Goal: Contribute content: Contribute content

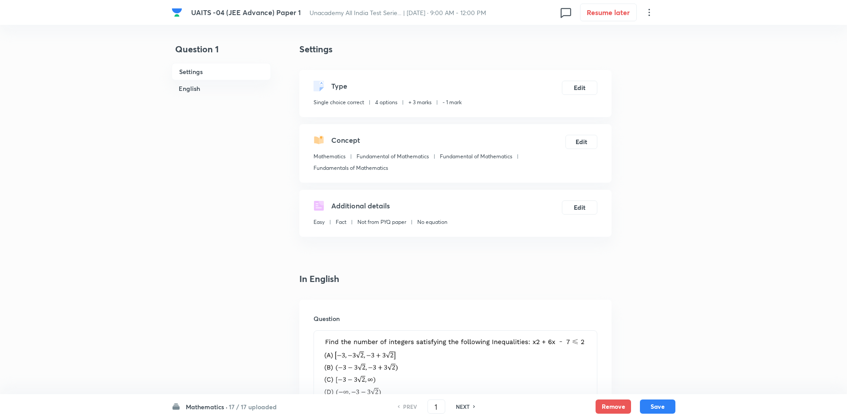
click at [246, 406] on h6 "17 / 17 uploaded" at bounding box center [253, 406] width 48 height 9
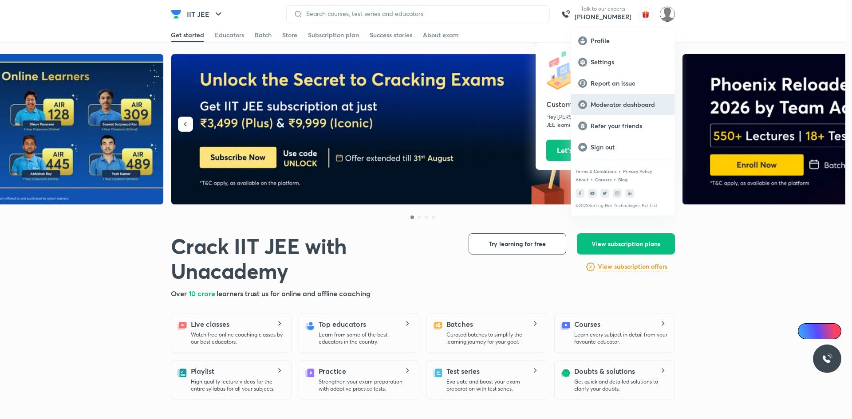
click at [625, 108] on p "Moderator dashboard" at bounding box center [628, 105] width 77 height 8
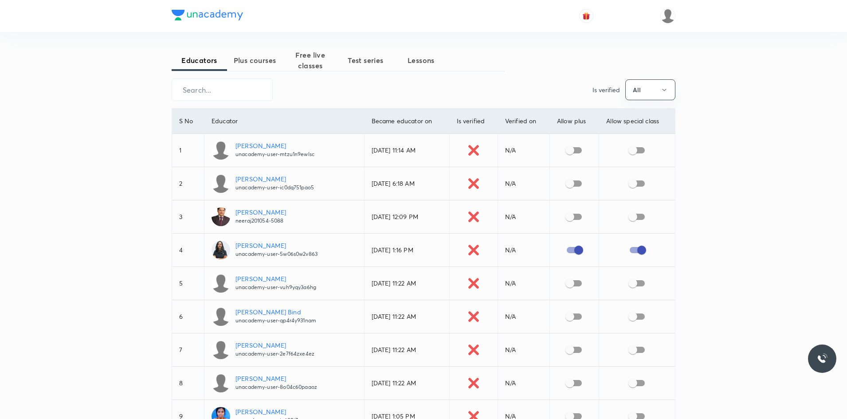
drag, startPoint x: 255, startPoint y: 66, endPoint x: 259, endPoint y: 70, distance: 5.7
click at [255, 66] on button "Plus courses" at bounding box center [254, 60] width 55 height 21
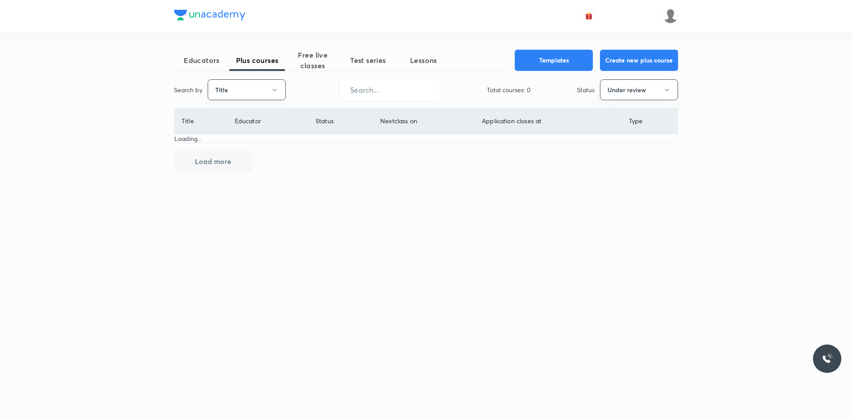
click at [252, 94] on button "Title" at bounding box center [247, 89] width 78 height 21
click at [244, 120] on span "Title" at bounding box center [246, 116] width 67 height 9
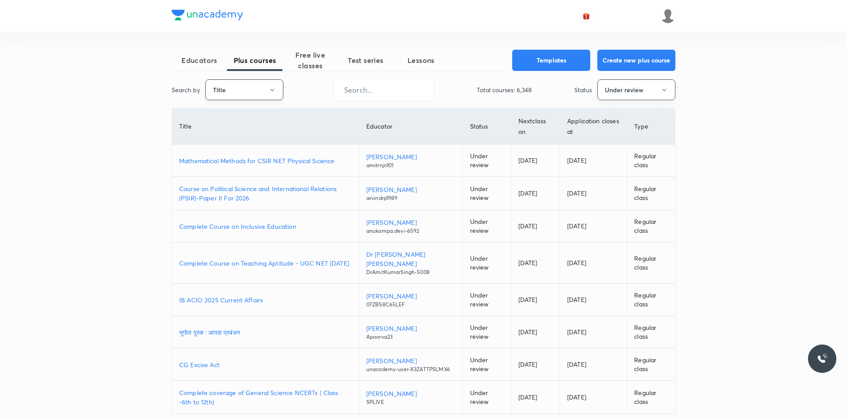
click at [260, 90] on button "Title" at bounding box center [244, 89] width 78 height 21
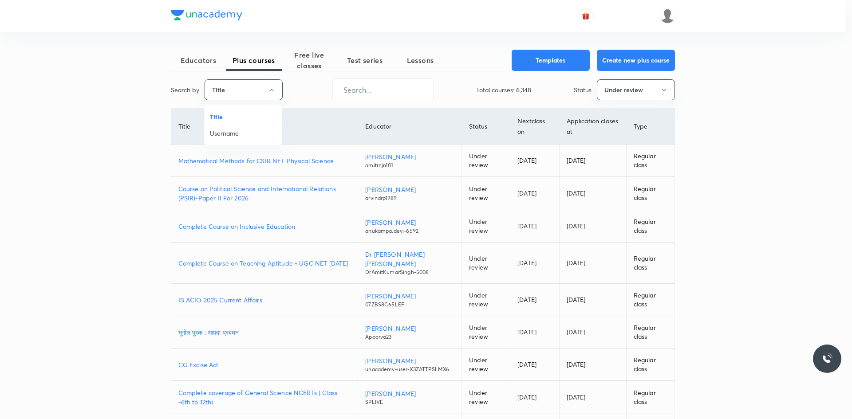
click at [238, 130] on span "Username" at bounding box center [243, 133] width 67 height 9
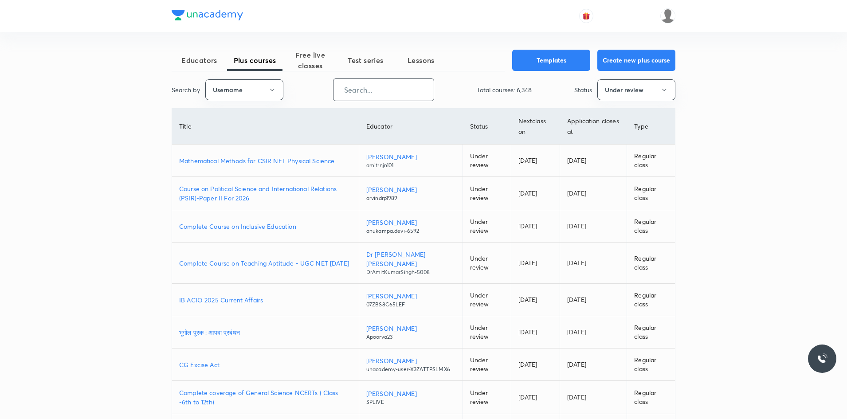
click at [397, 97] on input "text" at bounding box center [384, 90] width 100 height 23
paste input "nalin.sarkar"
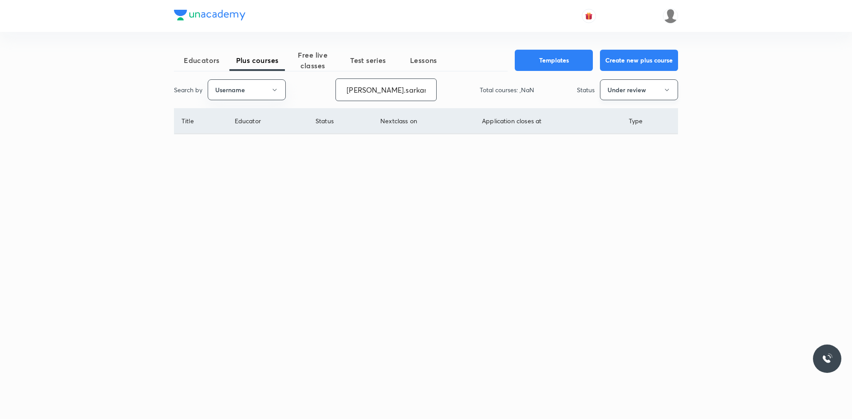
type input "nalin.sarkar"
click at [631, 92] on button "Under review" at bounding box center [639, 89] width 78 height 21
click at [611, 113] on span "All" at bounding box center [638, 116] width 67 height 9
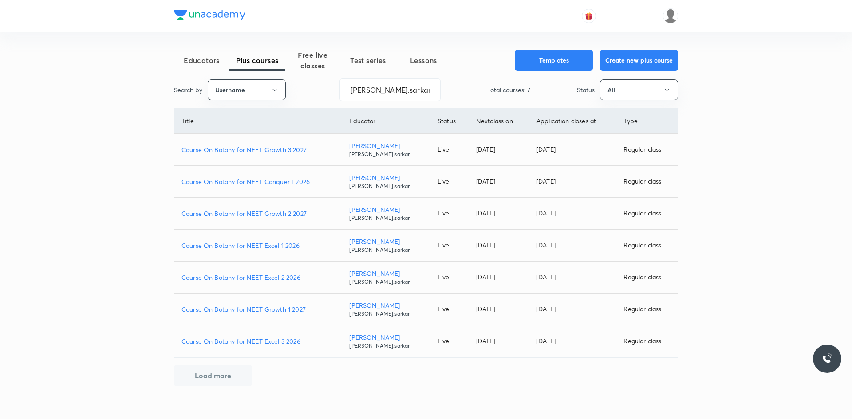
click at [276, 245] on p "Course On Botany for NEET Excel 1 2026" at bounding box center [257, 245] width 153 height 9
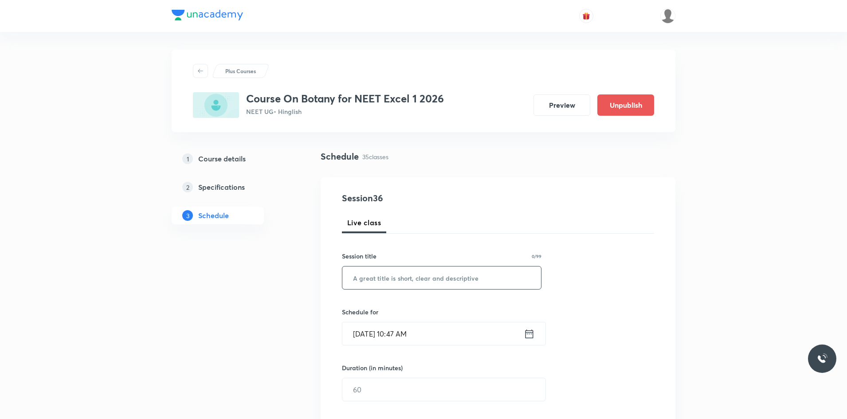
click at [405, 287] on input "text" at bounding box center [441, 278] width 199 height 23
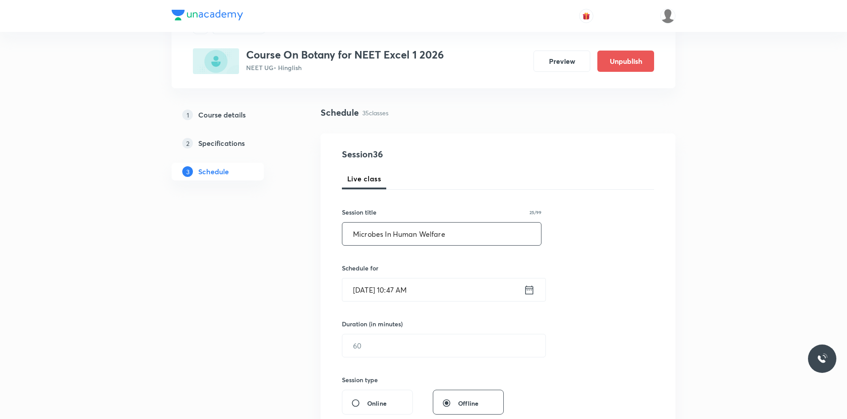
scroll to position [44, 0]
type input "Microbes In Human Welfare"
click at [531, 290] on icon at bounding box center [530, 289] width 8 height 9
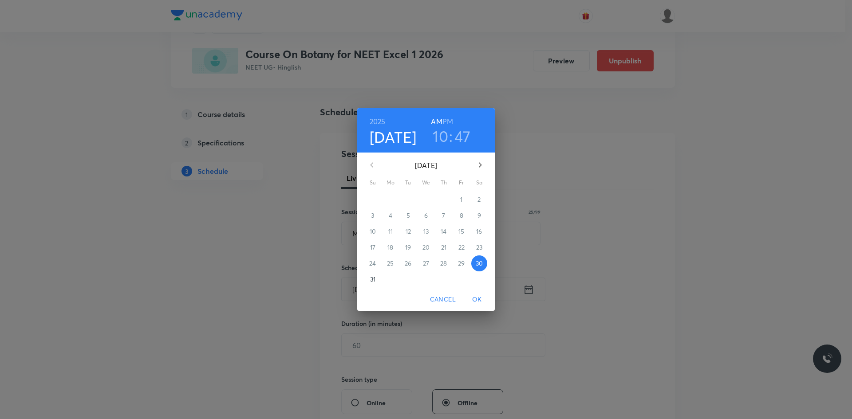
click at [444, 135] on h3 "10" at bounding box center [440, 136] width 16 height 19
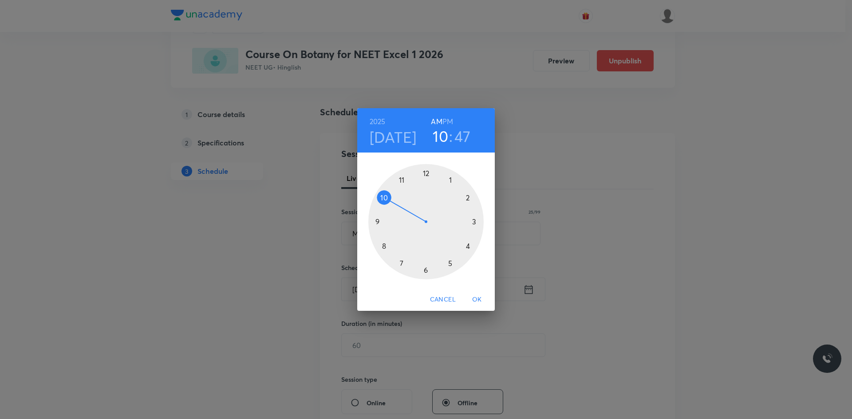
click at [403, 177] on div at bounding box center [425, 221] width 115 height 115
drag, startPoint x: 462, startPoint y: 139, endPoint x: 478, endPoint y: 164, distance: 29.5
click at [463, 139] on h3 "47" at bounding box center [460, 136] width 16 height 19
click at [477, 218] on div at bounding box center [425, 221] width 115 height 115
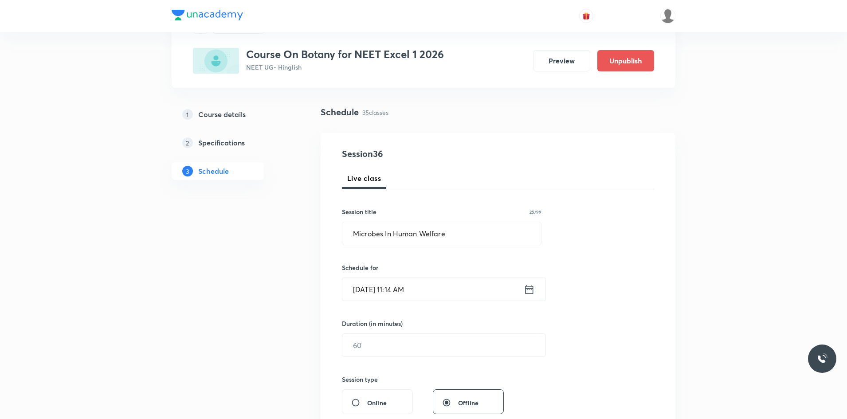
click at [422, 297] on input "Aug 30, 2025, 11:14 AM" at bounding box center [432, 289] width 181 height 23
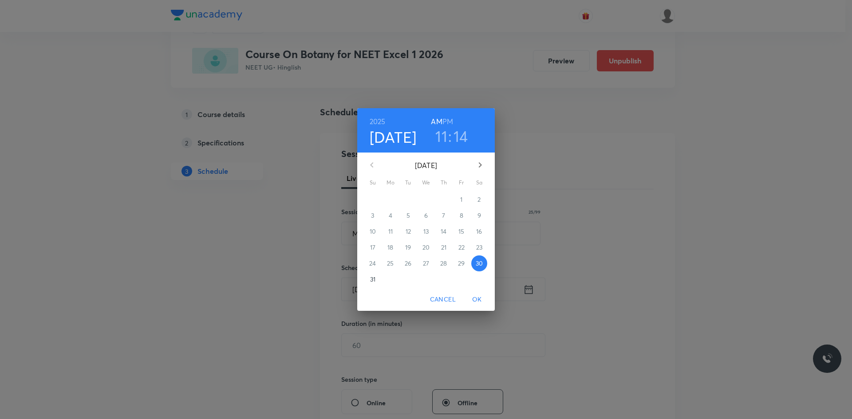
click at [463, 142] on h3 "14" at bounding box center [460, 136] width 15 height 19
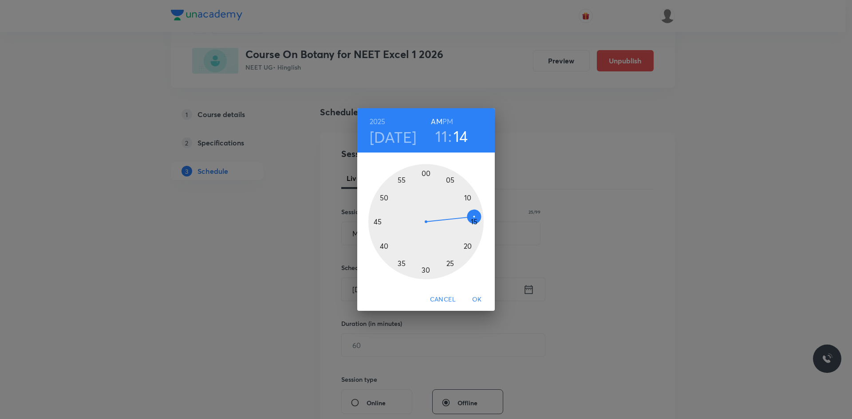
click at [474, 224] on div at bounding box center [425, 221] width 115 height 115
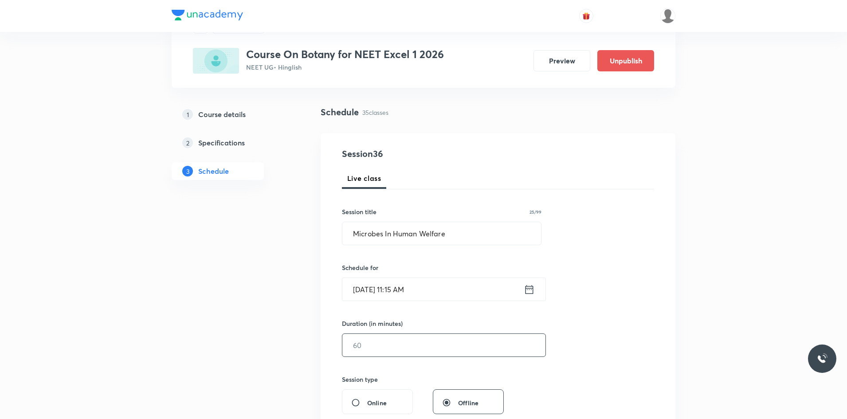
click at [390, 348] on input "text" at bounding box center [443, 345] width 203 height 23
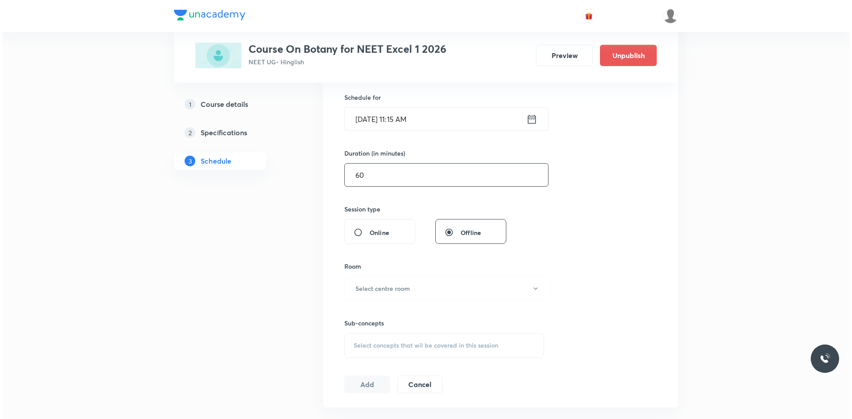
scroll to position [222, 0]
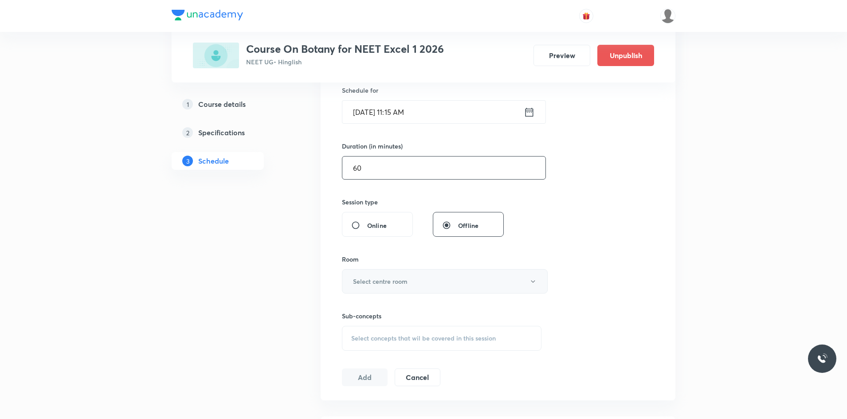
type input "60"
click at [394, 283] on h6 "Select centre room" at bounding box center [380, 281] width 55 height 9
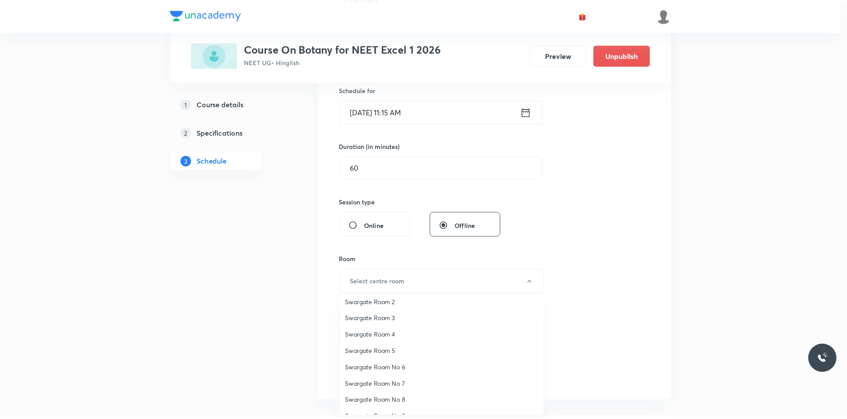
scroll to position [66, 0]
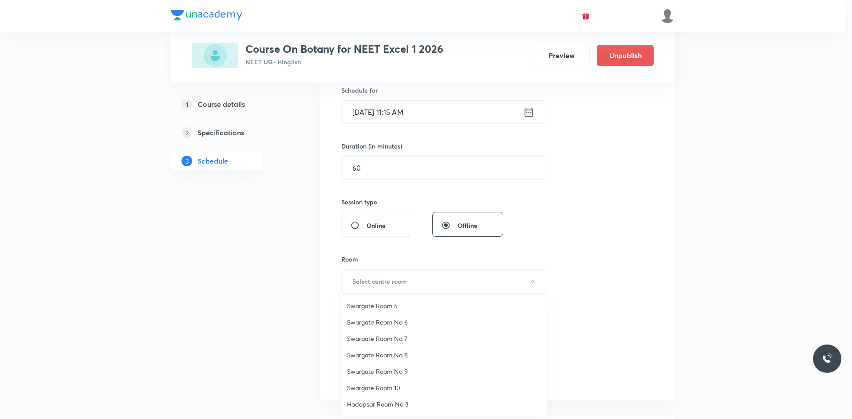
click at [401, 367] on span "Swargate Room No 9" at bounding box center [444, 371] width 194 height 9
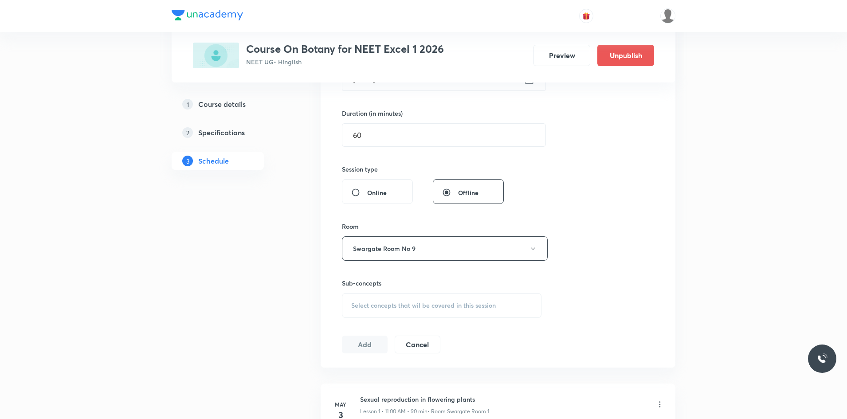
scroll to position [311, 0]
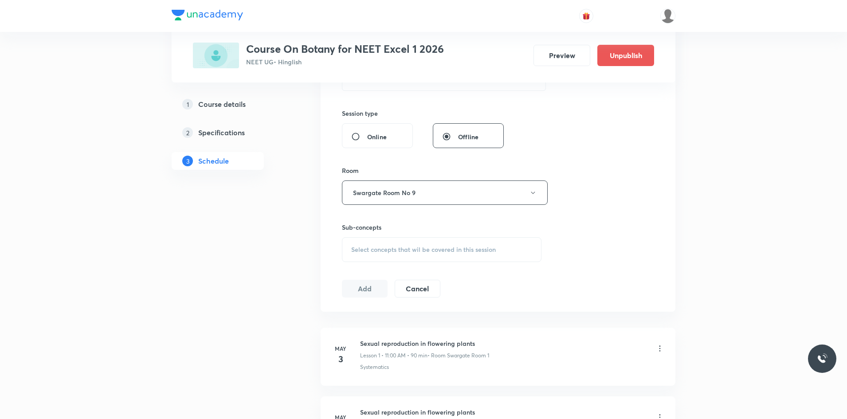
click at [423, 249] on span "Select concepts that wil be covered in this session" at bounding box center [423, 249] width 145 height 7
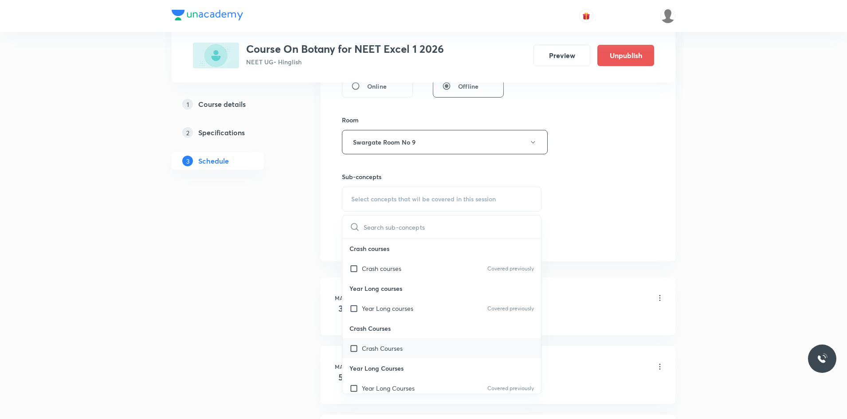
scroll to position [488, 0]
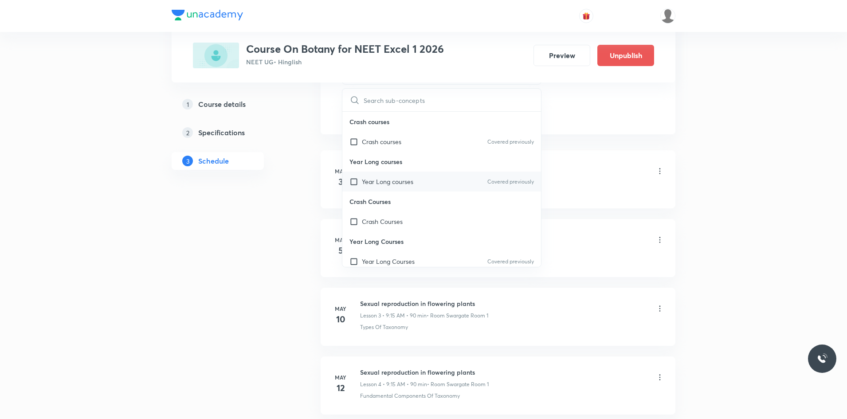
click at [377, 187] on div "Year Long courses Covered previously" at bounding box center [441, 182] width 199 height 20
checkbox input "true"
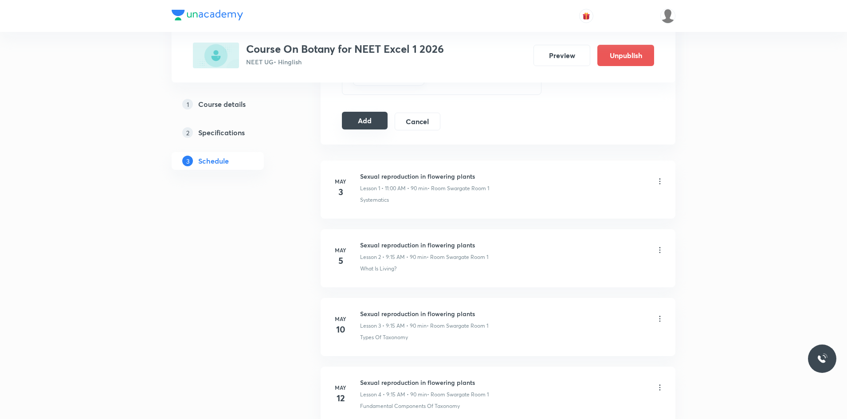
click at [362, 125] on button "Add" at bounding box center [365, 121] width 46 height 18
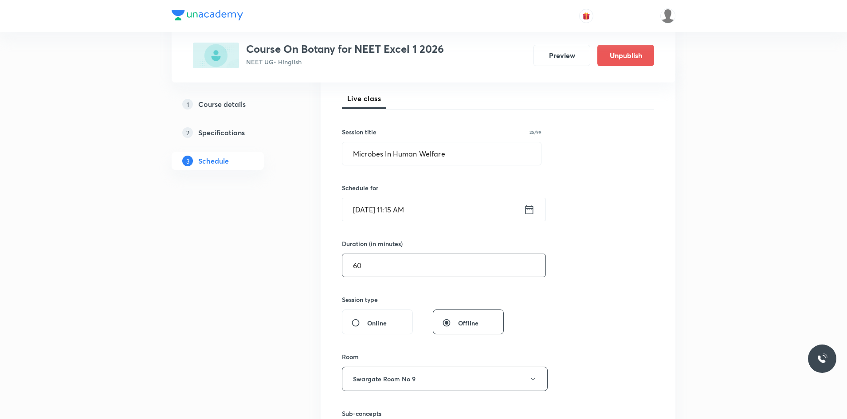
scroll to position [44, 0]
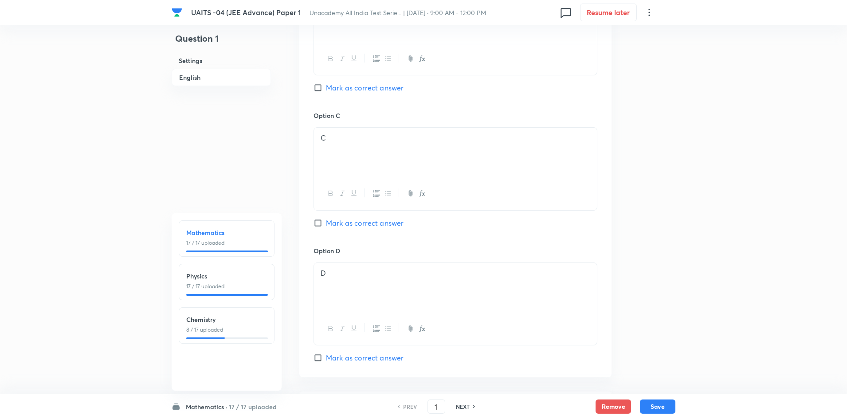
scroll to position [665, 0]
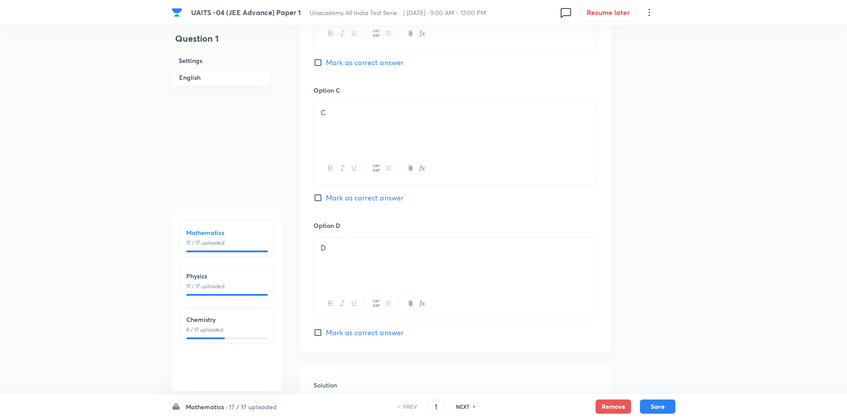
click at [232, 340] on div "Chemistry 8 / 17 uploaded" at bounding box center [227, 325] width 96 height 36
type input "35"
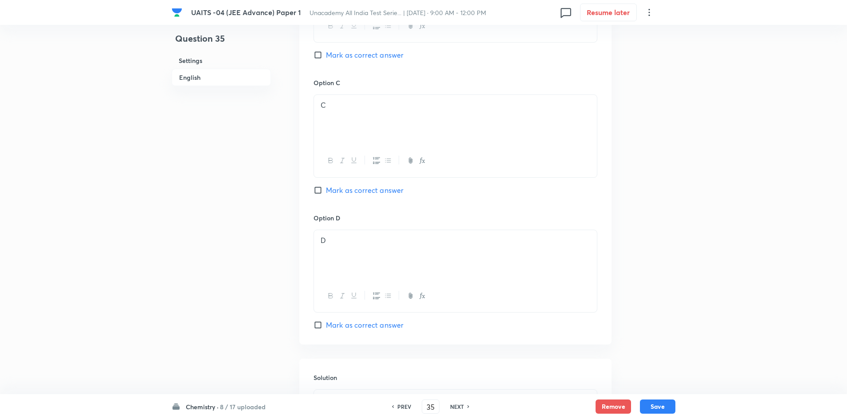
click at [459, 405] on h6 "NEXT" at bounding box center [457, 407] width 14 height 8
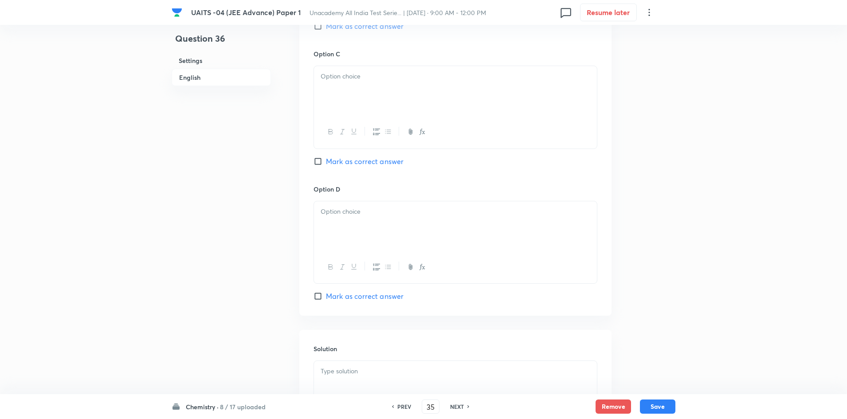
checkbox input "false"
type input "36"
checkbox input "true"
click at [459, 405] on h6 "NEXT" at bounding box center [457, 407] width 14 height 8
type input "37"
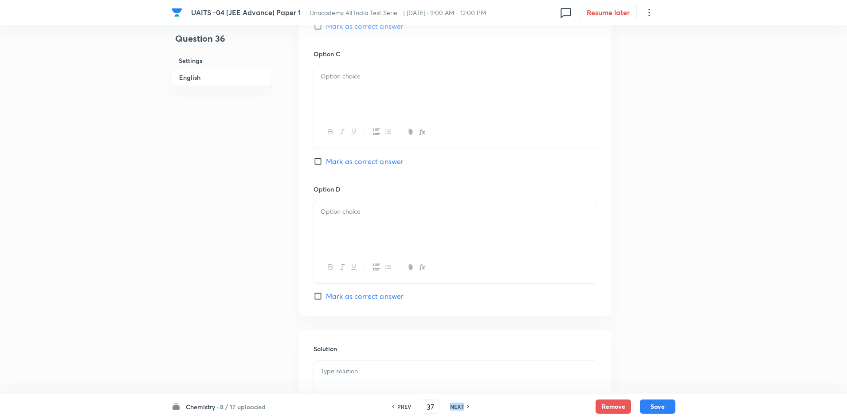
checkbox input "false"
checkbox input "true"
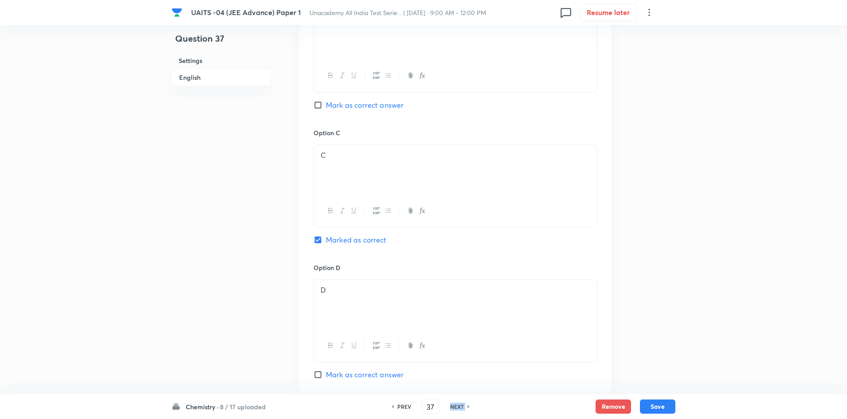
click at [459, 405] on h6 "NEXT" at bounding box center [457, 407] width 14 height 8
type input "38"
checkbox input "true"
checkbox input "false"
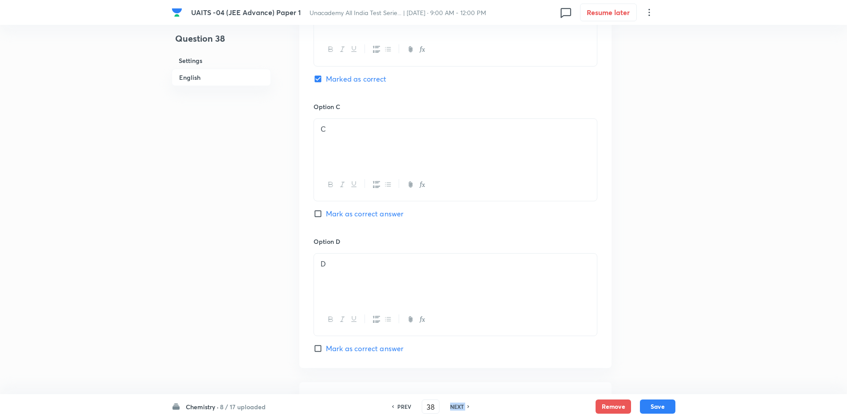
click at [459, 405] on h6 "NEXT" at bounding box center [457, 407] width 14 height 8
checkbox input "true"
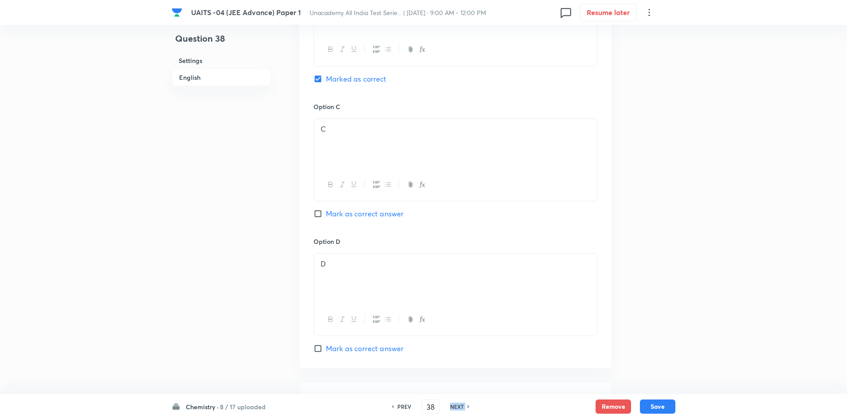
type input "39"
checkbox input "false"
checkbox input "true"
checkbox input "false"
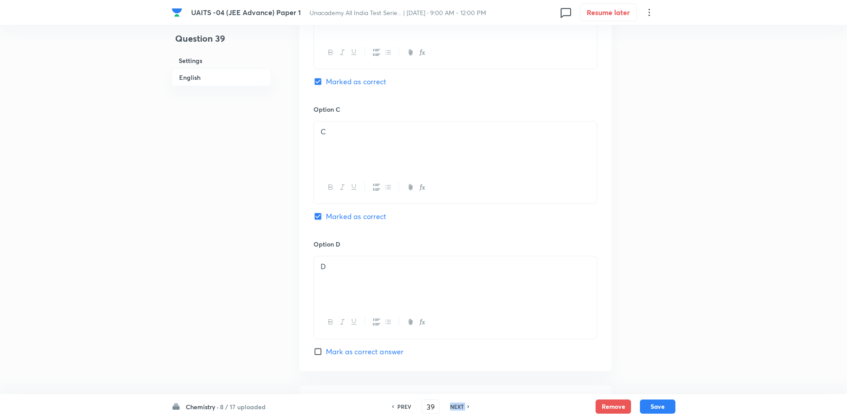
click at [459, 405] on h6 "NEXT" at bounding box center [457, 407] width 14 height 8
checkbox input "false"
type input "40"
checkbox input "true"
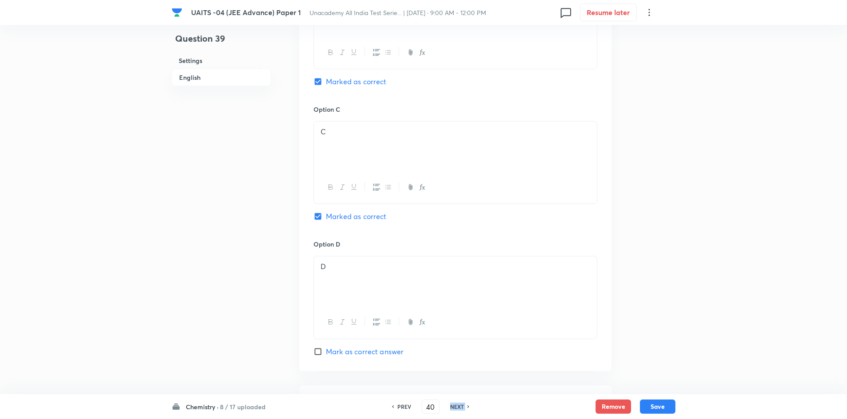
checkbox input "true"
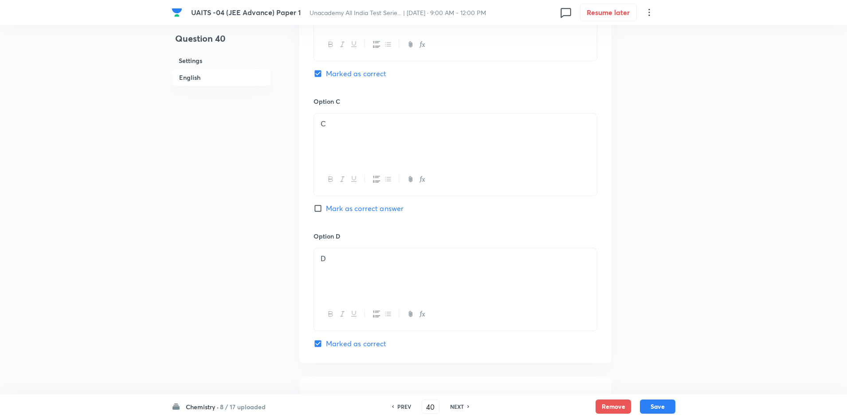
click at [459, 405] on h6 "NEXT" at bounding box center [457, 407] width 14 height 8
checkbox input "false"
type input "41"
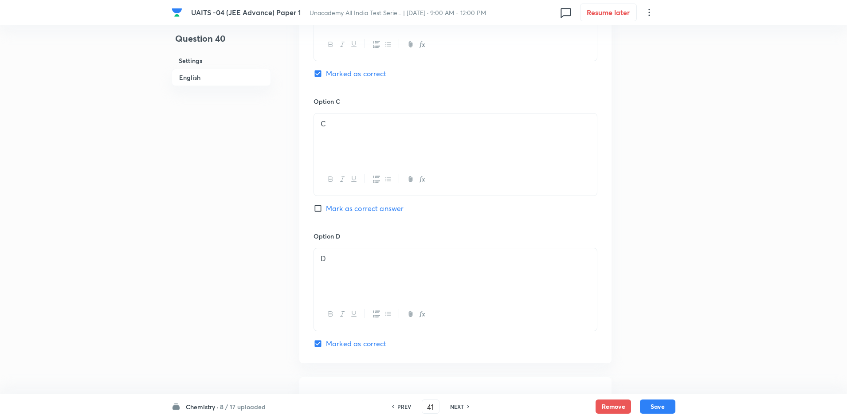
checkbox input "true"
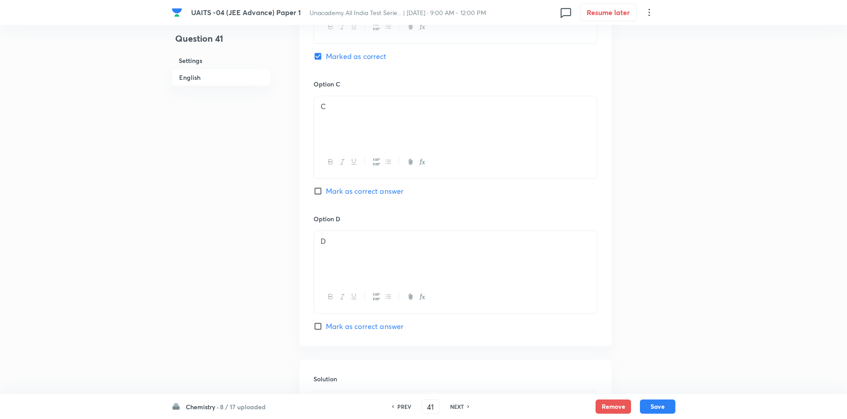
click at [459, 405] on h6 "NEXT" at bounding box center [457, 407] width 14 height 8
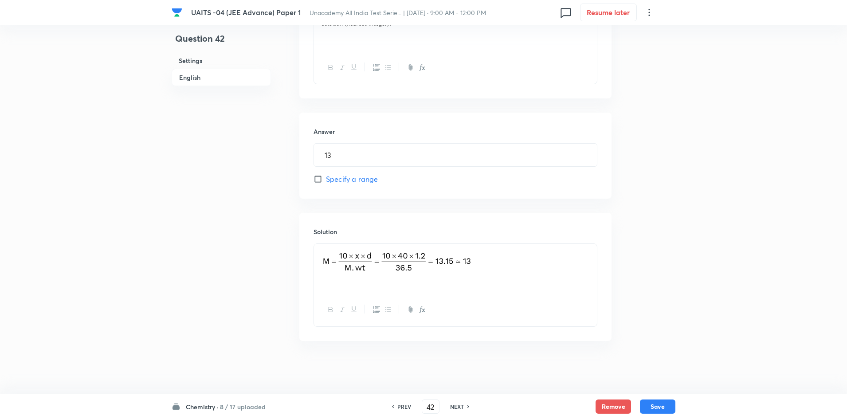
scroll to position [329, 0]
click at [458, 405] on h6 "NEXT" at bounding box center [457, 407] width 14 height 8
type input "43"
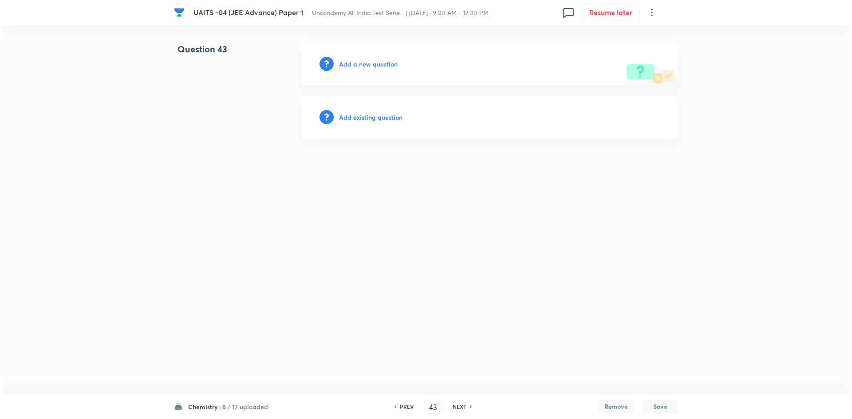
scroll to position [0, 0]
click at [493, 181] on html "UAITS -04 (JEE Advance) Paper 1 Unacademy All India Test Serie... | [DATE] · 9:…" at bounding box center [426, 90] width 852 height 181
click at [540, 181] on html "UAITS -04 (JEE Advance) Paper 1 Unacademy All India Test Serie... | [DATE] · 9:…" at bounding box center [426, 90] width 852 height 181
click at [354, 59] on h6 "Add a new question" at bounding box center [368, 63] width 59 height 9
click at [354, 59] on h6 "Choose a question type" at bounding box center [373, 63] width 68 height 9
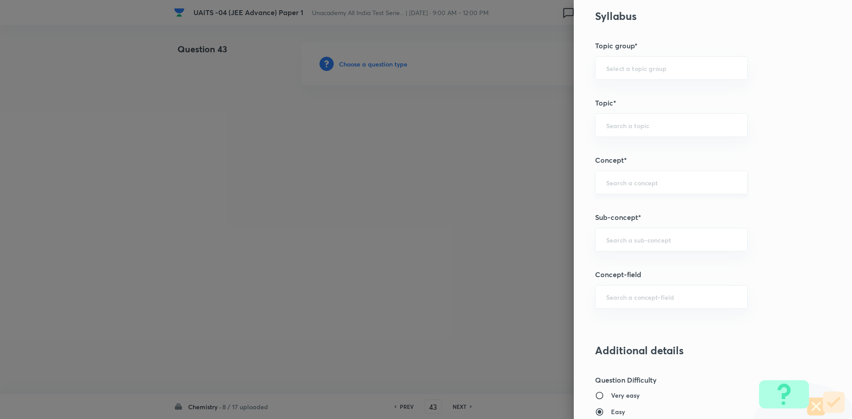
scroll to position [355, 0]
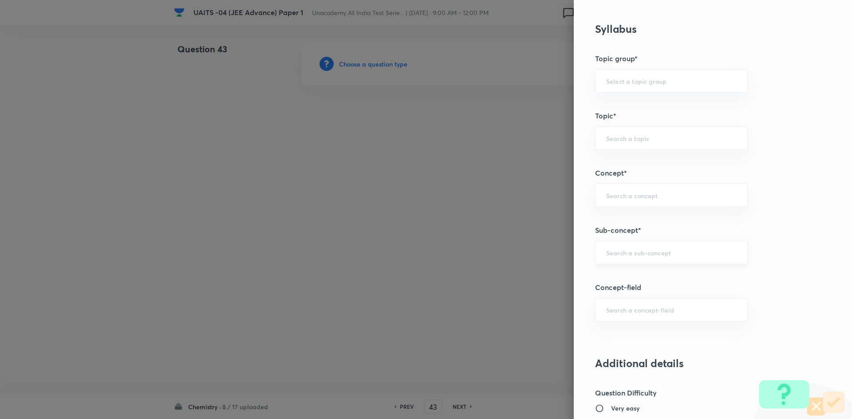
click at [661, 256] on input "text" at bounding box center [671, 252] width 130 height 8
type input "mole concept"
type input "n"
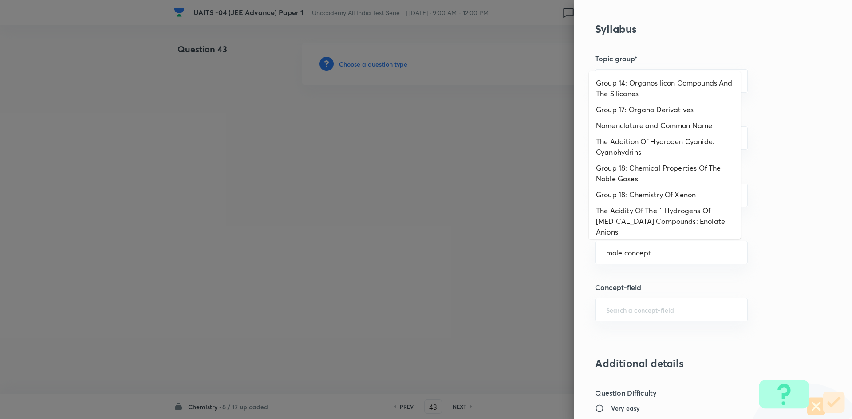
scroll to position [691, 0]
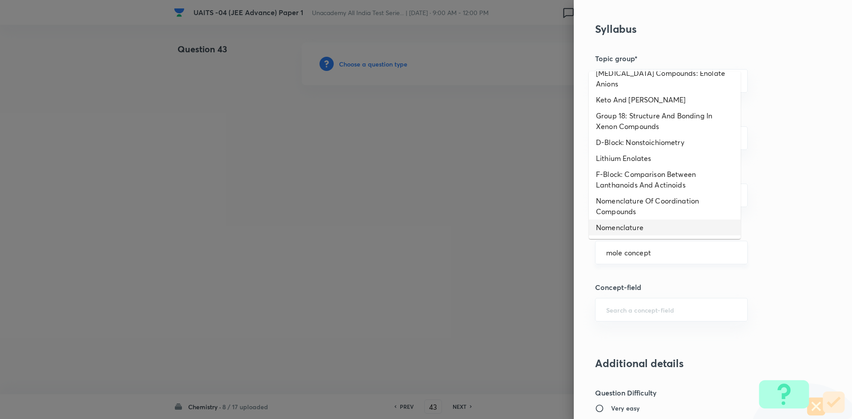
click at [678, 258] on div "mole concept ​" at bounding box center [671, 253] width 153 height 24
click at [681, 252] on input "mole concept" at bounding box center [671, 252] width 130 height 8
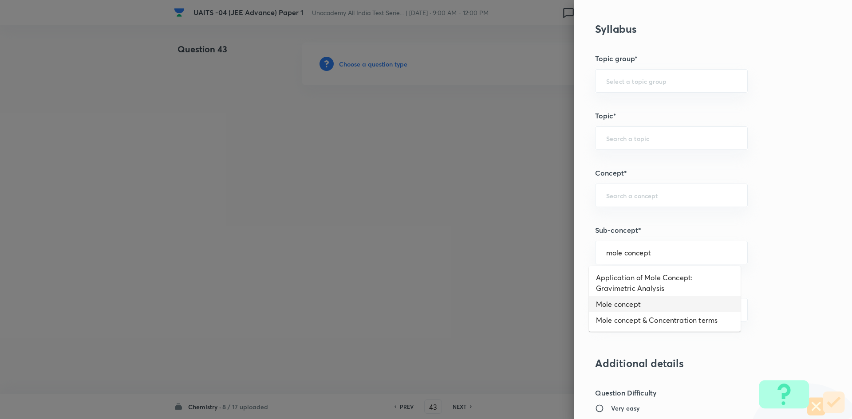
click at [672, 304] on li "Mole concept" at bounding box center [665, 304] width 152 height 16
type input "Mole concept"
type input "Chemistry"
type input "Physical Chemistry"
type input "Mole Concept & Concentration Terms"
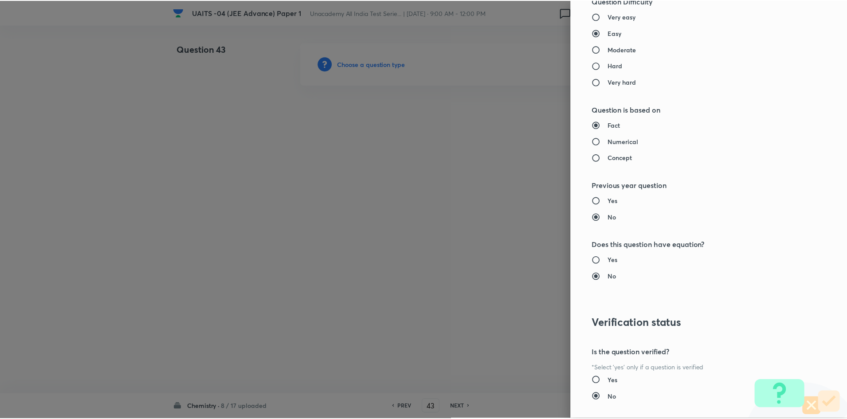
scroll to position [797, 0]
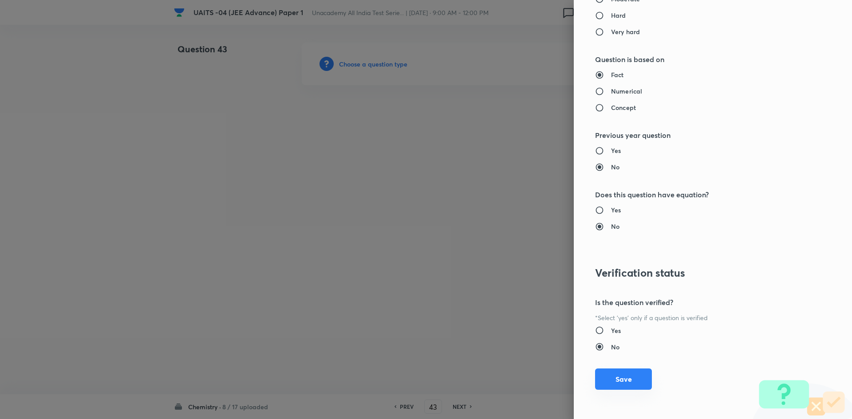
click at [623, 377] on button "Save" at bounding box center [623, 379] width 57 height 21
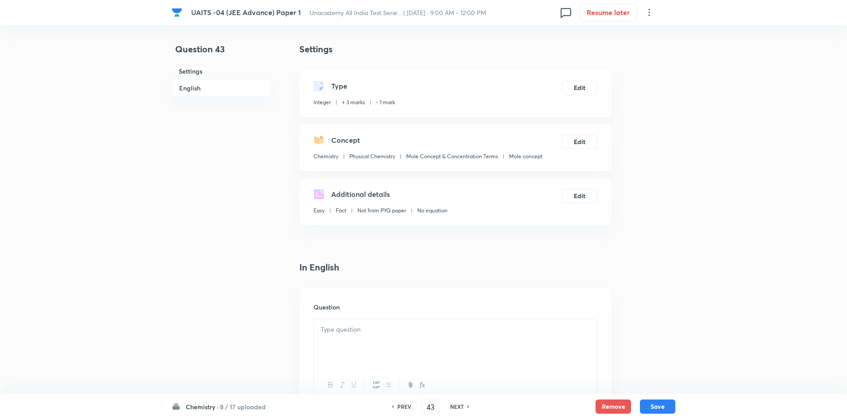
click at [389, 318] on div "Question" at bounding box center [455, 352] width 312 height 128
click at [366, 334] on p at bounding box center [456, 330] width 270 height 10
click at [488, 342] on div at bounding box center [455, 344] width 283 height 50
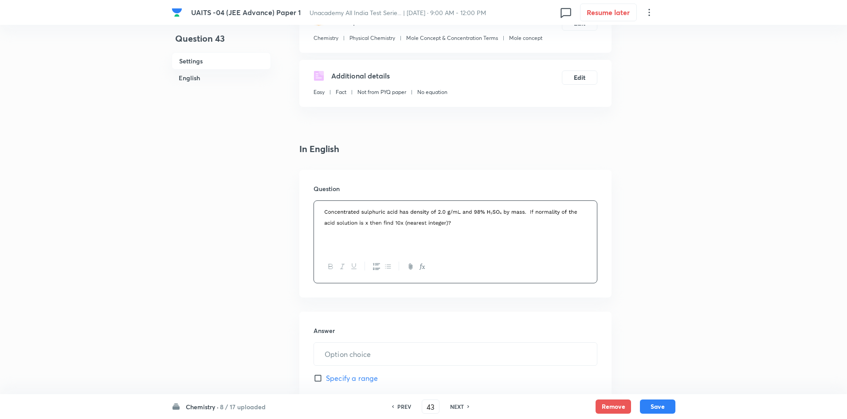
scroll to position [177, 0]
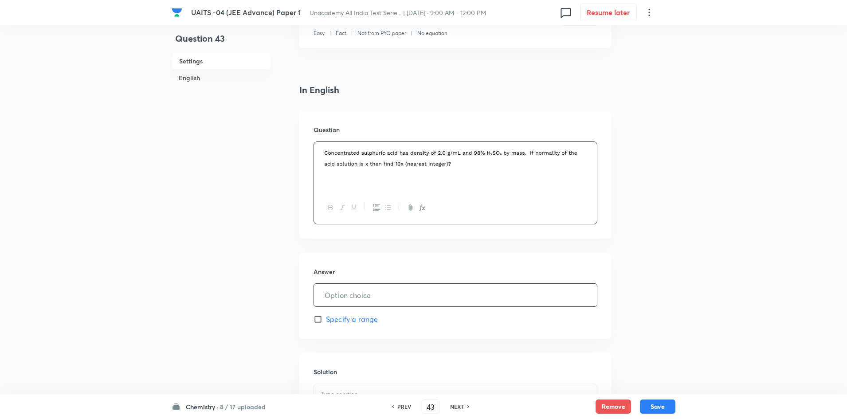
click at [468, 299] on input "text" at bounding box center [455, 295] width 283 height 23
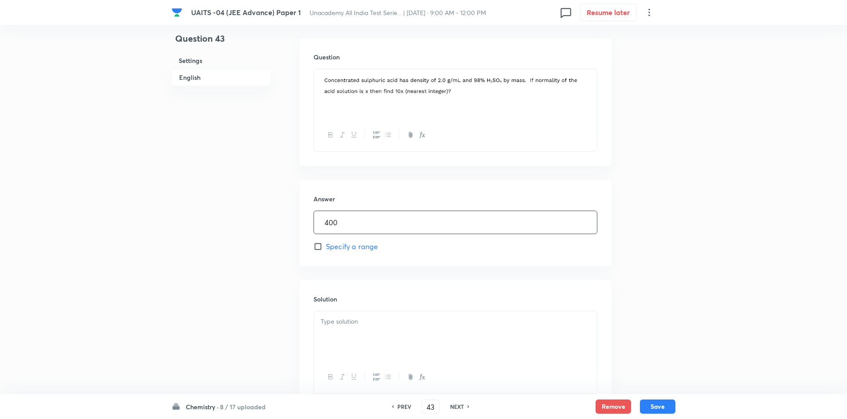
scroll to position [318, 0]
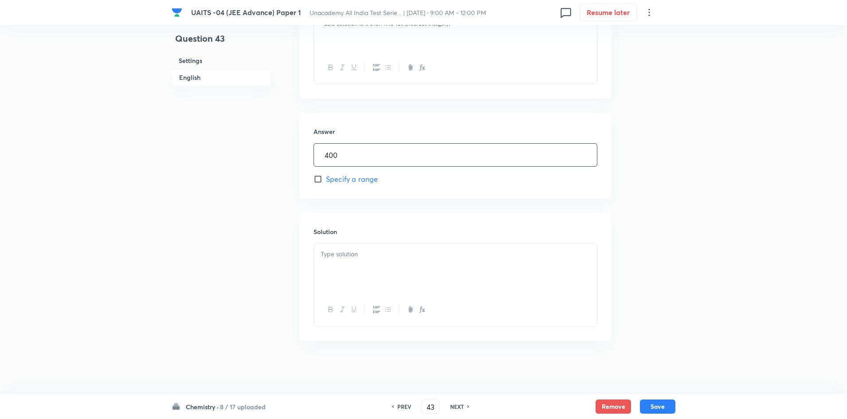
type input "400"
click at [429, 255] on p at bounding box center [456, 254] width 270 height 10
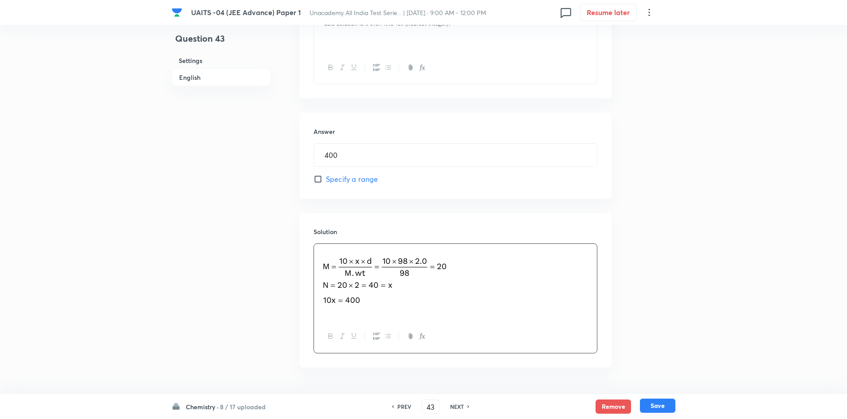
click at [665, 408] on button "Save" at bounding box center [657, 406] width 35 height 14
type input "44"
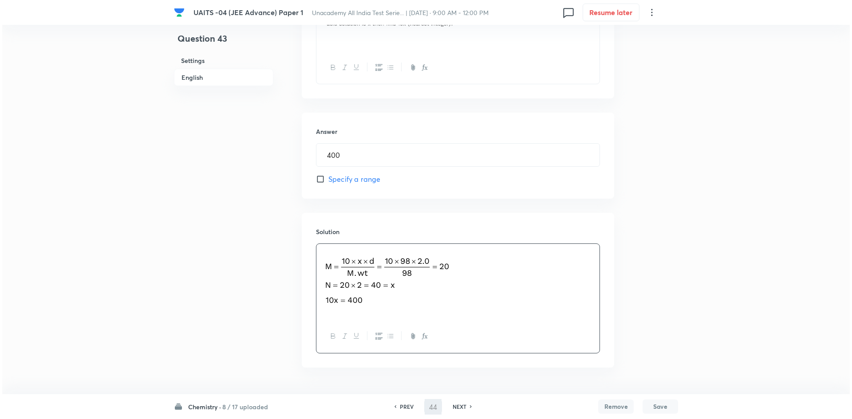
scroll to position [0, 0]
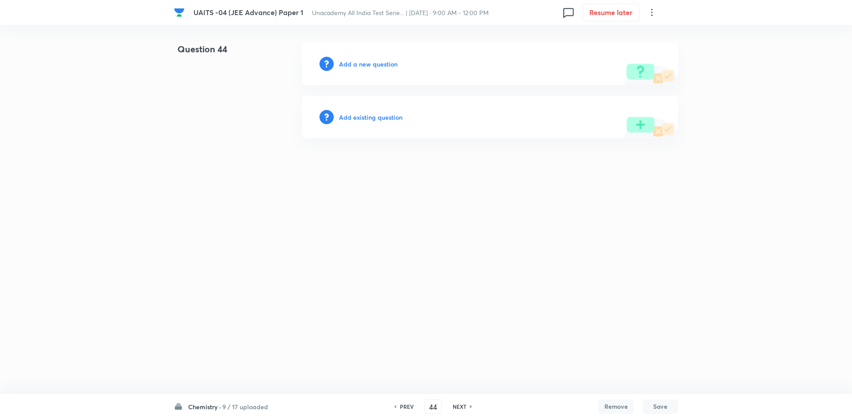
click at [397, 67] on div "Add a new question" at bounding box center [490, 64] width 376 height 43
click at [389, 62] on h6 "Add a new question" at bounding box center [368, 63] width 59 height 9
click at [389, 62] on h6 "Choose a question type" at bounding box center [373, 63] width 68 height 9
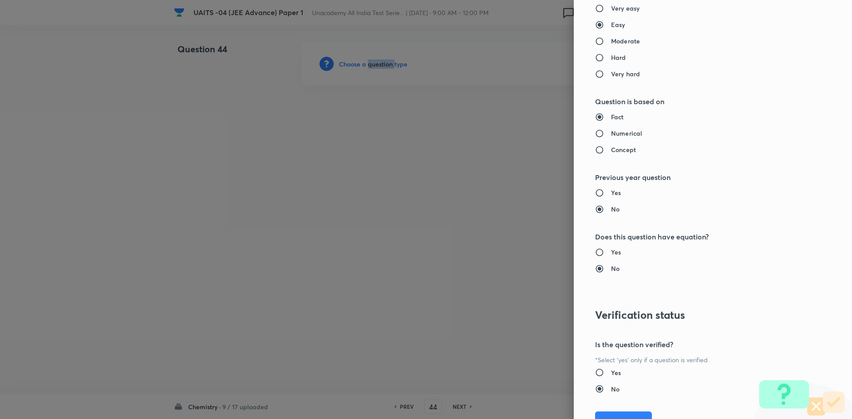
scroll to position [797, 0]
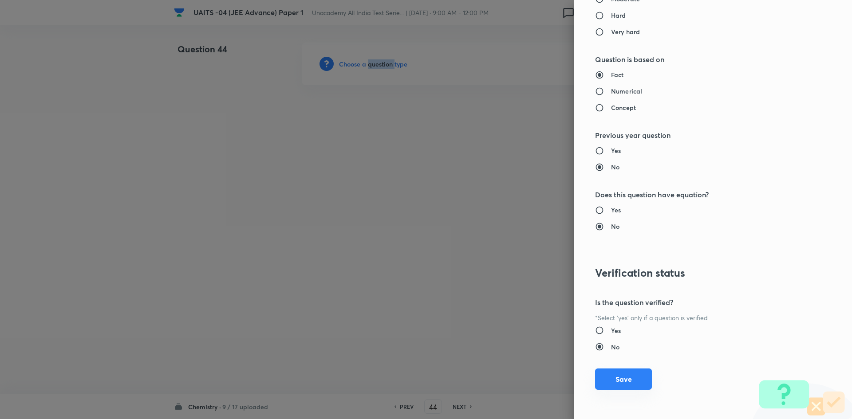
click at [615, 381] on button "Save" at bounding box center [623, 379] width 57 height 21
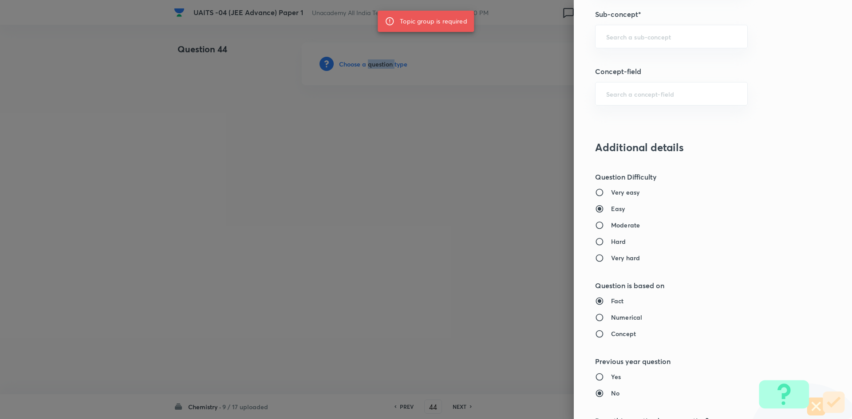
scroll to position [487, 0]
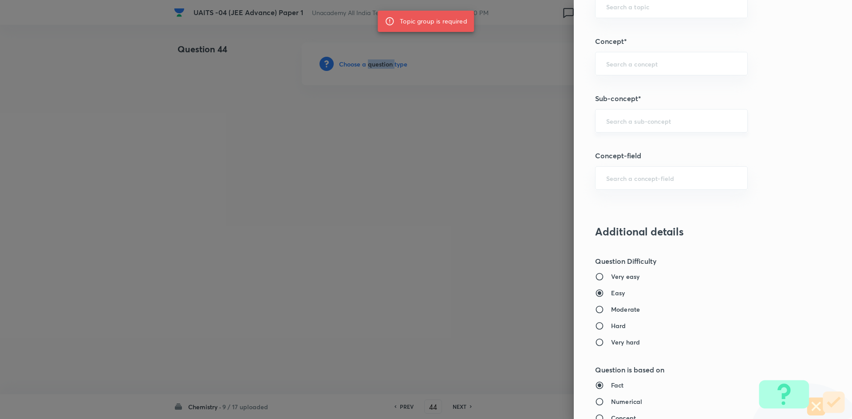
click at [666, 129] on div "​" at bounding box center [671, 121] width 153 height 24
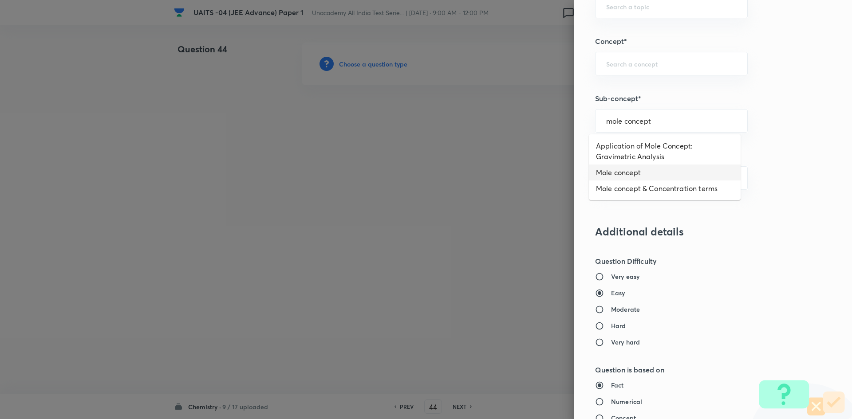
click at [638, 177] on li "Mole concept" at bounding box center [665, 173] width 152 height 16
type input "Mole concept"
type input "Chemistry"
type input "Physical Chemistry"
type input "Mole Concept & Concentration Terms"
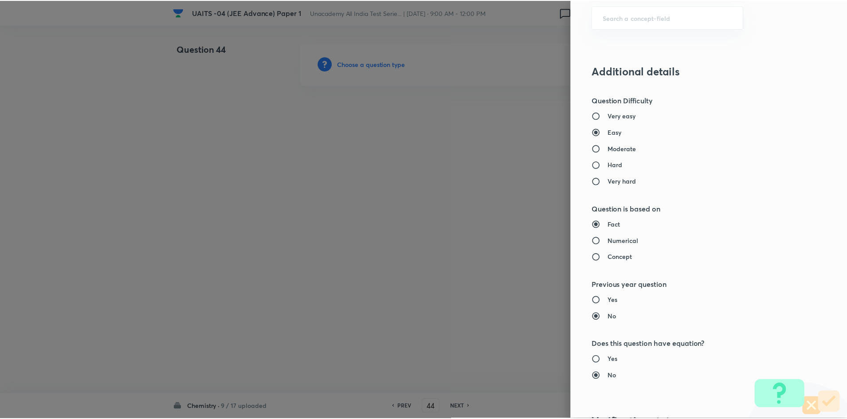
scroll to position [797, 0]
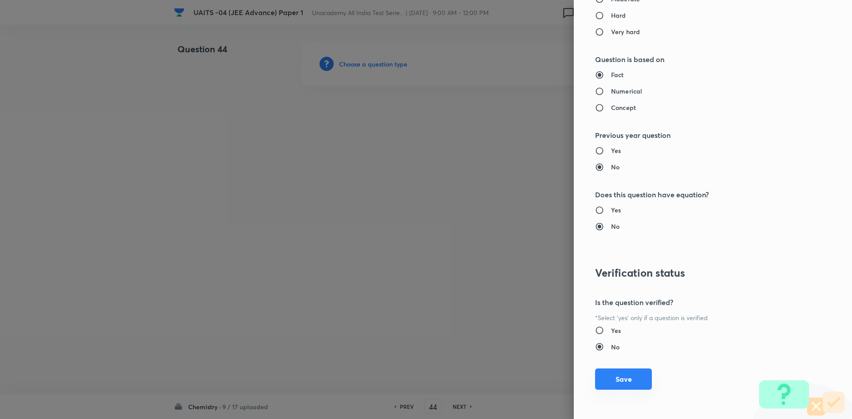
click at [635, 380] on button "Save" at bounding box center [623, 379] width 57 height 21
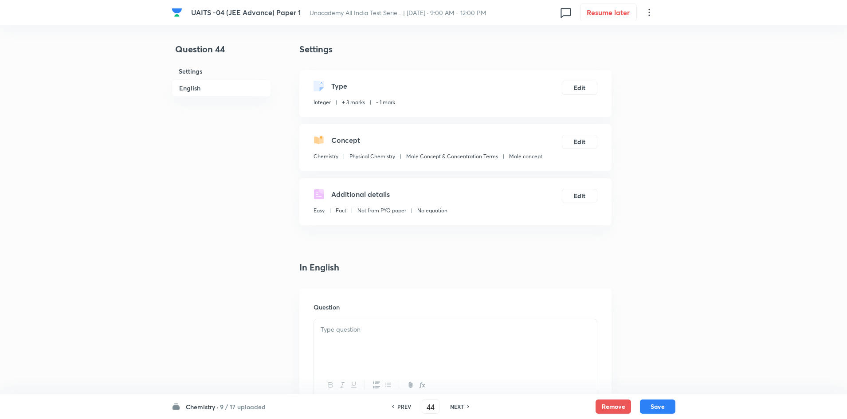
click at [341, 352] on div at bounding box center [455, 344] width 283 height 50
drag, startPoint x: 397, startPoint y: 353, endPoint x: 406, endPoint y: 343, distance: 13.5
click at [397, 353] on div at bounding box center [455, 344] width 283 height 50
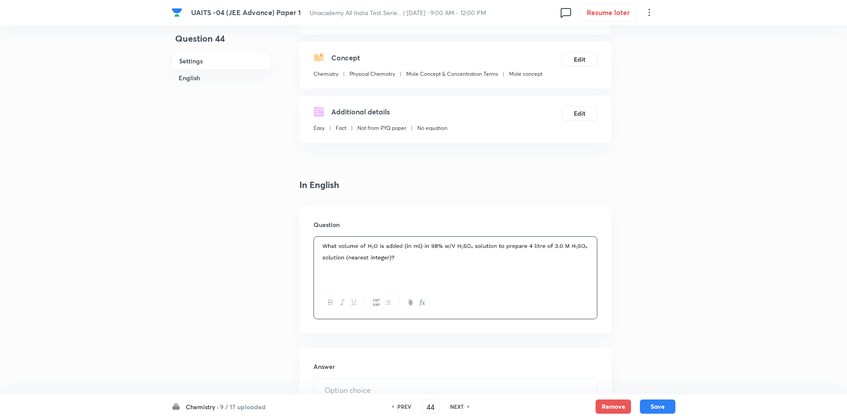
scroll to position [177, 0]
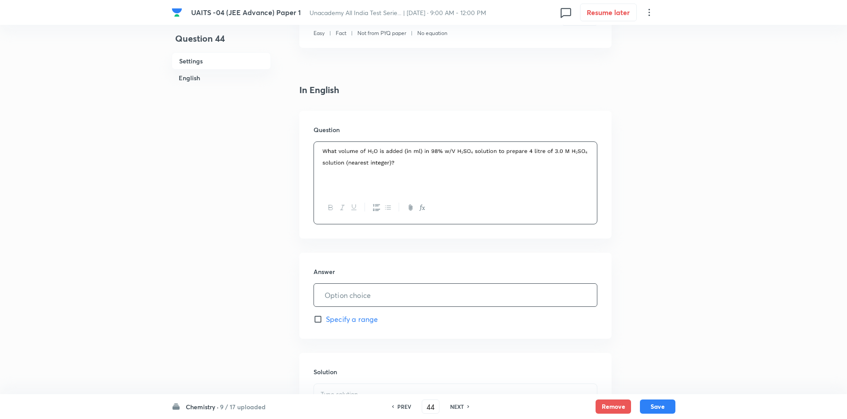
click at [385, 302] on input "text" at bounding box center [455, 295] width 283 height 23
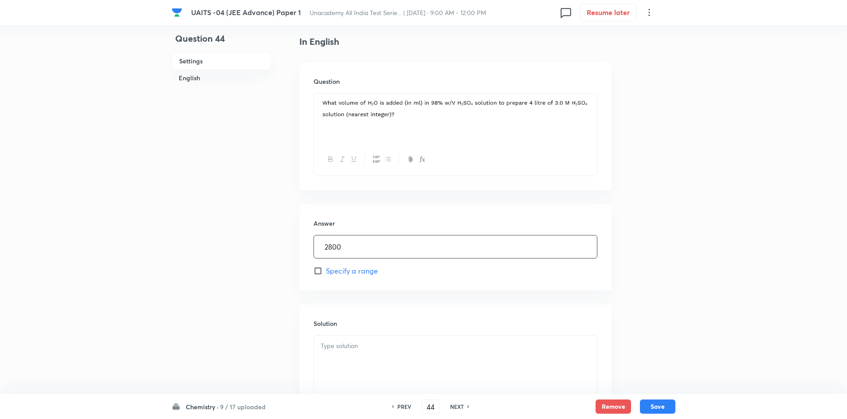
scroll to position [318, 0]
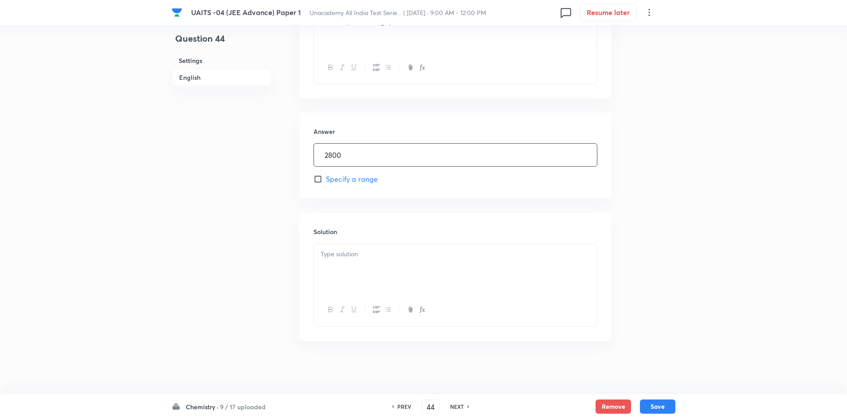
type input "2800"
click at [397, 257] on p at bounding box center [456, 254] width 270 height 10
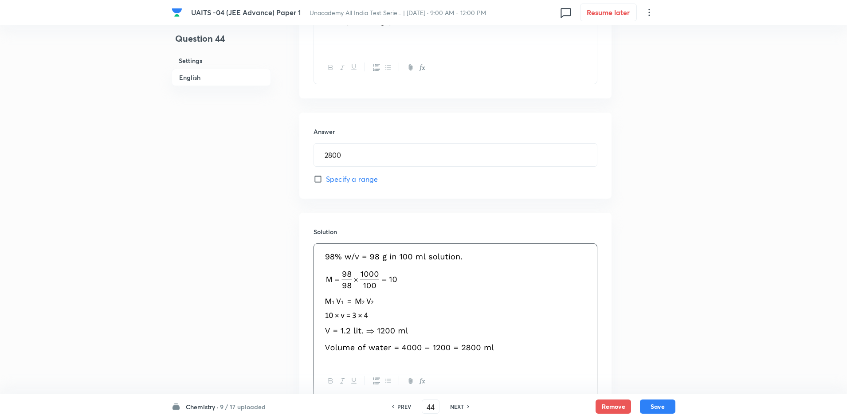
click at [667, 406] on button "Save" at bounding box center [657, 407] width 35 height 14
type input "45"
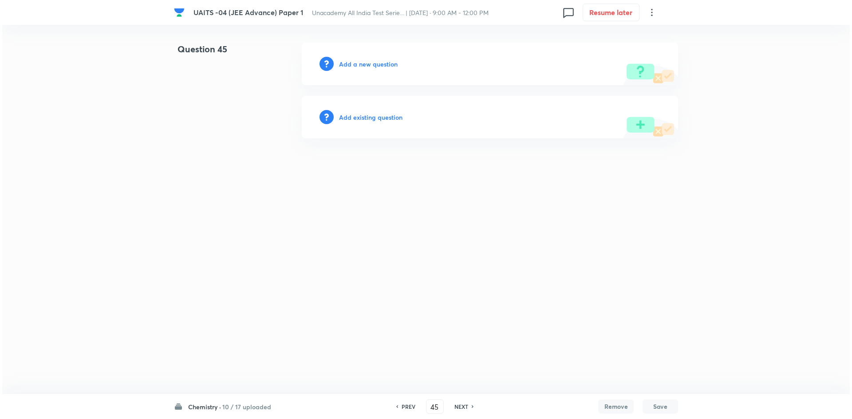
scroll to position [0, 0]
click at [338, 62] on div "Add a new question" at bounding box center [490, 64] width 376 height 43
click at [343, 63] on h6 "Add a new question" at bounding box center [368, 63] width 59 height 9
click at [343, 63] on h6 "Choose a question type" at bounding box center [373, 63] width 68 height 9
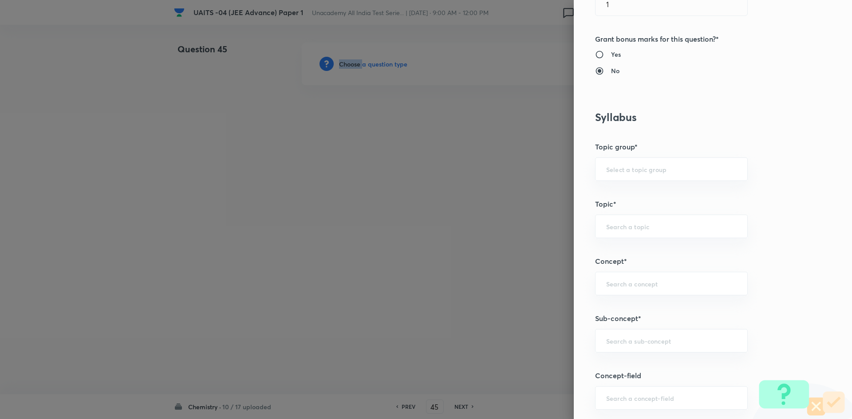
scroll to position [355, 0]
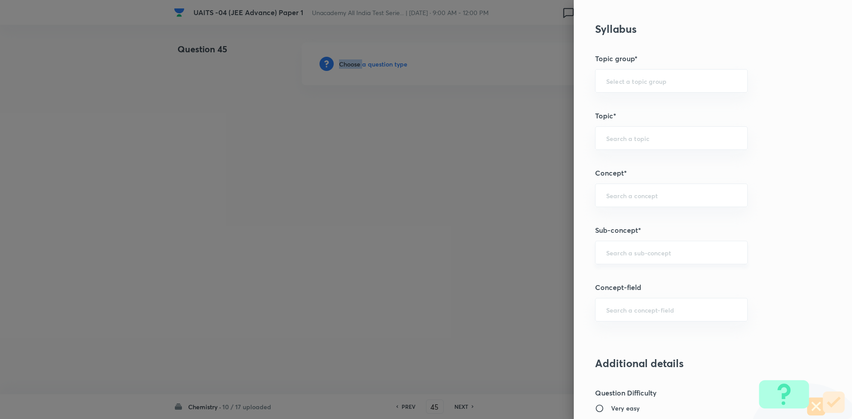
click at [670, 248] on div "​" at bounding box center [671, 253] width 153 height 24
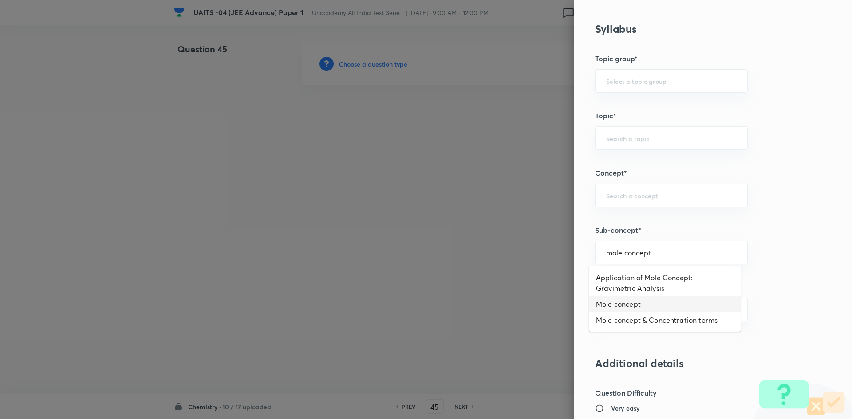
click at [642, 308] on li "Mole concept" at bounding box center [665, 304] width 152 height 16
type input "Mole concept"
type input "Chemistry"
type input "Physical Chemistry"
type input "Mole Concept & Concentration Terms"
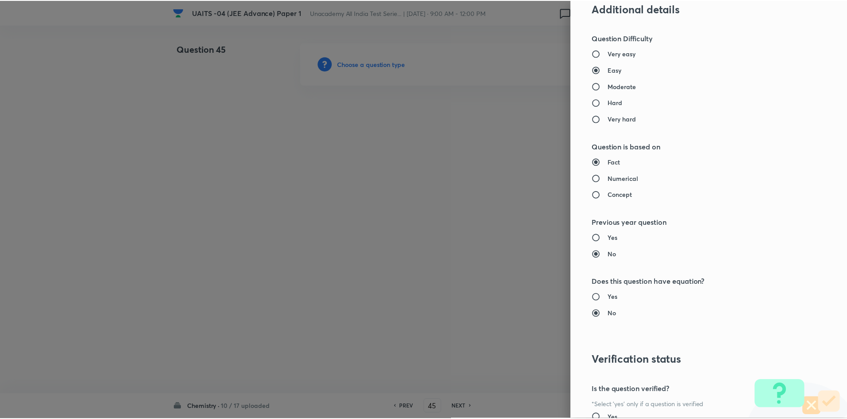
scroll to position [797, 0]
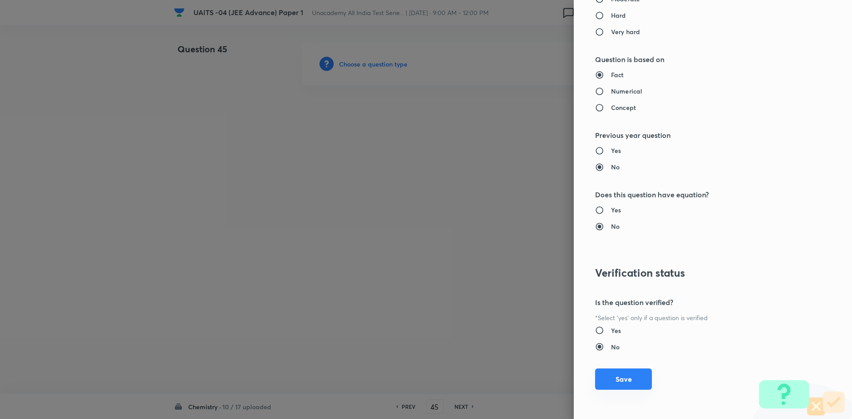
click at [633, 382] on button "Save" at bounding box center [623, 379] width 57 height 21
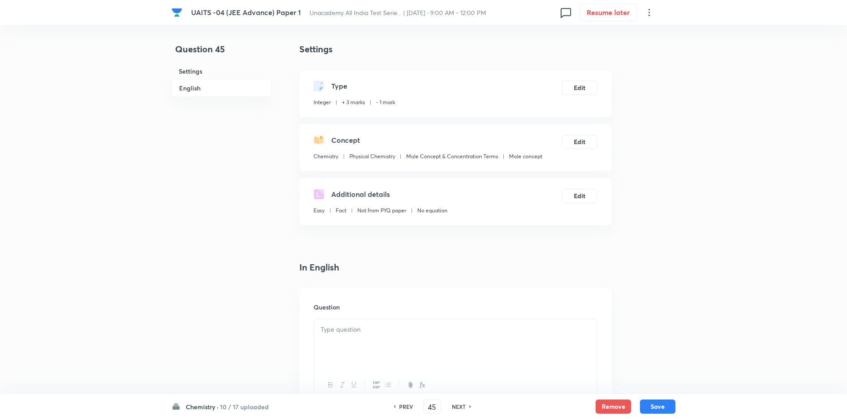
click at [405, 342] on div at bounding box center [455, 344] width 283 height 50
drag, startPoint x: 381, startPoint y: 350, endPoint x: 383, endPoint y: 345, distance: 5.4
click at [380, 348] on div at bounding box center [455, 344] width 283 height 50
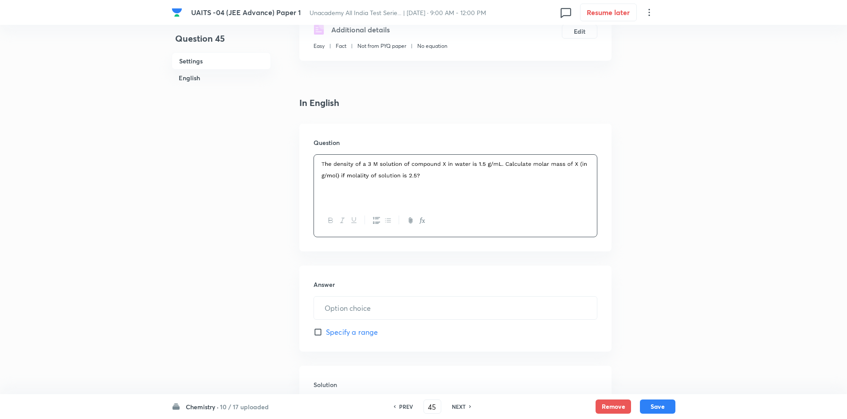
scroll to position [311, 0]
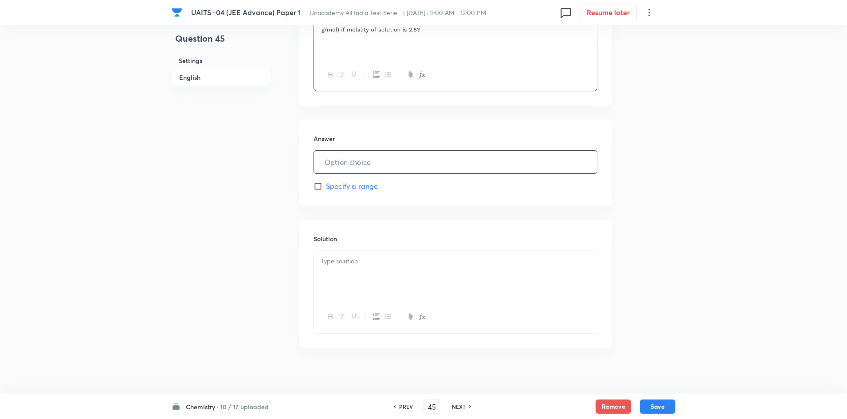
click at [450, 154] on input "text" at bounding box center [455, 162] width 283 height 23
type input "100"
click at [412, 285] on div at bounding box center [455, 276] width 283 height 50
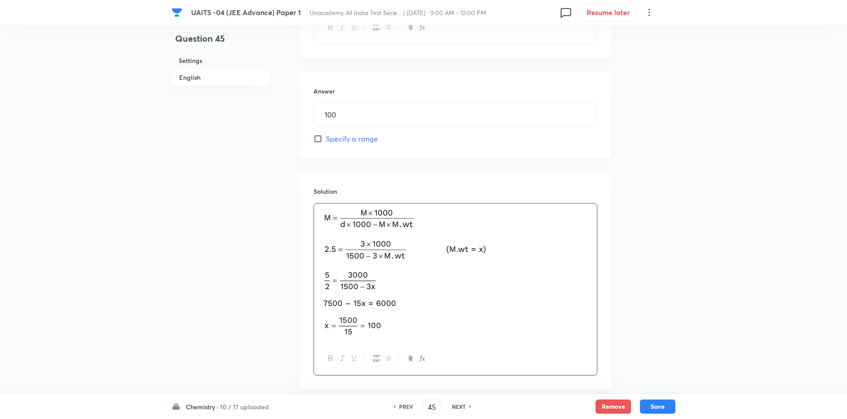
scroll to position [407, 0]
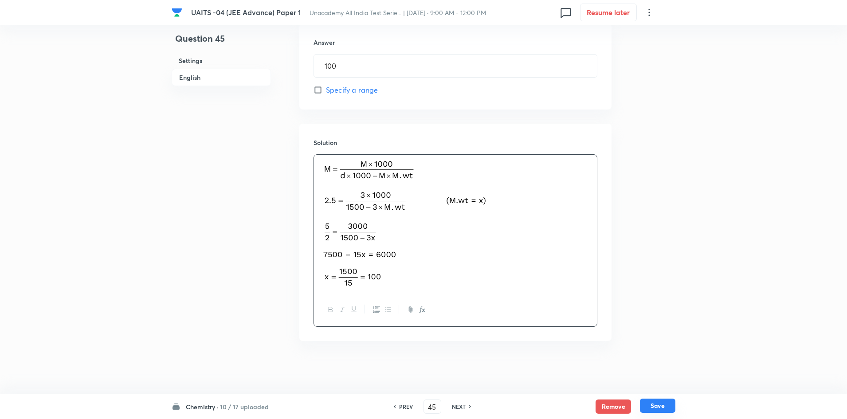
click at [664, 404] on button "Save" at bounding box center [657, 406] width 35 height 14
type input "46"
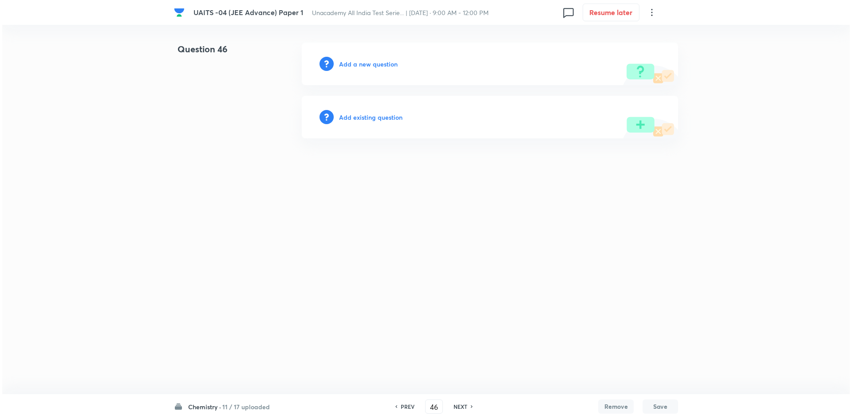
scroll to position [0, 0]
click at [353, 65] on h6 "Add a new question" at bounding box center [368, 63] width 59 height 9
click at [353, 65] on h6 "Choose a question type" at bounding box center [373, 63] width 68 height 9
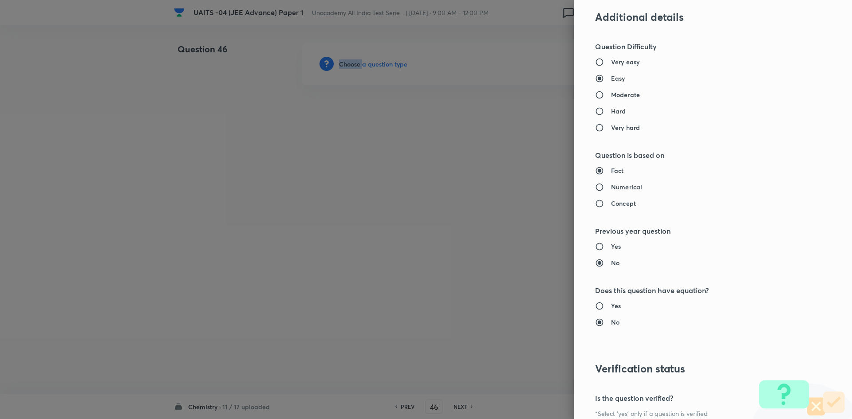
scroll to position [797, 0]
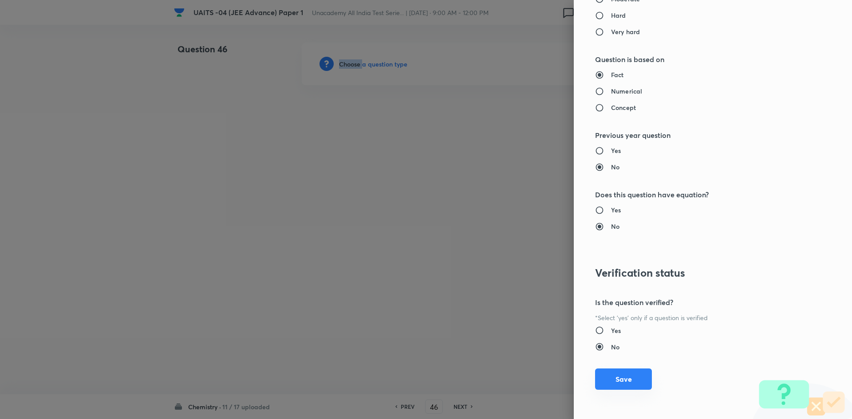
click at [611, 379] on button "Save" at bounding box center [623, 379] width 57 height 21
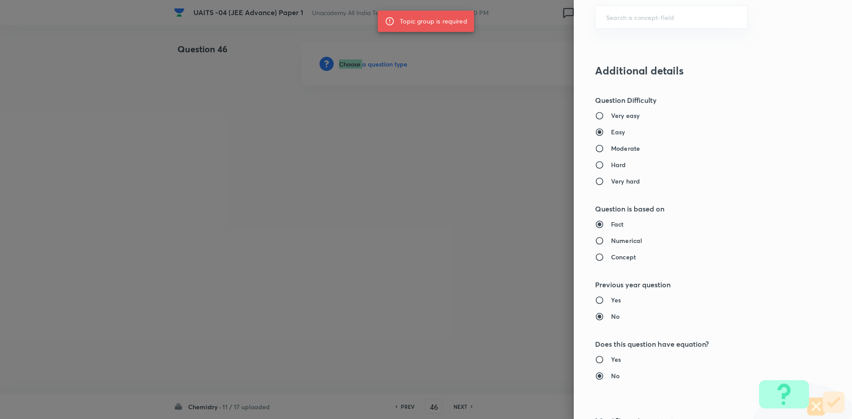
scroll to position [531, 0]
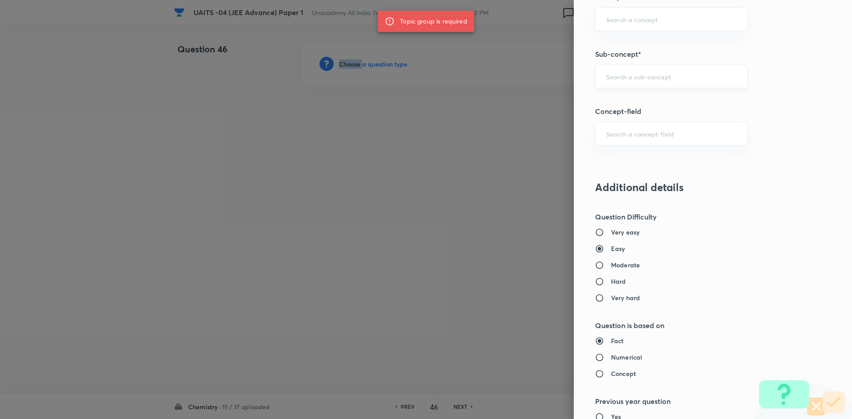
click at [662, 82] on div "​" at bounding box center [671, 77] width 153 height 24
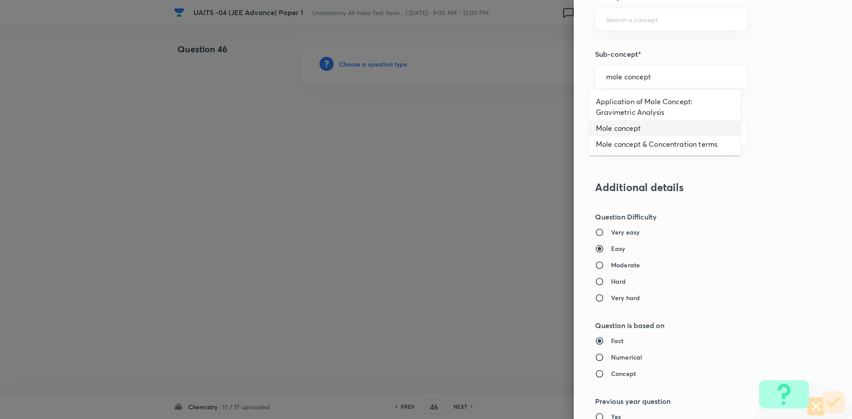
click at [641, 127] on li "Mole concept" at bounding box center [665, 128] width 152 height 16
type input "Mole concept"
type input "Chemistry"
type input "Physical Chemistry"
type input "Mole Concept & Concentration Terms"
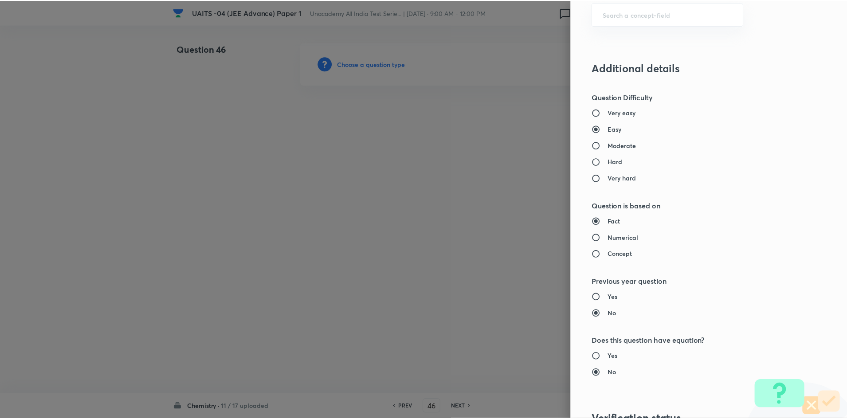
scroll to position [797, 0]
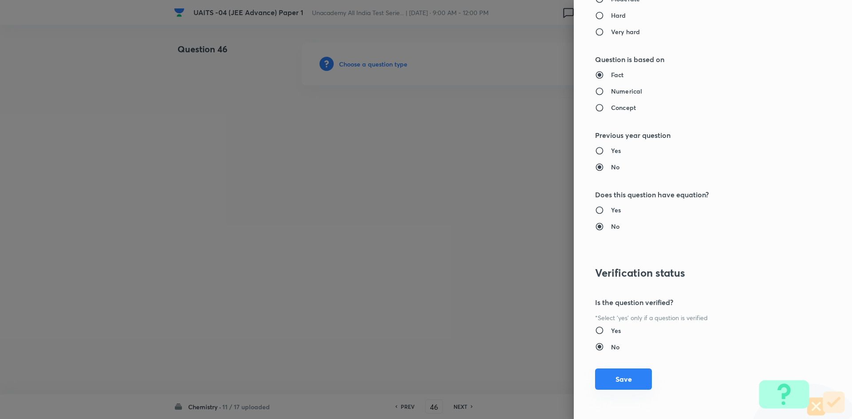
click at [622, 380] on button "Save" at bounding box center [623, 379] width 57 height 21
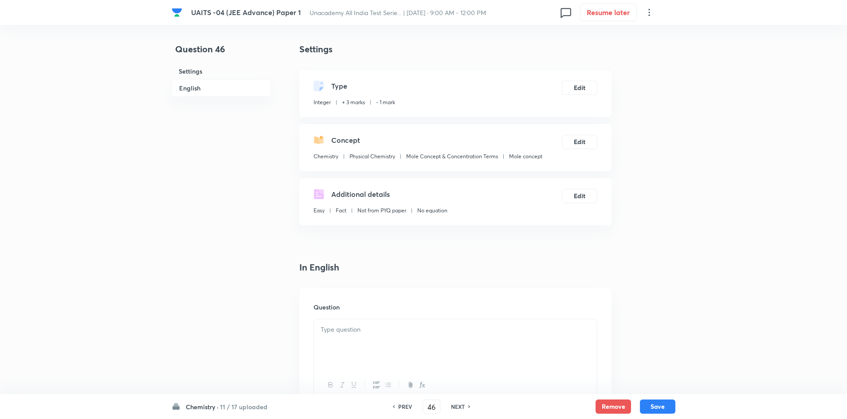
drag, startPoint x: 425, startPoint y: 337, endPoint x: 436, endPoint y: 311, distance: 27.6
click at [425, 336] on div at bounding box center [455, 344] width 283 height 50
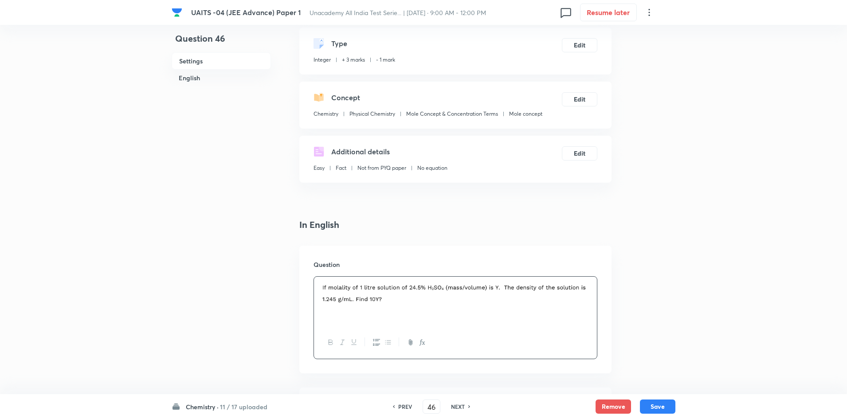
scroll to position [318, 0]
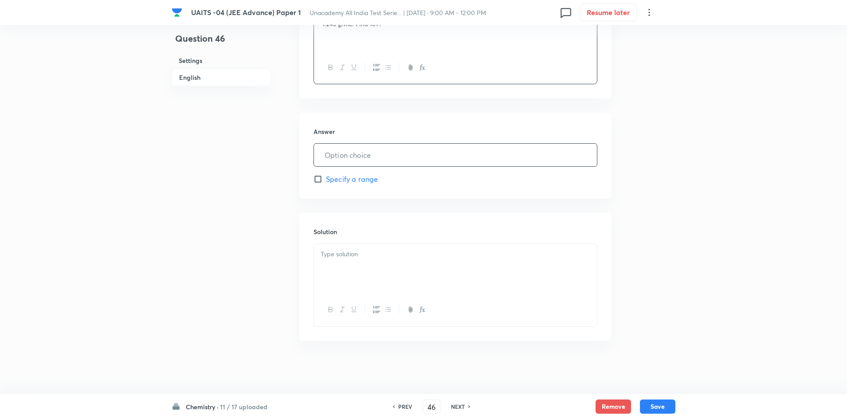
drag, startPoint x: 422, startPoint y: 150, endPoint x: 463, endPoint y: 161, distance: 42.4
click at [424, 153] on input "text" at bounding box center [455, 155] width 283 height 23
type input "25"
click at [446, 246] on div at bounding box center [455, 269] width 283 height 50
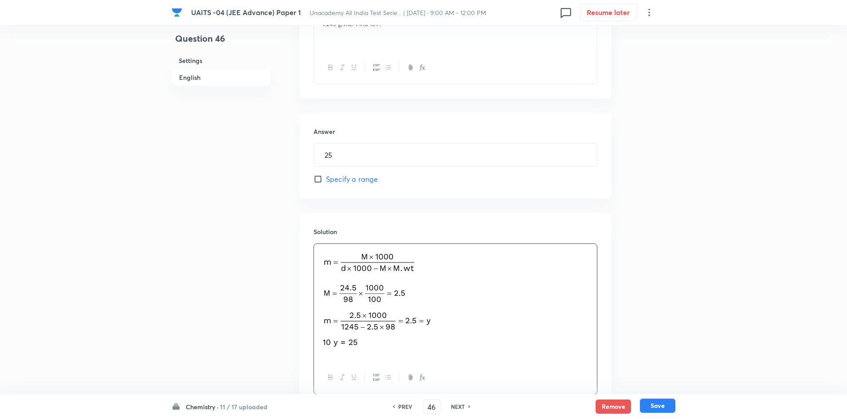
click at [666, 409] on button "Save" at bounding box center [657, 406] width 35 height 14
type input "47"
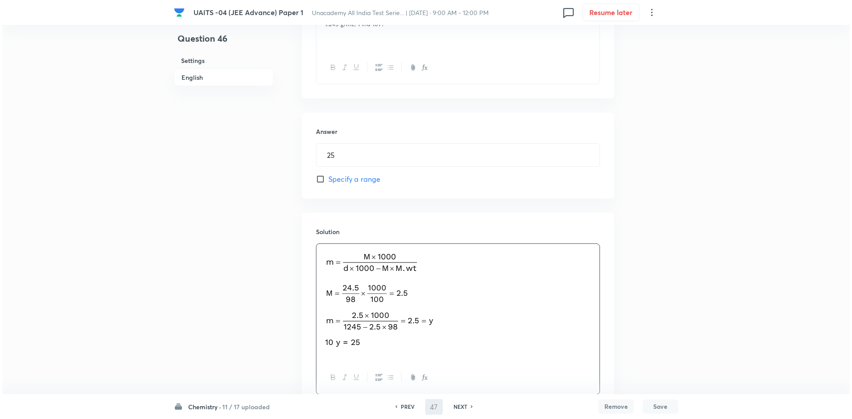
scroll to position [0, 0]
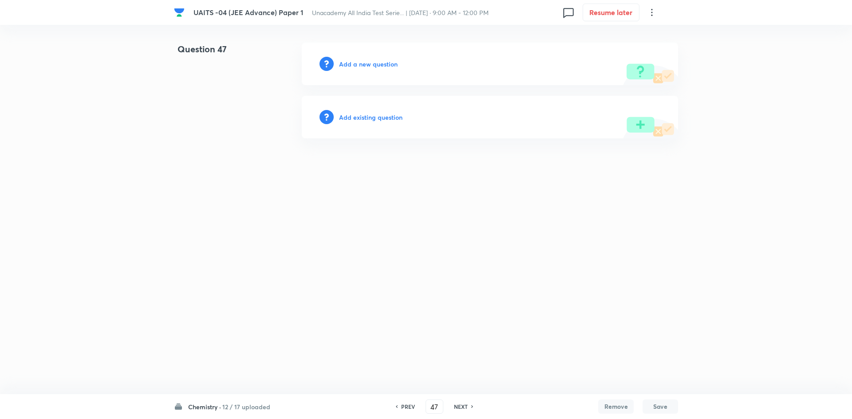
click at [370, 69] on div "Add a new question" at bounding box center [490, 64] width 376 height 43
click at [370, 68] on h6 "Add a new question" at bounding box center [368, 63] width 59 height 9
click at [370, 68] on h6 "Choose a question type" at bounding box center [373, 63] width 68 height 9
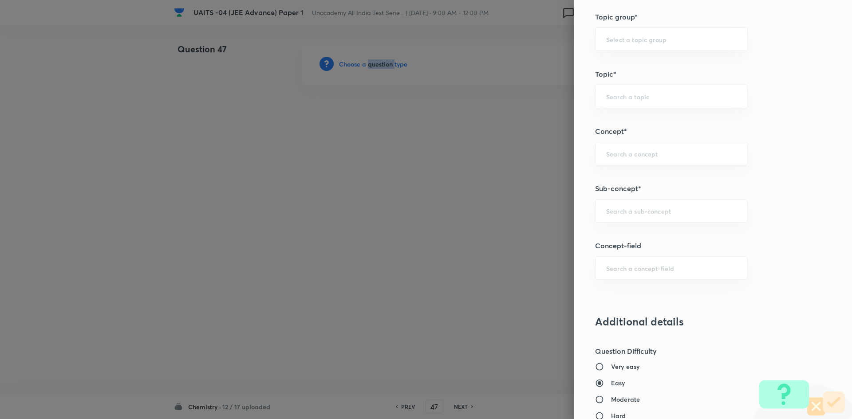
scroll to position [488, 0]
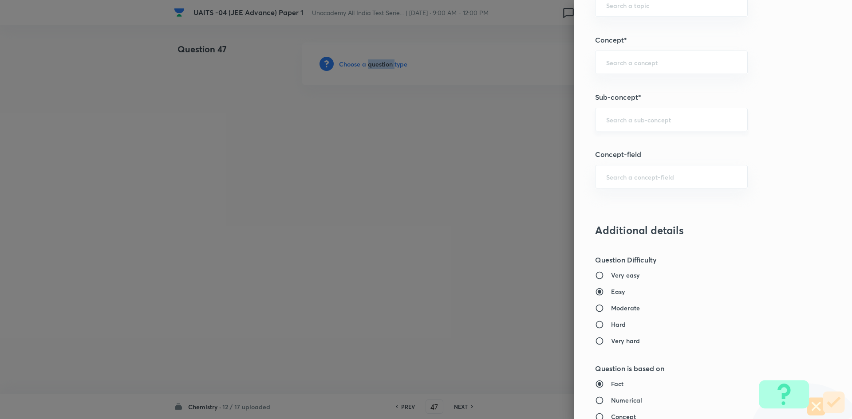
click at [651, 125] on div "​" at bounding box center [671, 120] width 153 height 24
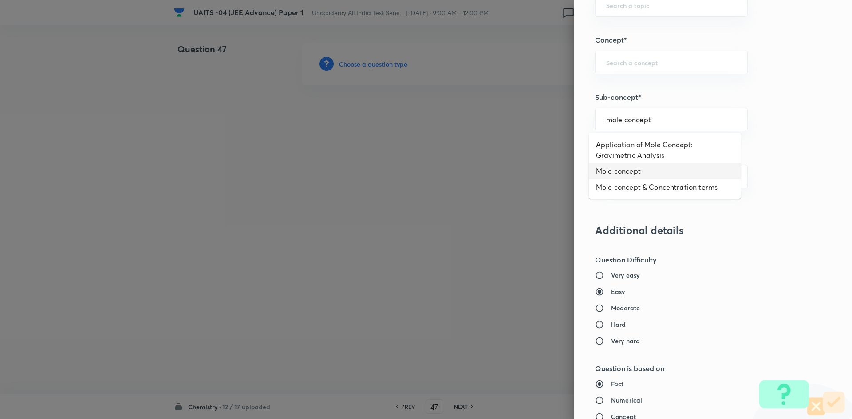
click at [648, 169] on li "Mole concept" at bounding box center [665, 171] width 152 height 16
type input "Mole concept"
type input "Chemistry"
type input "Physical Chemistry"
type input "Mole Concept & Concentration Terms"
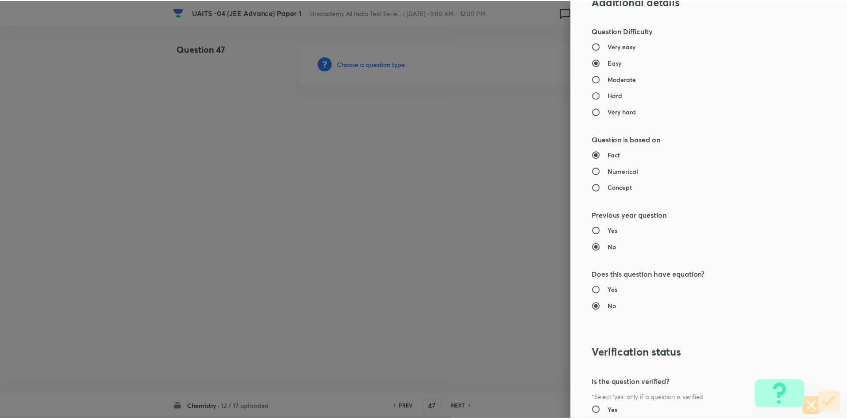
scroll to position [797, 0]
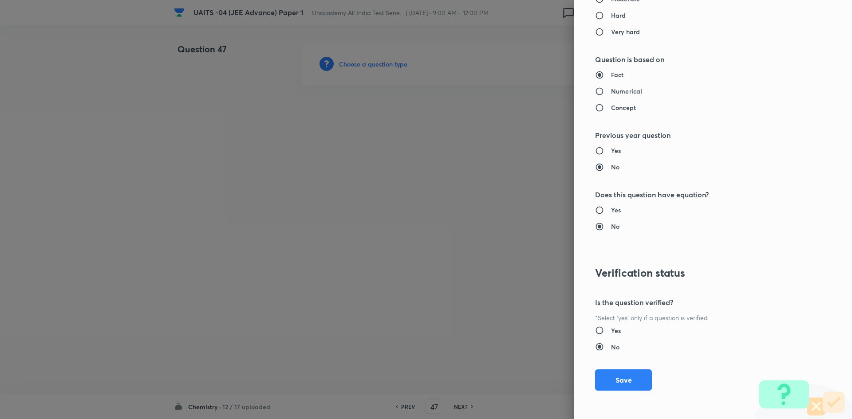
click at [627, 369] on div "Question settings Question type* Integer Does this question have a passage?* Ye…" at bounding box center [713, 209] width 278 height 419
click at [625, 372] on button "Save" at bounding box center [623, 379] width 57 height 21
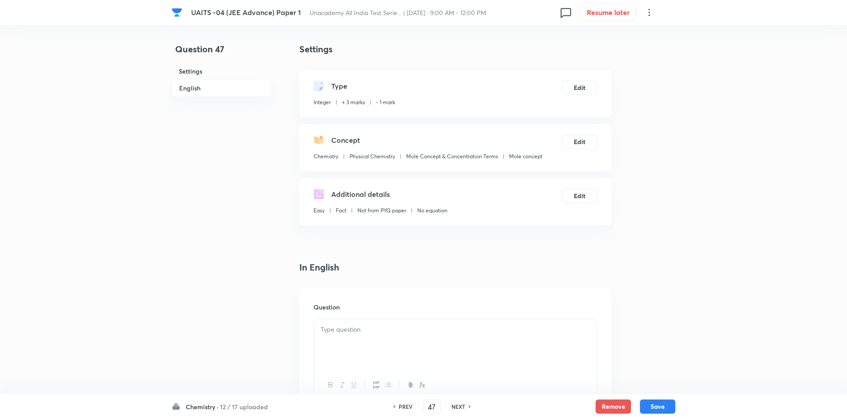
drag, startPoint x: 418, startPoint y: 351, endPoint x: 425, endPoint y: 348, distance: 6.8
click at [420, 350] on div at bounding box center [455, 344] width 283 height 50
click at [400, 340] on div at bounding box center [455, 344] width 283 height 50
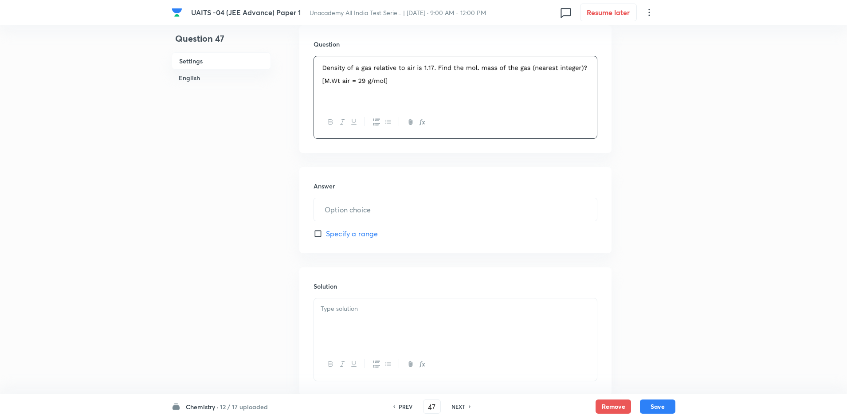
scroll to position [311, 0]
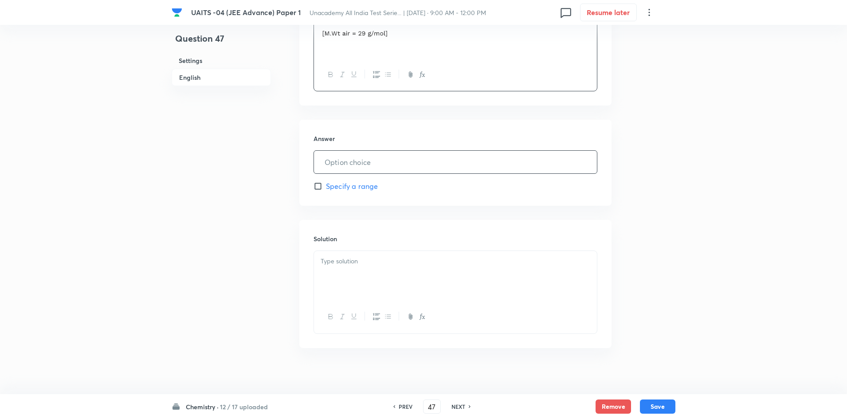
click at [441, 157] on input "text" at bounding box center [455, 162] width 283 height 23
type input "34"
click at [357, 271] on div at bounding box center [455, 276] width 283 height 50
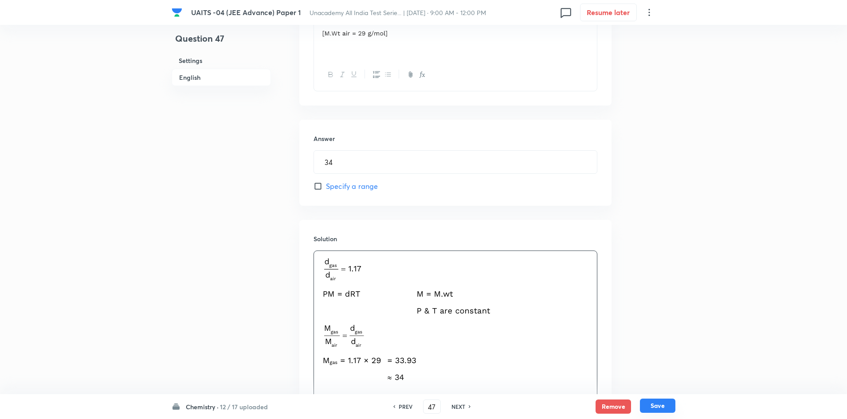
click at [650, 402] on button "Save" at bounding box center [657, 406] width 35 height 14
type input "48"
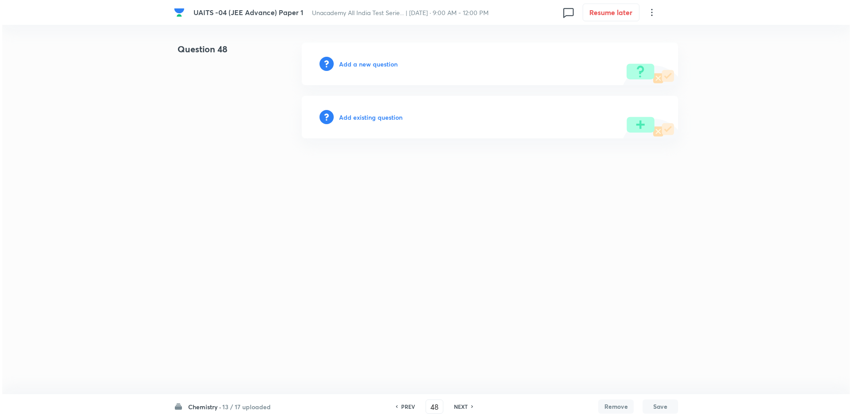
scroll to position [0, 0]
click at [365, 68] on h6 "Add a new question" at bounding box center [368, 63] width 59 height 9
click at [365, 68] on h6 "Choose a question type" at bounding box center [373, 63] width 68 height 9
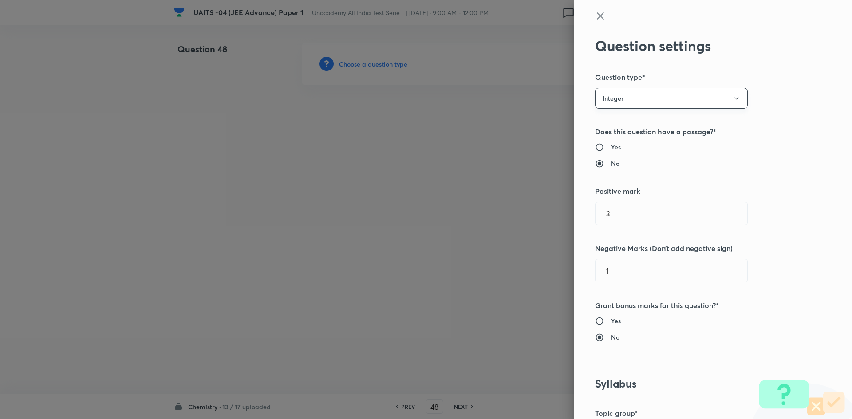
click at [634, 98] on button "Integer" at bounding box center [671, 98] width 153 height 21
click at [631, 121] on span "Single choice correct" at bounding box center [664, 125] width 141 height 9
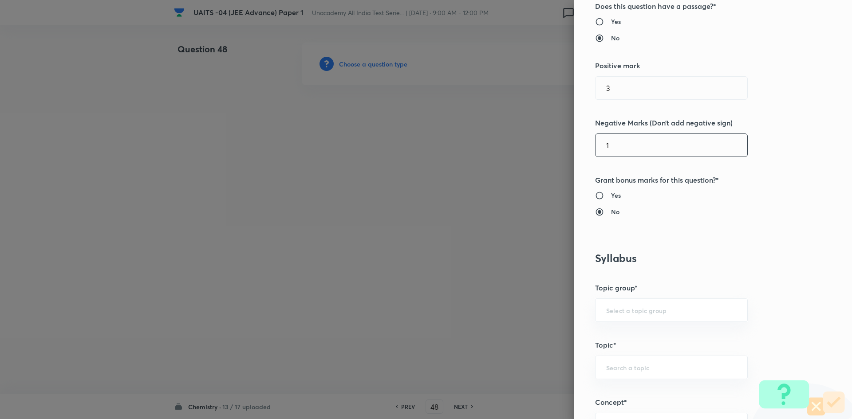
scroll to position [177, 0]
click at [456, 180] on div at bounding box center [426, 209] width 852 height 419
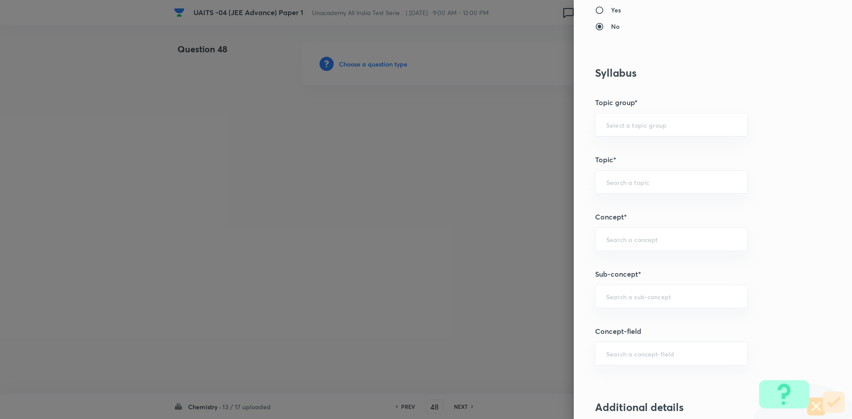
scroll to position [488, 0]
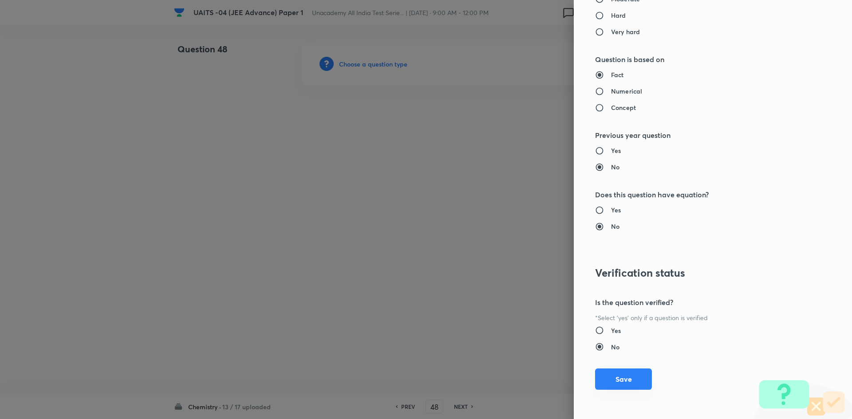
click at [625, 379] on button "Save" at bounding box center [623, 379] width 57 height 21
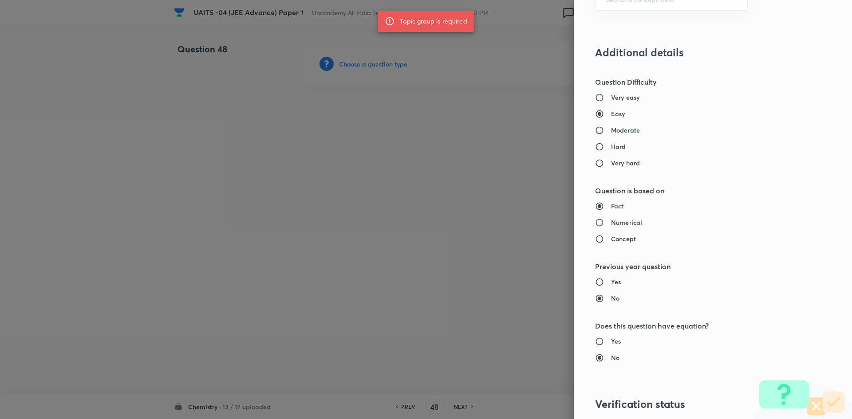
scroll to position [531, 0]
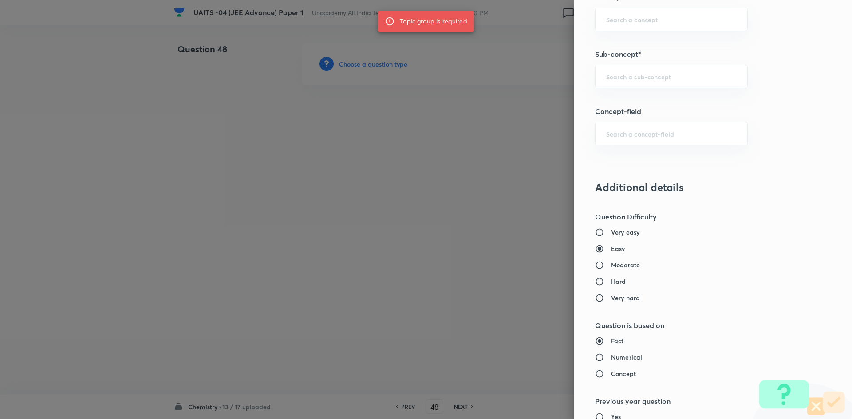
drag, startPoint x: 480, startPoint y: 174, endPoint x: 380, endPoint y: 160, distance: 101.2
click at [480, 175] on div at bounding box center [426, 209] width 852 height 419
click at [616, 75] on input "text" at bounding box center [671, 76] width 130 height 8
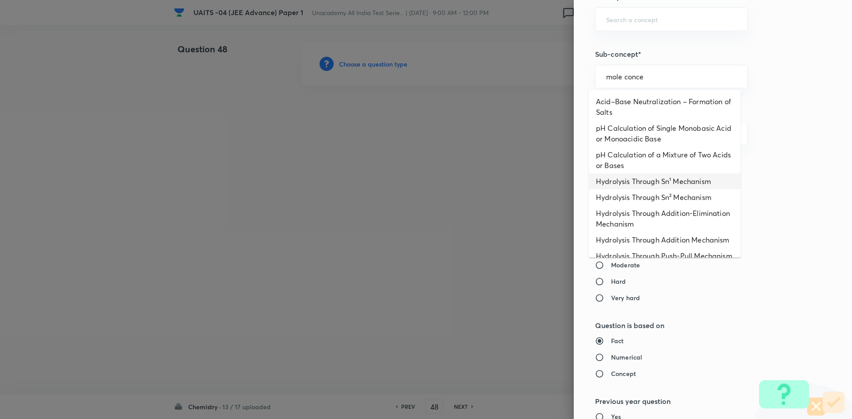
click at [663, 181] on li "Hydrolysis Through Sn¹ Mechanism" at bounding box center [665, 181] width 152 height 16
type input "Hydrolysis Through Sn¹ Mechanism"
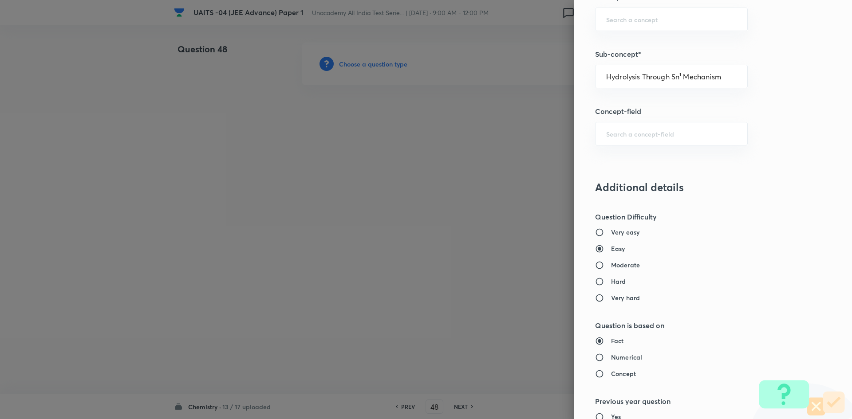
type input "Chemistry"
type input "Inorganic Chemistry"
type input "Hydrogen and Its Compounds"
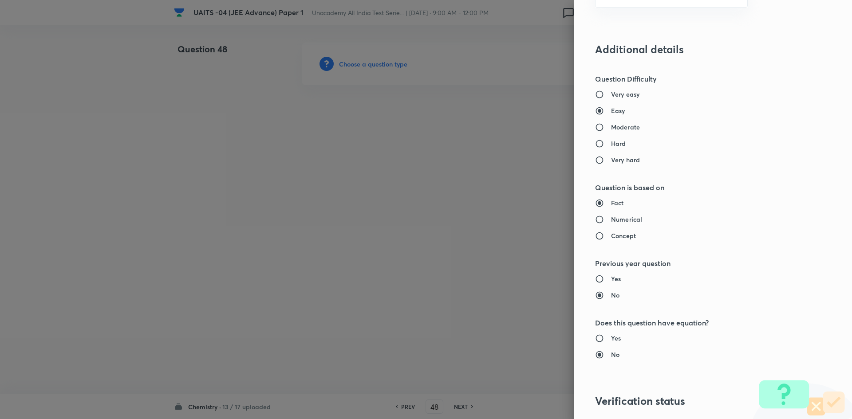
scroll to position [797, 0]
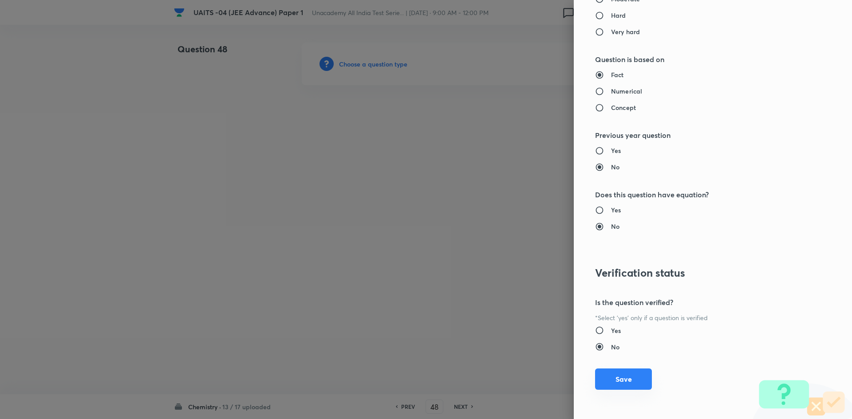
click at [622, 378] on button "Save" at bounding box center [623, 379] width 57 height 21
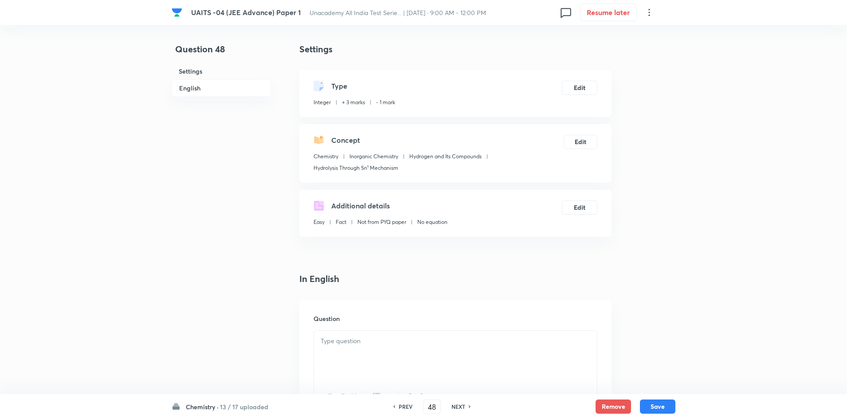
click at [411, 409] on h6 "PREV" at bounding box center [406, 407] width 14 height 8
type input "47"
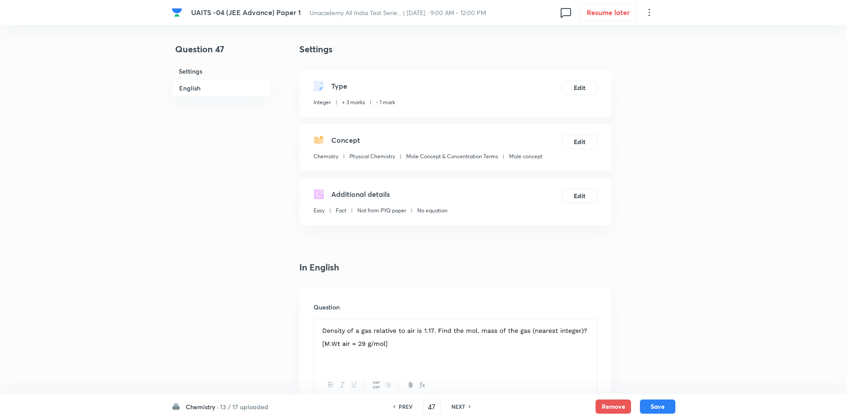
type input "34"
click at [570, 85] on button "Edit" at bounding box center [579, 87] width 35 height 14
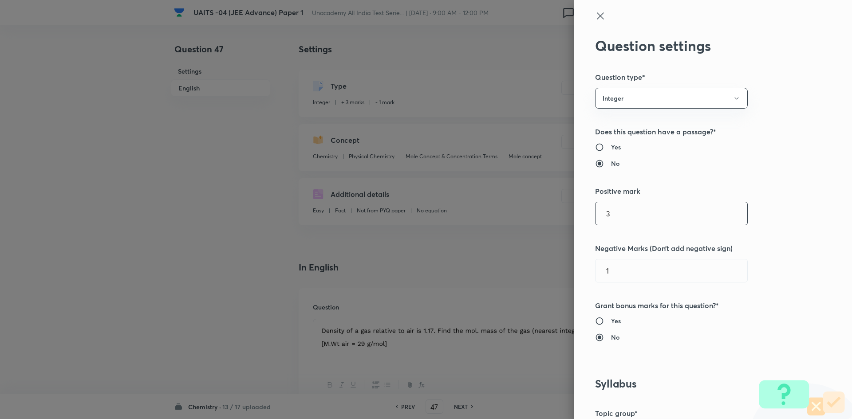
drag, startPoint x: 627, startPoint y: 209, endPoint x: 484, endPoint y: 191, distance: 144.0
click at [484, 191] on div "Question settings Question type* Integer Does this question have a passage?* Ye…" at bounding box center [426, 209] width 852 height 419
type input "4"
drag, startPoint x: 622, startPoint y: 277, endPoint x: 519, endPoint y: 260, distance: 104.8
click at [519, 260] on div "Question settings Question type* Integer Does this question have a passage?* Ye…" at bounding box center [426, 209] width 852 height 419
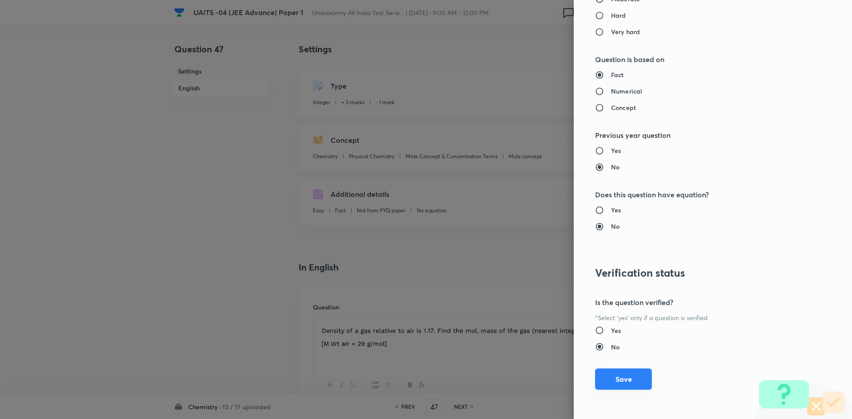
type input "0"
click at [608, 377] on button "Save" at bounding box center [623, 379] width 57 height 21
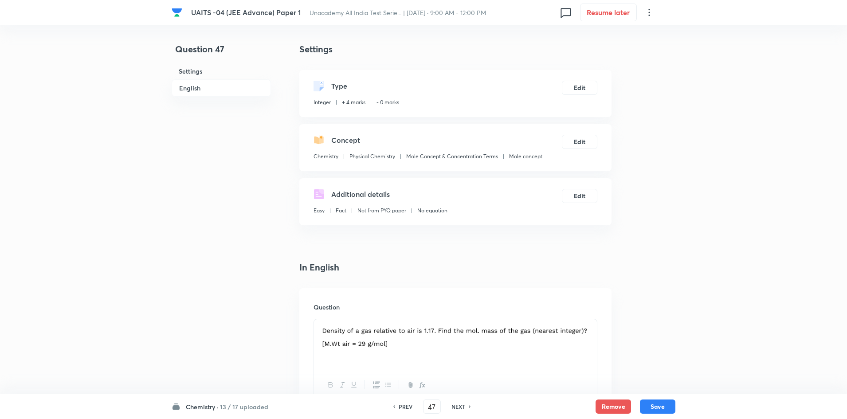
click at [405, 406] on h6 "PREV" at bounding box center [406, 407] width 14 height 8
type input "46"
type input "25"
click at [586, 89] on button "Edit" at bounding box center [579, 87] width 35 height 14
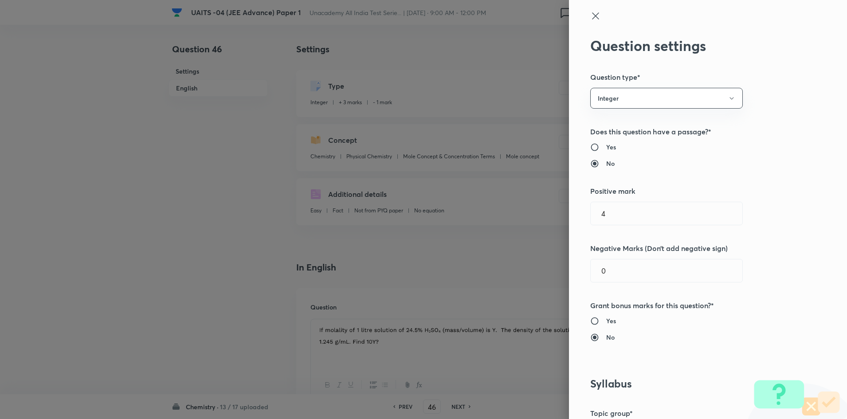
type input "3"
type input "1"
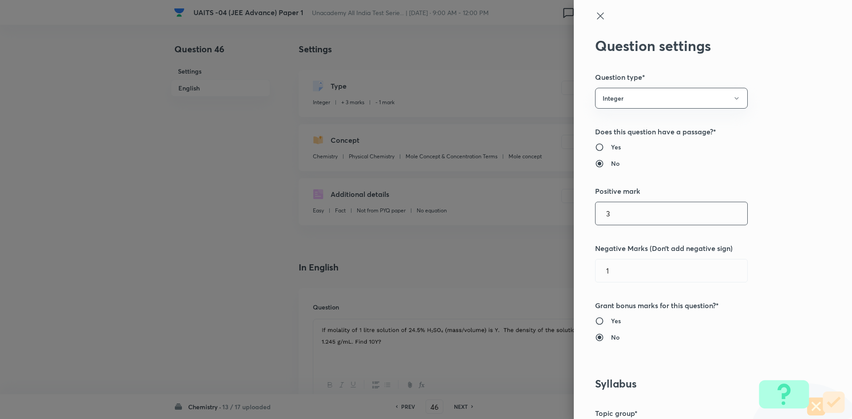
click at [615, 223] on input "3" at bounding box center [671, 213] width 152 height 23
type input "4"
drag, startPoint x: 612, startPoint y: 275, endPoint x: 523, endPoint y: 277, distance: 88.7
click at [523, 277] on div "Question settings Question type* Integer Does this question have a passage?* Ye…" at bounding box center [426, 209] width 852 height 419
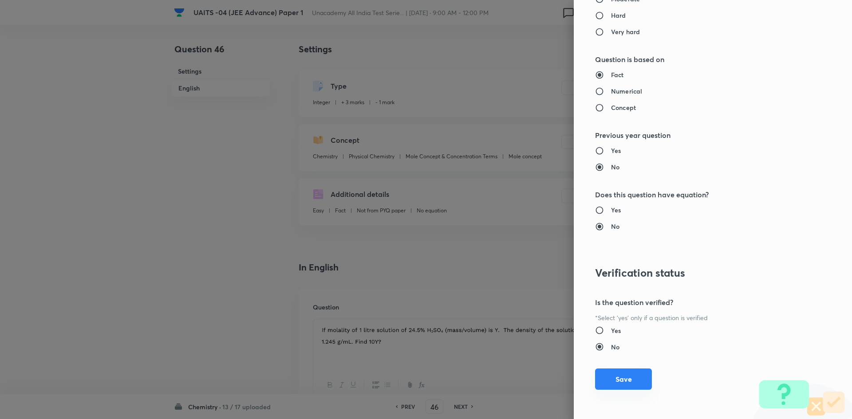
type input "0"
click at [621, 377] on button "Save" at bounding box center [623, 379] width 57 height 21
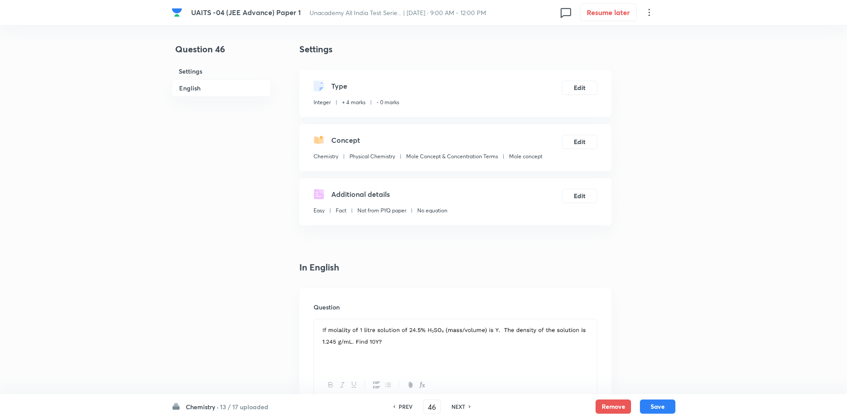
click at [407, 405] on h6 "PREV" at bounding box center [406, 407] width 14 height 8
type input "45"
type input "100"
click at [586, 90] on button "Edit" at bounding box center [579, 87] width 35 height 14
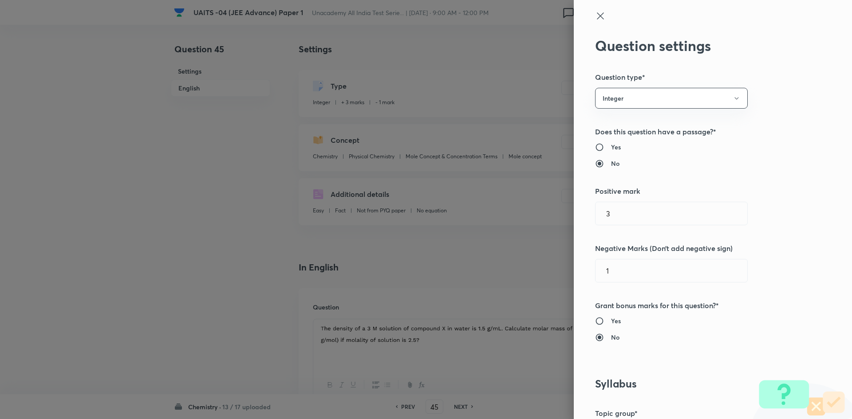
drag, startPoint x: 587, startPoint y: 208, endPoint x: 569, endPoint y: 209, distance: 18.7
click at [574, 209] on div "Question settings Question type* Integer Does this question have a passage?* Ye…" at bounding box center [713, 209] width 278 height 419
type input "4"
drag, startPoint x: 654, startPoint y: 268, endPoint x: 554, endPoint y: 260, distance: 100.5
click at [554, 260] on div "Question settings Question type* Integer Does this question have a passage?* Ye…" at bounding box center [426, 209] width 852 height 419
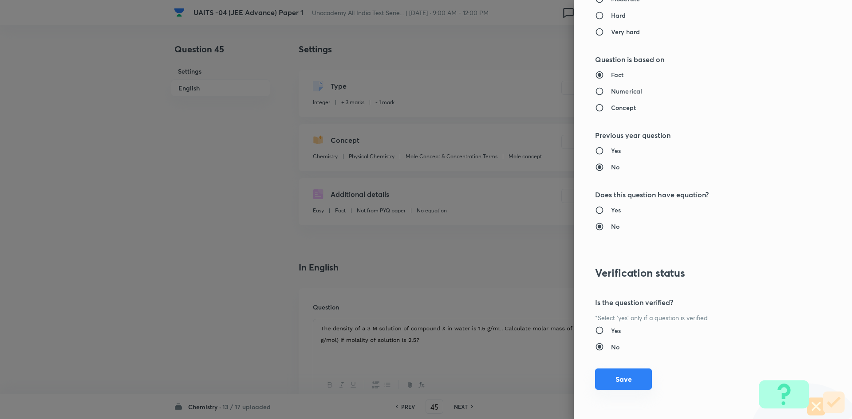
type input "0"
click at [608, 381] on button "Save" at bounding box center [623, 379] width 57 height 21
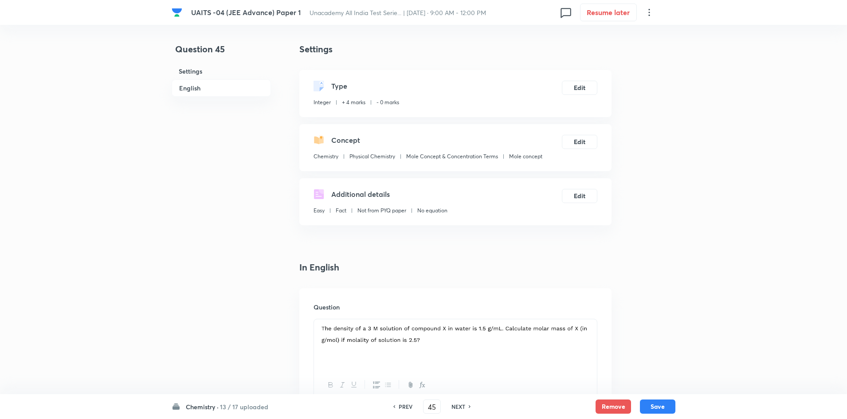
click at [407, 408] on h6 "PREV" at bounding box center [406, 407] width 14 height 8
type input "44"
type input "2800"
click at [582, 82] on button "Edit" at bounding box center [579, 87] width 35 height 14
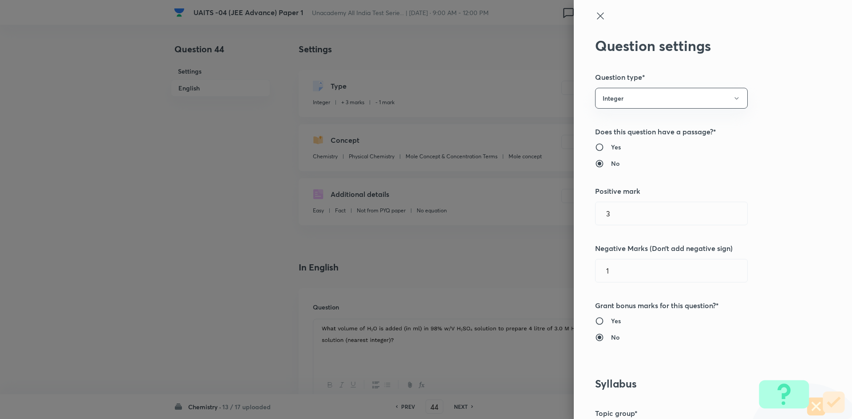
drag, startPoint x: 618, startPoint y: 213, endPoint x: 473, endPoint y: 207, distance: 145.2
click at [473, 207] on div "Question settings Question type* Integer Does this question have a passage?* Ye…" at bounding box center [426, 209] width 852 height 419
type input "4"
drag, startPoint x: 629, startPoint y: 277, endPoint x: 574, endPoint y: 271, distance: 54.9
click at [574, 271] on div "Question settings Question type* Integer Does this question have a passage?* Ye…" at bounding box center [713, 209] width 278 height 419
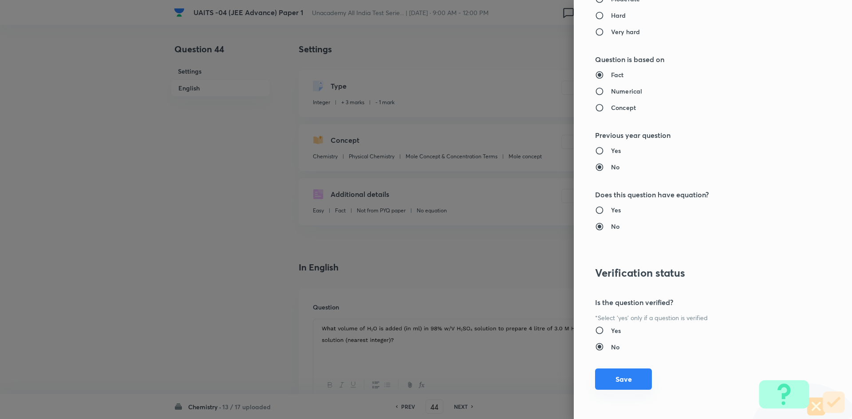
type input "0"
click at [601, 381] on button "Save" at bounding box center [623, 379] width 57 height 21
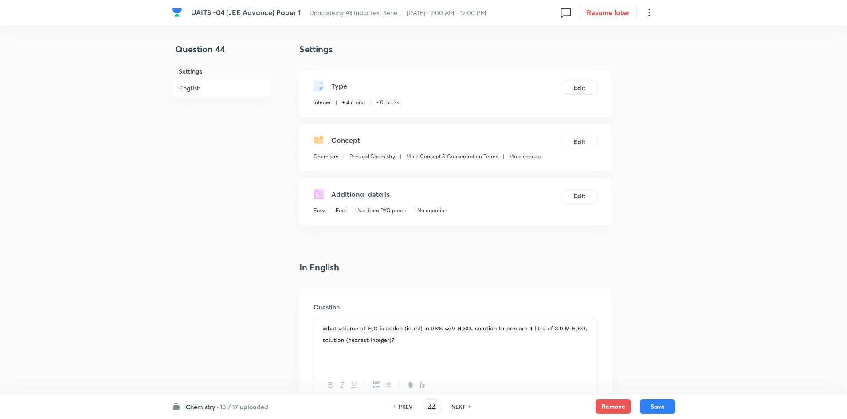
click at [401, 410] on h6 "PREV" at bounding box center [406, 407] width 14 height 8
type input "43"
type input "400"
click at [576, 80] on button "Edit" at bounding box center [579, 87] width 35 height 14
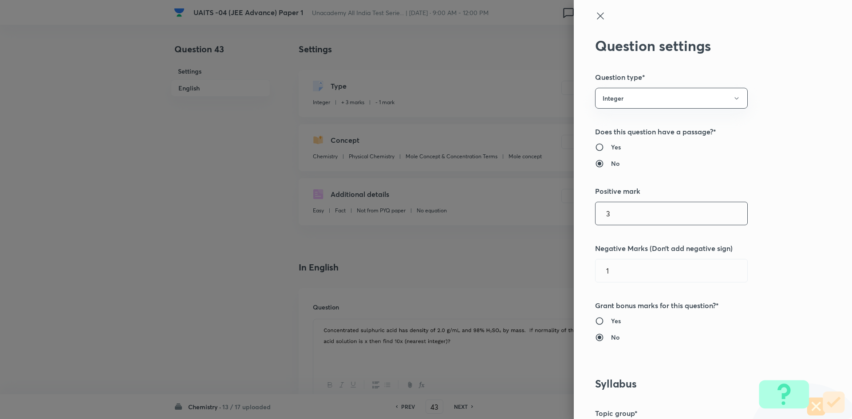
drag, startPoint x: 613, startPoint y: 212, endPoint x: 515, endPoint y: 195, distance: 99.0
click at [515, 195] on div "Question settings Question type* Integer Does this question have a passage?* Ye…" at bounding box center [426, 209] width 852 height 419
type input "4"
drag, startPoint x: 613, startPoint y: 271, endPoint x: 568, endPoint y: 267, distance: 45.0
click at [574, 267] on div "Question settings Question type* Integer Does this question have a passage?* Ye…" at bounding box center [713, 209] width 278 height 419
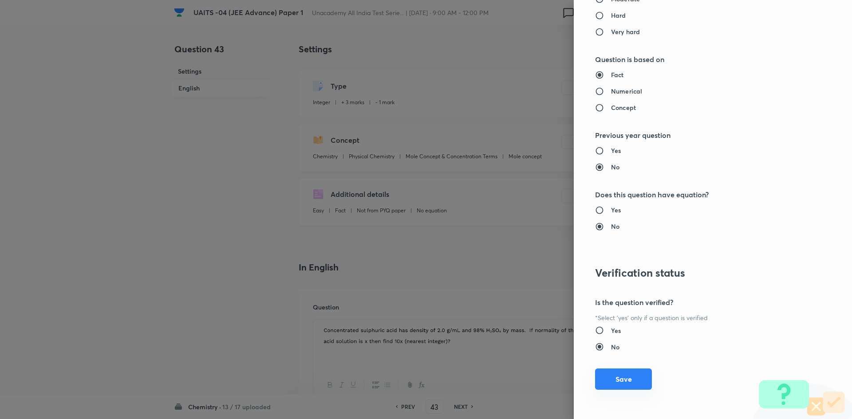
type input "0"
click at [614, 380] on button "Save" at bounding box center [623, 379] width 57 height 21
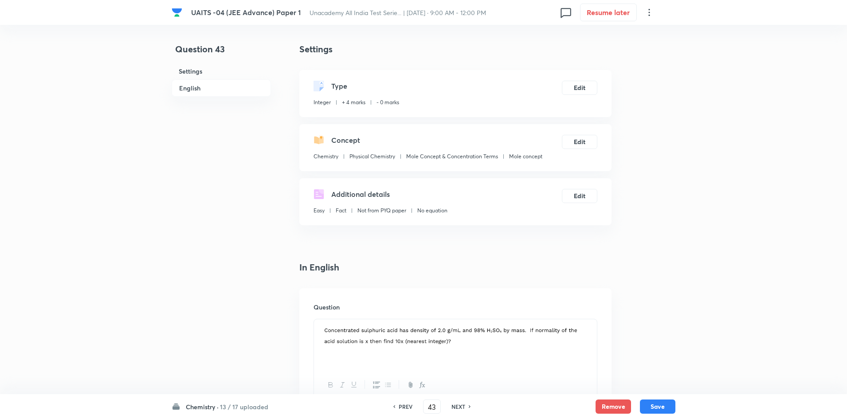
click at [402, 410] on h6 "PREV" at bounding box center [406, 407] width 14 height 8
type input "42"
type input "13"
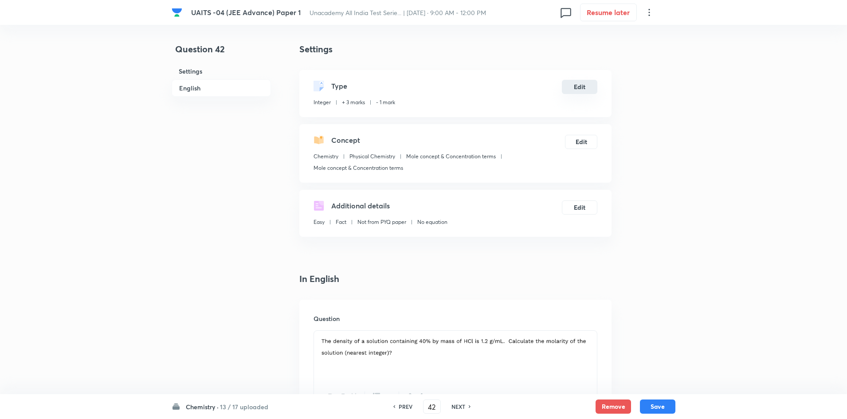
click at [581, 91] on button "Edit" at bounding box center [579, 87] width 35 height 14
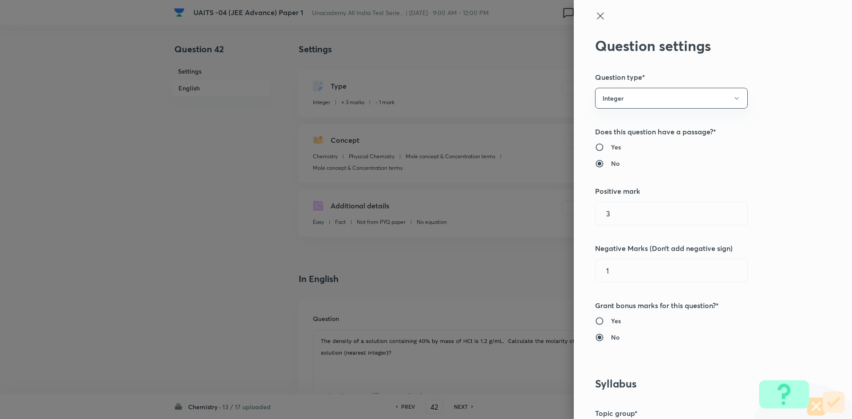
drag, startPoint x: 636, startPoint y: 216, endPoint x: 511, endPoint y: 207, distance: 125.0
click at [511, 207] on div "Question settings Question type* Integer Does this question have a passage?* Ye…" at bounding box center [426, 209] width 852 height 419
type input "4"
drag, startPoint x: 635, startPoint y: 271, endPoint x: 572, endPoint y: 270, distance: 62.6
click at [574, 270] on div "Question settings Question type* Integer Does this question have a passage?* Ye…" at bounding box center [713, 209] width 278 height 419
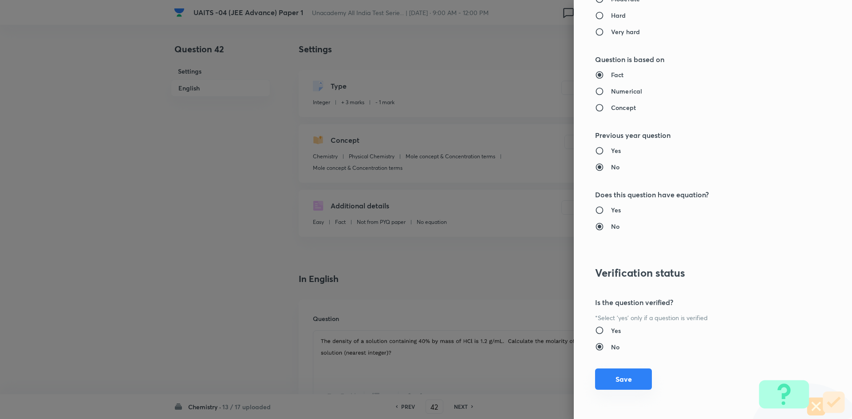
type input "0"
click at [629, 377] on button "Save" at bounding box center [623, 379] width 57 height 21
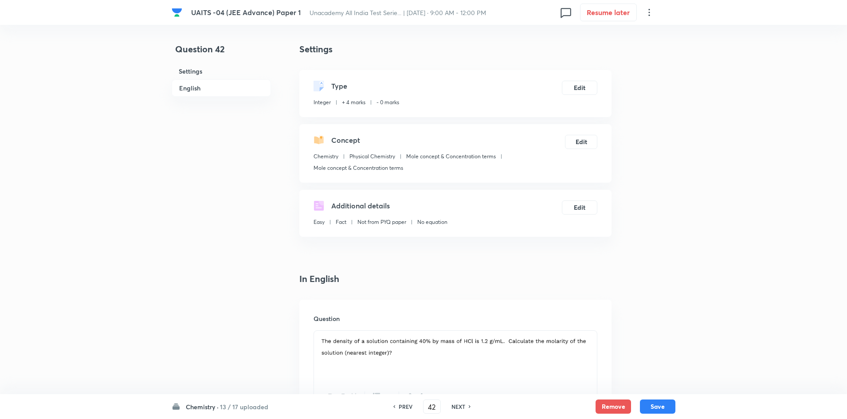
click at [404, 405] on h6 "PREV" at bounding box center [406, 407] width 14 height 8
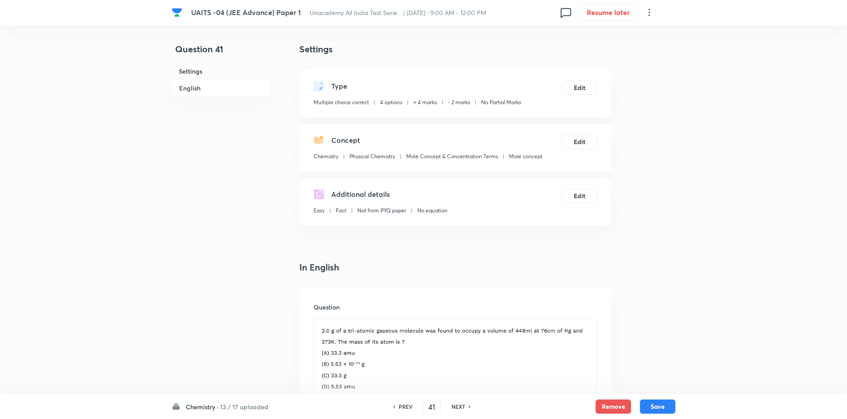
click at [407, 403] on h6 "PREV" at bounding box center [406, 407] width 14 height 8
type input "40"
checkbox input "false"
checkbox input "true"
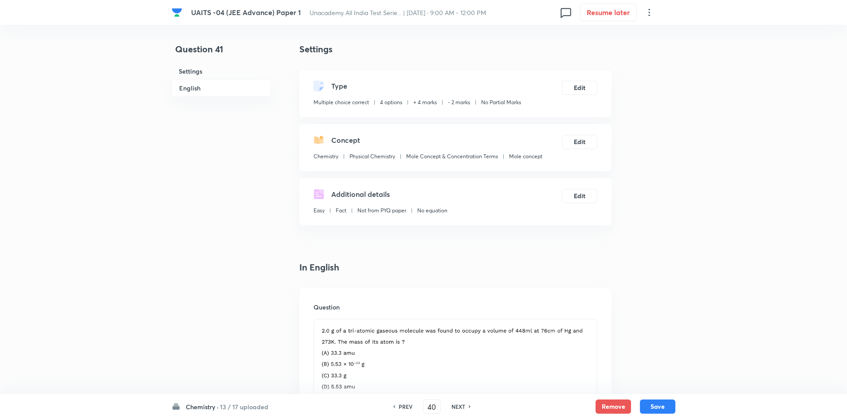
checkbox input "true"
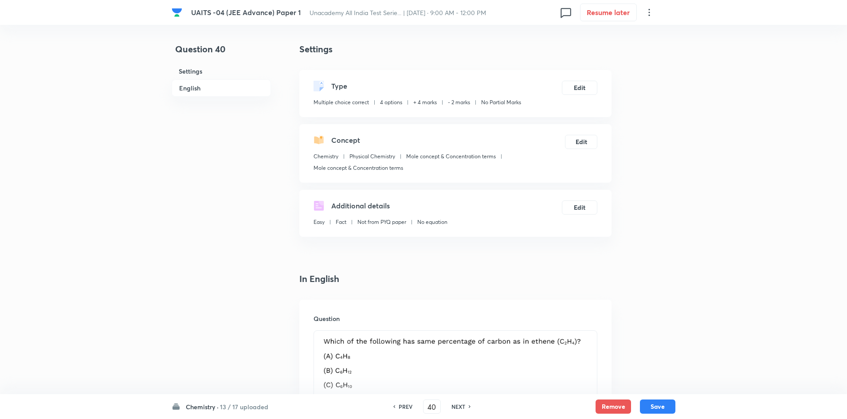
click at [407, 403] on h6 "PREV" at bounding box center [406, 407] width 14 height 8
type input "39"
checkbox input "false"
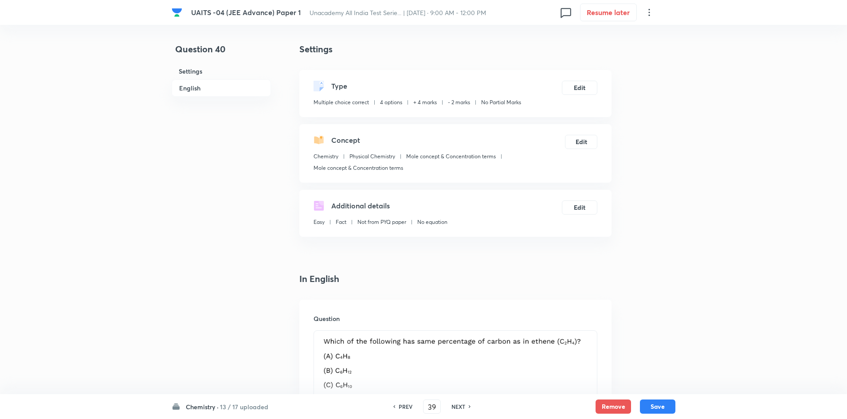
checkbox input "true"
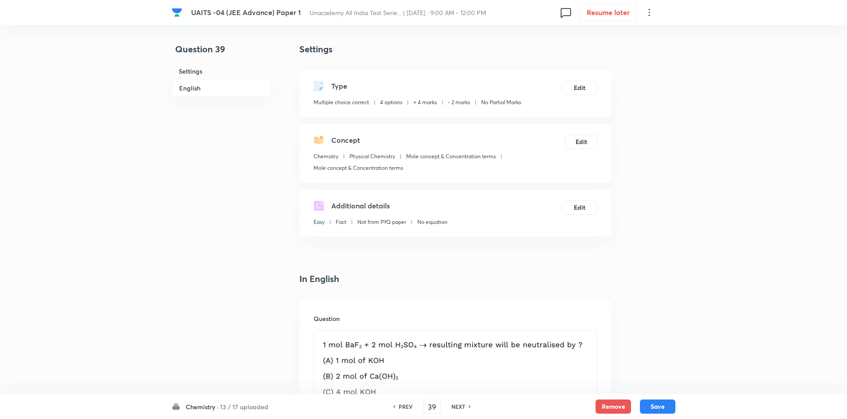
click at [407, 403] on h6 "PREV" at bounding box center [406, 407] width 14 height 8
type input "38"
checkbox input "false"
checkbox input "true"
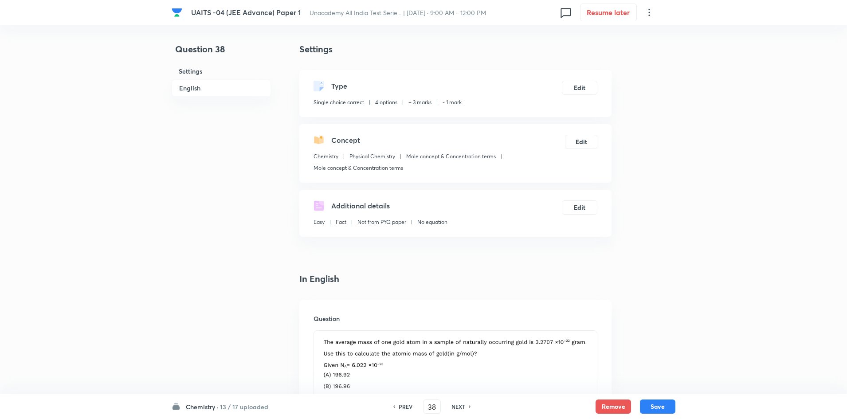
click at [463, 411] on div "PREV 38 ​ NEXT" at bounding box center [432, 407] width 114 height 14
click at [465, 408] on div "NEXT" at bounding box center [460, 407] width 24 height 8
type input "39"
checkbox input "false"
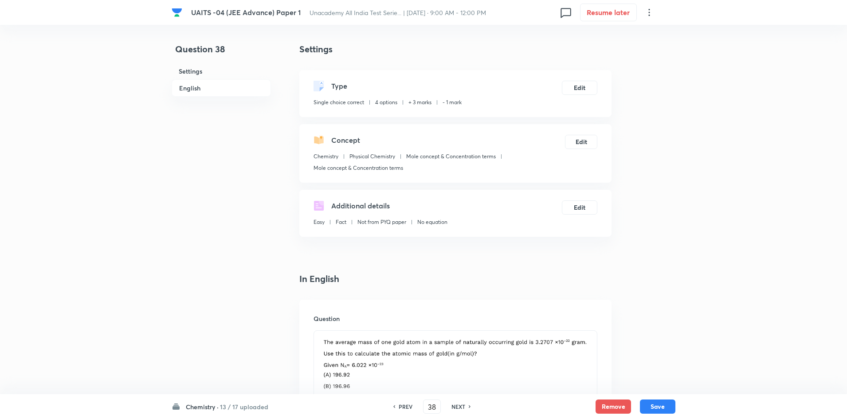
checkbox input "false"
checkbox input "true"
click at [465, 408] on div "NEXT" at bounding box center [460, 407] width 24 height 8
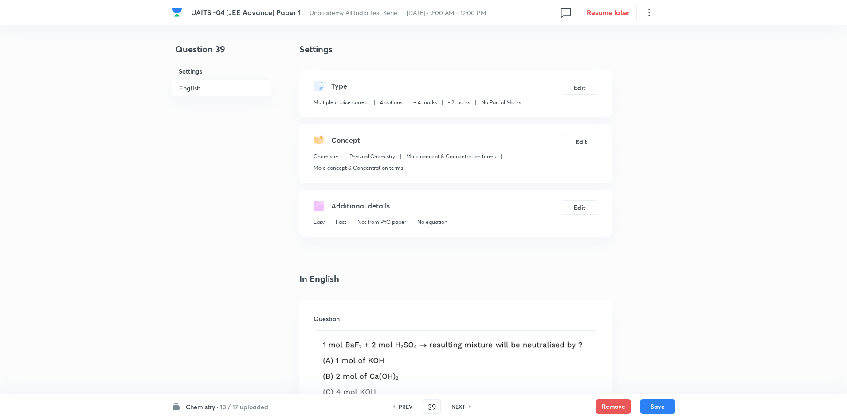
type input "40"
checkbox input "false"
checkbox input "true"
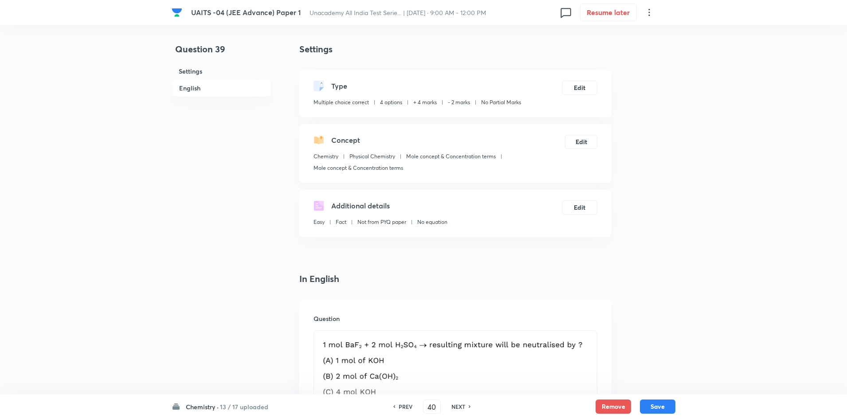
checkbox input "true"
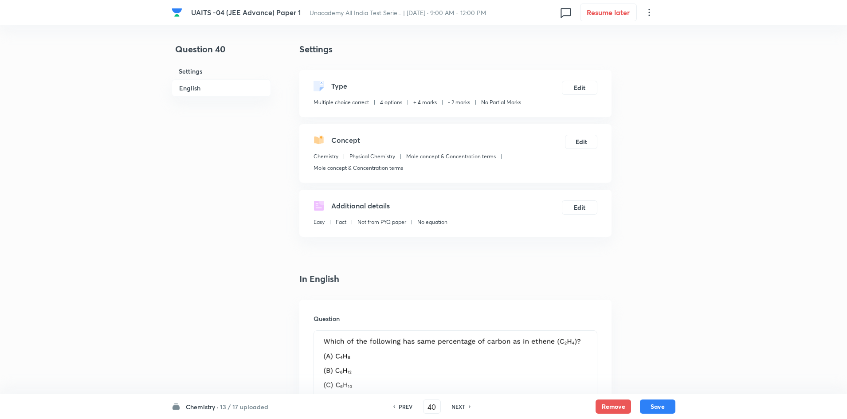
click at [466, 406] on div "NEXT" at bounding box center [460, 407] width 24 height 8
type input "41"
checkbox input "false"
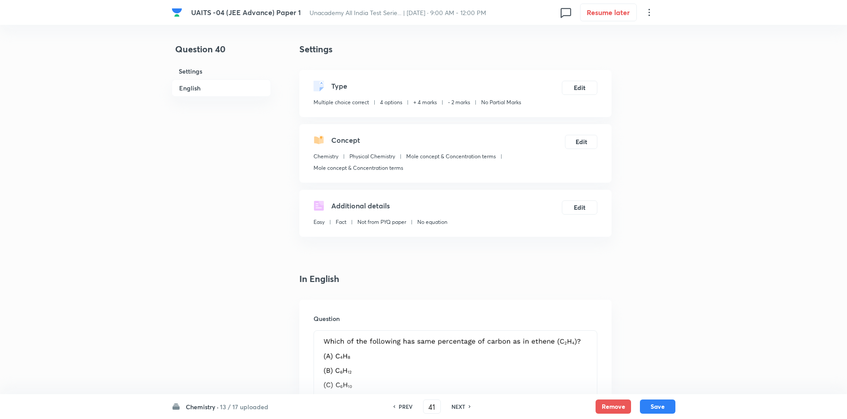
checkbox input "true"
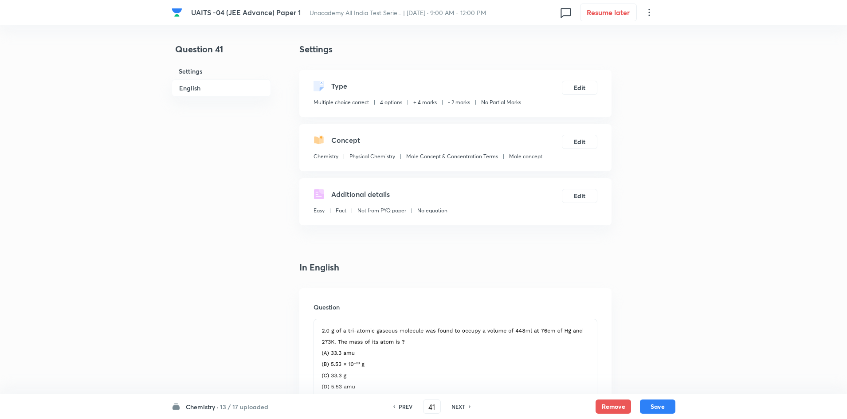
click at [466, 406] on div "NEXT" at bounding box center [460, 407] width 24 height 8
type input "42"
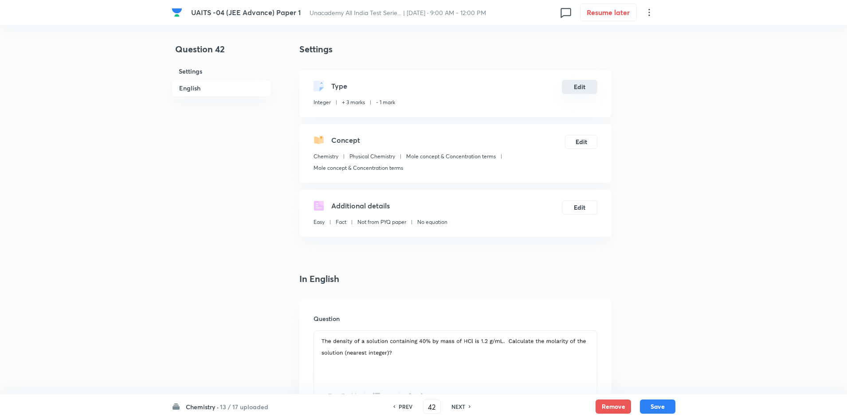
click at [589, 89] on button "Edit" at bounding box center [579, 87] width 35 height 14
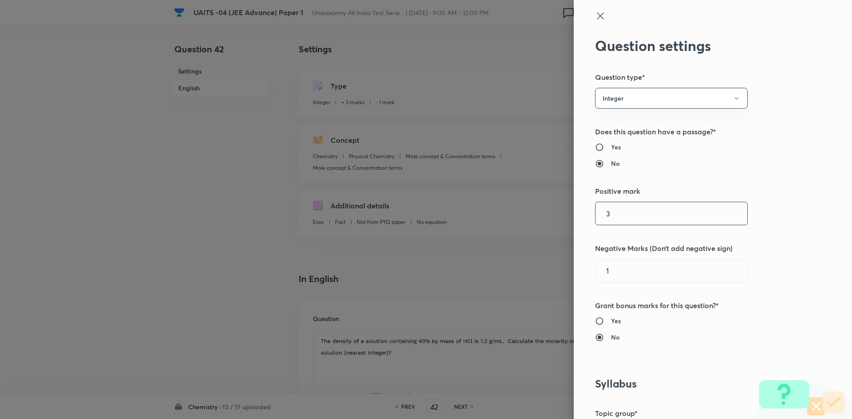
drag, startPoint x: 638, startPoint y: 212, endPoint x: 558, endPoint y: 190, distance: 82.8
click at [558, 190] on div "Question settings Question type* Integer Does this question have a passage?* Ye…" at bounding box center [426, 209] width 852 height 419
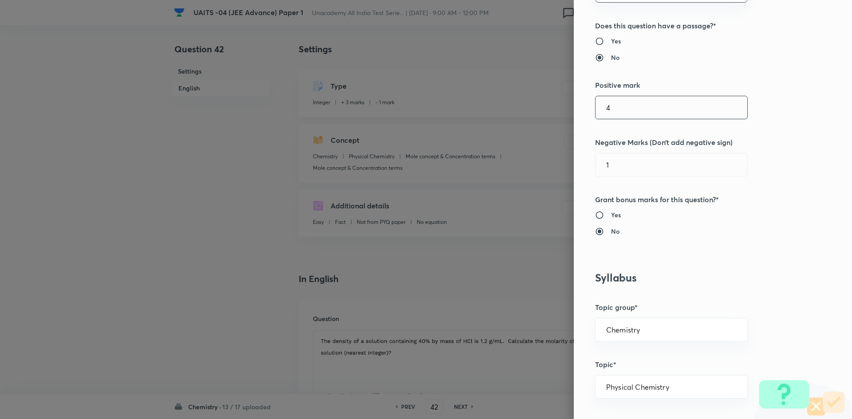
scroll to position [44, 0]
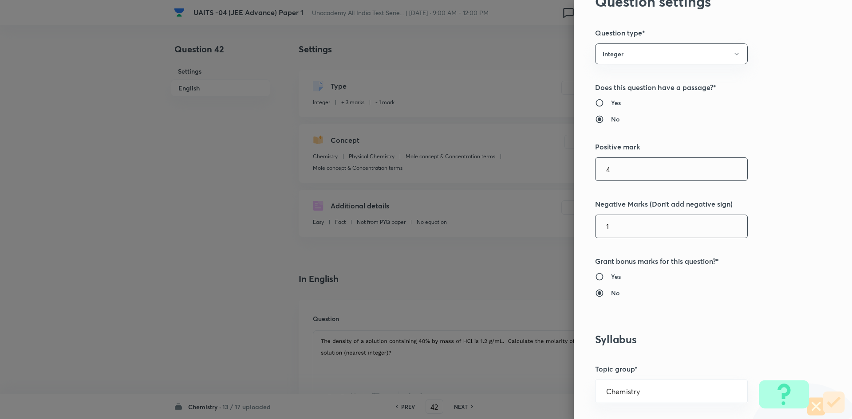
type input "4"
drag, startPoint x: 619, startPoint y: 235, endPoint x: 573, endPoint y: 233, distance: 46.6
click at [574, 233] on div "Question settings Question type* Integer Does this question have a passage?* Ye…" at bounding box center [713, 209] width 278 height 419
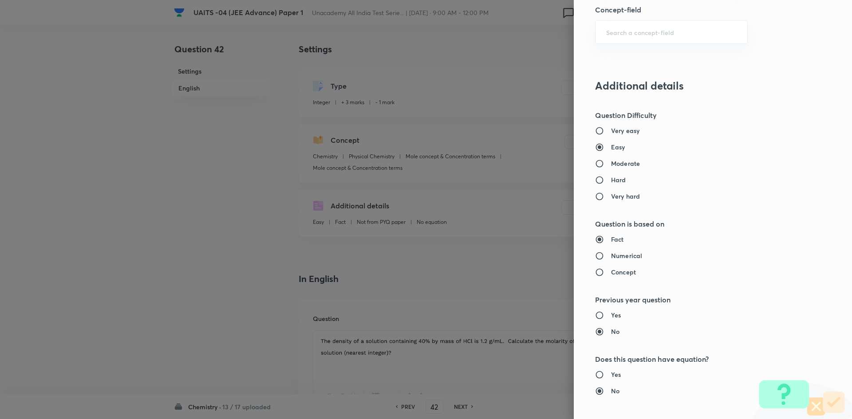
scroll to position [797, 0]
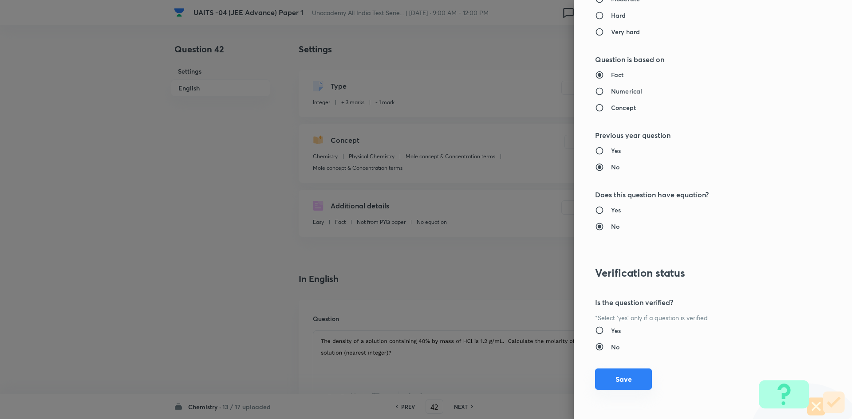
type input "0"
click at [615, 378] on button "Save" at bounding box center [623, 379] width 57 height 21
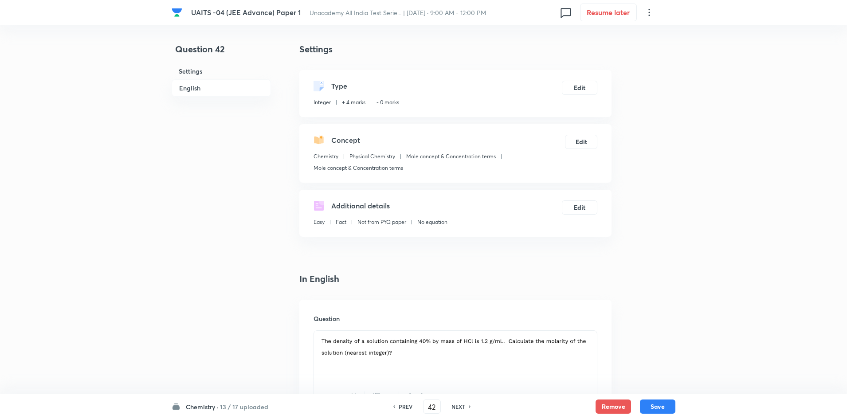
click at [461, 406] on h6 "NEXT" at bounding box center [459, 407] width 14 height 8
type input "43"
type input "400"
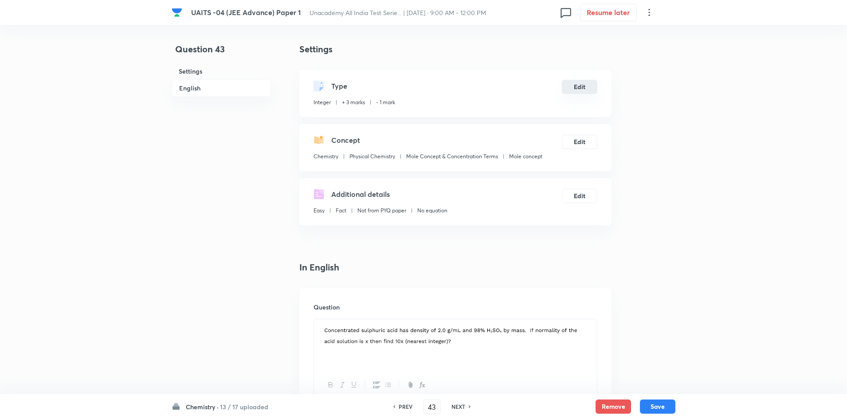
click at [588, 86] on button "Edit" at bounding box center [579, 87] width 35 height 14
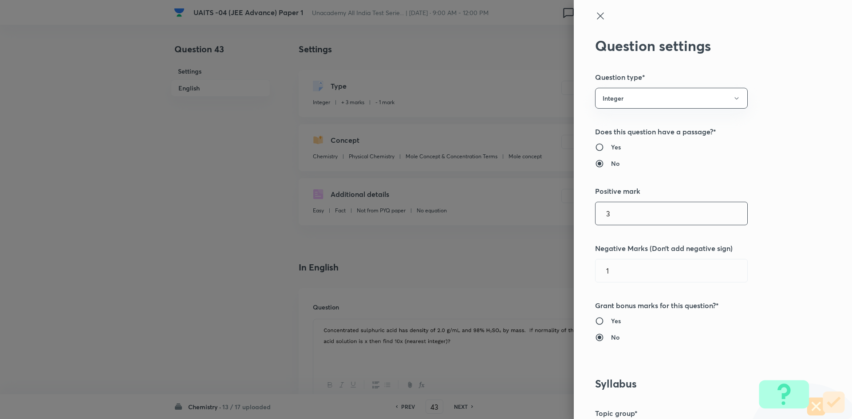
drag, startPoint x: 627, startPoint y: 223, endPoint x: 566, endPoint y: 220, distance: 61.3
click at [566, 220] on div "Question settings Question type* Integer Does this question have a passage?* Ye…" at bounding box center [426, 209] width 852 height 419
type input "4"
drag, startPoint x: 624, startPoint y: 277, endPoint x: 575, endPoint y: 277, distance: 48.8
click at [575, 277] on div "Question settings Question type* Integer Does this question have a passage?* Ye…" at bounding box center [713, 209] width 278 height 419
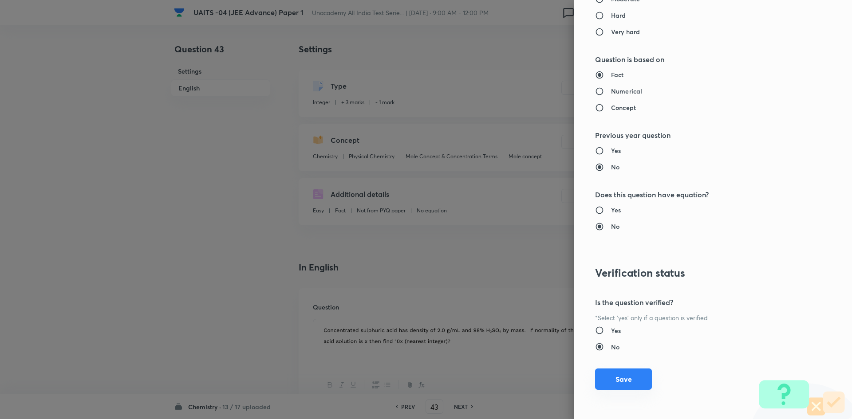
type input "0"
click at [627, 375] on button "Save" at bounding box center [623, 379] width 57 height 21
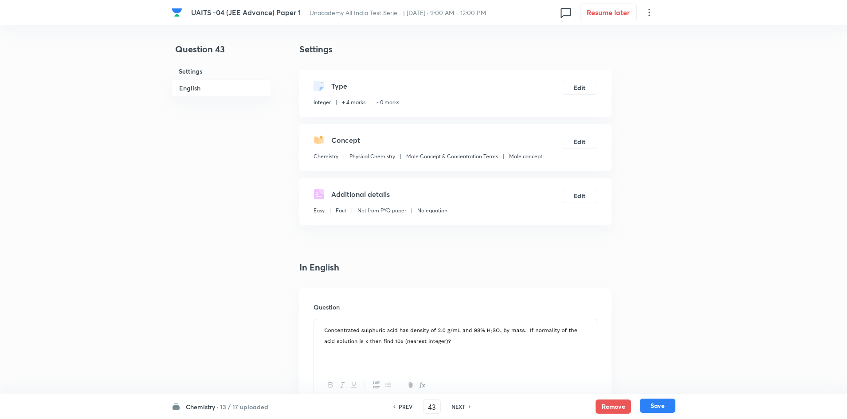
click at [662, 407] on button "Save" at bounding box center [657, 406] width 35 height 14
type input "44"
type input "2800"
click at [591, 90] on button "Edit" at bounding box center [579, 87] width 35 height 14
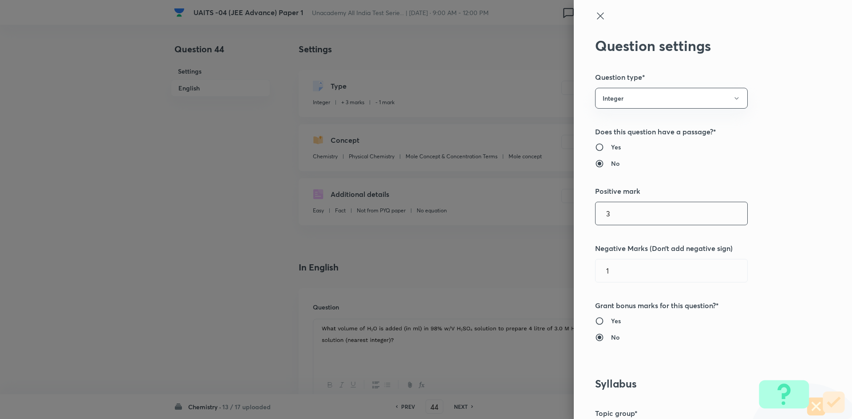
drag, startPoint x: 632, startPoint y: 221, endPoint x: 545, endPoint y: 216, distance: 87.1
click at [545, 216] on div "Question settings Question type* Integer Does this question have a passage?* Ye…" at bounding box center [426, 209] width 852 height 419
type input "4"
drag, startPoint x: 612, startPoint y: 271, endPoint x: 586, endPoint y: 268, distance: 25.4
click at [587, 268] on div "Question settings Question type* Integer Does this question have a passage?* Ye…" at bounding box center [713, 209] width 278 height 419
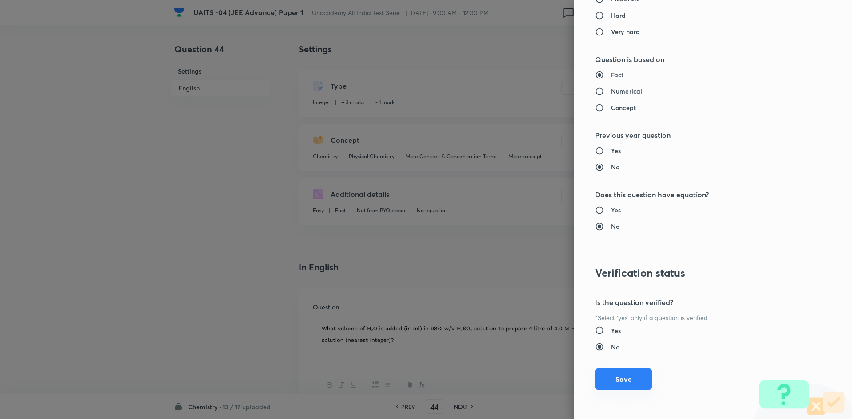
type input "0"
click at [631, 379] on button "Save" at bounding box center [623, 379] width 57 height 21
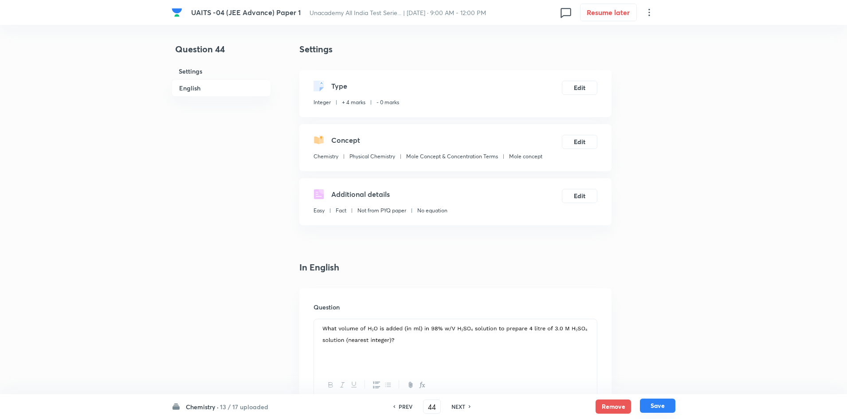
click at [662, 407] on button "Save" at bounding box center [657, 406] width 35 height 14
type input "45"
type input "100"
click at [584, 85] on button "Edit" at bounding box center [579, 87] width 35 height 14
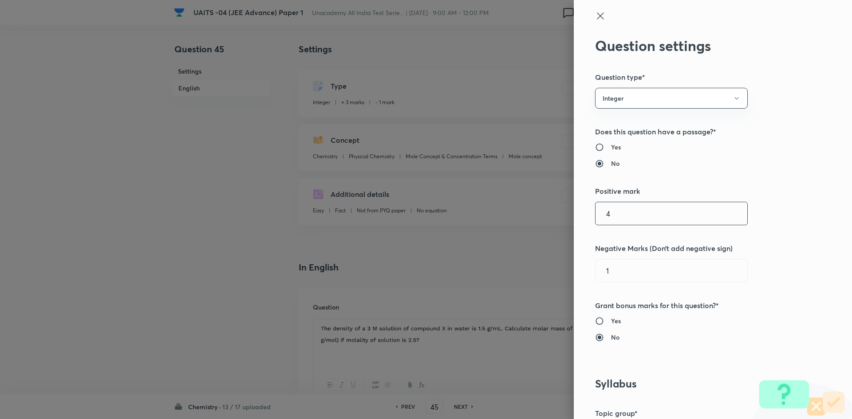
drag, startPoint x: 629, startPoint y: 211, endPoint x: 589, endPoint y: 219, distance: 41.1
click at [595, 219] on input "4" at bounding box center [671, 213] width 152 height 23
type input "4"
drag, startPoint x: 633, startPoint y: 278, endPoint x: 577, endPoint y: 272, distance: 56.2
click at [577, 272] on div "Question settings Question type* Integer Does this question have a passage?* Ye…" at bounding box center [713, 209] width 278 height 419
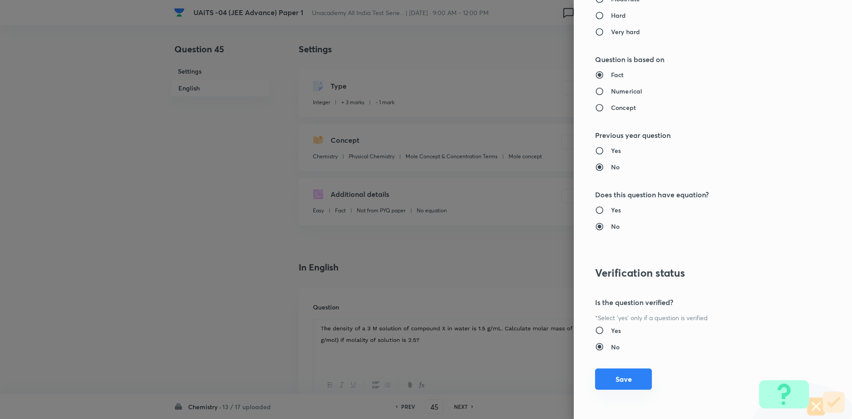
type input "0"
click at [620, 374] on button "Save" at bounding box center [623, 379] width 57 height 21
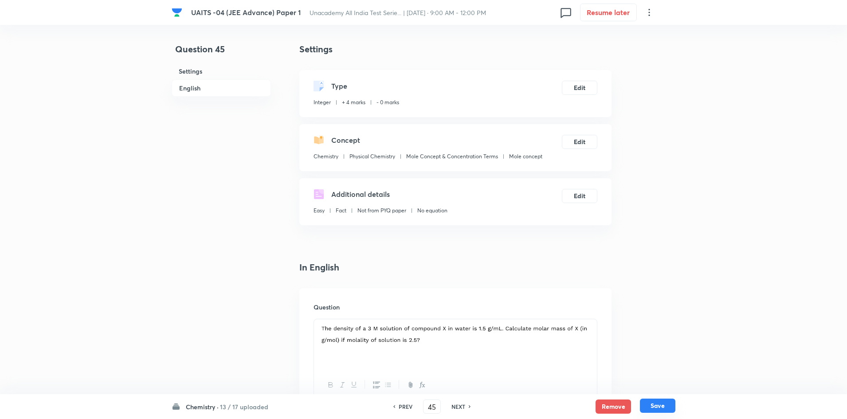
click at [648, 413] on div "Remove Save" at bounding box center [636, 407] width 80 height 14
click at [652, 406] on button "Save" at bounding box center [657, 406] width 35 height 14
type input "46"
type input "25"
click at [585, 84] on button "Edit" at bounding box center [579, 87] width 35 height 14
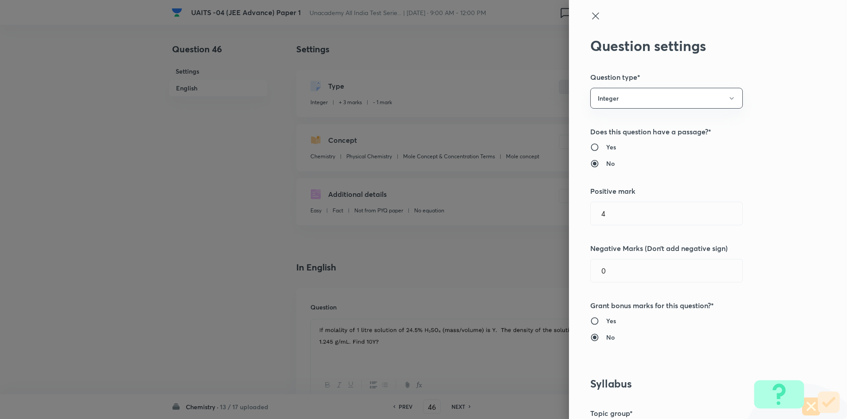
type input "Chemistry"
type input "Physical Chemistry"
type input "Mole Concept & Concentration Terms"
type input "Mole concept"
type input "3"
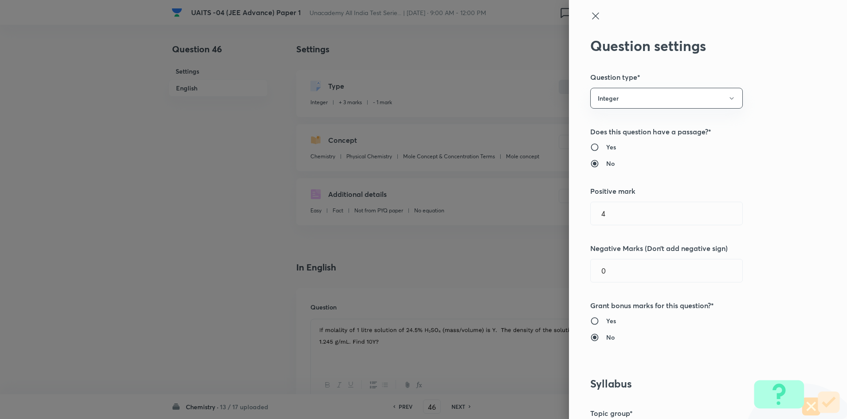
type input "1"
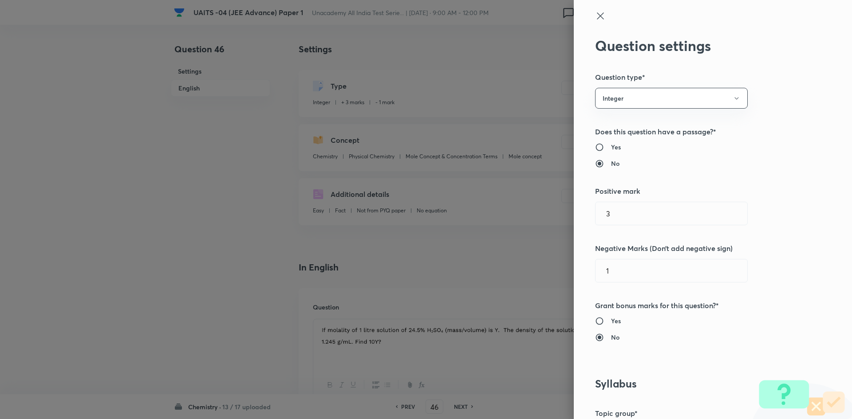
drag, startPoint x: 641, startPoint y: 215, endPoint x: 554, endPoint y: 210, distance: 87.5
click at [554, 210] on div "Question settings Question type* Integer Does this question have a passage?* Ye…" at bounding box center [426, 209] width 852 height 419
type input "4"
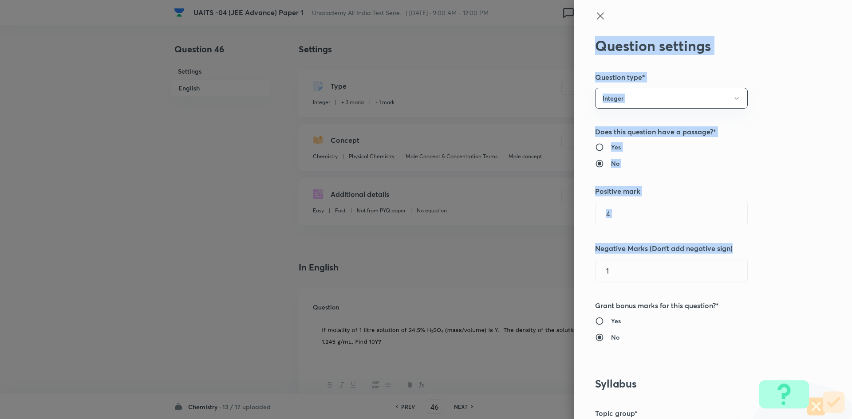
drag, startPoint x: 639, startPoint y: 283, endPoint x: 587, endPoint y: 268, distance: 54.0
click at [559, 272] on div "Question settings Question type* Integer Does this question have a passage?* Ye…" at bounding box center [426, 209] width 852 height 419
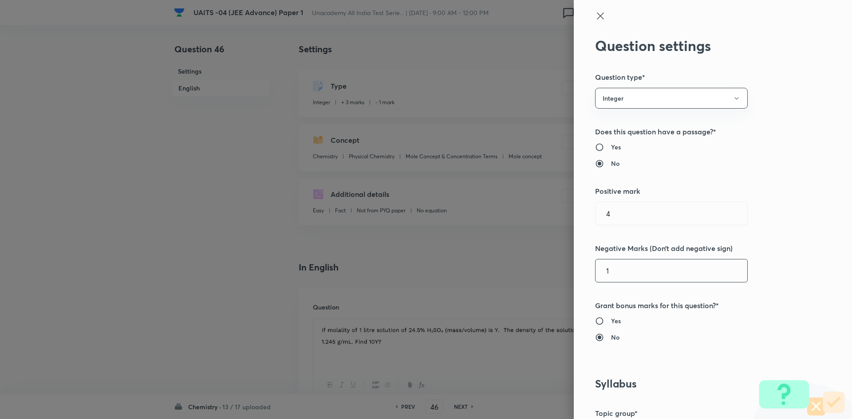
drag, startPoint x: 605, startPoint y: 271, endPoint x: 568, endPoint y: 269, distance: 37.3
click at [574, 269] on div "Question settings Question type* Integer Does this question have a passage?* Ye…" at bounding box center [713, 209] width 278 height 419
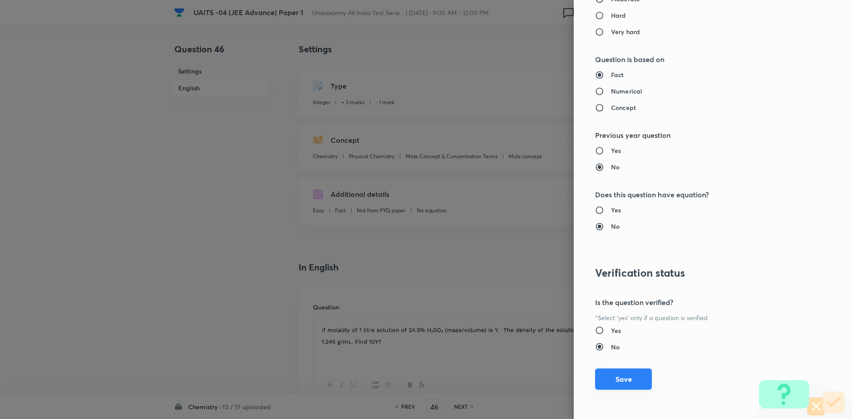
type input "0"
click at [621, 378] on button "Save" at bounding box center [623, 379] width 57 height 21
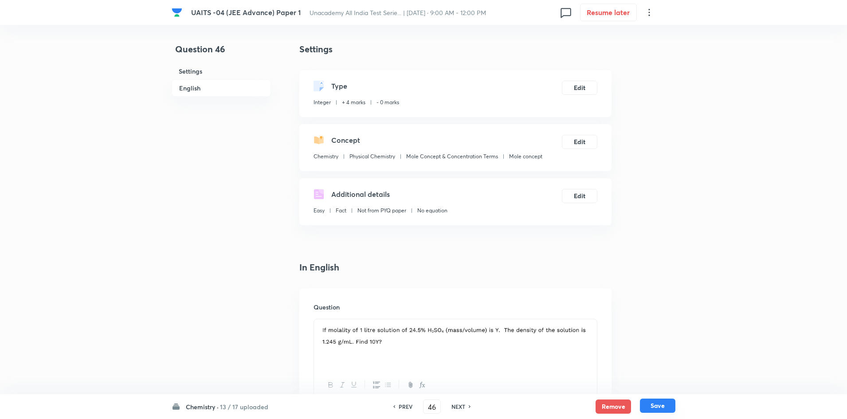
click at [668, 406] on button "Save" at bounding box center [657, 406] width 35 height 14
type input "47"
type input "34"
click at [576, 87] on button "Edit" at bounding box center [579, 87] width 35 height 14
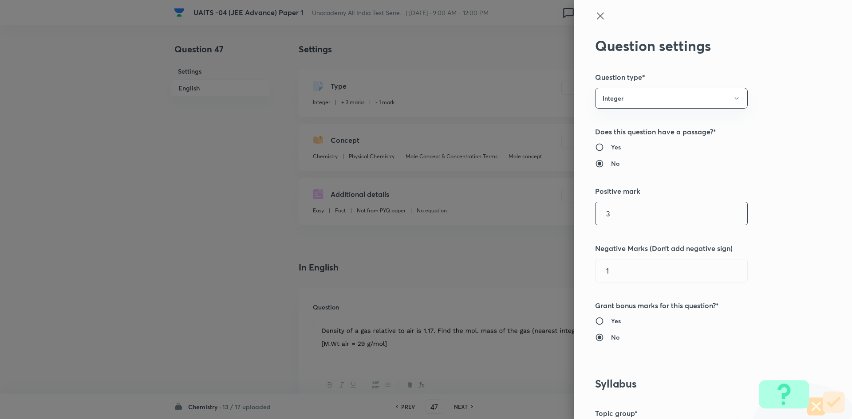
drag, startPoint x: 653, startPoint y: 212, endPoint x: 566, endPoint y: 205, distance: 86.8
click at [566, 205] on div "Question settings Question type* Integer Does this question have a passage?* Ye…" at bounding box center [426, 209] width 852 height 419
type input "4"
drag, startPoint x: 613, startPoint y: 267, endPoint x: 573, endPoint y: 263, distance: 40.2
click at [574, 263] on div "Question settings Question type* Integer Does this question have a passage?* Ye…" at bounding box center [713, 209] width 278 height 419
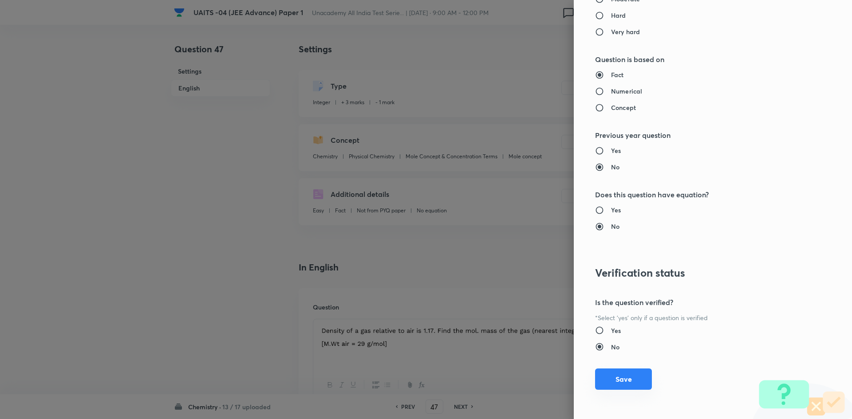
type input "0"
drag, startPoint x: 630, startPoint y: 386, endPoint x: 634, endPoint y: 384, distance: 4.6
click at [631, 385] on button "Save" at bounding box center [623, 379] width 57 height 21
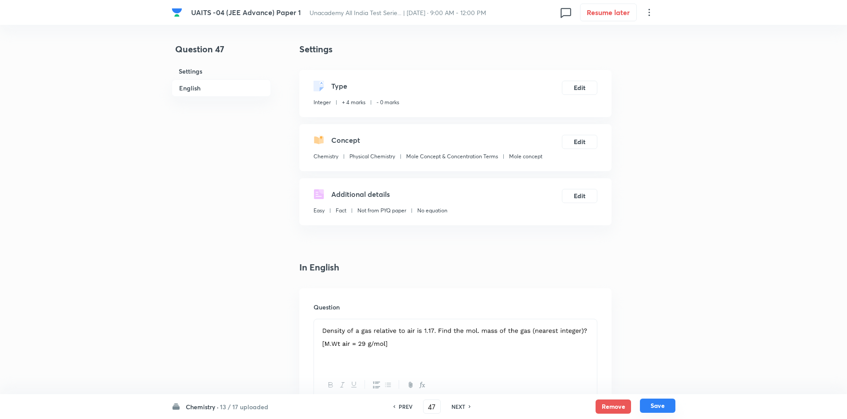
click at [672, 399] on button "Save" at bounding box center [657, 406] width 35 height 14
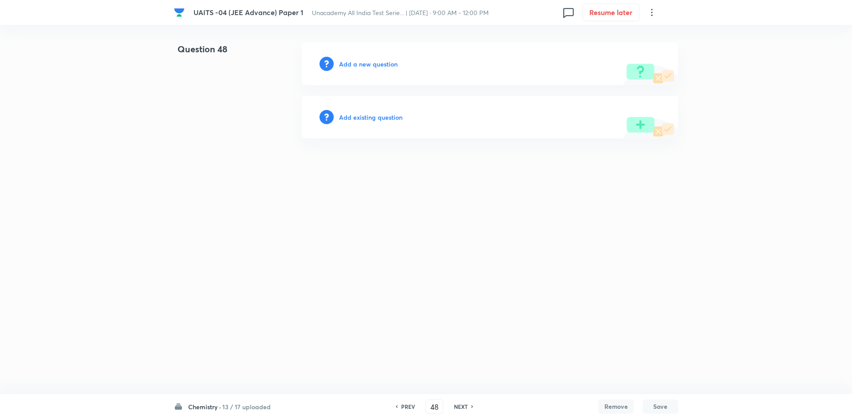
click at [401, 403] on h6 "PREV" at bounding box center [408, 407] width 14 height 8
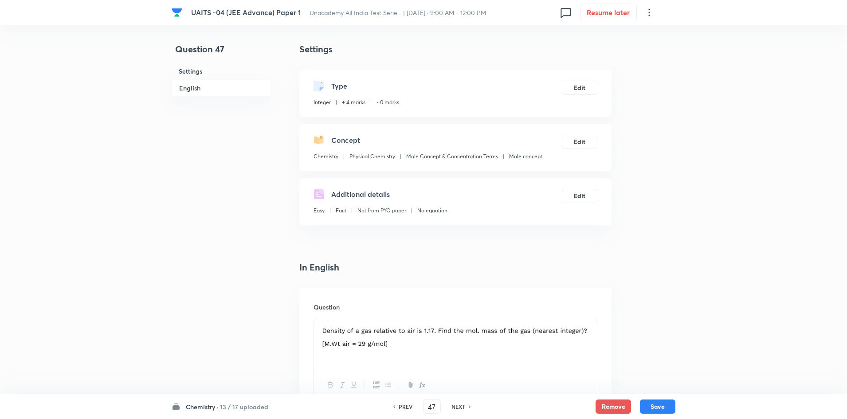
click at [401, 403] on h6 "PREV" at bounding box center [406, 407] width 14 height 8
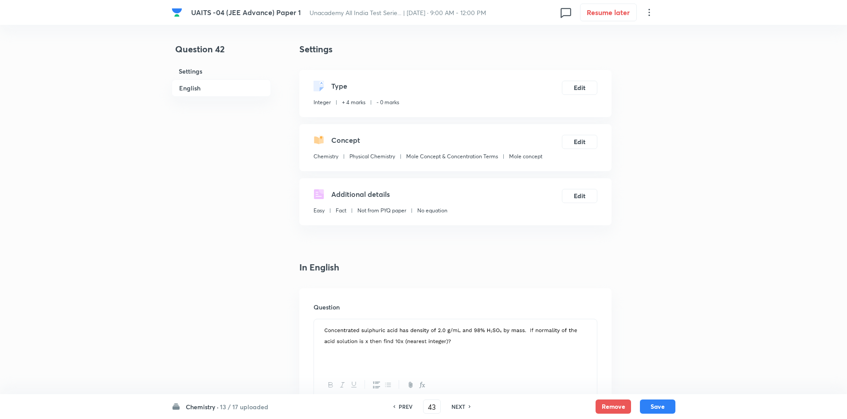
type input "42"
type input "13"
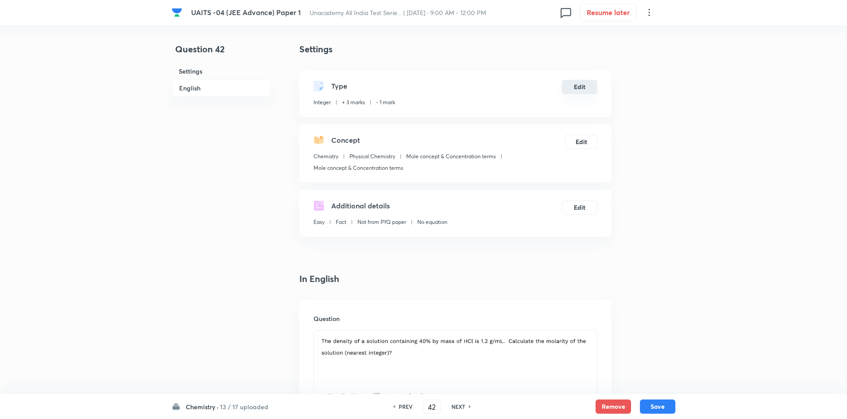
click at [571, 90] on button "Edit" at bounding box center [579, 87] width 35 height 14
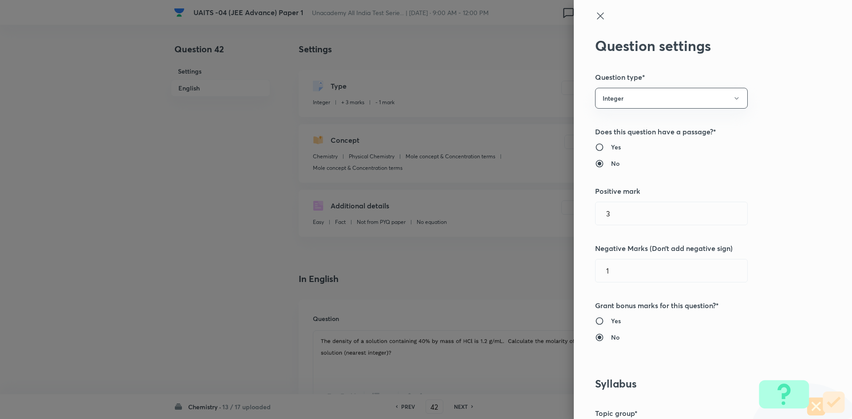
drag, startPoint x: 620, startPoint y: 219, endPoint x: 575, endPoint y: 218, distance: 44.8
click at [575, 218] on div "Question settings Question type* Integer Does this question have a passage?* Ye…" at bounding box center [713, 209] width 278 height 419
type input "4"
drag, startPoint x: 632, startPoint y: 272, endPoint x: 572, endPoint y: 258, distance: 61.9
click at [574, 258] on div "Question settings Question type* Integer Does this question have a passage?* Ye…" at bounding box center [713, 209] width 278 height 419
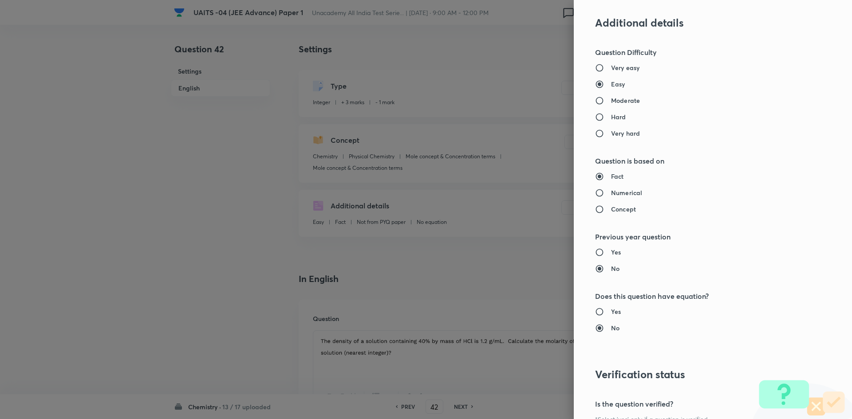
scroll to position [754, 0]
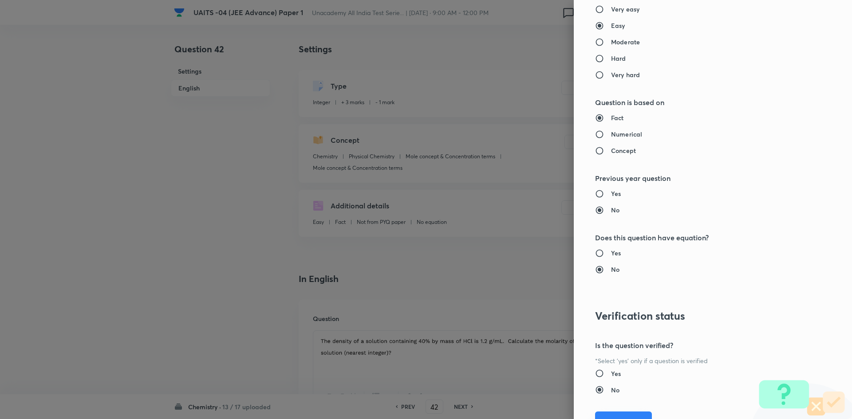
type input "0"
click at [619, 414] on button "Save" at bounding box center [623, 422] width 57 height 21
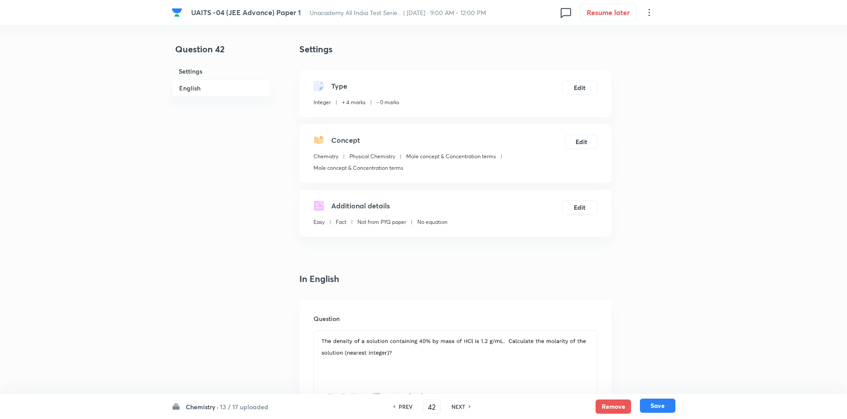
click at [664, 404] on button "Save" at bounding box center [657, 406] width 35 height 14
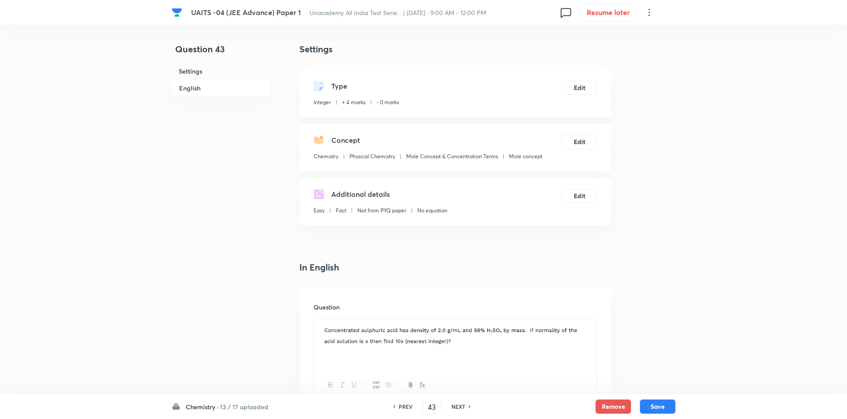
click at [397, 405] on div "PREV" at bounding box center [405, 407] width 24 height 8
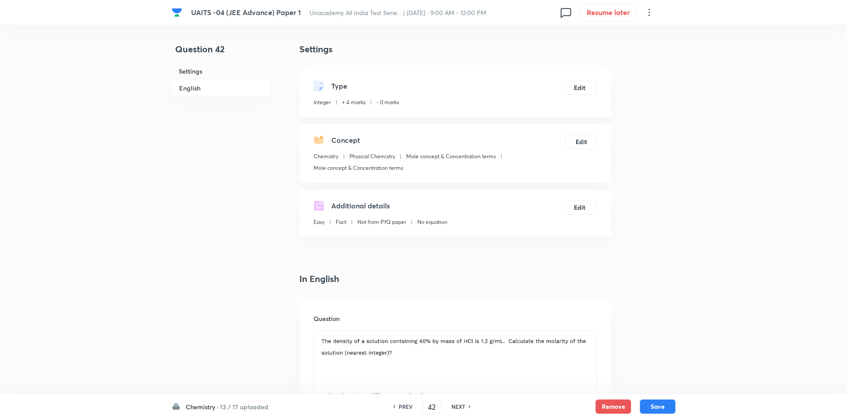
click at [397, 405] on div "PREV" at bounding box center [405, 407] width 24 height 8
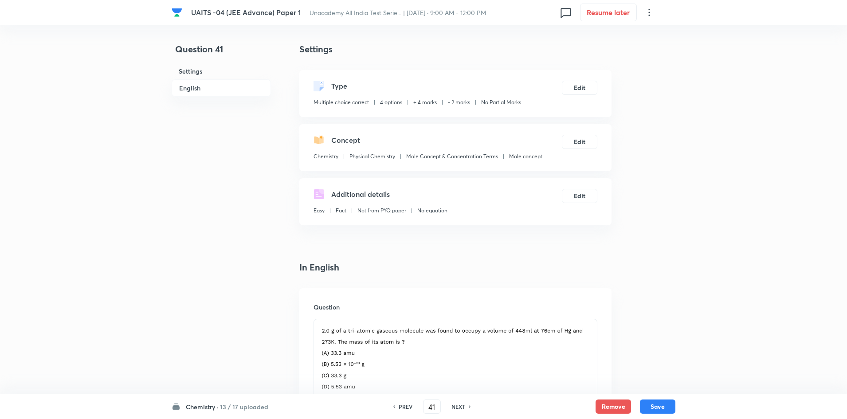
click at [397, 405] on div "PREV" at bounding box center [405, 407] width 24 height 8
type input "40"
checkbox input "false"
checkbox input "true"
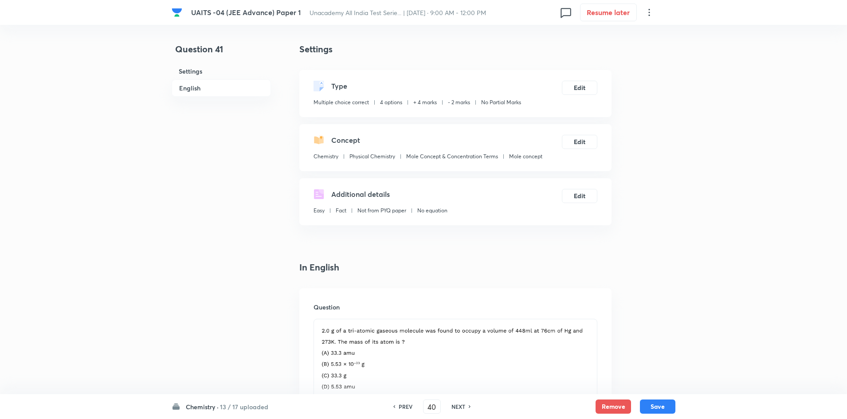
checkbox input "true"
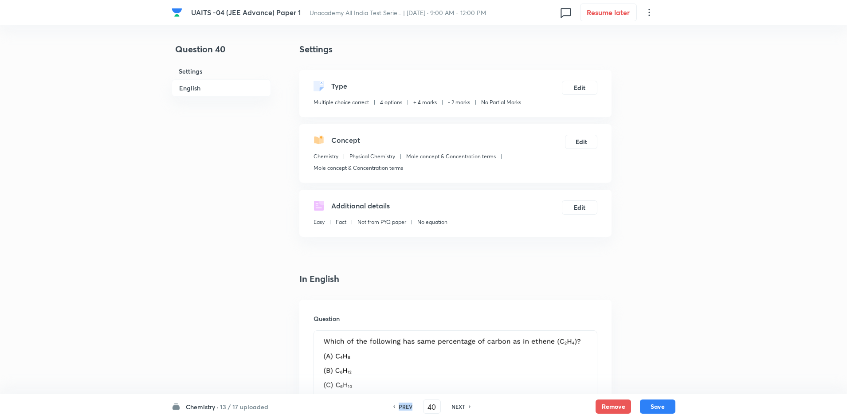
click at [397, 405] on div "PREV" at bounding box center [405, 407] width 24 height 8
type input "39"
checkbox input "false"
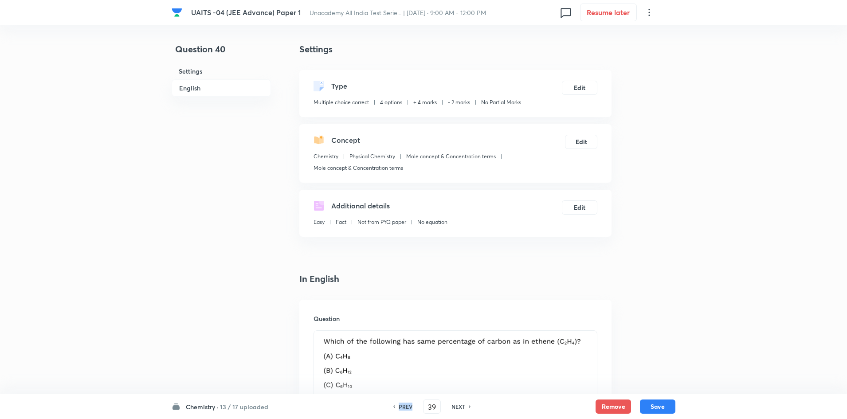
checkbox input "true"
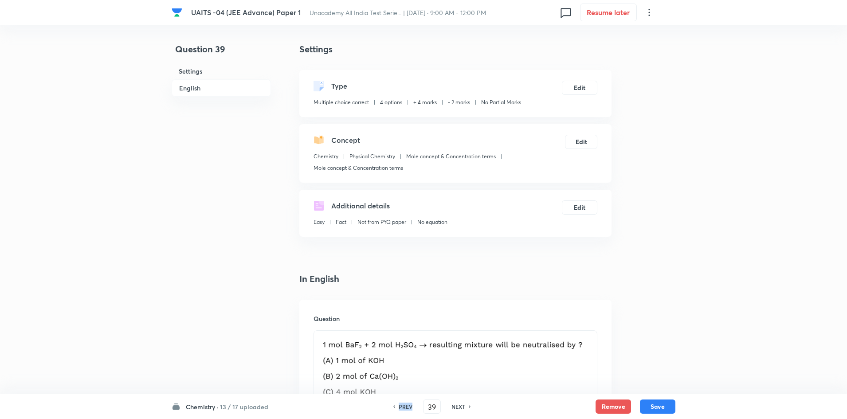
click at [397, 405] on div "PREV" at bounding box center [405, 407] width 24 height 8
type input "38"
checkbox input "false"
checkbox input "true"
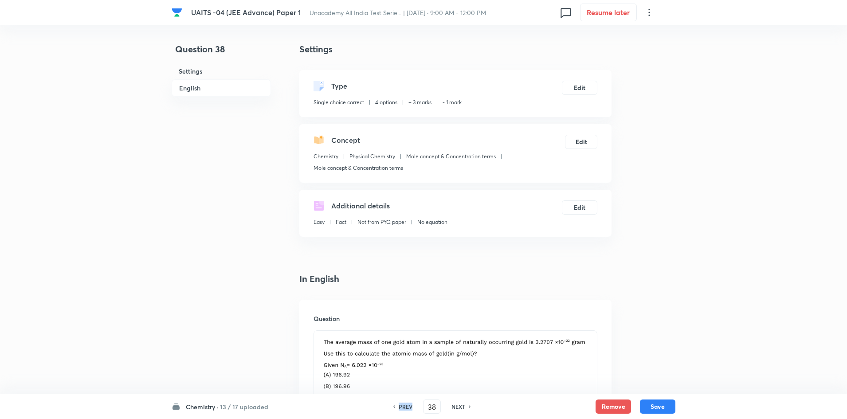
click at [397, 405] on div "PREV" at bounding box center [405, 407] width 24 height 8
type input "37"
checkbox input "false"
checkbox input "true"
click at [397, 405] on div "PREV" at bounding box center [405, 407] width 24 height 8
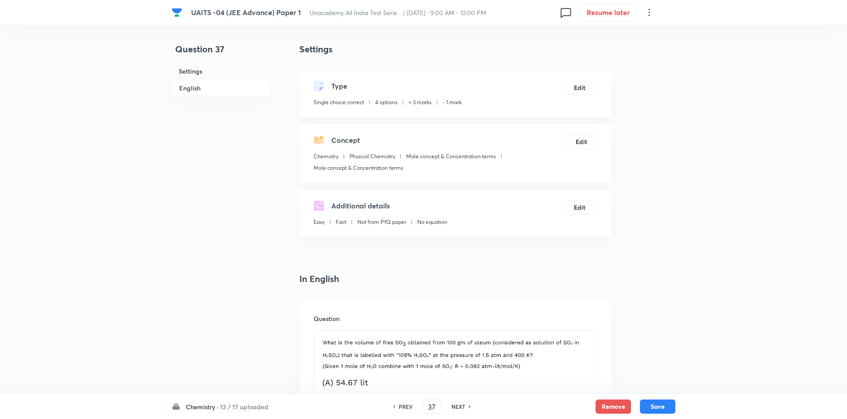
type input "36"
checkbox input "false"
checkbox input "true"
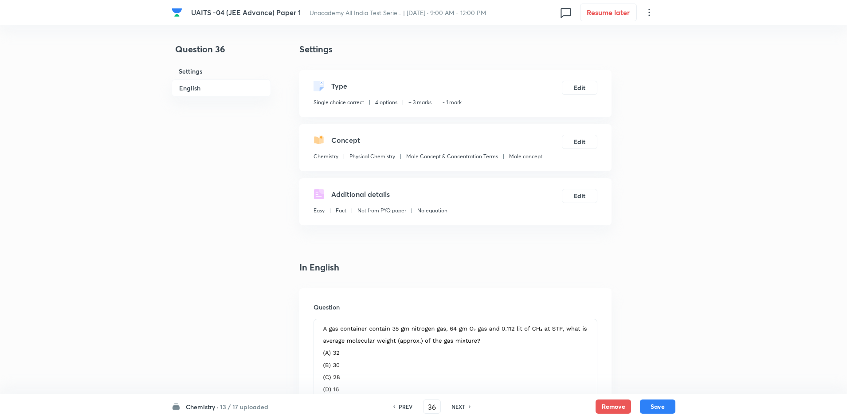
click at [461, 410] on h6 "NEXT" at bounding box center [459, 407] width 14 height 8
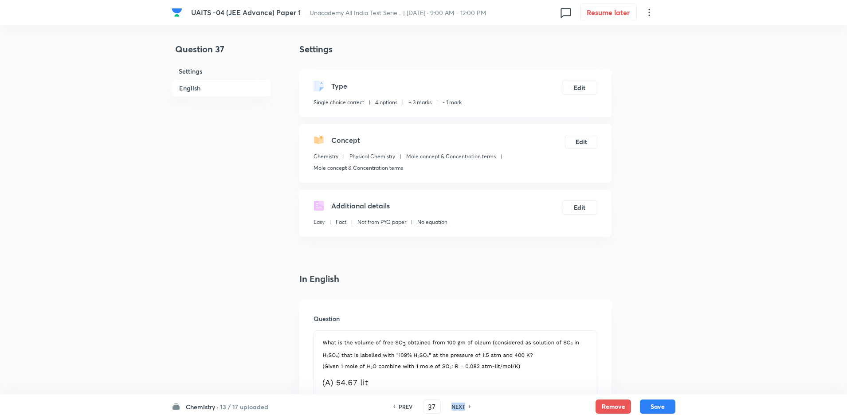
click at [461, 410] on h6 "NEXT" at bounding box center [459, 407] width 14 height 8
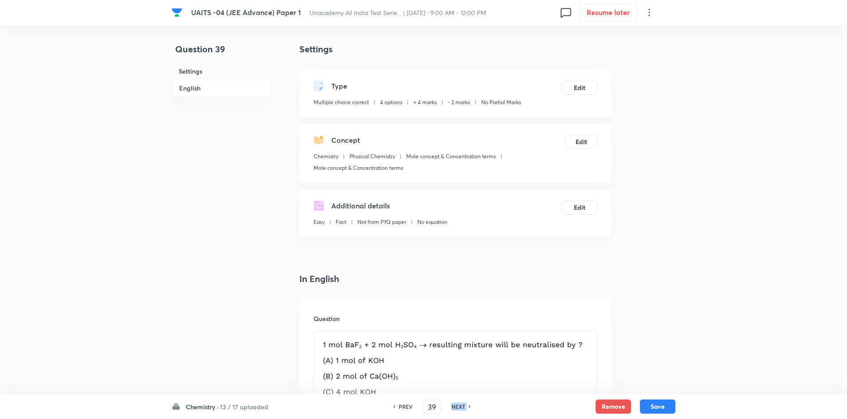
click at [461, 410] on h6 "NEXT" at bounding box center [459, 407] width 14 height 8
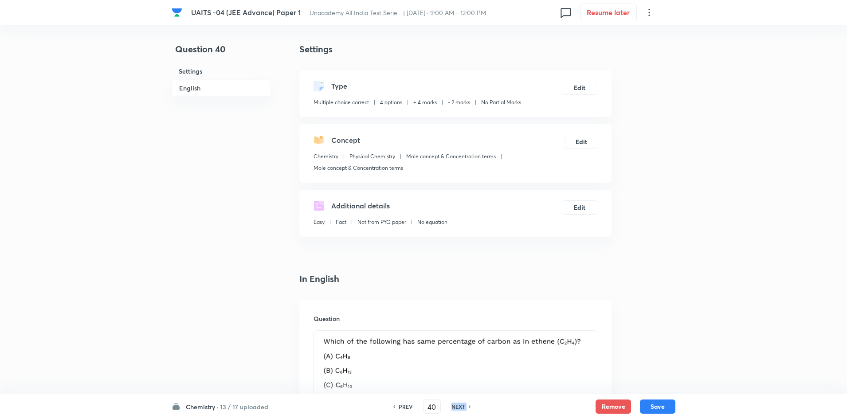
click at [461, 410] on h6 "NEXT" at bounding box center [459, 407] width 14 height 8
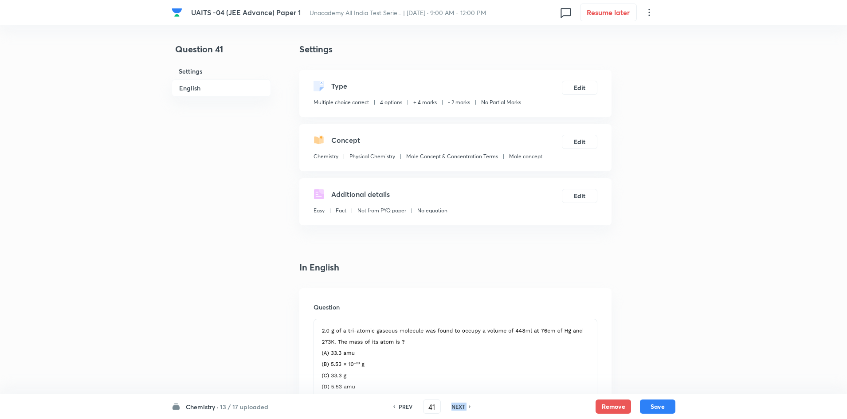
click at [461, 410] on h6 "NEXT" at bounding box center [459, 407] width 14 height 8
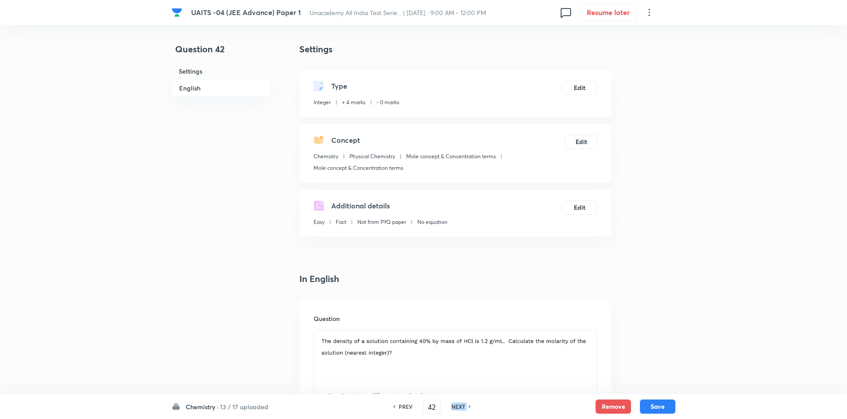
click at [461, 410] on h6 "NEXT" at bounding box center [459, 407] width 14 height 8
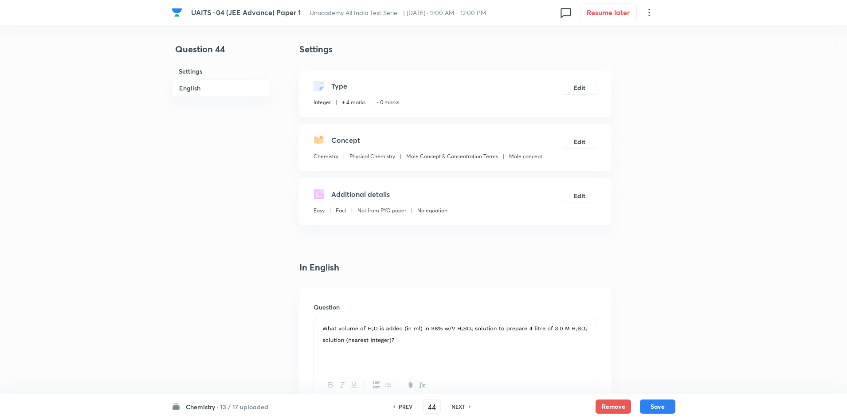
click at [461, 410] on h6 "NEXT" at bounding box center [459, 407] width 14 height 8
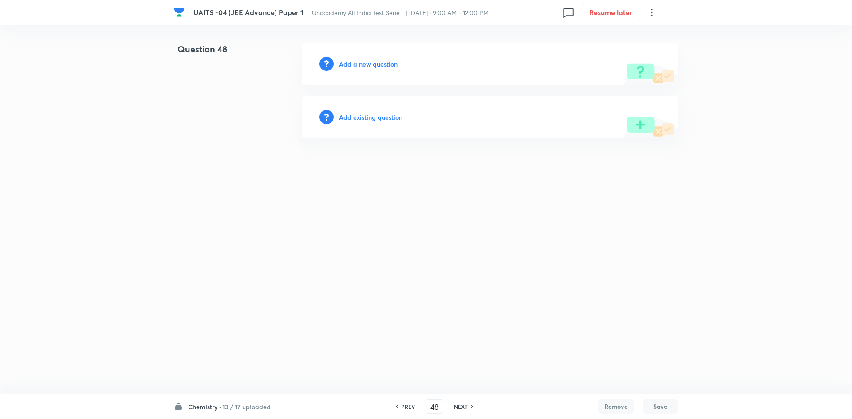
click at [389, 66] on h6 "Add a new question" at bounding box center [368, 63] width 59 height 9
click at [389, 66] on h6 "Choose a question type" at bounding box center [373, 63] width 68 height 9
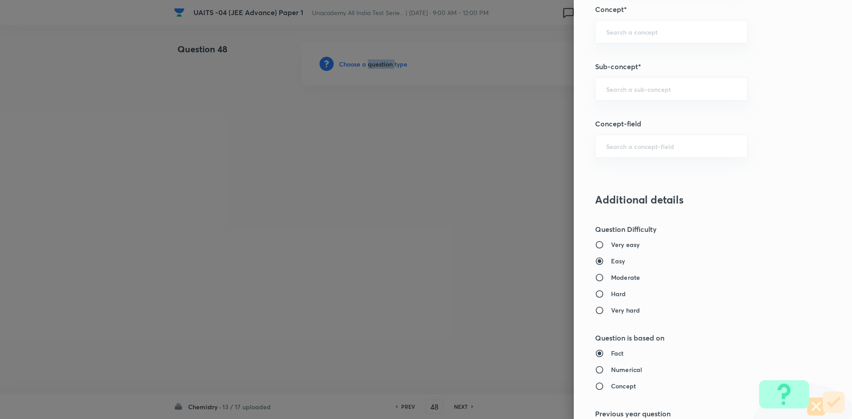
scroll to position [577, 0]
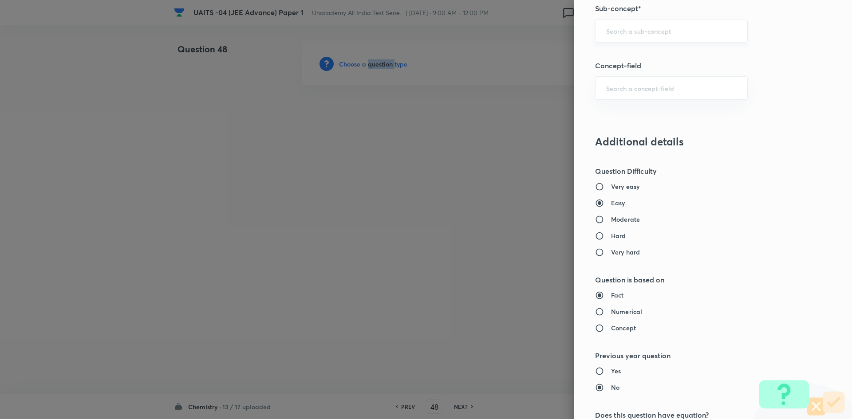
click at [655, 26] on div "​" at bounding box center [671, 31] width 153 height 24
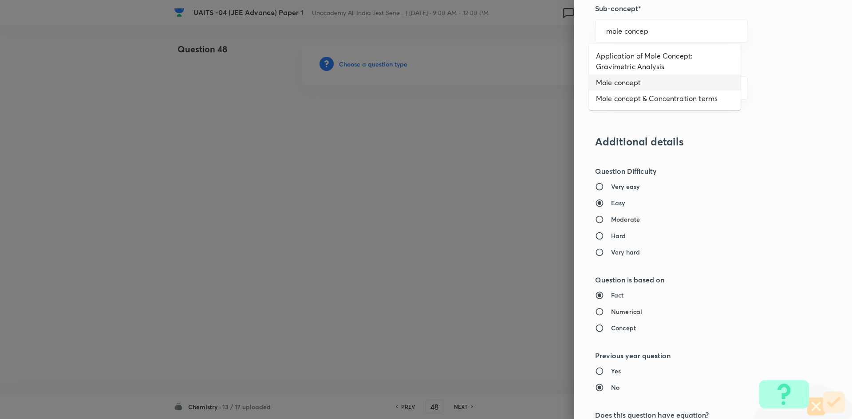
click at [640, 82] on li "Mole concept" at bounding box center [665, 83] width 152 height 16
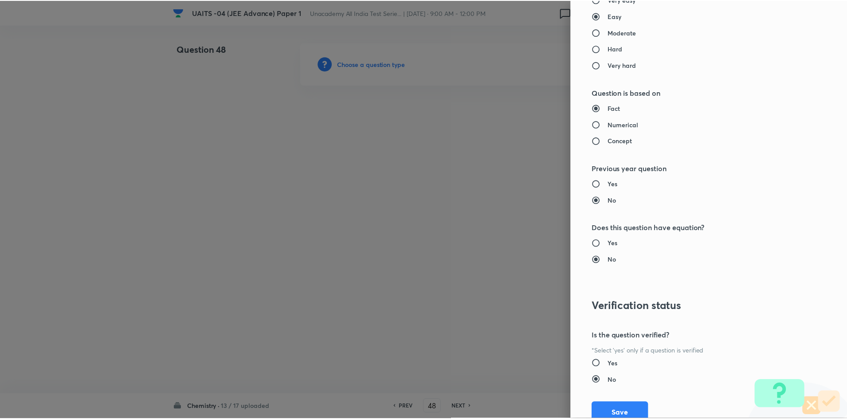
scroll to position [797, 0]
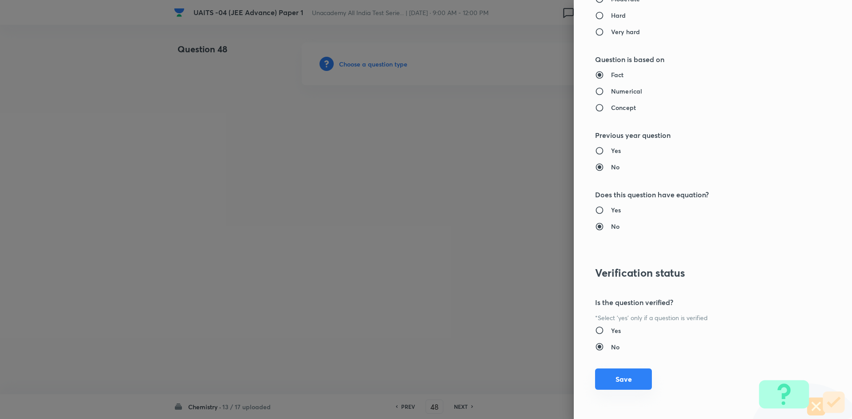
click at [623, 375] on button "Save" at bounding box center [623, 379] width 57 height 21
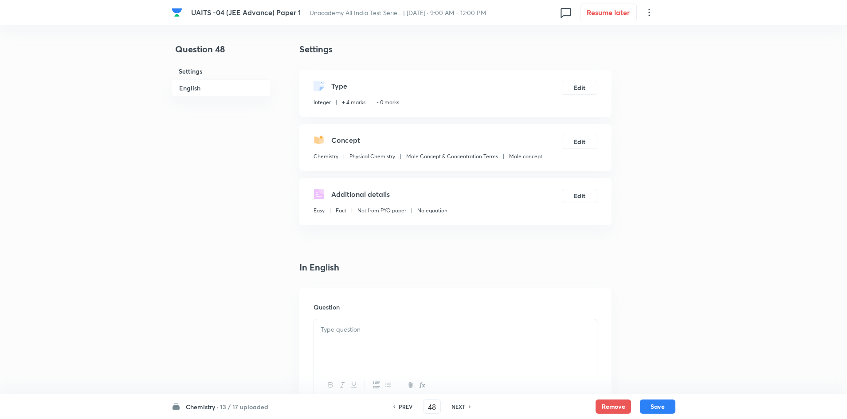
drag, startPoint x: 326, startPoint y: 338, endPoint x: 414, endPoint y: 291, distance: 100.2
click at [328, 338] on div at bounding box center [455, 344] width 283 height 50
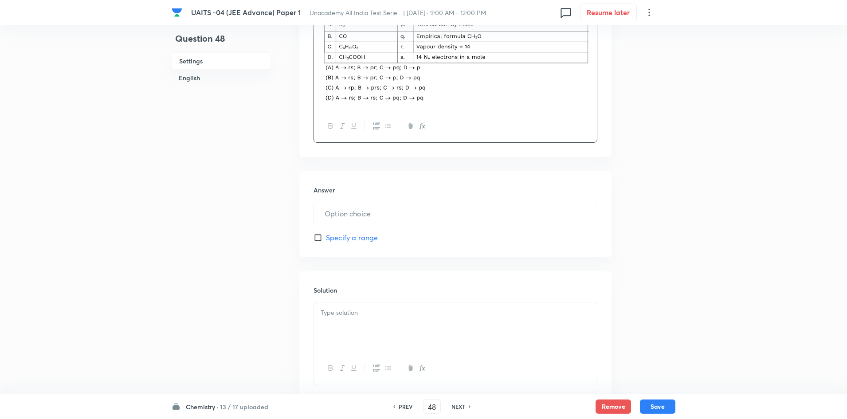
scroll to position [355, 0]
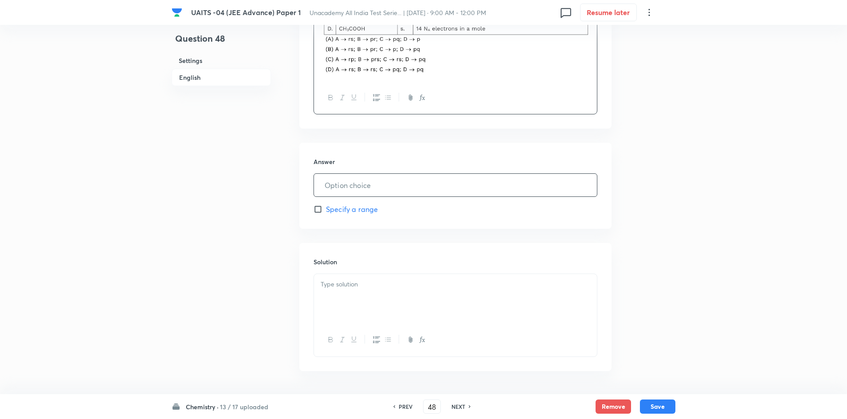
click at [426, 178] on input "text" at bounding box center [455, 185] width 283 height 23
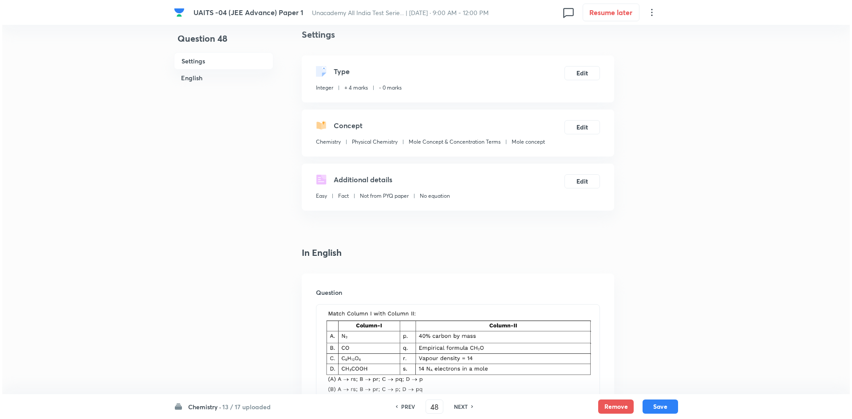
scroll to position [0, 0]
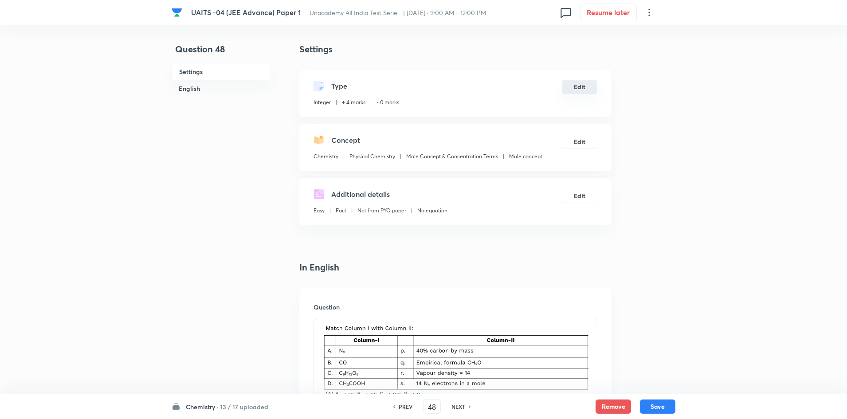
click at [573, 90] on button "Edit" at bounding box center [579, 87] width 35 height 14
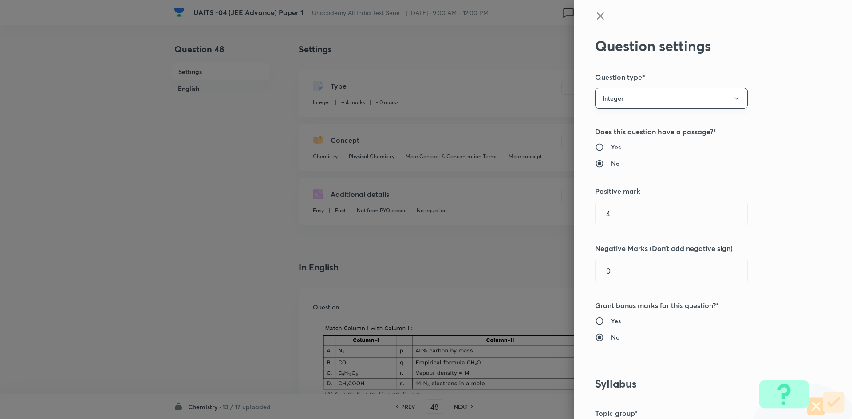
click at [637, 92] on button "Integer" at bounding box center [671, 98] width 153 height 21
click at [634, 124] on span "Single choice correct" at bounding box center [664, 125] width 141 height 9
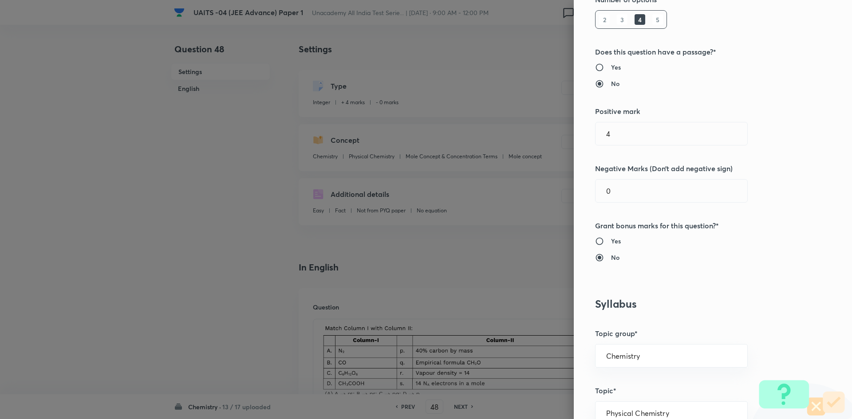
scroll to position [44, 0]
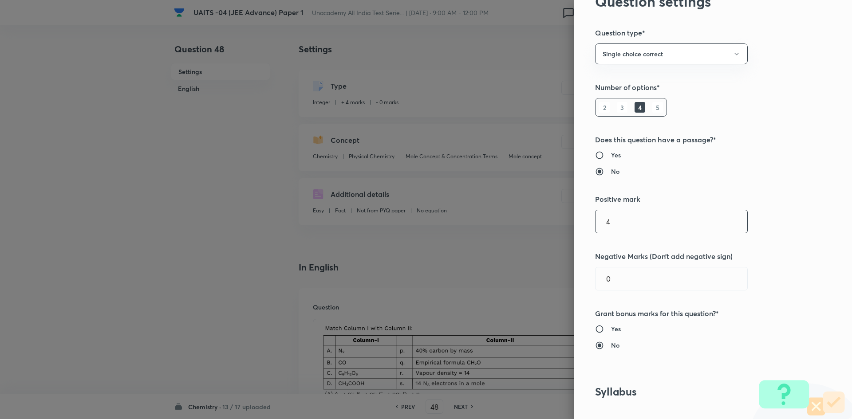
drag, startPoint x: 539, startPoint y: 229, endPoint x: 505, endPoint y: 232, distance: 34.3
click at [505, 232] on div "Question settings Question type* Single choice correct Number of options* 2 3 4…" at bounding box center [426, 209] width 852 height 419
drag, startPoint x: 631, startPoint y: 271, endPoint x: 578, endPoint y: 272, distance: 53.2
click at [578, 272] on div "Question settings Question type* Single choice correct Number of options* 2 3 4…" at bounding box center [713, 209] width 278 height 419
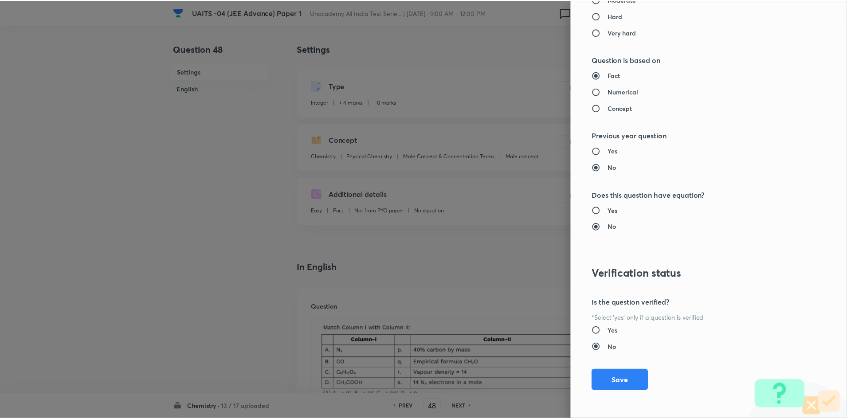
scroll to position [849, 0]
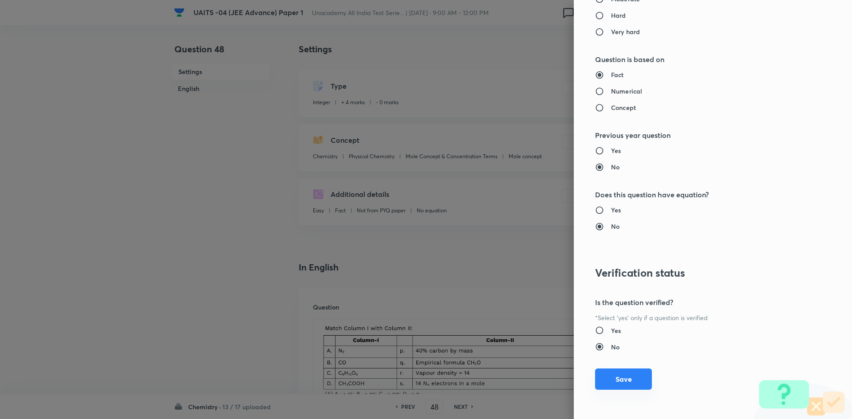
click at [629, 382] on button "Save" at bounding box center [623, 379] width 57 height 21
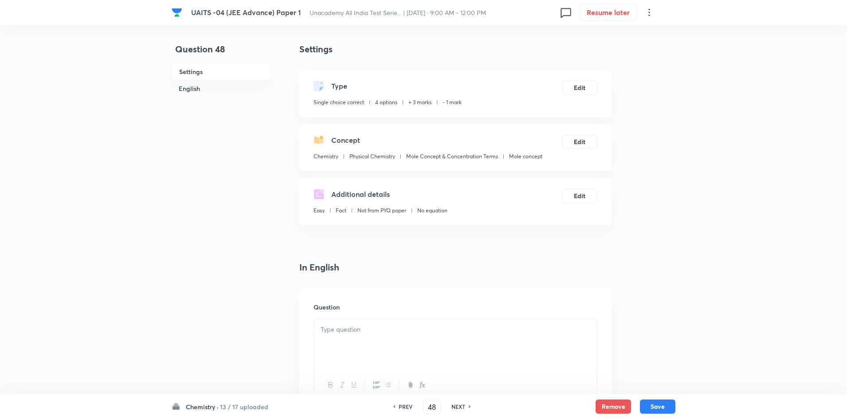
click at [366, 330] on p at bounding box center [456, 330] width 270 height 10
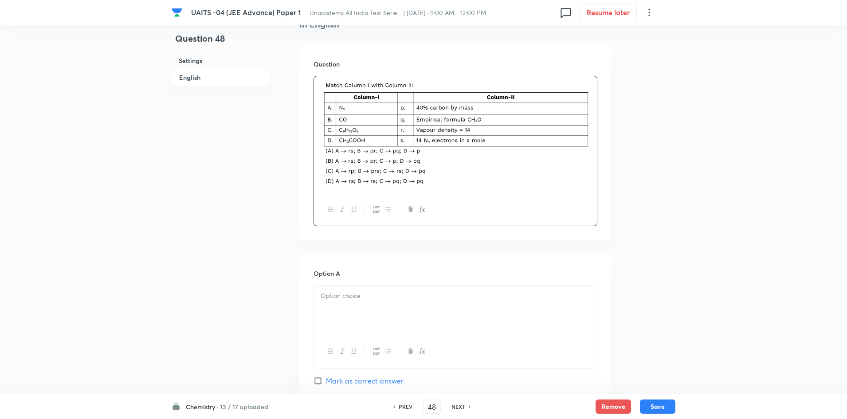
scroll to position [355, 0]
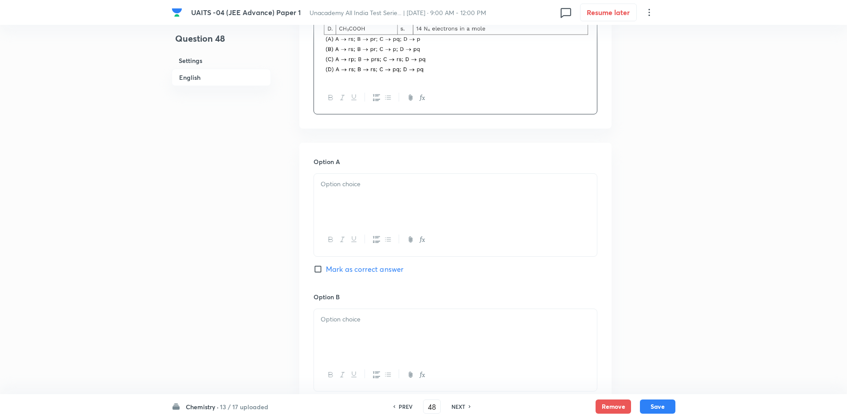
click at [384, 194] on div at bounding box center [455, 199] width 283 height 50
click at [399, 328] on div at bounding box center [455, 334] width 283 height 50
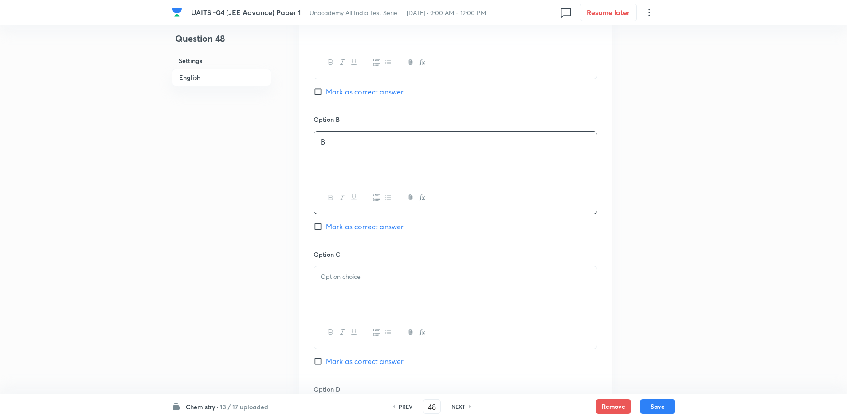
click at [394, 293] on div at bounding box center [455, 292] width 283 height 50
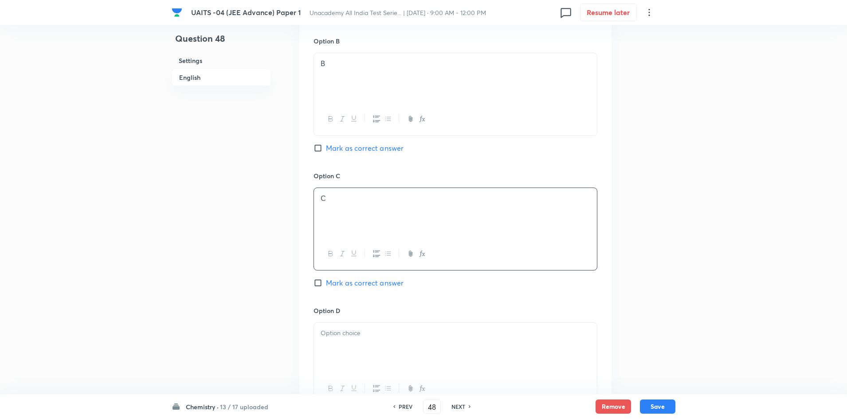
scroll to position [710, 0]
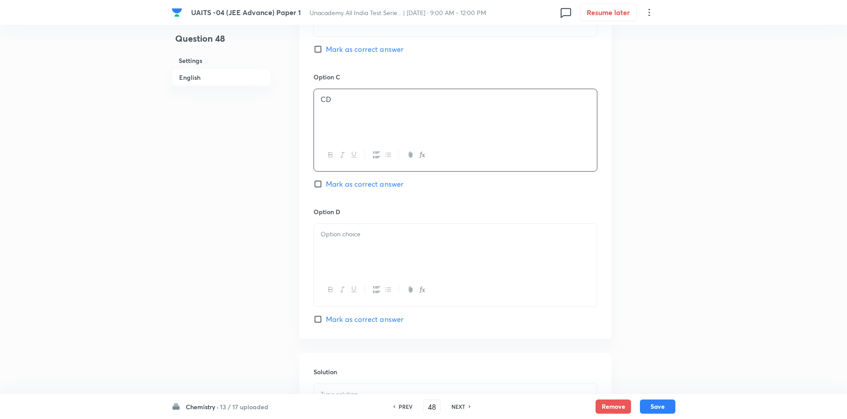
click at [407, 255] on div at bounding box center [455, 249] width 283 height 50
click at [408, 123] on div "CD" at bounding box center [455, 114] width 283 height 50
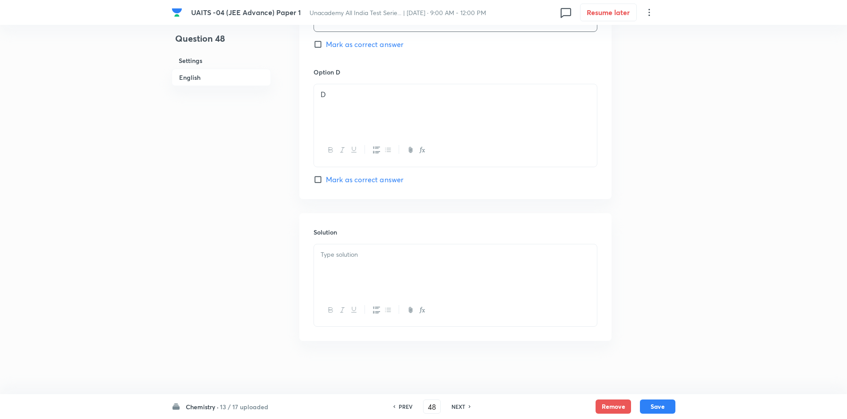
click at [397, 280] on div at bounding box center [455, 269] width 283 height 50
click at [377, 183] on span "Mark as correct answer" at bounding box center [365, 179] width 78 height 11
click at [326, 183] on input "Mark as correct answer" at bounding box center [320, 179] width 12 height 9
click at [444, 259] on p at bounding box center [456, 255] width 270 height 10
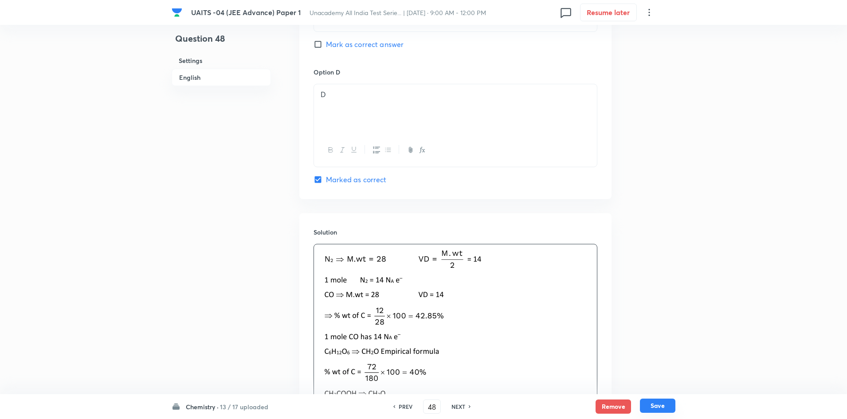
click at [669, 408] on button "Save" at bounding box center [657, 406] width 35 height 14
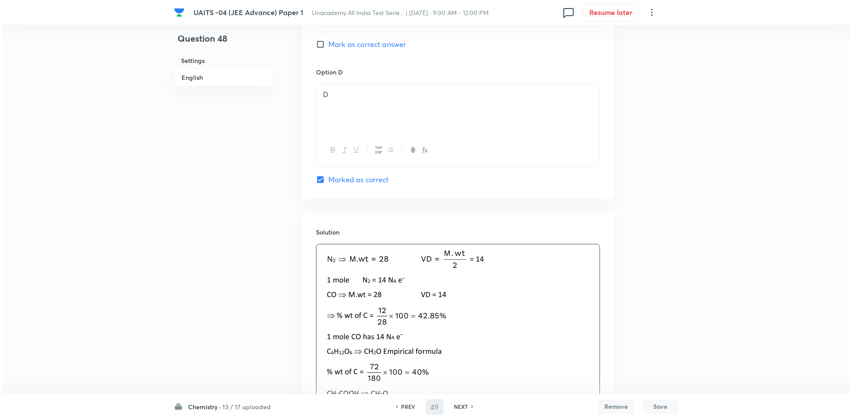
scroll to position [0, 0]
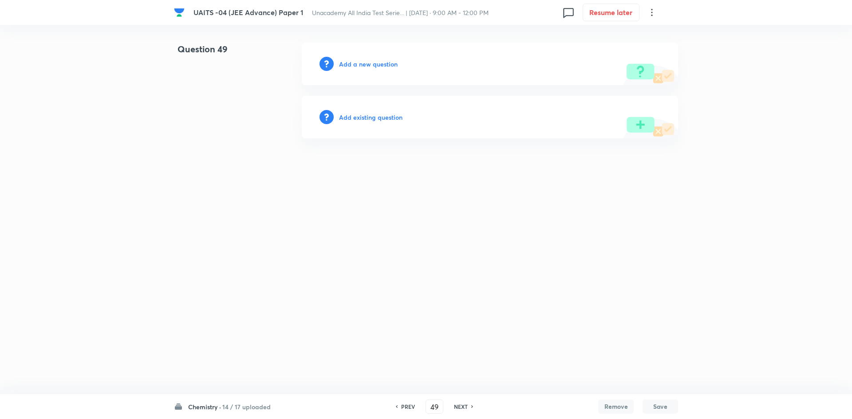
click at [364, 65] on h6 "Add a new question" at bounding box center [368, 63] width 59 height 9
click at [364, 65] on h6 "Choose a question type" at bounding box center [373, 63] width 68 height 9
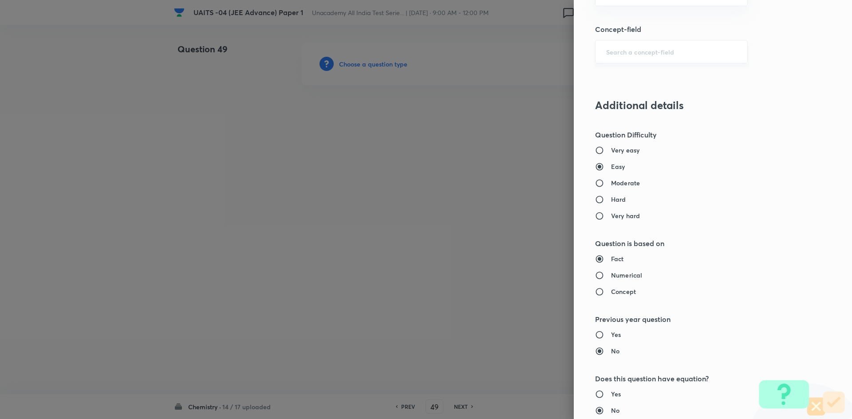
scroll to position [577, 0]
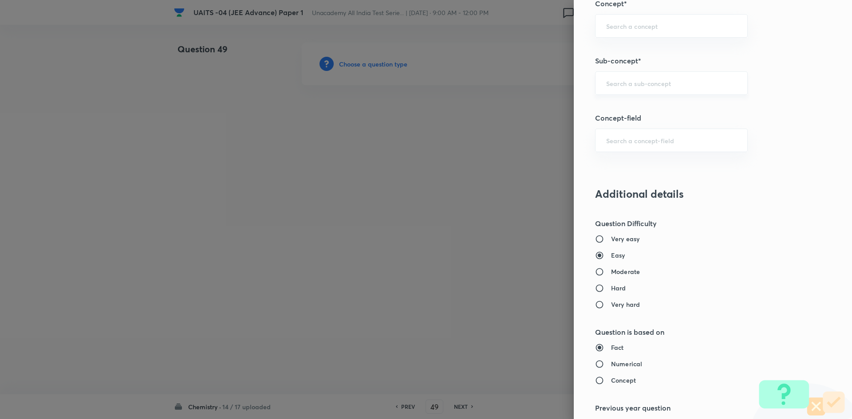
click at [657, 81] on input "text" at bounding box center [671, 83] width 130 height 8
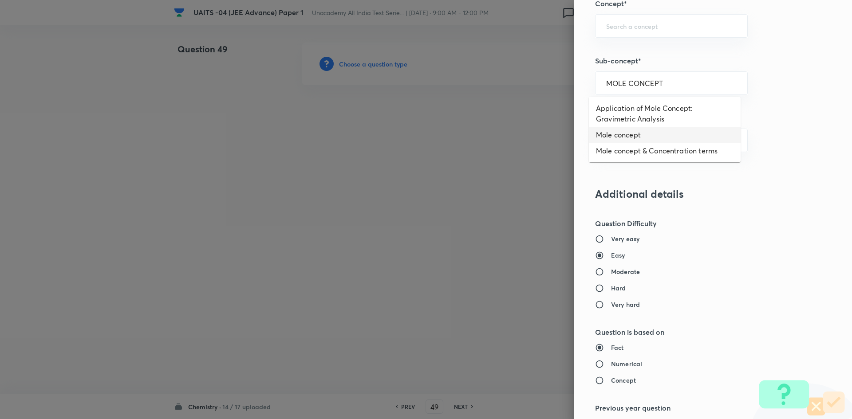
click at [618, 140] on li "Mole concept" at bounding box center [665, 135] width 152 height 16
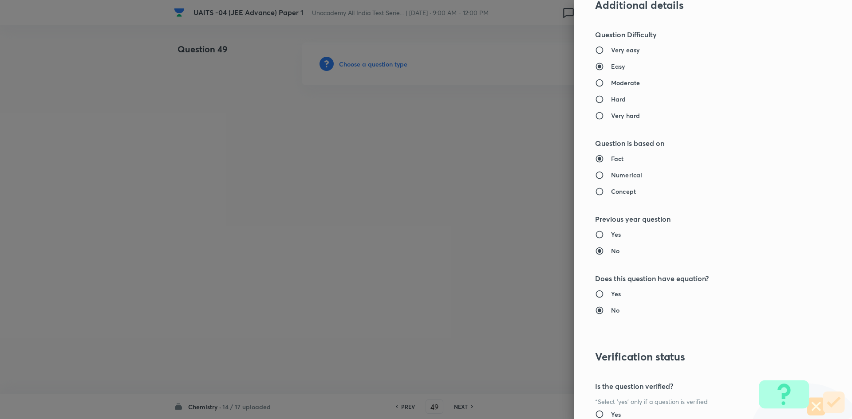
scroll to position [849, 0]
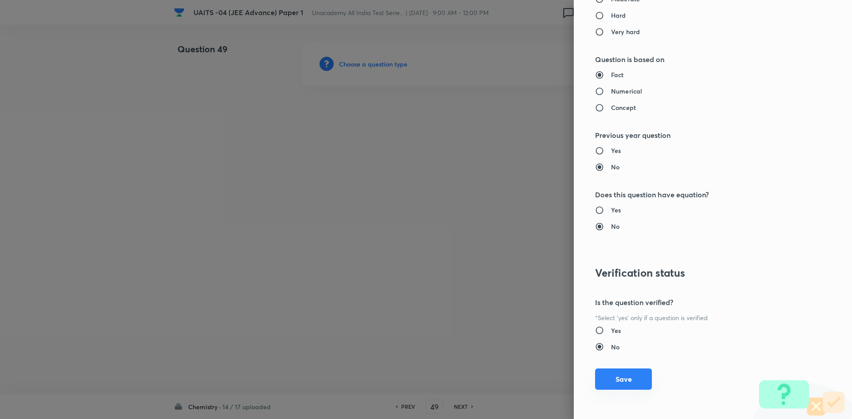
click at [631, 385] on button "Save" at bounding box center [623, 379] width 57 height 21
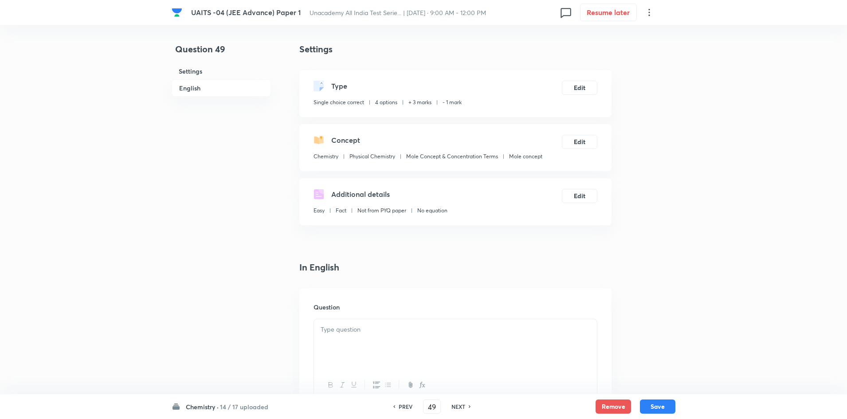
click at [379, 352] on div at bounding box center [455, 344] width 283 height 50
click at [443, 327] on p at bounding box center [456, 330] width 270 height 10
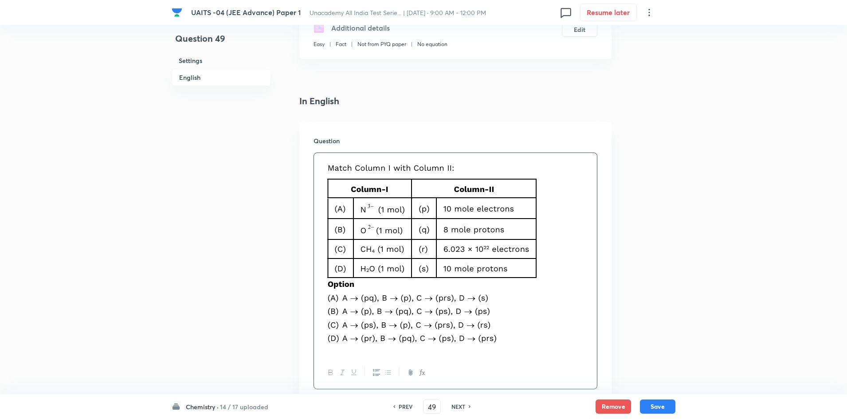
scroll to position [266, 0]
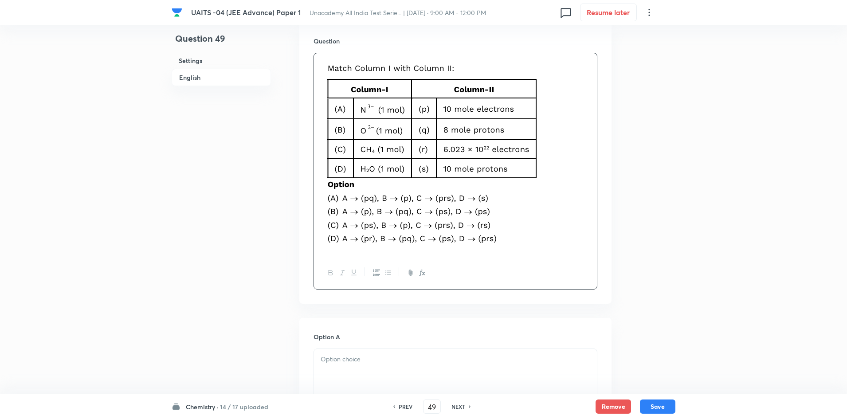
click at [398, 349] on div at bounding box center [455, 374] width 283 height 50
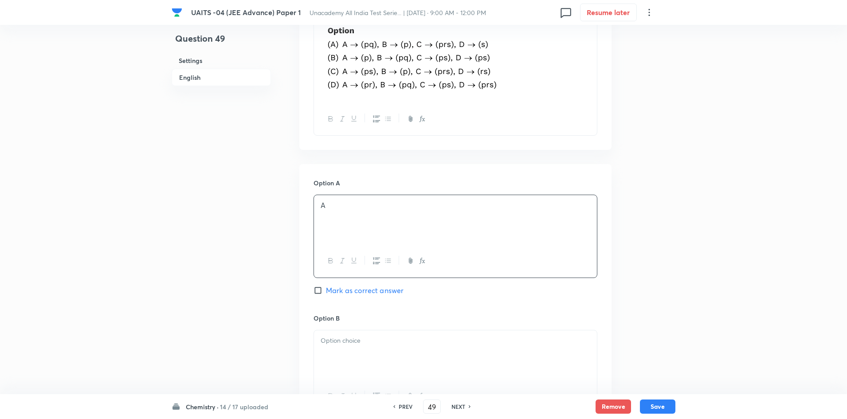
click at [370, 349] on div at bounding box center [455, 355] width 283 height 50
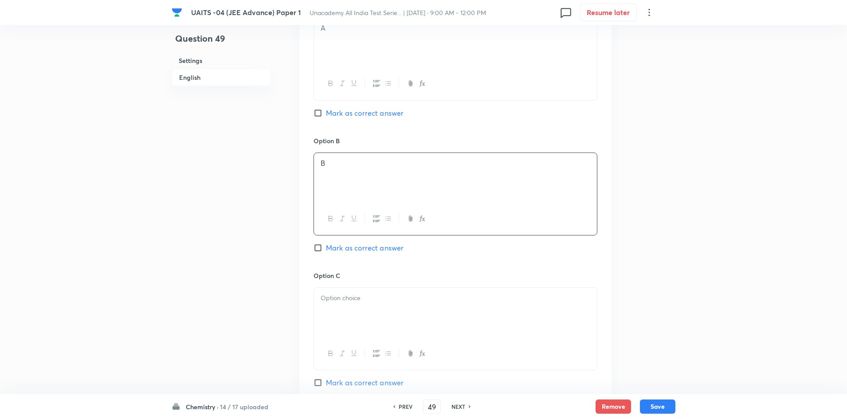
click at [372, 313] on div at bounding box center [455, 313] width 283 height 50
click at [373, 313] on div at bounding box center [455, 315] width 283 height 50
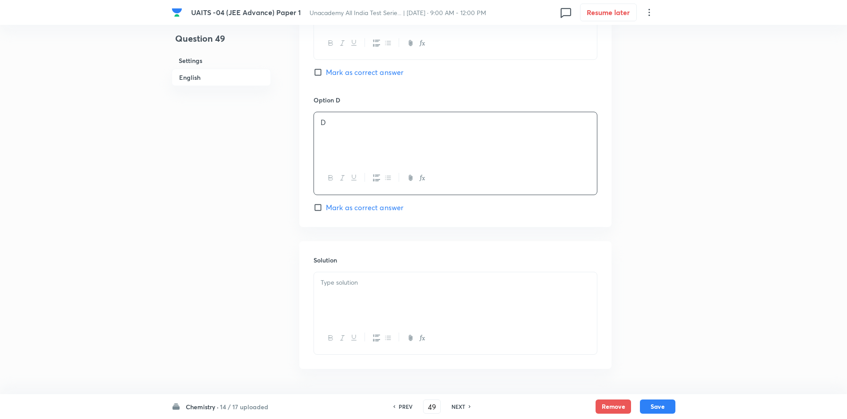
click at [381, 295] on div at bounding box center [455, 297] width 283 height 50
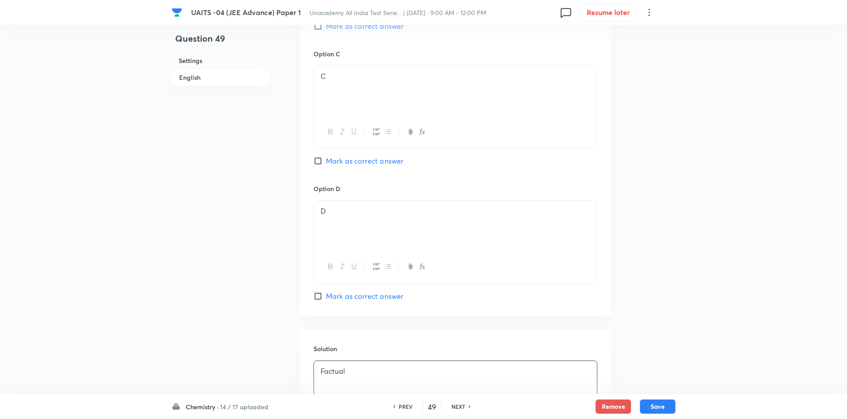
click at [371, 163] on span "Mark as correct answer" at bounding box center [365, 161] width 78 height 11
click at [326, 163] on input "Mark as correct answer" at bounding box center [320, 161] width 12 height 9
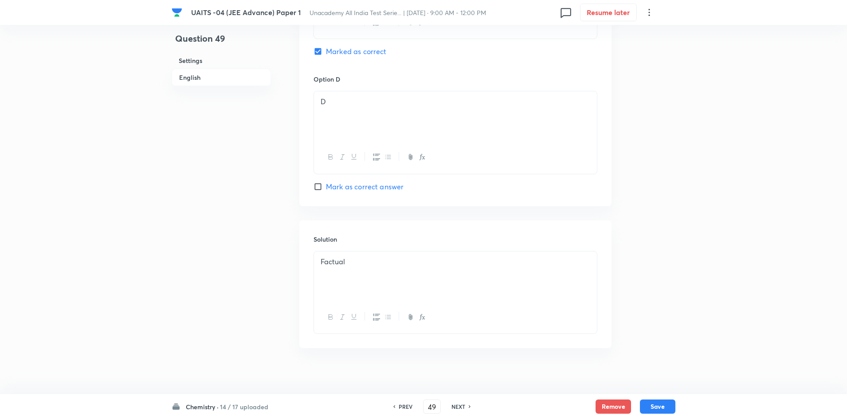
scroll to position [936, 0]
click at [666, 409] on button "Save" at bounding box center [657, 406] width 35 height 14
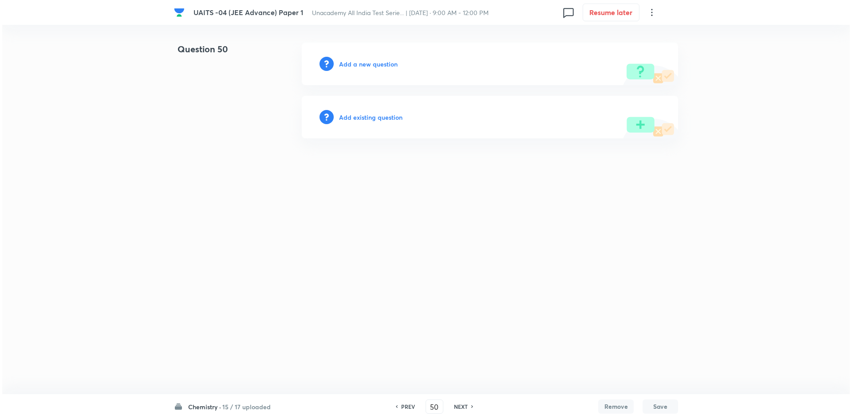
scroll to position [0, 0]
drag, startPoint x: 365, startPoint y: 56, endPoint x: 366, endPoint y: 63, distance: 6.7
click at [365, 57] on div "Add a new question" at bounding box center [490, 64] width 376 height 43
click at [366, 63] on h6 "Add a new question" at bounding box center [368, 63] width 59 height 9
click at [366, 63] on h6 "Choose a question type" at bounding box center [373, 63] width 68 height 9
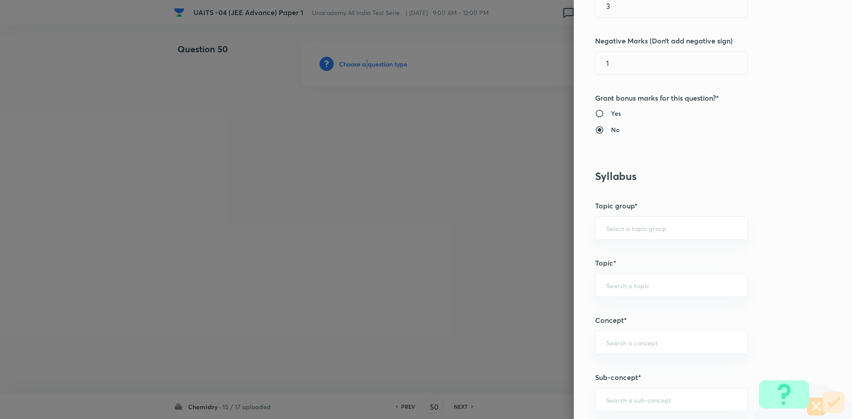
scroll to position [399, 0]
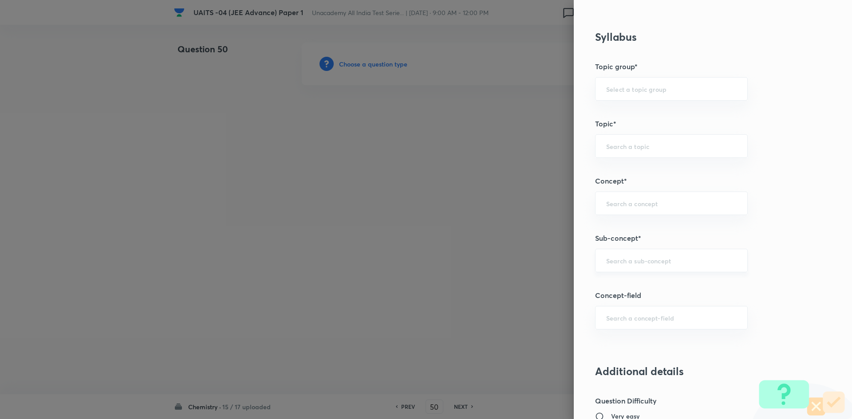
click at [646, 262] on input "text" at bounding box center [671, 260] width 130 height 8
click at [633, 318] on li "Mole concept" at bounding box center [665, 312] width 152 height 16
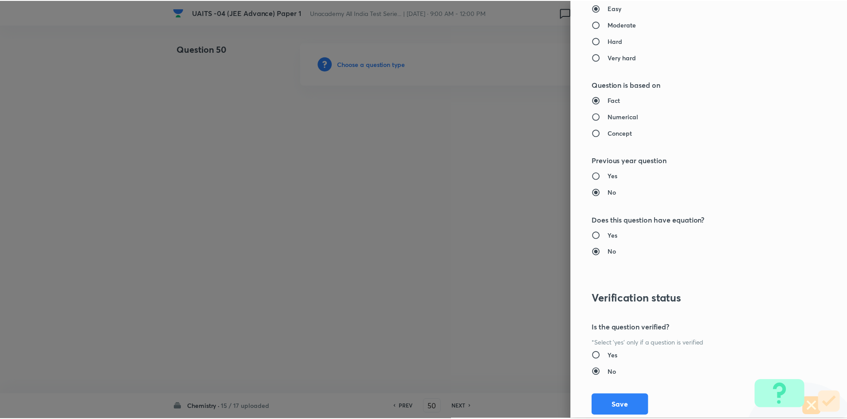
scroll to position [849, 0]
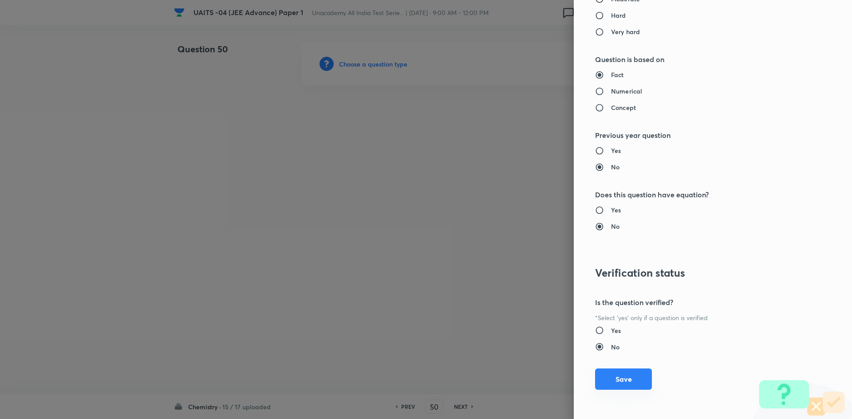
click at [615, 381] on button "Save" at bounding box center [623, 379] width 57 height 21
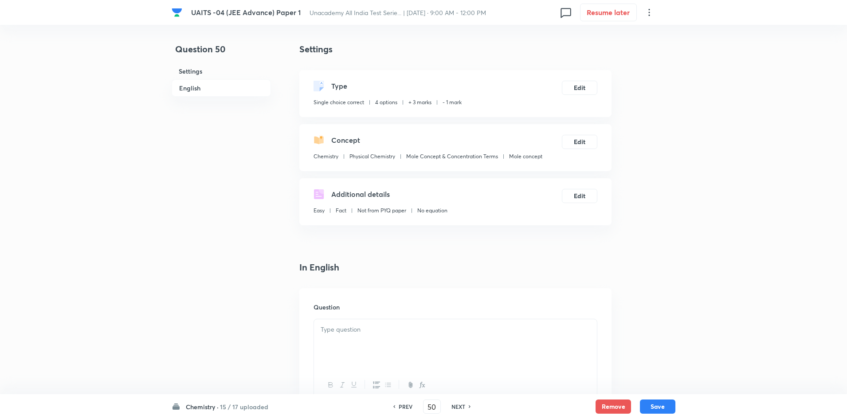
click at [456, 348] on div at bounding box center [455, 344] width 283 height 50
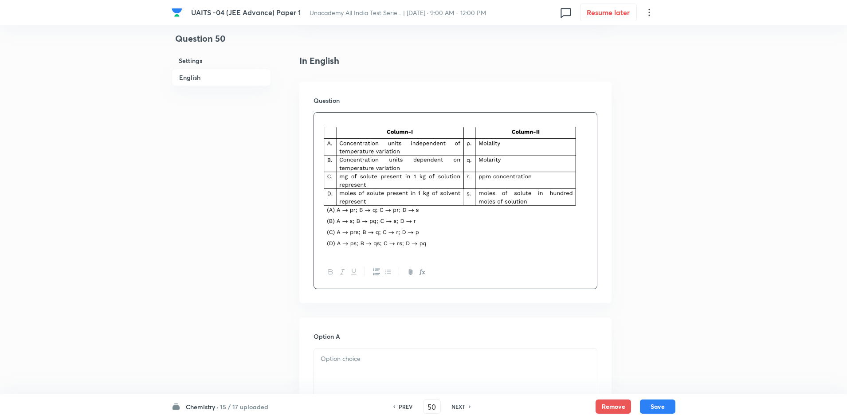
scroll to position [266, 0]
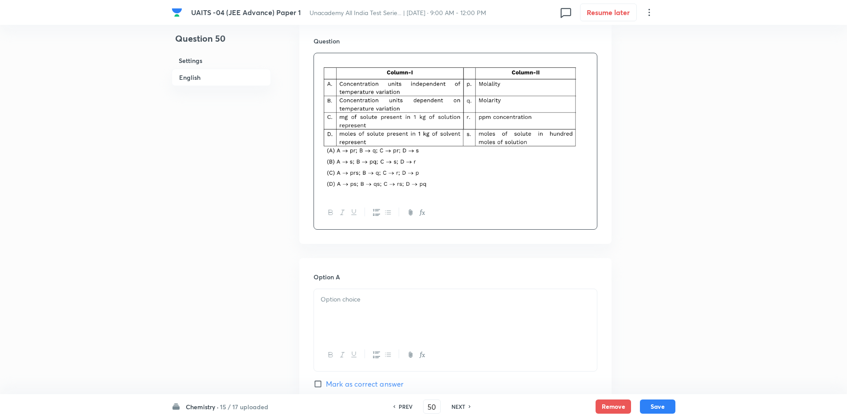
click at [402, 297] on p at bounding box center [456, 300] width 270 height 10
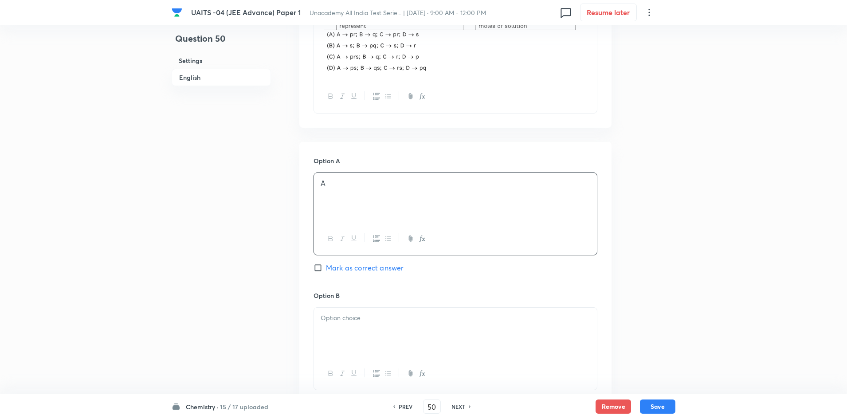
scroll to position [488, 0]
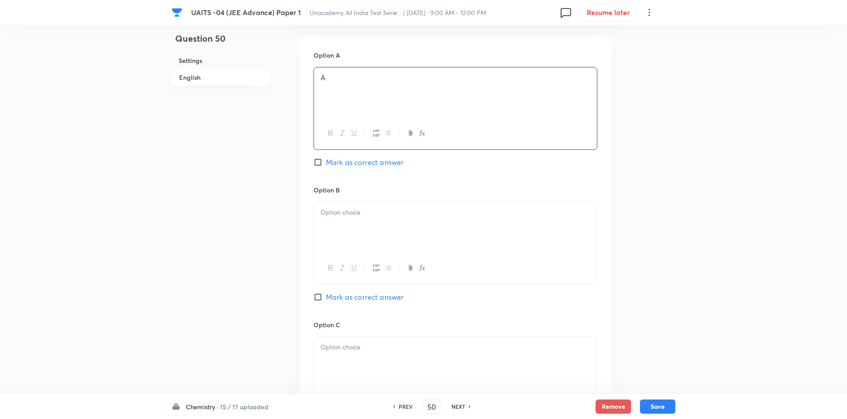
click at [417, 221] on div at bounding box center [455, 227] width 283 height 50
click at [417, 221] on div at bounding box center [455, 229] width 283 height 50
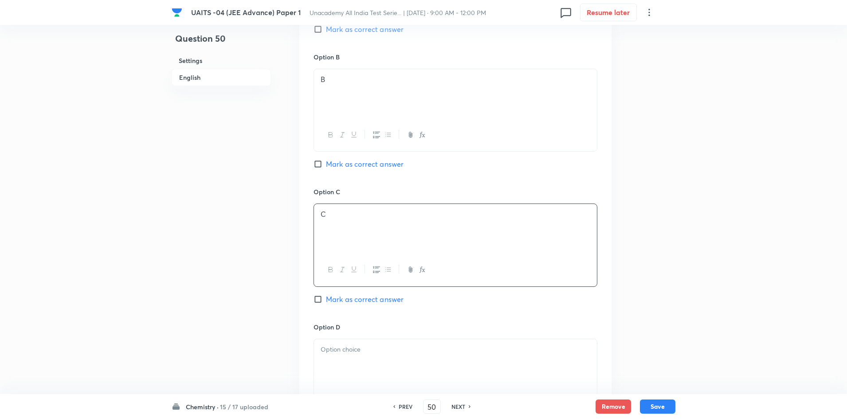
scroll to position [754, 0]
click at [417, 221] on p "D" at bounding box center [456, 217] width 270 height 10
drag, startPoint x: 369, startPoint y: 374, endPoint x: 377, endPoint y: 366, distance: 11.6
click at [369, 373] on p at bounding box center [456, 376] width 270 height 10
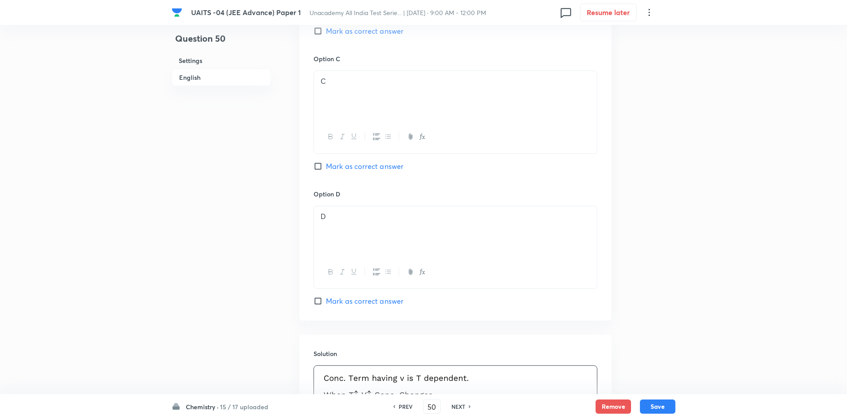
click at [361, 160] on div "Option C C [PERSON_NAME] as correct answer" at bounding box center [456, 121] width 284 height 135
click at [367, 169] on span "Mark as correct answer" at bounding box center [365, 166] width 78 height 11
click at [326, 169] on input "Mark as correct answer" at bounding box center [320, 166] width 12 height 9
click at [649, 405] on button "Save" at bounding box center [657, 406] width 35 height 14
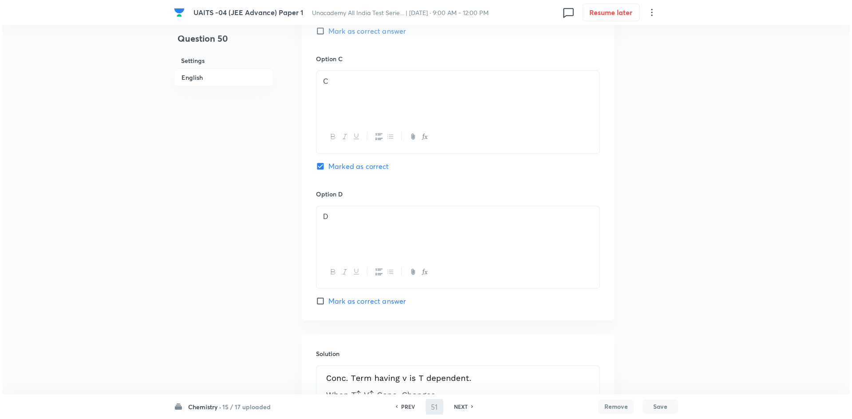
scroll to position [0, 0]
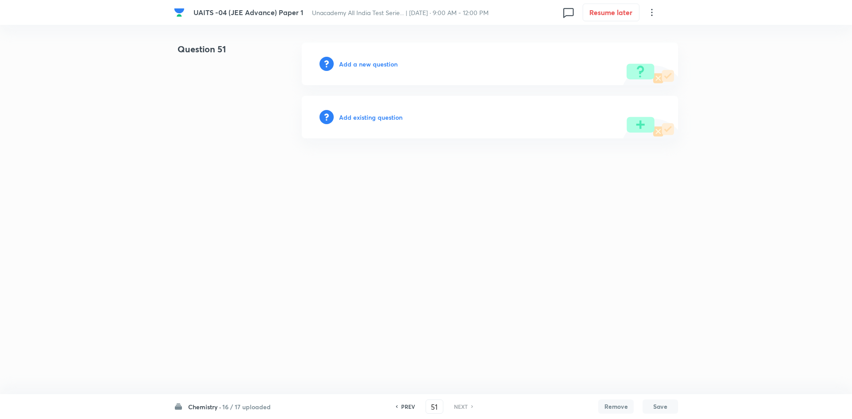
click at [373, 71] on div "Add a new question" at bounding box center [490, 64] width 376 height 43
click at [373, 68] on h6 "Add a new question" at bounding box center [368, 63] width 59 height 9
click at [373, 68] on h6 "Choose a question type" at bounding box center [373, 63] width 68 height 9
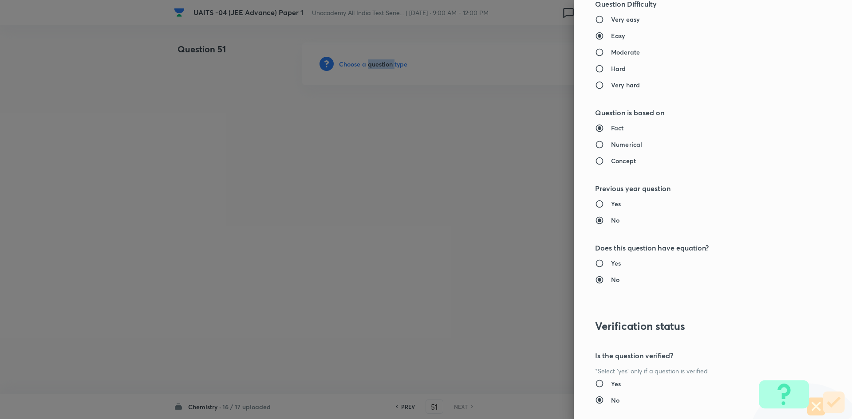
scroll to position [849, 0]
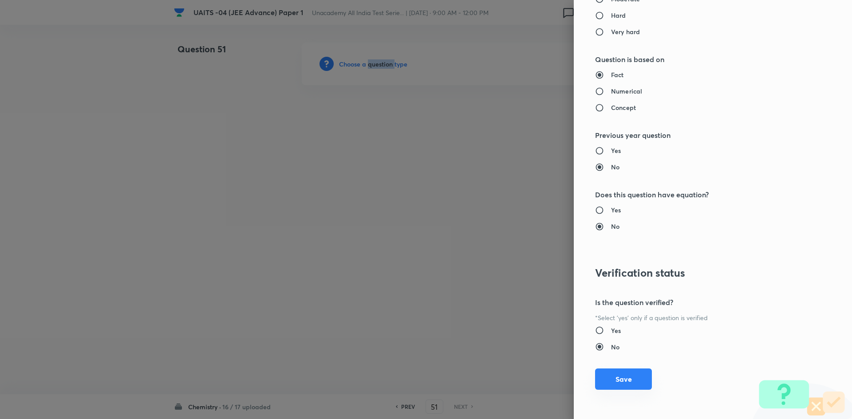
click at [617, 385] on button "Save" at bounding box center [623, 379] width 57 height 21
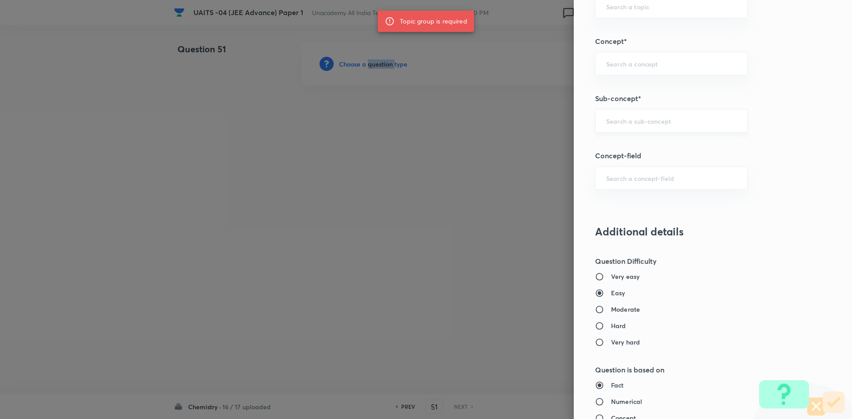
click at [645, 127] on div "​" at bounding box center [671, 121] width 153 height 24
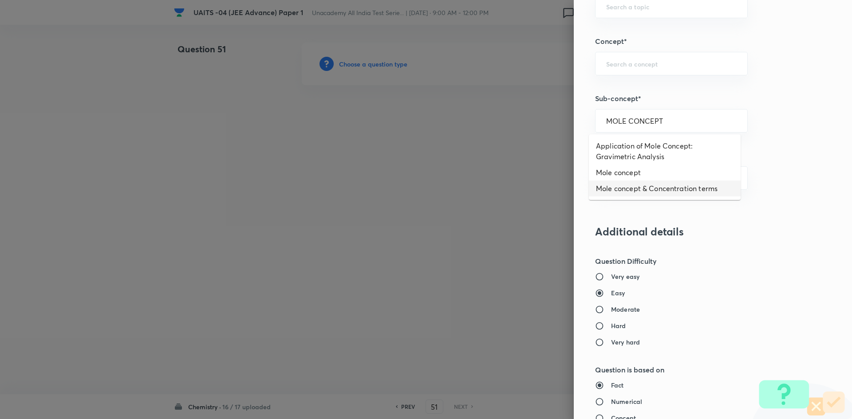
click at [641, 183] on li "Mole concept & Concentration terms" at bounding box center [665, 189] width 152 height 16
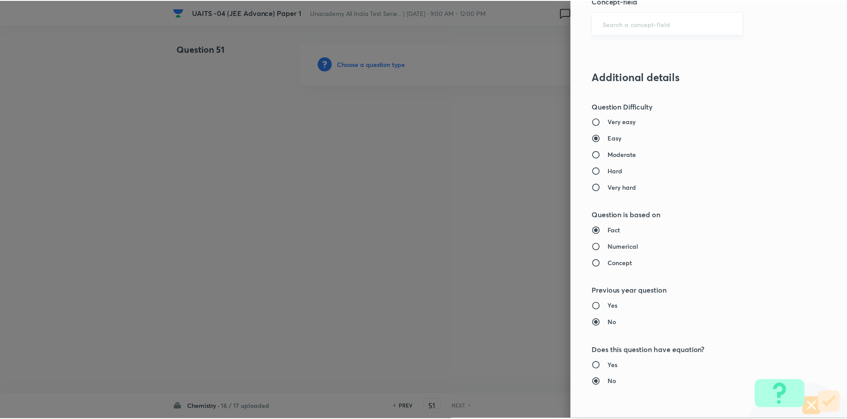
scroll to position [849, 0]
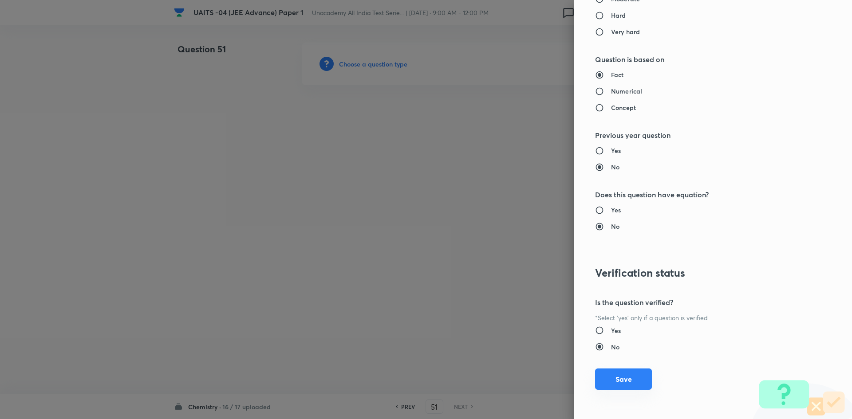
click at [621, 374] on button "Save" at bounding box center [623, 379] width 57 height 21
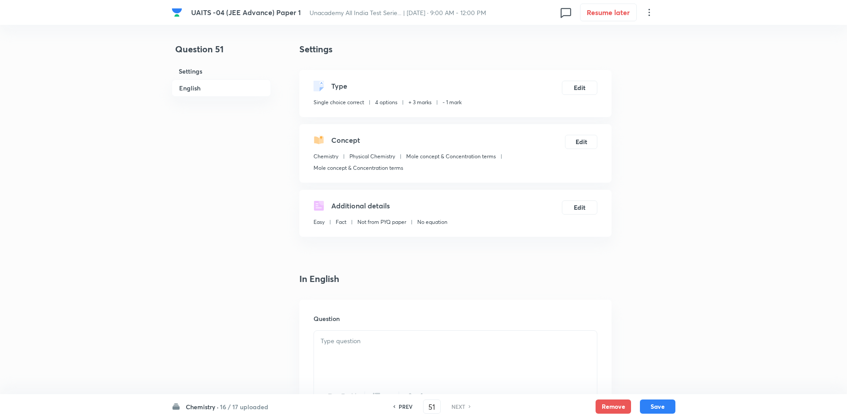
click at [433, 350] on div at bounding box center [455, 356] width 283 height 50
click at [413, 354] on div at bounding box center [455, 356] width 283 height 50
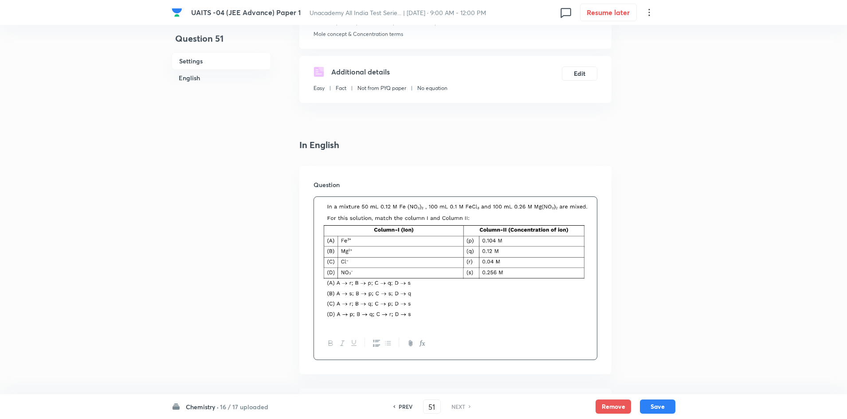
scroll to position [222, 0]
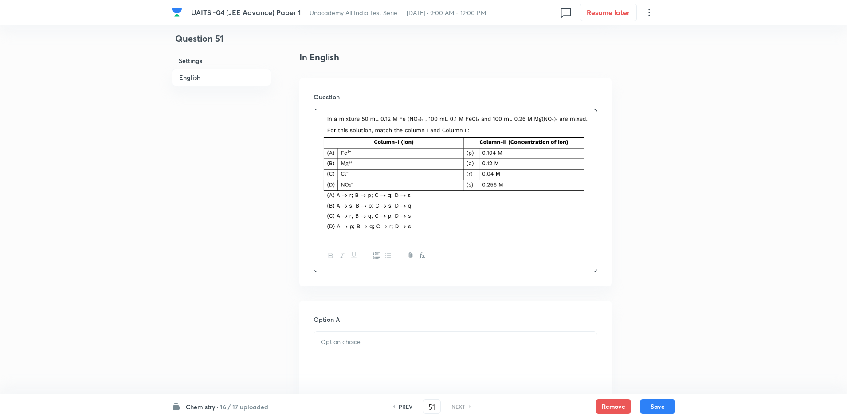
click at [403, 350] on div at bounding box center [455, 357] width 283 height 50
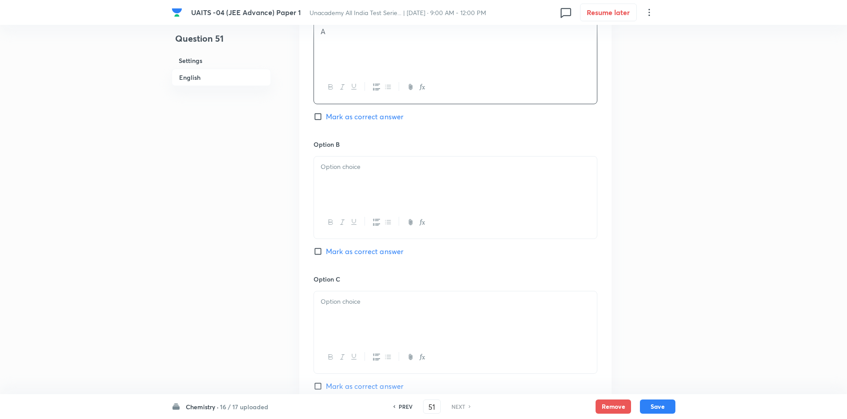
click at [439, 170] on p at bounding box center [456, 167] width 270 height 10
click at [397, 329] on div at bounding box center [455, 316] width 283 height 50
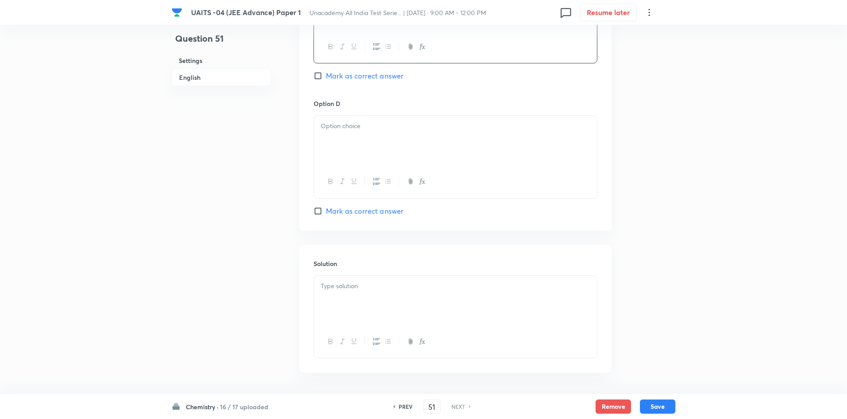
click at [433, 137] on div at bounding box center [455, 141] width 283 height 50
click at [434, 293] on div at bounding box center [455, 301] width 283 height 50
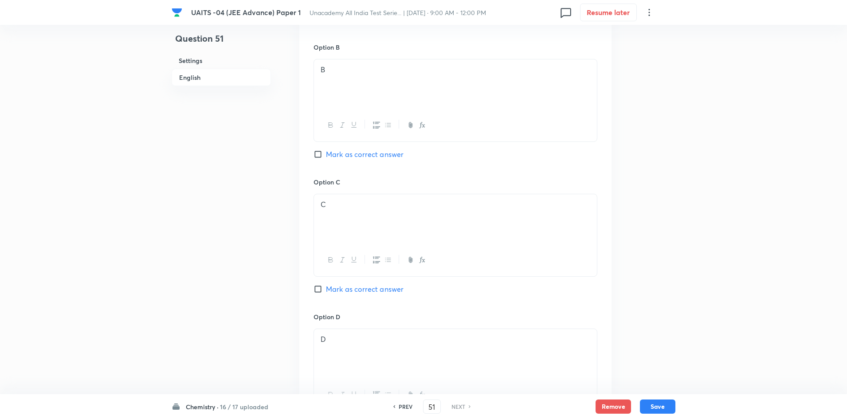
scroll to position [532, 0]
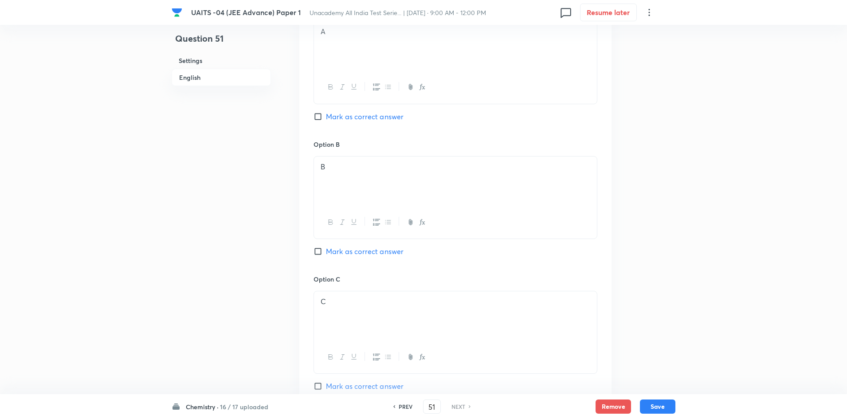
click at [381, 118] on span "Mark as correct answer" at bounding box center [365, 116] width 78 height 11
click at [326, 118] on input "Mark as correct answer" at bounding box center [320, 116] width 12 height 9
click at [664, 408] on button "Save" at bounding box center [657, 406] width 35 height 14
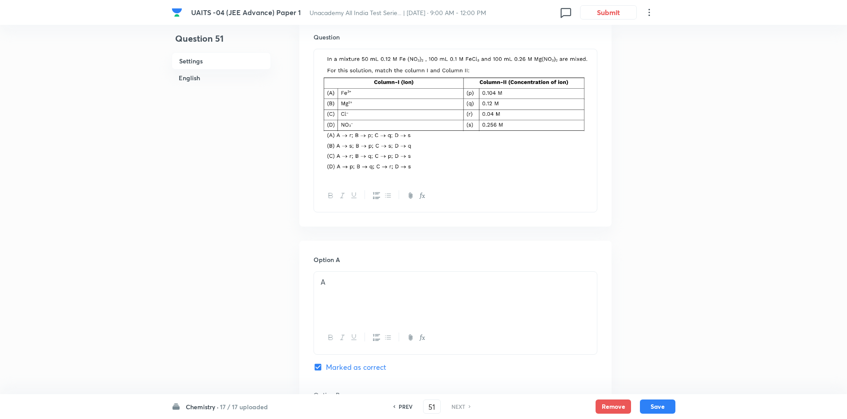
scroll to position [311, 0]
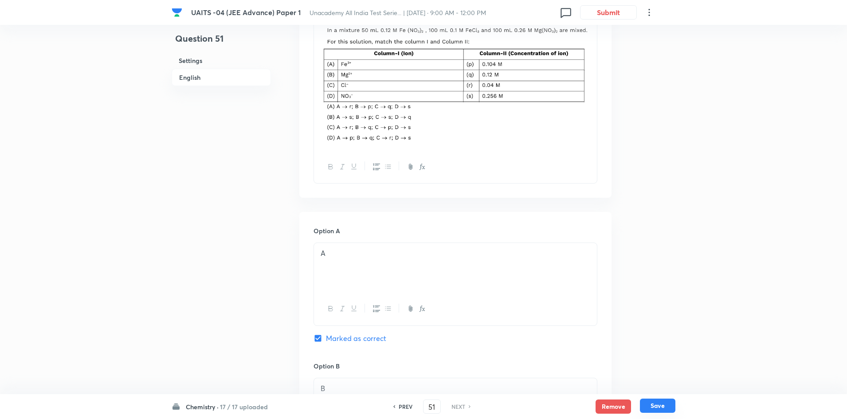
click at [656, 408] on button "Save" at bounding box center [657, 406] width 35 height 14
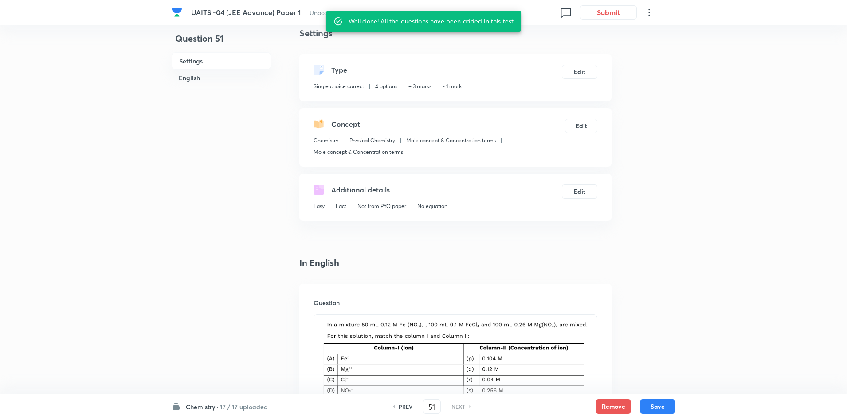
scroll to position [0, 0]
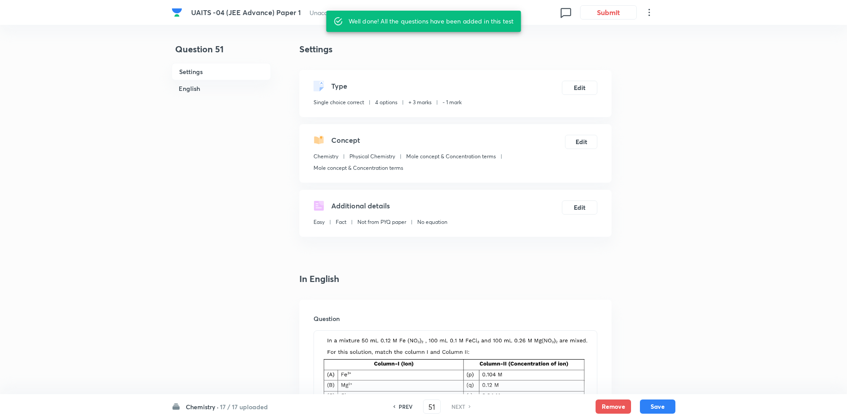
click at [401, 409] on h6 "PREV" at bounding box center [406, 407] width 14 height 8
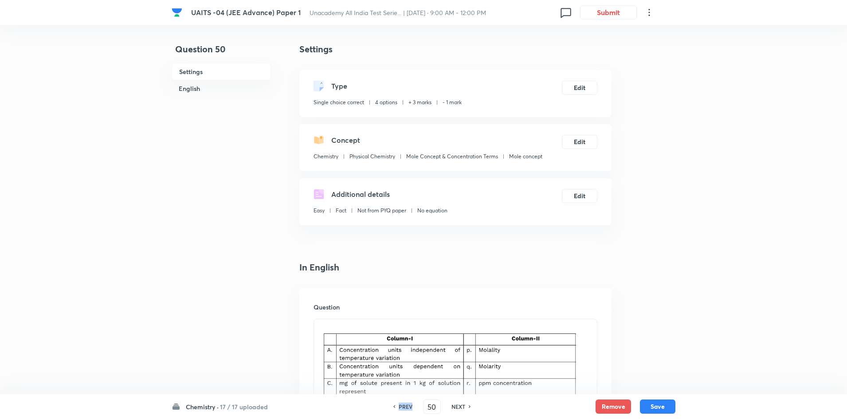
click at [401, 409] on h6 "PREV" at bounding box center [406, 407] width 14 height 8
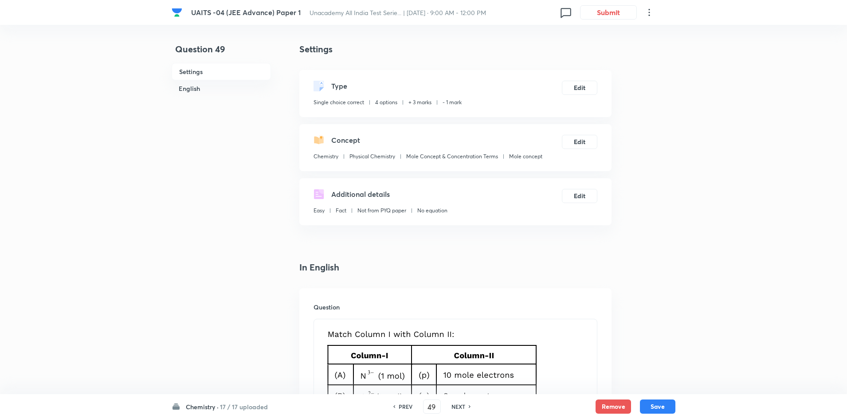
click at [455, 403] on h6 "NEXT" at bounding box center [459, 407] width 14 height 8
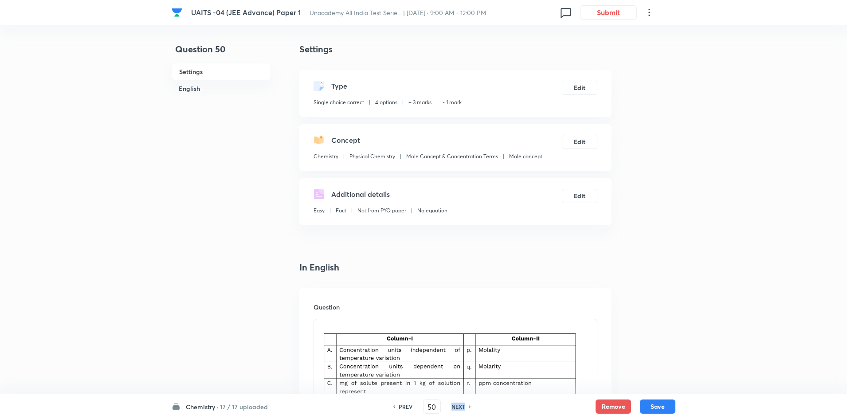
click at [455, 403] on h6 "NEXT" at bounding box center [459, 407] width 14 height 8
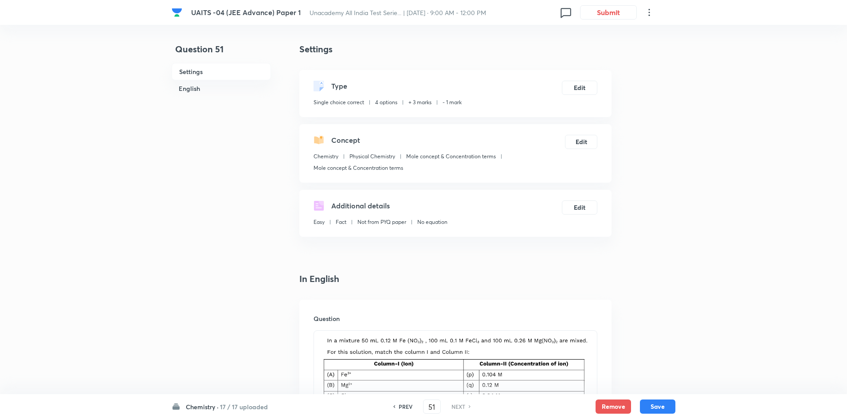
click at [455, 403] on h6 "NEXT" at bounding box center [459, 407] width 14 height 8
click at [401, 409] on h6 "PREV" at bounding box center [406, 407] width 14 height 8
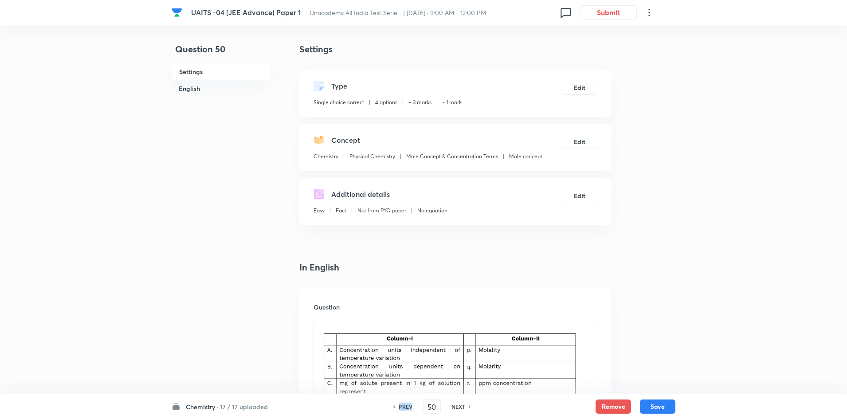
click at [401, 409] on h6 "PREV" at bounding box center [406, 407] width 14 height 8
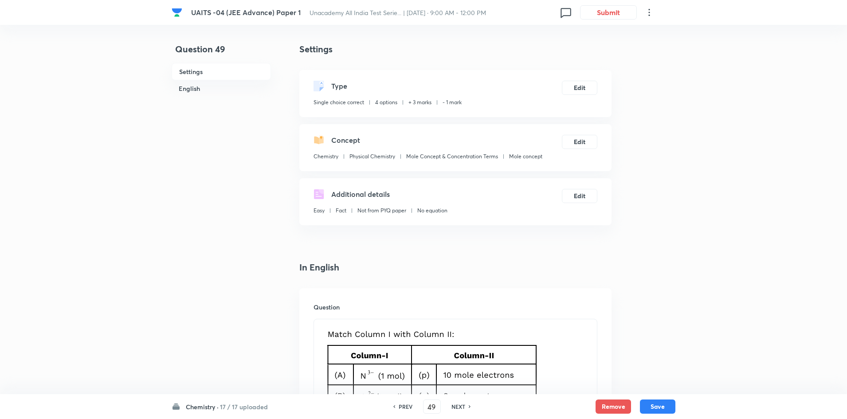
click at [401, 409] on h6 "PREV" at bounding box center [406, 407] width 14 height 8
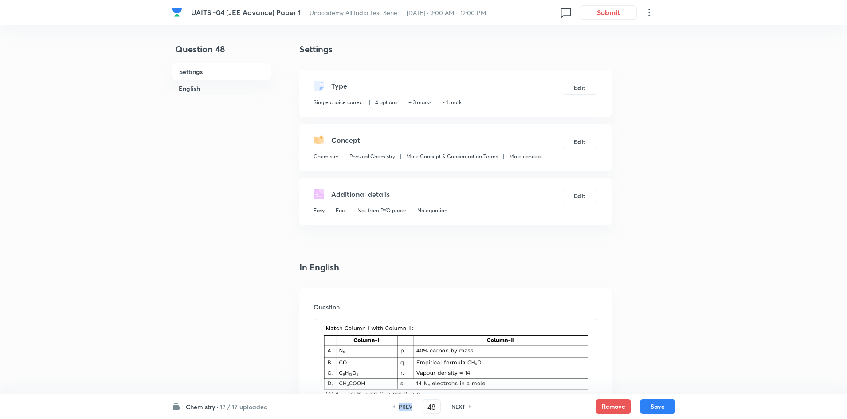
click at [401, 409] on h6 "PREV" at bounding box center [406, 407] width 14 height 8
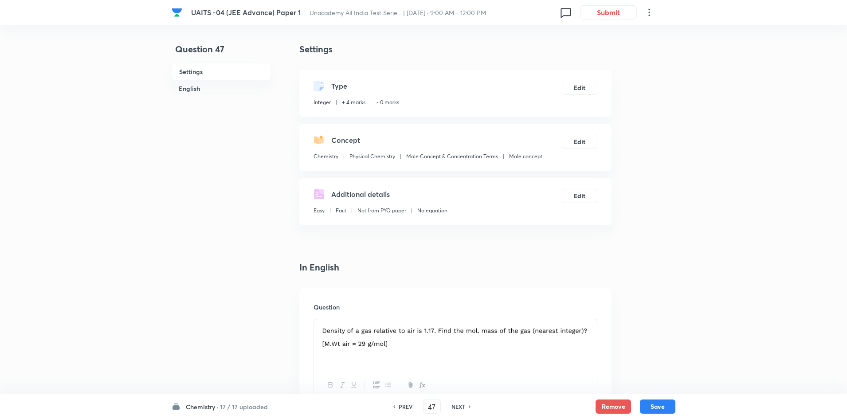
click at [401, 409] on h6 "PREV" at bounding box center [406, 407] width 14 height 8
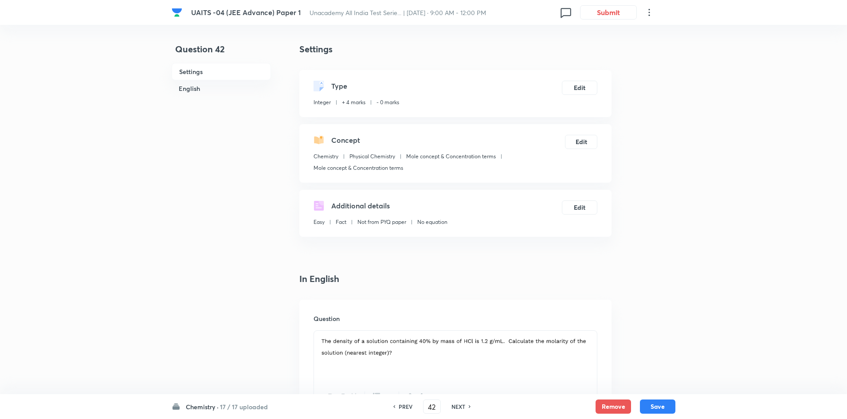
click at [401, 409] on h6 "PREV" at bounding box center [406, 407] width 14 height 8
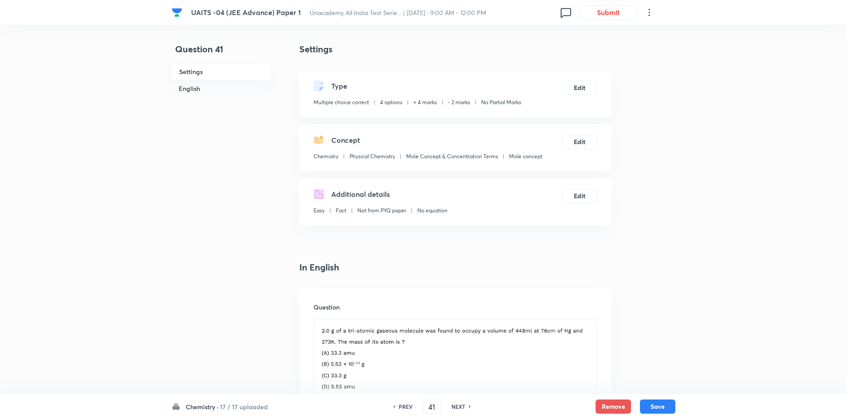
click at [401, 409] on h6 "PREV" at bounding box center [406, 407] width 14 height 8
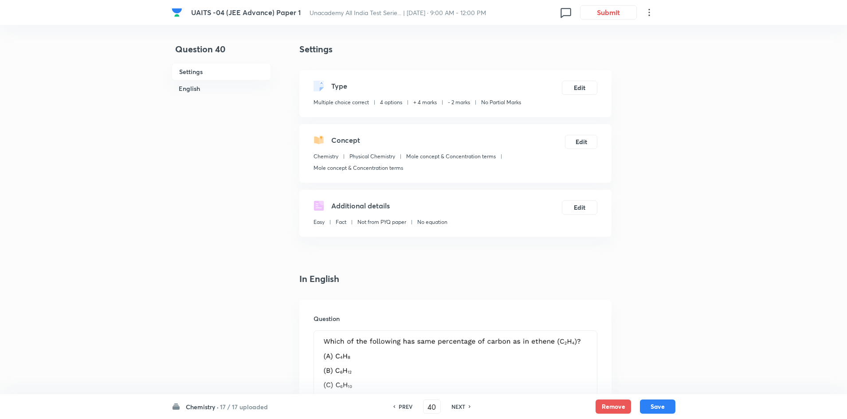
click at [401, 409] on h6 "PREV" at bounding box center [406, 407] width 14 height 8
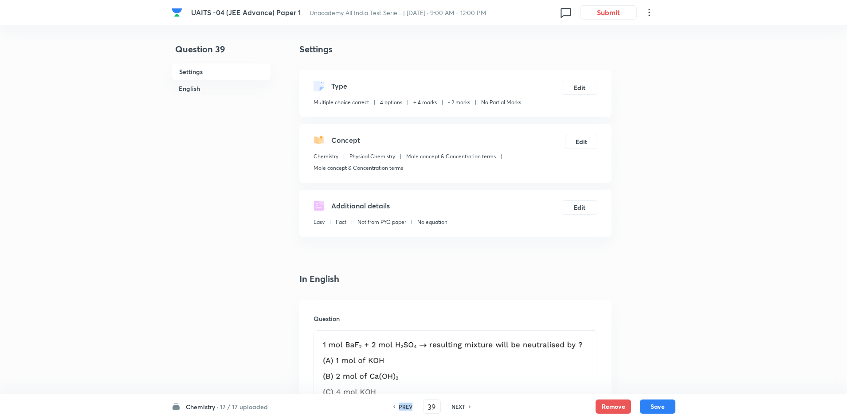
click at [401, 409] on h6 "PREV" at bounding box center [406, 407] width 14 height 8
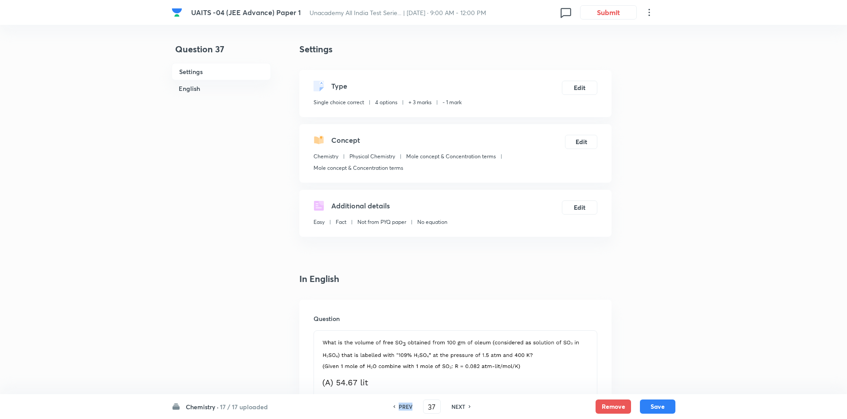
click at [401, 409] on h6 "PREV" at bounding box center [406, 407] width 14 height 8
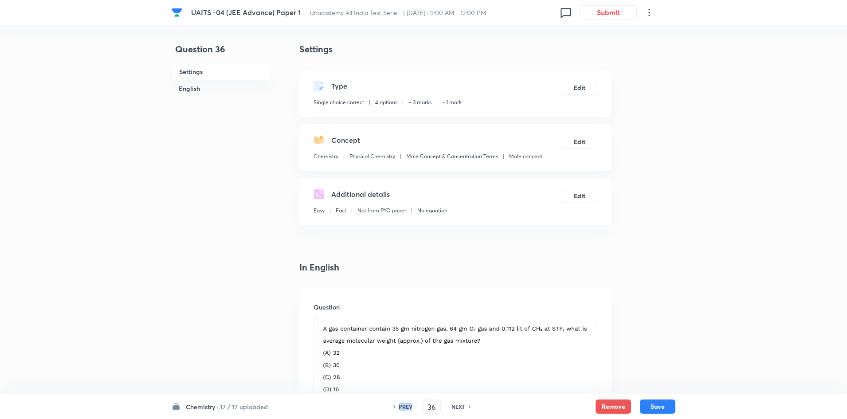
click at [401, 409] on h6 "PREV" at bounding box center [406, 407] width 14 height 8
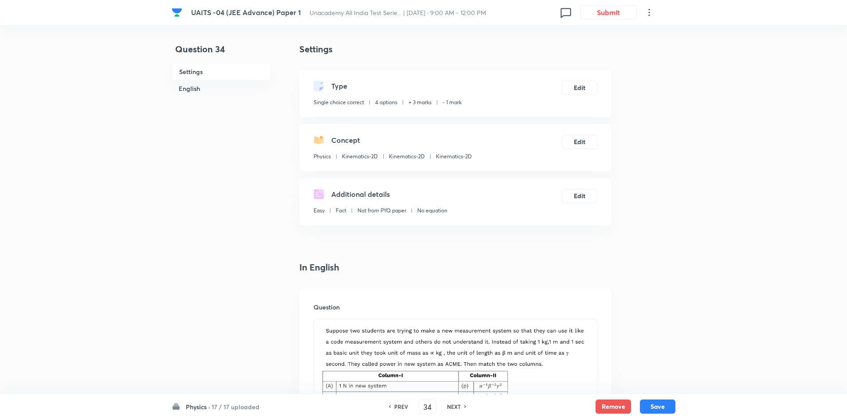
click at [401, 409] on h6 "PREV" at bounding box center [401, 407] width 14 height 8
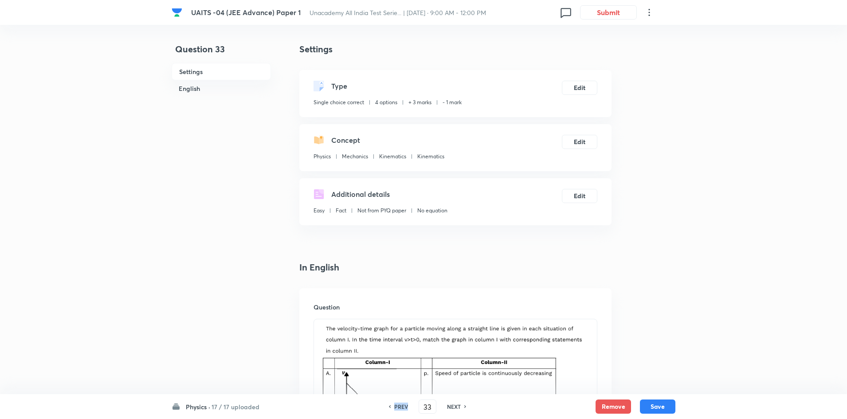
click at [401, 409] on h6 "PREV" at bounding box center [401, 407] width 14 height 8
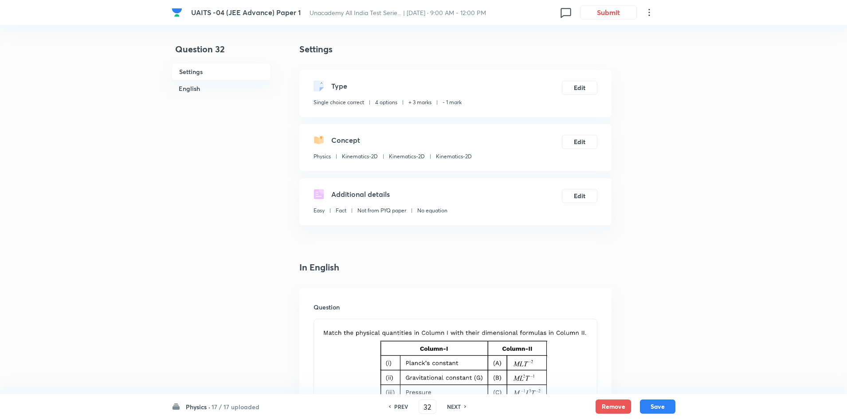
click at [401, 409] on h6 "PREV" at bounding box center [401, 407] width 14 height 8
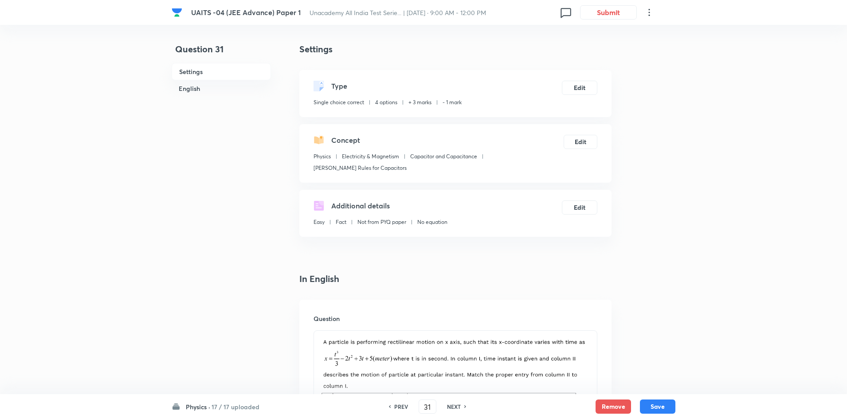
click at [402, 409] on h6 "PREV" at bounding box center [401, 407] width 14 height 8
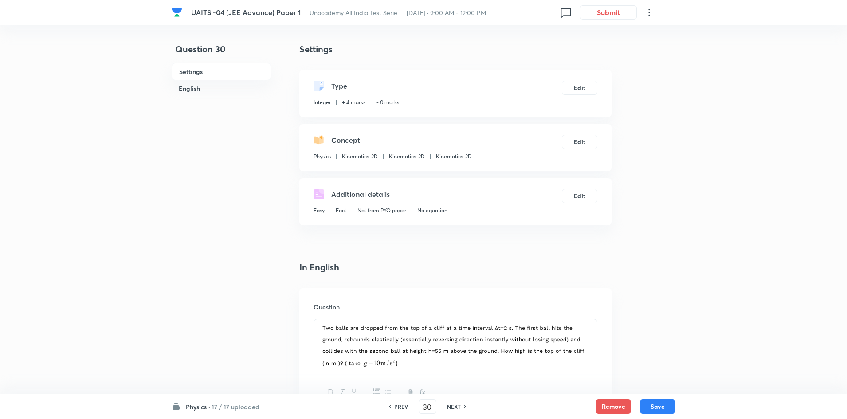
click at [460, 413] on div "PREV 30 ​ NEXT" at bounding box center [427, 407] width 114 height 14
click at [460, 411] on div "PREV 30 ​ NEXT" at bounding box center [427, 407] width 114 height 14
click at [461, 410] on div "NEXT" at bounding box center [456, 407] width 24 height 8
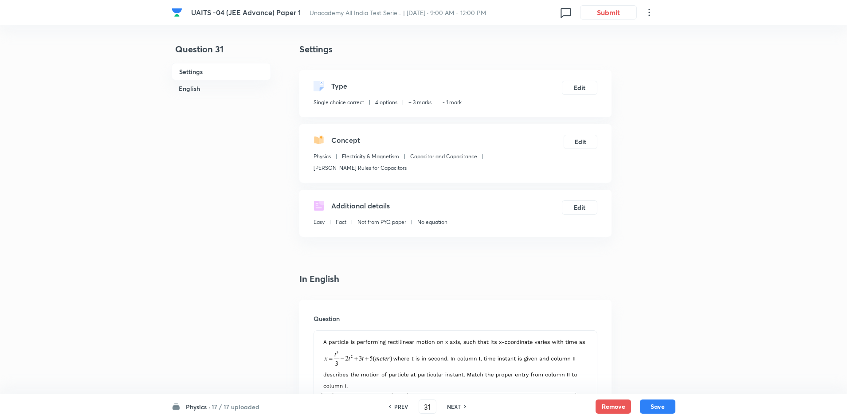
click at [400, 412] on div "PREV 31 ​ NEXT" at bounding box center [427, 407] width 114 height 14
click at [403, 404] on h6 "PREV" at bounding box center [401, 407] width 14 height 8
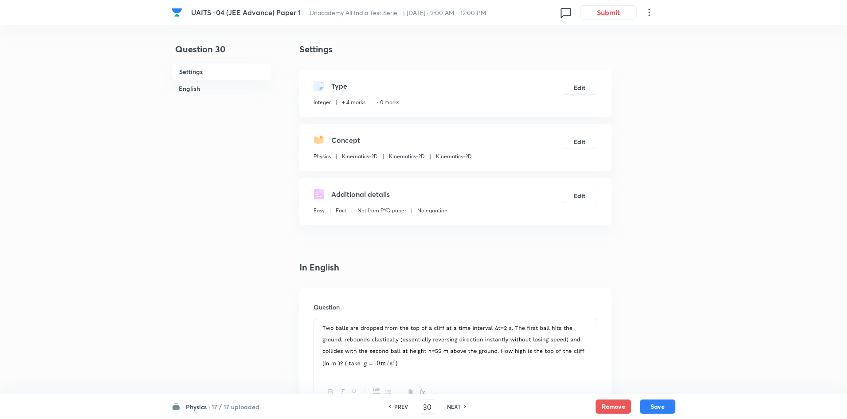
click at [452, 410] on h6 "NEXT" at bounding box center [454, 407] width 14 height 8
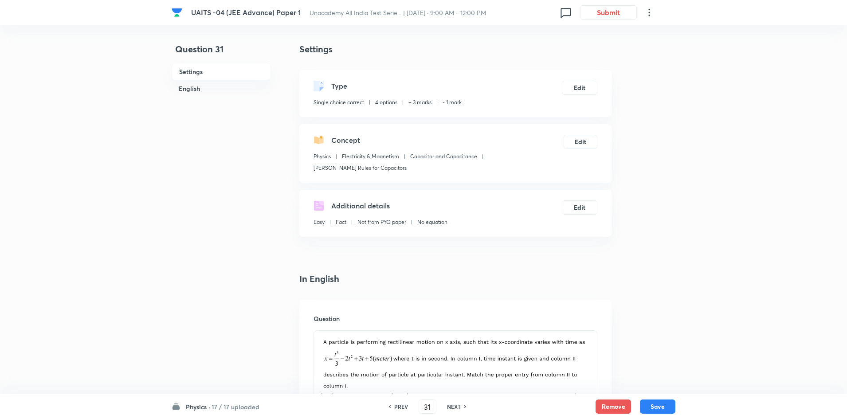
click at [452, 410] on h6 "NEXT" at bounding box center [454, 407] width 14 height 8
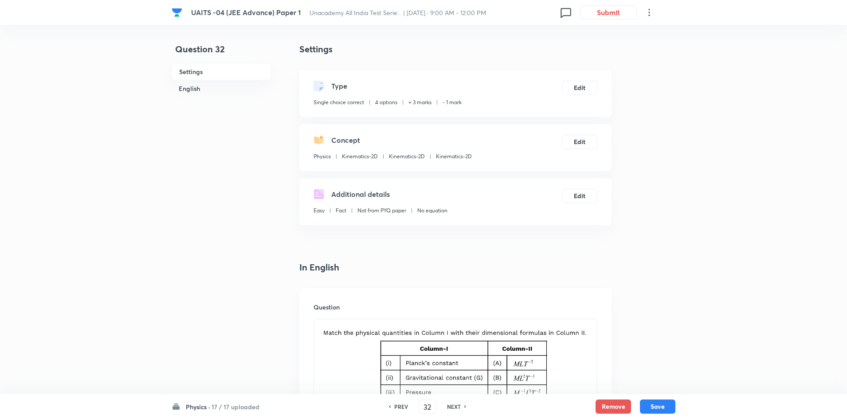
click at [452, 410] on h6 "NEXT" at bounding box center [454, 407] width 14 height 8
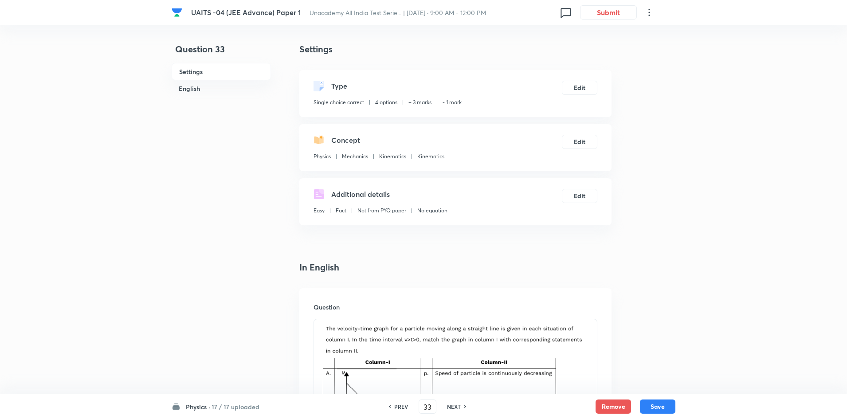
click at [452, 410] on h6 "NEXT" at bounding box center [454, 407] width 14 height 8
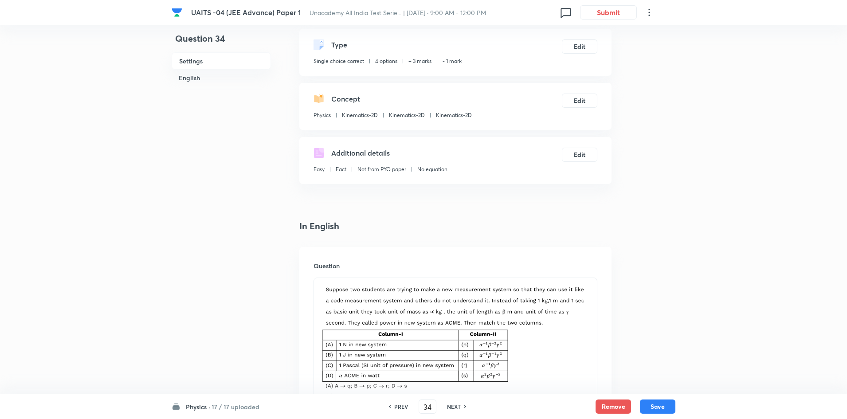
scroll to position [89, 0]
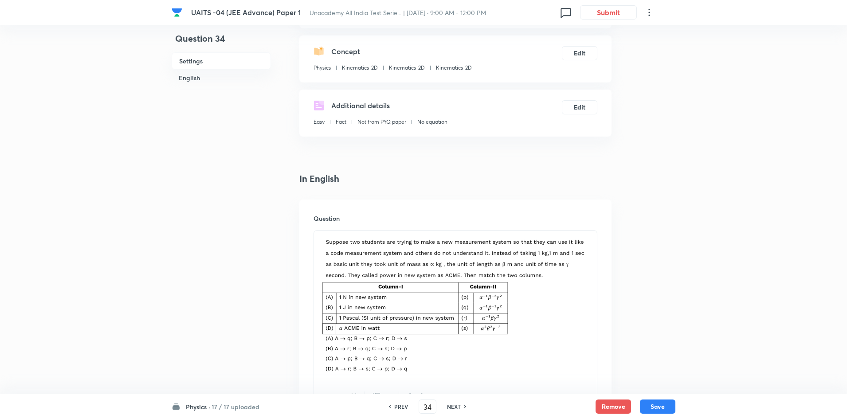
click at [397, 413] on div "PREV 34 ​ NEXT" at bounding box center [427, 407] width 114 height 14
click at [398, 406] on h6 "PREV" at bounding box center [401, 407] width 14 height 8
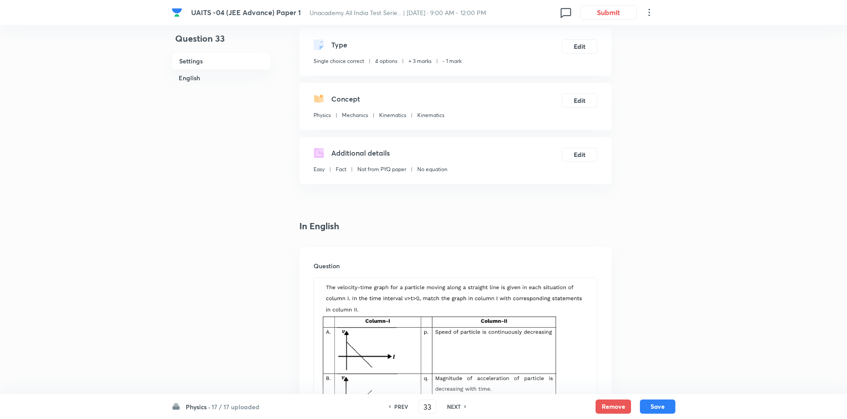
scroll to position [0, 0]
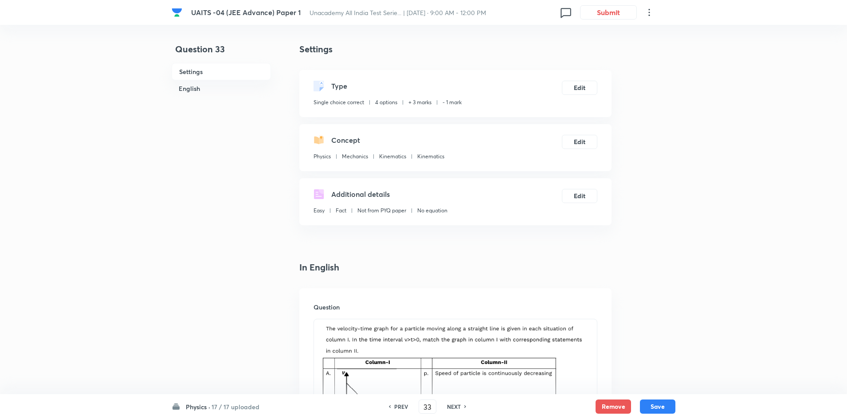
click at [398, 406] on h6 "PREV" at bounding box center [401, 407] width 14 height 8
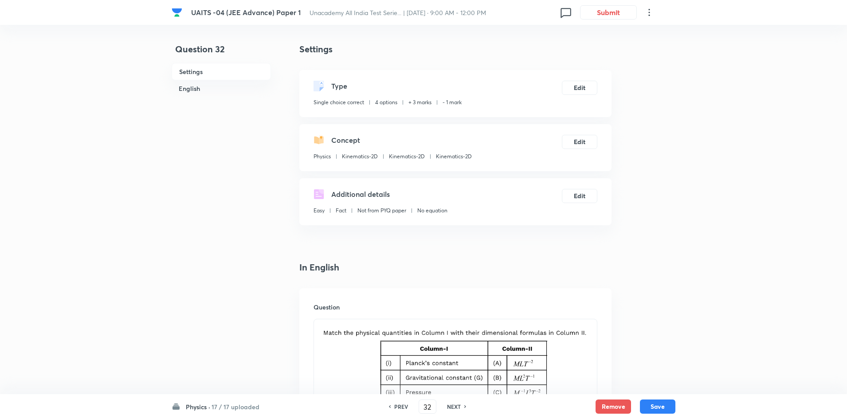
click at [400, 404] on h6 "PREV" at bounding box center [401, 407] width 14 height 8
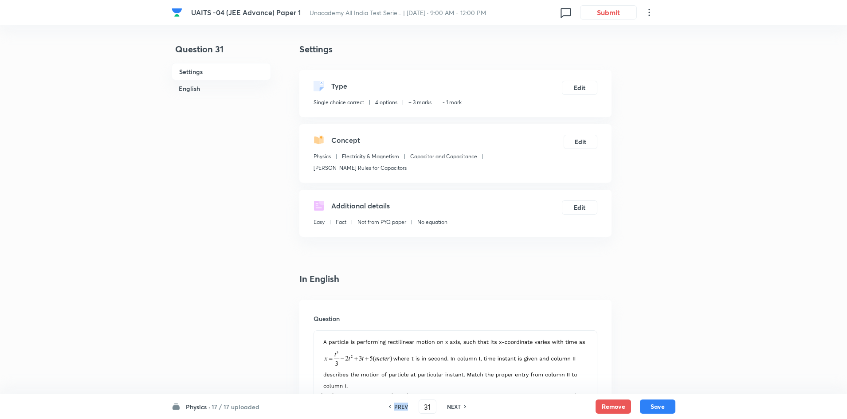
click at [400, 404] on h6 "PREV" at bounding box center [401, 407] width 14 height 8
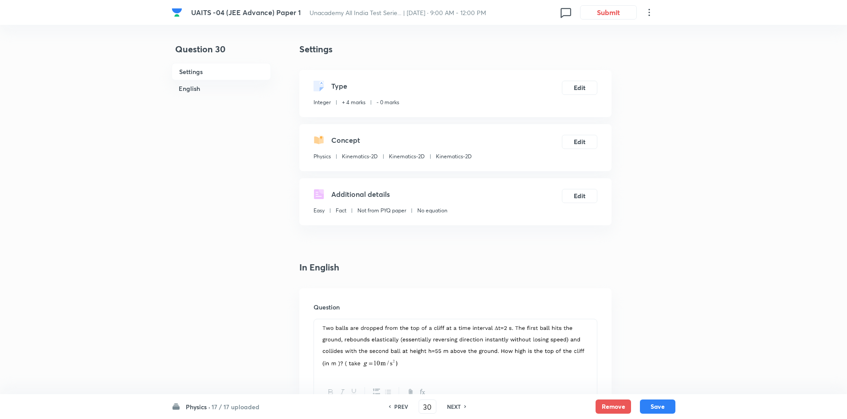
click at [396, 404] on h6 "PREV" at bounding box center [401, 407] width 14 height 8
click at [403, 403] on h6 "PREV" at bounding box center [401, 407] width 14 height 8
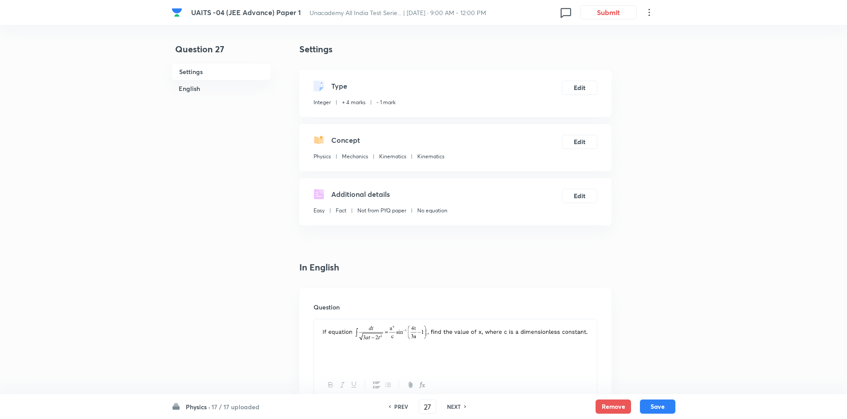
click at [400, 401] on div "PREV 27 ​ NEXT" at bounding box center [427, 407] width 114 height 14
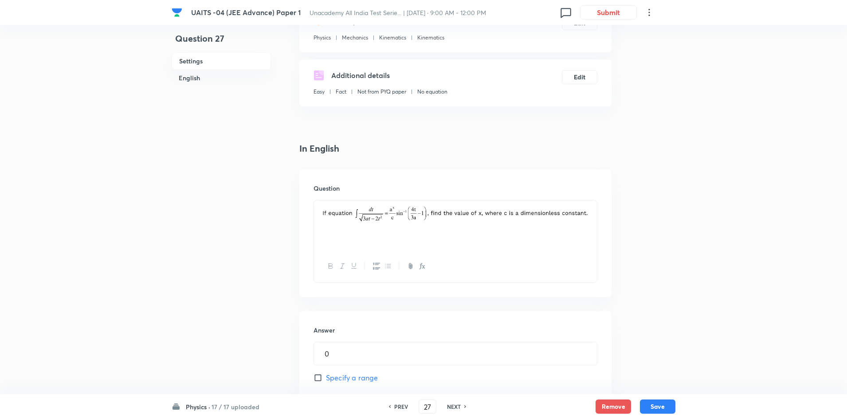
scroll to position [133, 0]
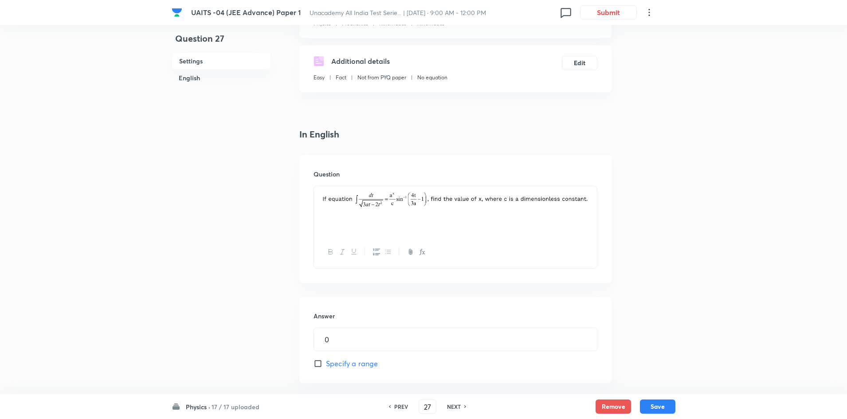
click at [404, 408] on h6 "PREV" at bounding box center [401, 407] width 14 height 8
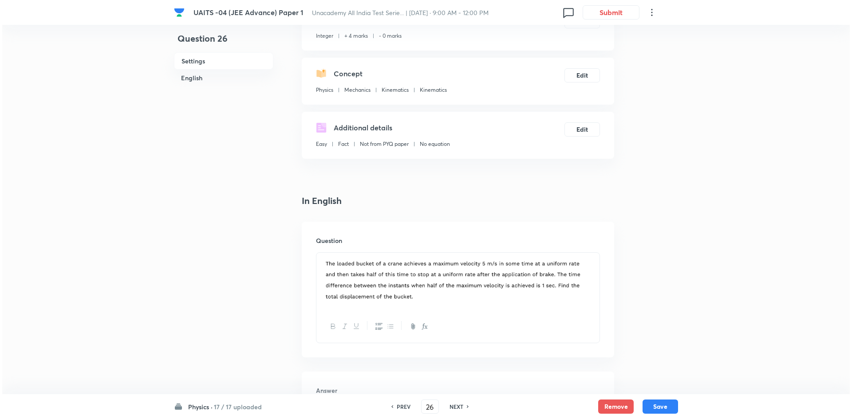
scroll to position [0, 0]
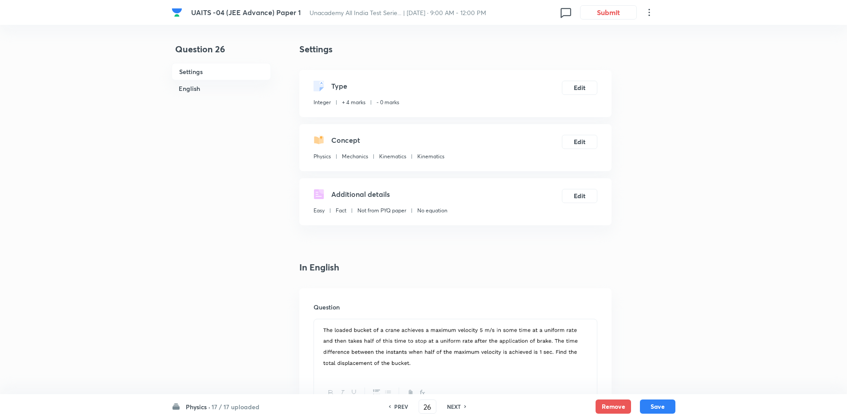
click at [404, 402] on div "PREV 26 ​ NEXT" at bounding box center [427, 407] width 114 height 14
click at [403, 409] on h6 "PREV" at bounding box center [401, 407] width 14 height 8
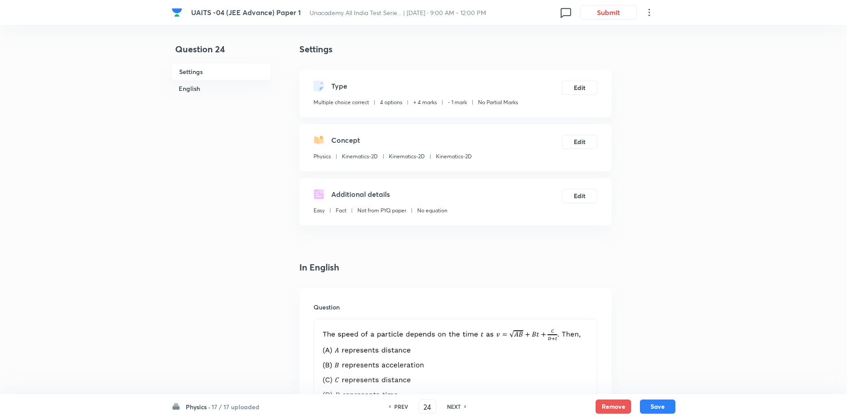
click at [450, 403] on div "PREV 24 ​ NEXT" at bounding box center [427, 407] width 114 height 14
click at [453, 406] on h6 "NEXT" at bounding box center [454, 407] width 14 height 8
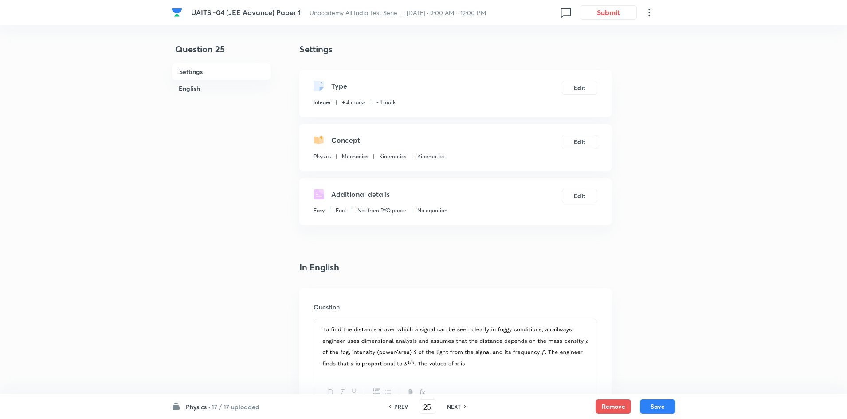
click at [453, 406] on h6 "NEXT" at bounding box center [454, 407] width 14 height 8
click at [401, 409] on h6 "PREV" at bounding box center [401, 407] width 14 height 8
click at [574, 90] on button "Edit" at bounding box center [579, 87] width 35 height 14
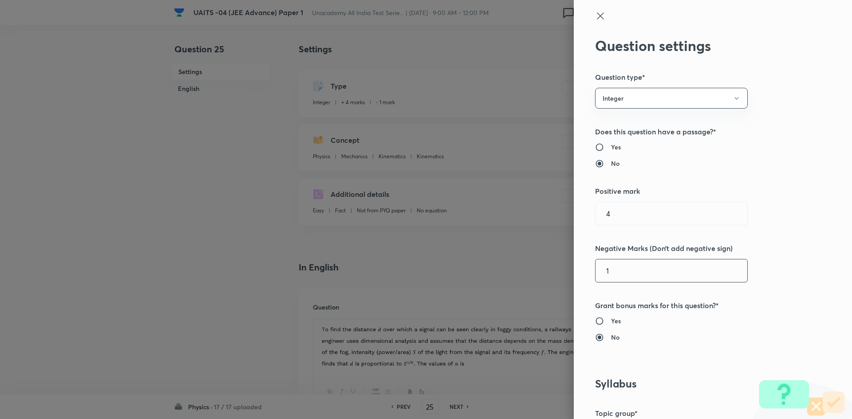
drag, startPoint x: 633, startPoint y: 275, endPoint x: 566, endPoint y: 258, distance: 68.6
click at [582, 271] on div "Question settings Question type* Integer Does this question have a passage?* Ye…" at bounding box center [713, 209] width 278 height 419
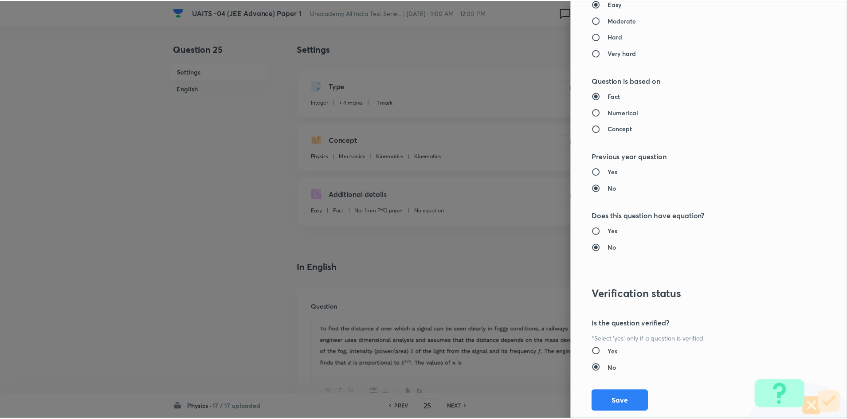
scroll to position [797, 0]
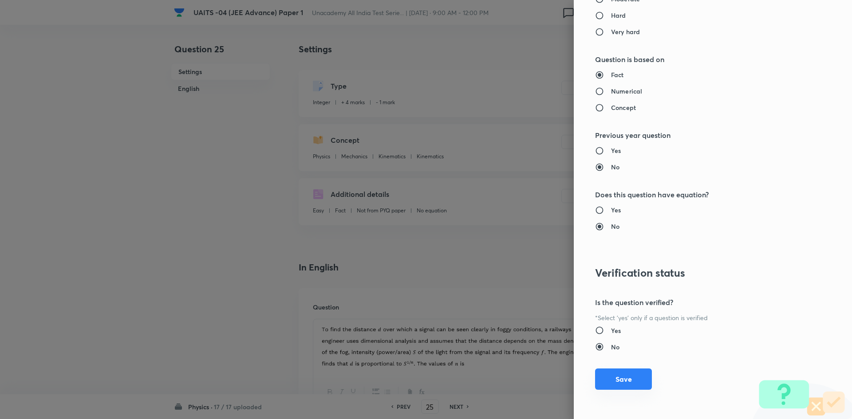
click at [638, 379] on button "Save" at bounding box center [623, 379] width 57 height 21
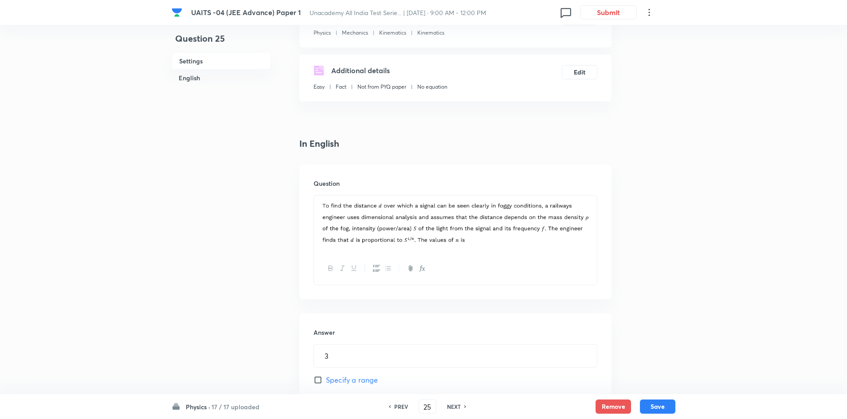
scroll to position [44, 0]
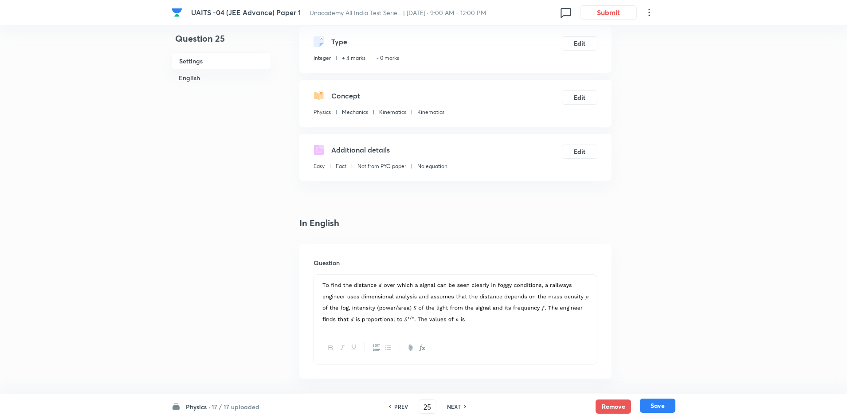
click at [668, 403] on button "Save" at bounding box center [657, 406] width 35 height 14
click at [400, 408] on h6 "PREV" at bounding box center [401, 407] width 14 height 8
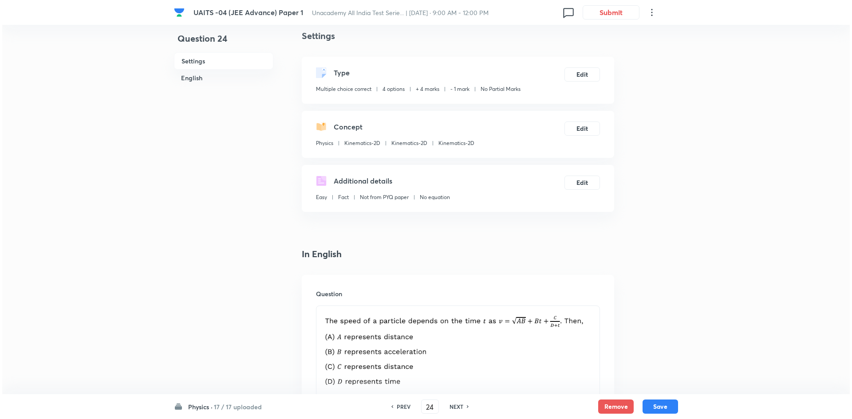
scroll to position [0, 0]
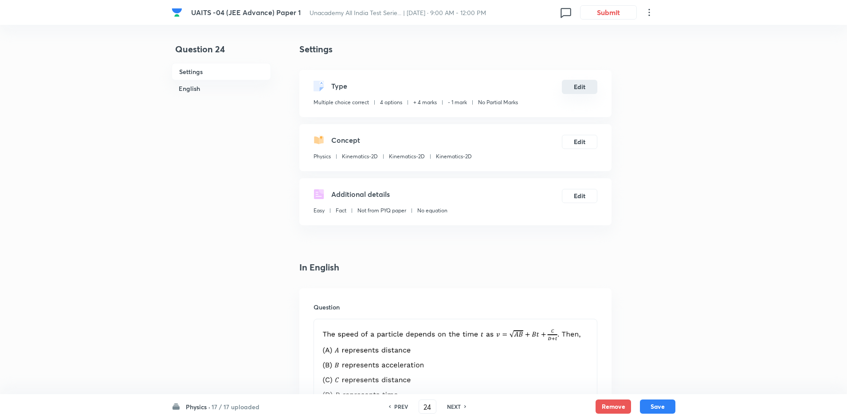
click at [587, 88] on button "Edit" at bounding box center [579, 87] width 35 height 14
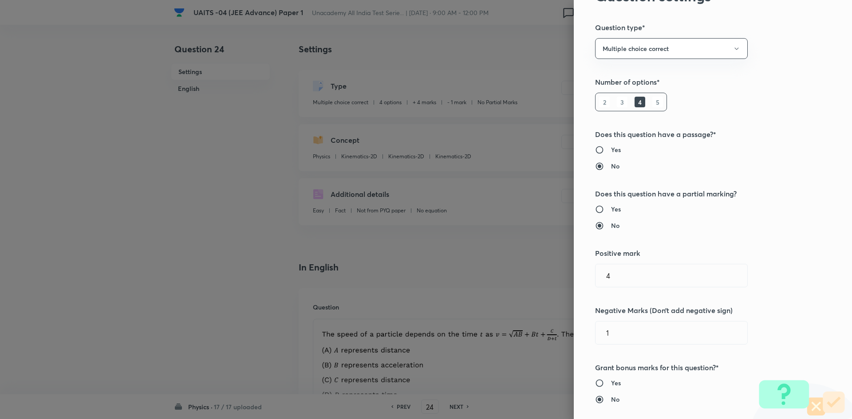
scroll to position [177, 0]
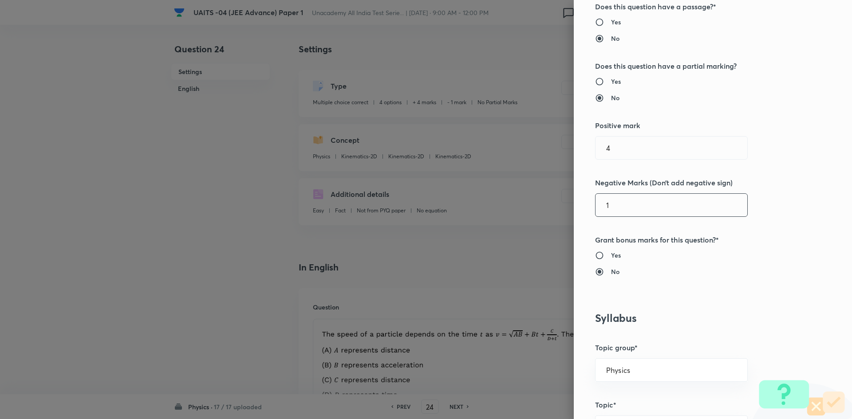
drag, startPoint x: 649, startPoint y: 208, endPoint x: 596, endPoint y: 201, distance: 52.8
click at [596, 201] on input "1" at bounding box center [671, 205] width 152 height 23
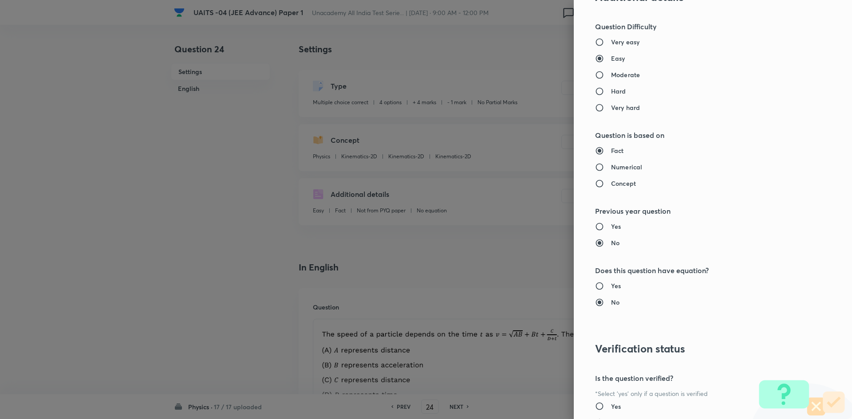
scroll to position [909, 0]
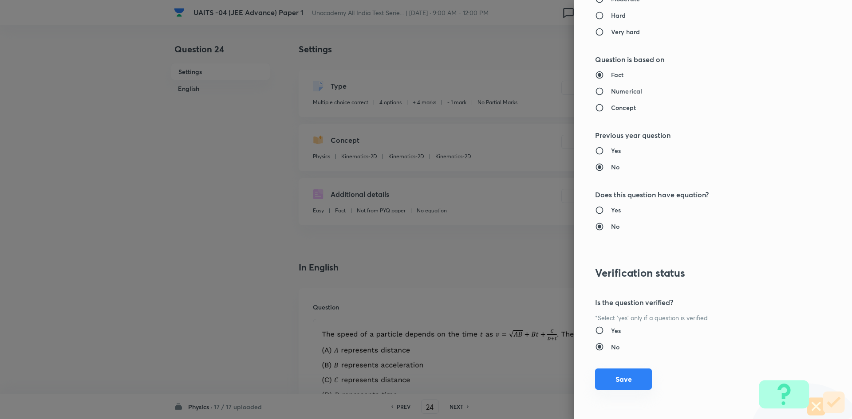
click at [623, 381] on button "Save" at bounding box center [623, 379] width 57 height 21
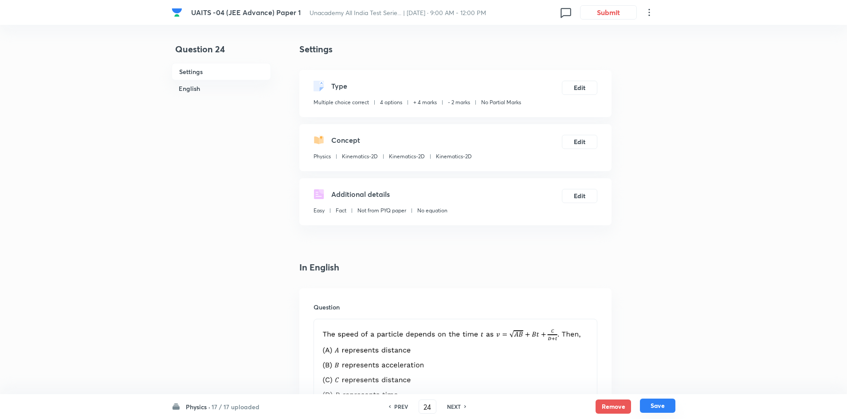
click at [660, 404] on button "Save" at bounding box center [657, 406] width 35 height 14
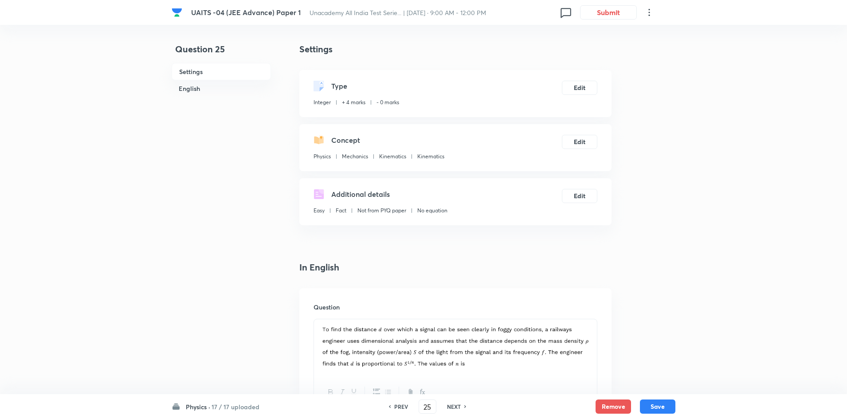
click at [398, 403] on h6 "PREV" at bounding box center [401, 407] width 14 height 8
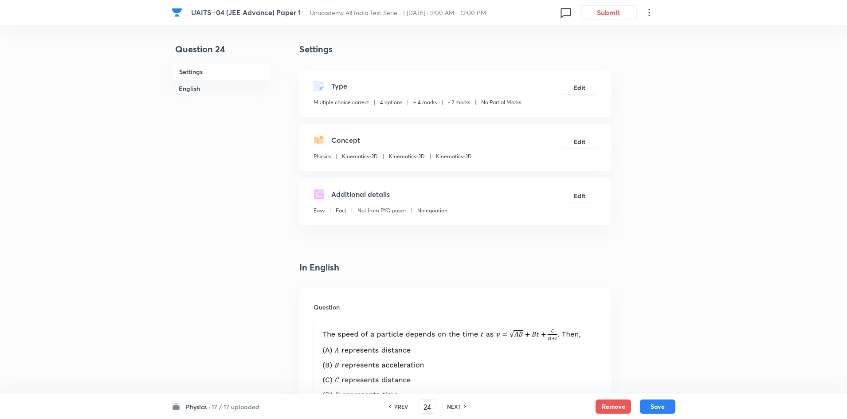
click at [398, 403] on h6 "PREV" at bounding box center [401, 407] width 14 height 8
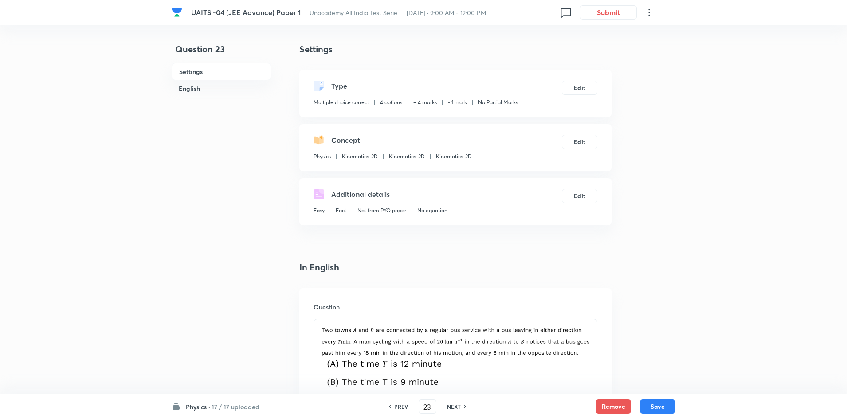
click at [398, 403] on h6 "PREV" at bounding box center [401, 407] width 14 height 8
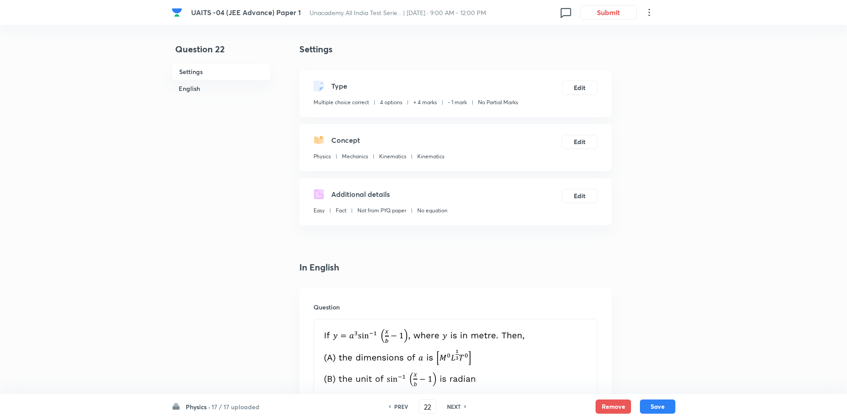
click at [398, 403] on h6 "PREV" at bounding box center [401, 407] width 14 height 8
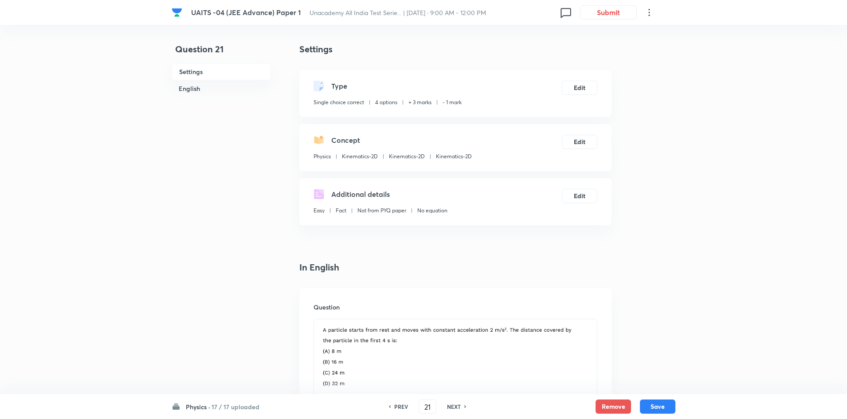
click at [455, 407] on h6 "NEXT" at bounding box center [454, 407] width 14 height 8
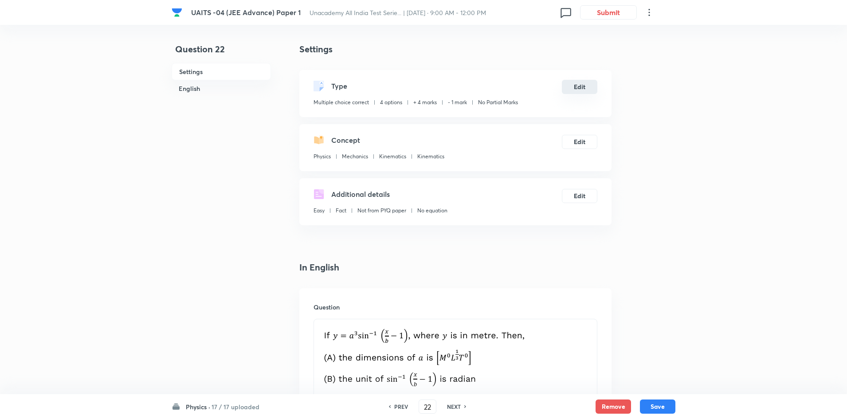
click at [588, 91] on button "Edit" at bounding box center [579, 87] width 35 height 14
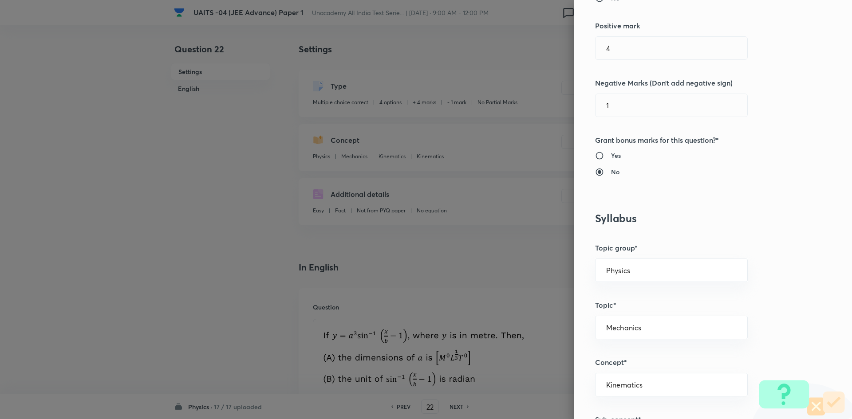
scroll to position [222, 0]
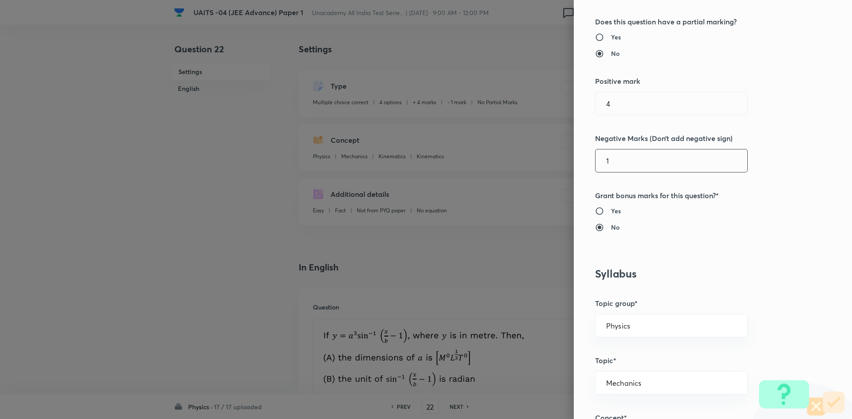
drag, startPoint x: 638, startPoint y: 172, endPoint x: 554, endPoint y: 174, distance: 83.9
click at [554, 174] on div "Question settings Question type* Multiple choice correct Number of options* 2 3…" at bounding box center [426, 209] width 852 height 419
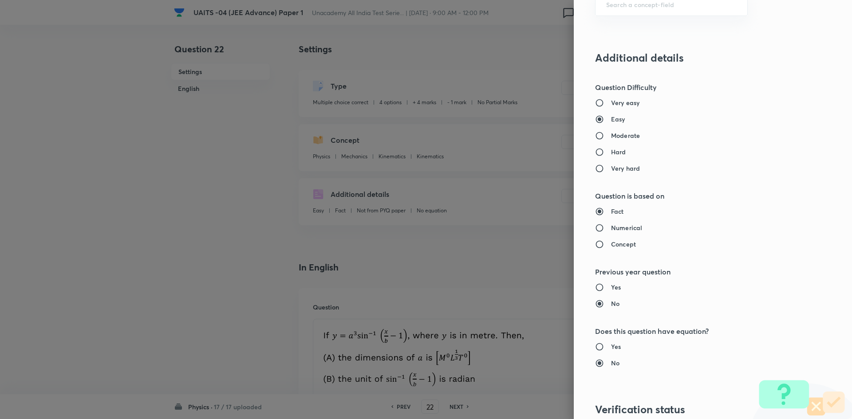
scroll to position [909, 0]
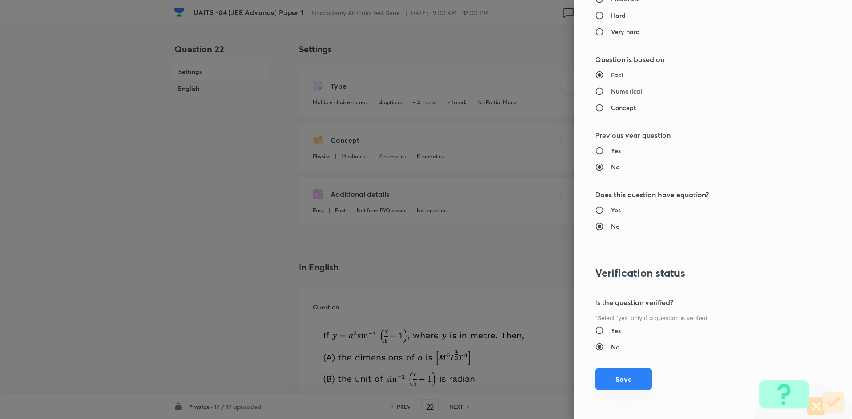
click at [614, 383] on button "Save" at bounding box center [623, 379] width 57 height 21
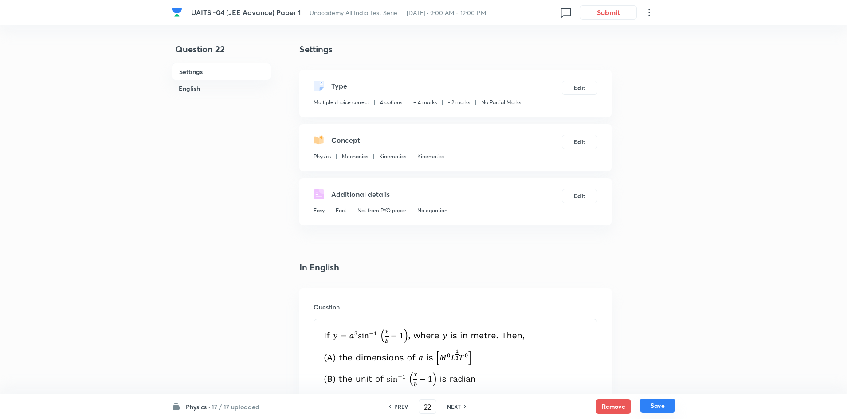
click at [657, 401] on button "Save" at bounding box center [657, 406] width 35 height 14
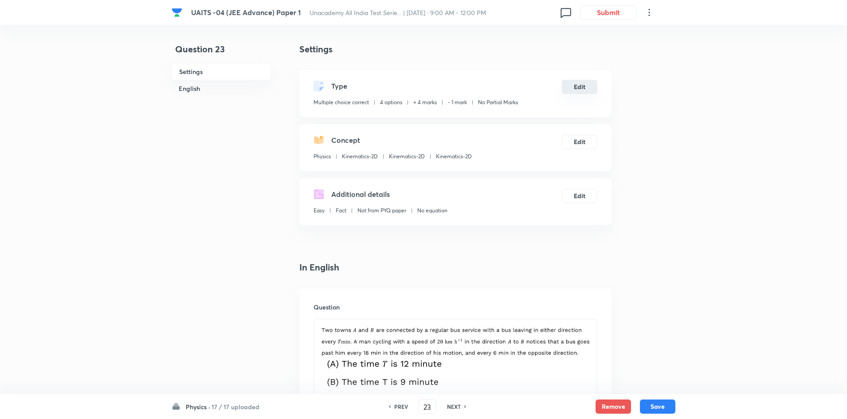
click at [565, 83] on button "Edit" at bounding box center [579, 87] width 35 height 14
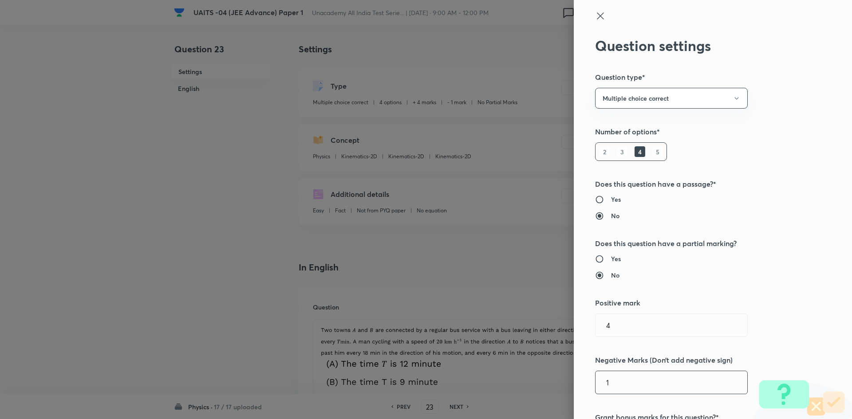
drag, startPoint x: 620, startPoint y: 390, endPoint x: 592, endPoint y: 385, distance: 28.4
click at [595, 385] on input "1" at bounding box center [671, 382] width 152 height 23
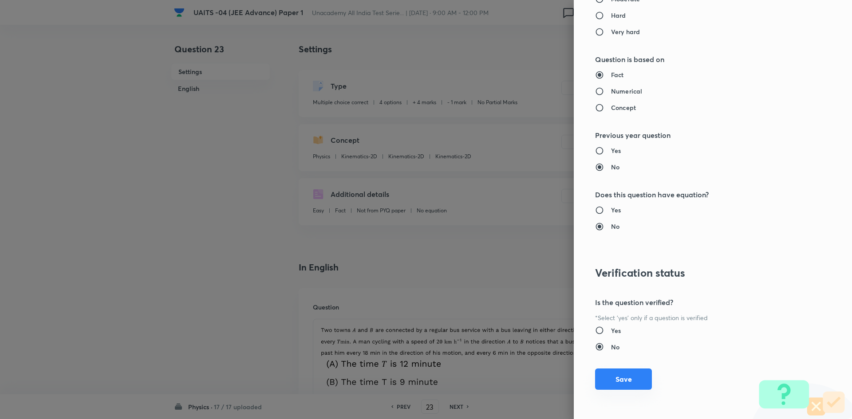
click at [625, 374] on button "Save" at bounding box center [623, 379] width 57 height 21
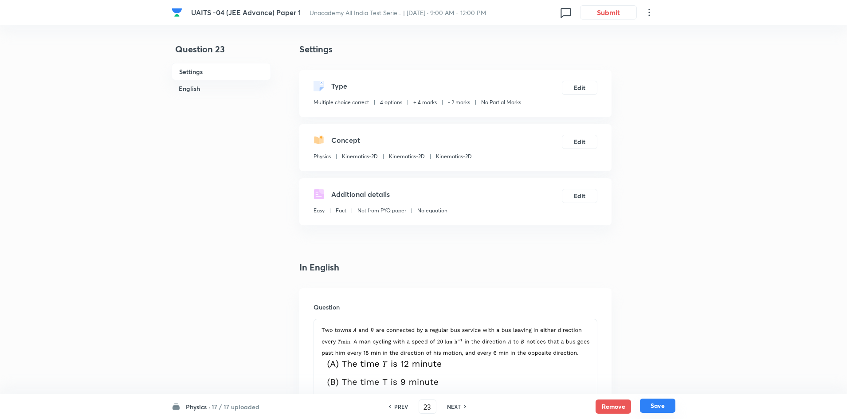
click at [653, 405] on button "Save" at bounding box center [657, 406] width 35 height 14
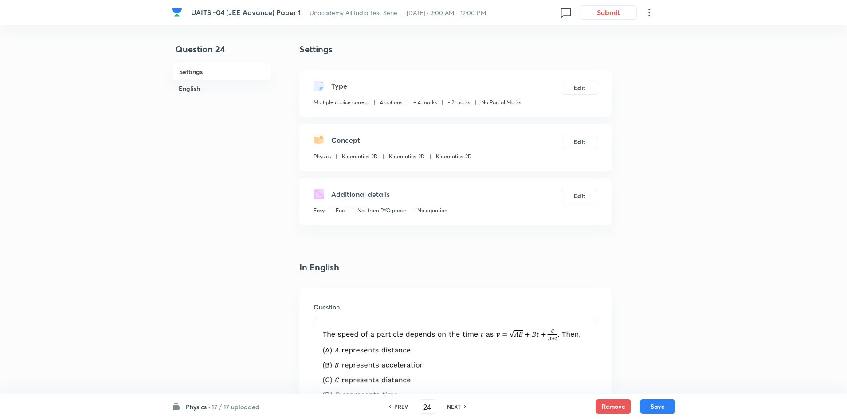
click at [404, 411] on div "PREV 24 ​ NEXT" at bounding box center [427, 407] width 114 height 14
click at [402, 407] on h6 "PREV" at bounding box center [401, 407] width 14 height 8
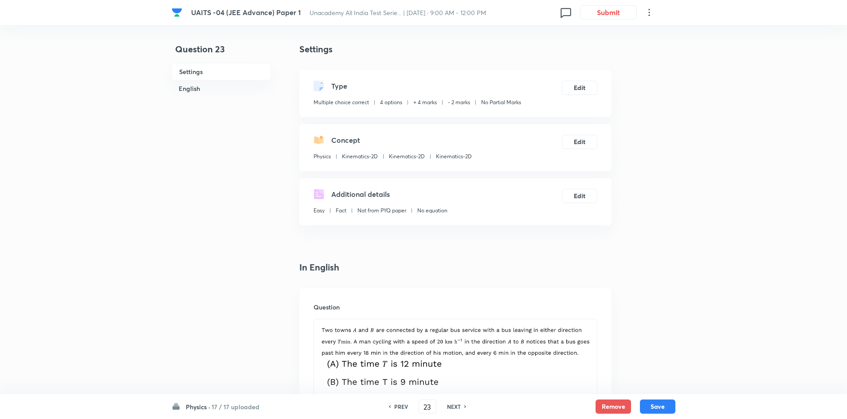
click at [402, 407] on h6 "PREV" at bounding box center [401, 407] width 14 height 8
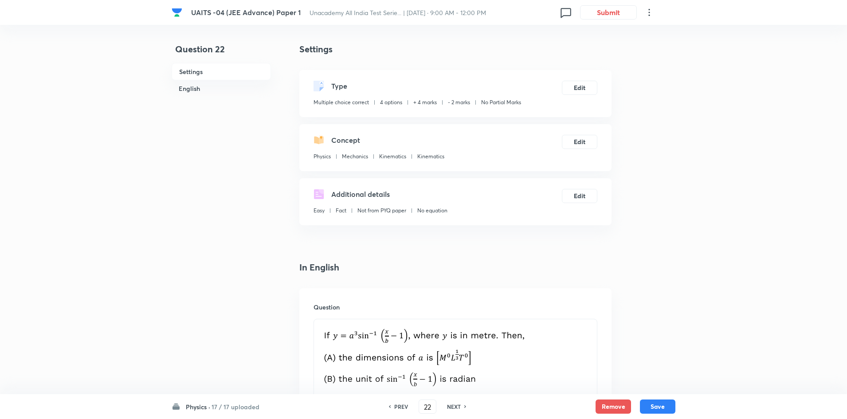
click at [402, 406] on h6 "PREV" at bounding box center [401, 407] width 14 height 8
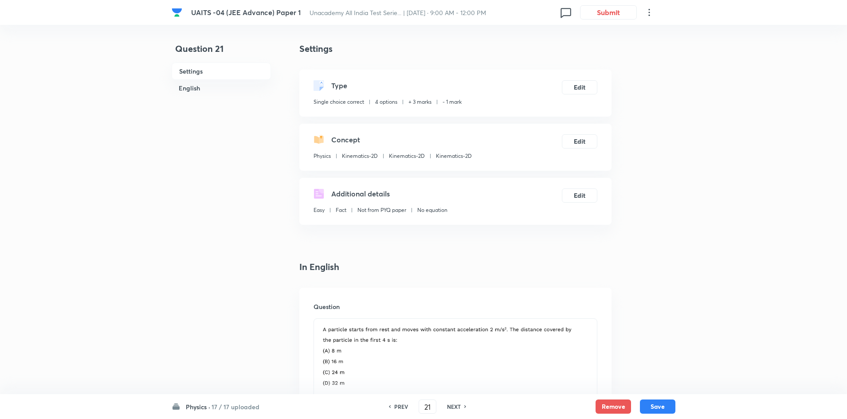
scroll to position [0, 0]
click at [401, 403] on h6 "PREV" at bounding box center [401, 407] width 14 height 8
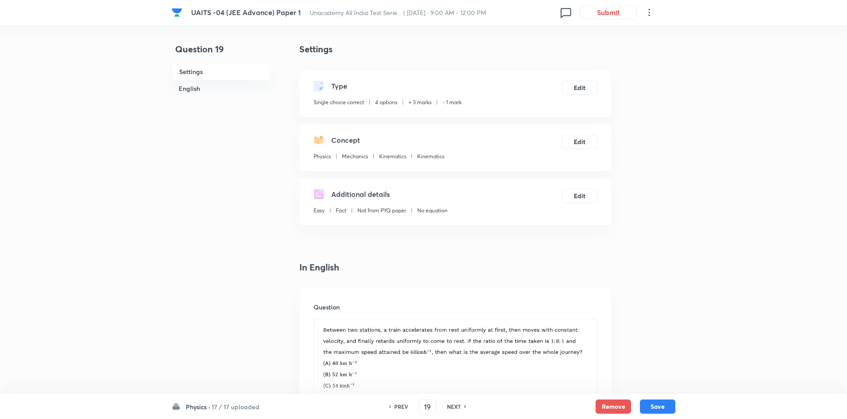
click at [401, 403] on h6 "PREV" at bounding box center [401, 407] width 14 height 8
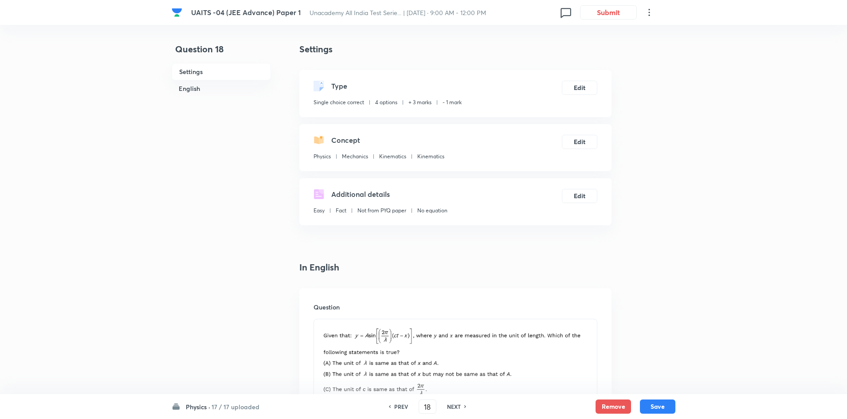
click at [403, 408] on h6 "PREV" at bounding box center [401, 407] width 14 height 8
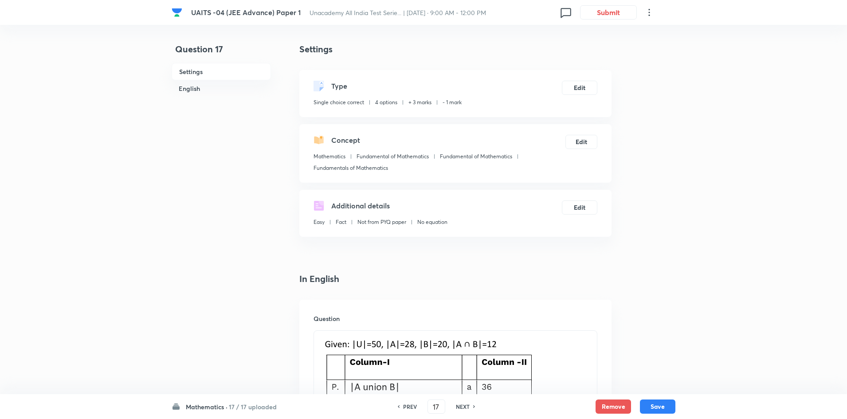
click at [403, 407] on h6 "PREV" at bounding box center [410, 407] width 14 height 8
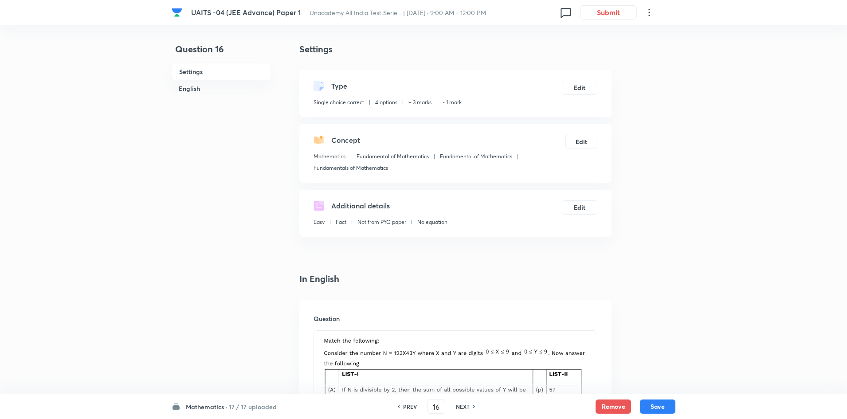
click at [401, 406] on div "PREV" at bounding box center [409, 407] width 24 height 8
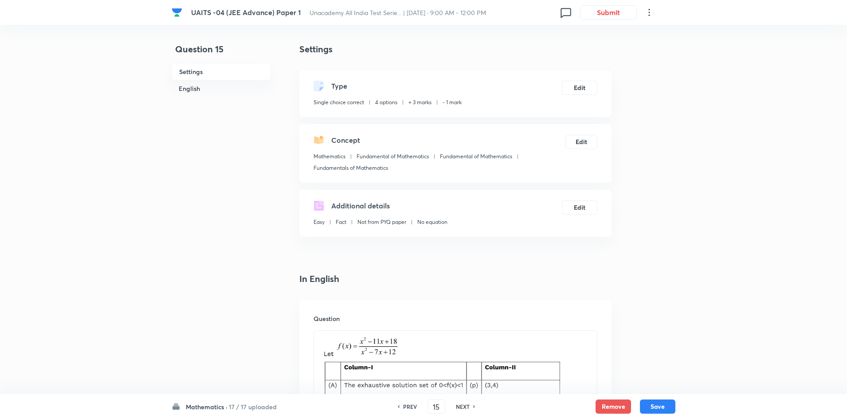
click at [401, 406] on div "PREV" at bounding box center [409, 407] width 24 height 8
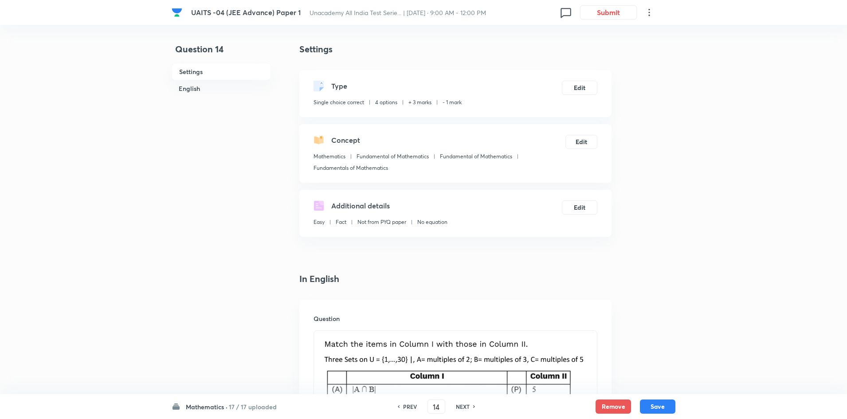
click at [401, 406] on div "PREV" at bounding box center [409, 407] width 24 height 8
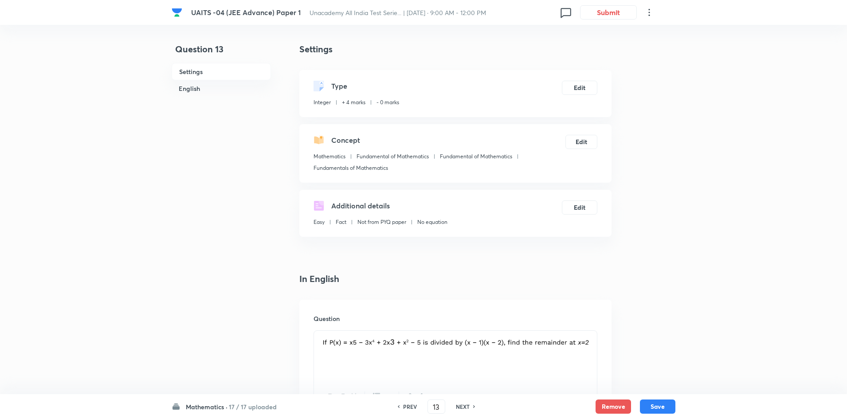
click at [401, 406] on div "PREV" at bounding box center [409, 407] width 24 height 8
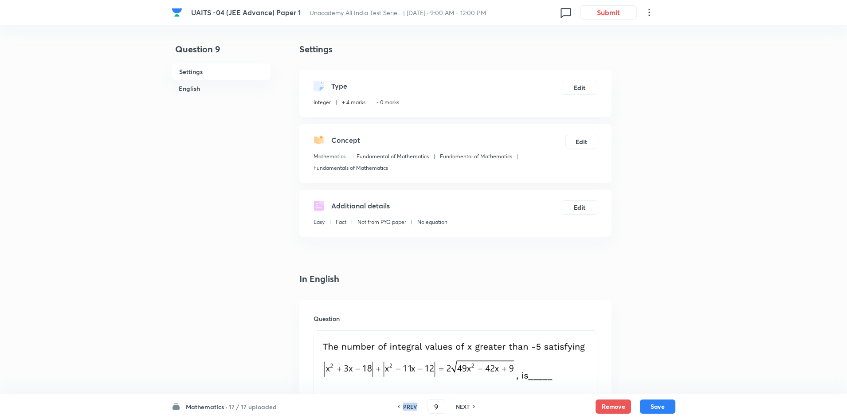
click at [401, 405] on div "PREV" at bounding box center [409, 407] width 24 height 8
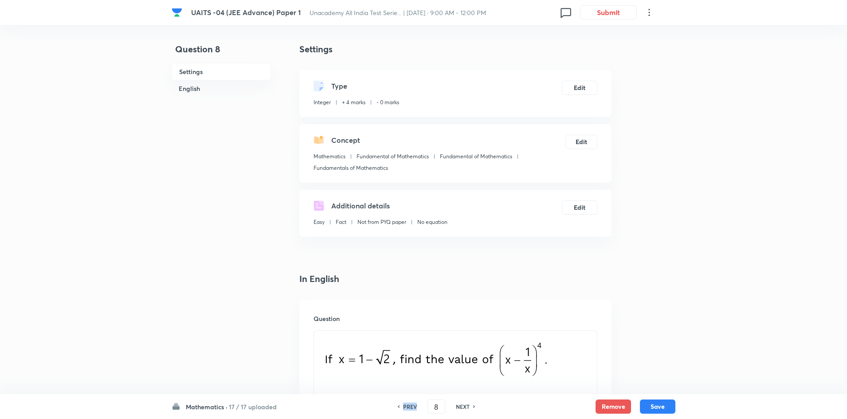
click at [401, 405] on div "PREV" at bounding box center [409, 407] width 24 height 8
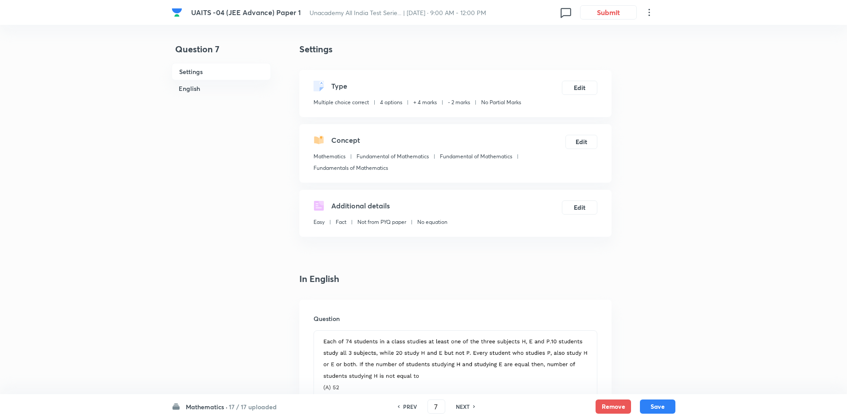
click at [401, 405] on div "PREV" at bounding box center [409, 407] width 24 height 8
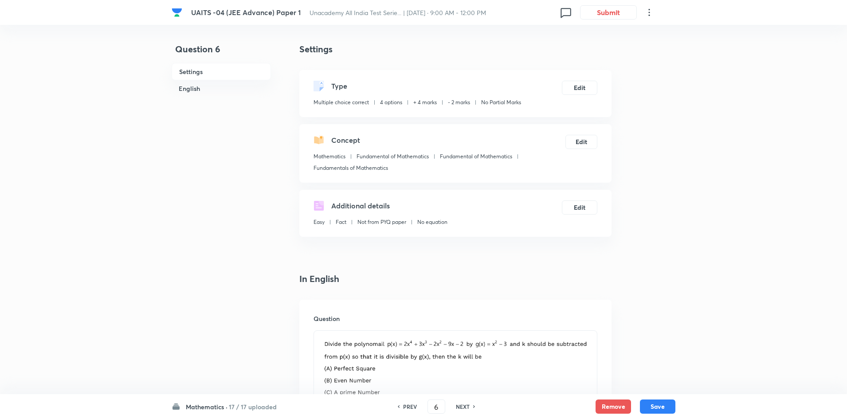
click at [401, 405] on div "PREV" at bounding box center [409, 407] width 24 height 8
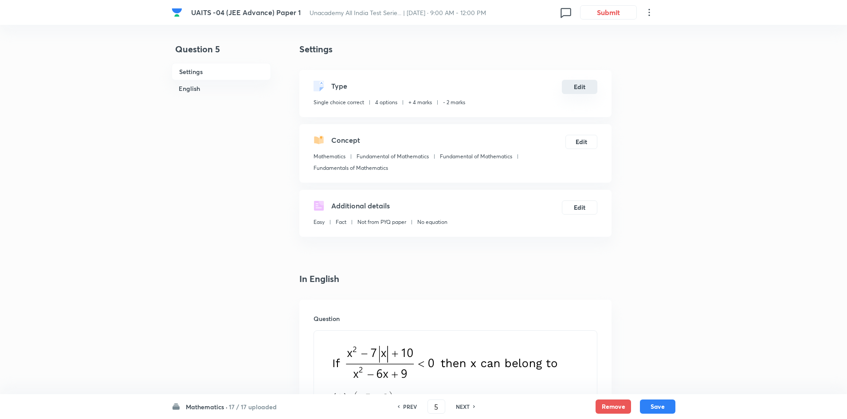
click at [585, 85] on button "Edit" at bounding box center [579, 87] width 35 height 14
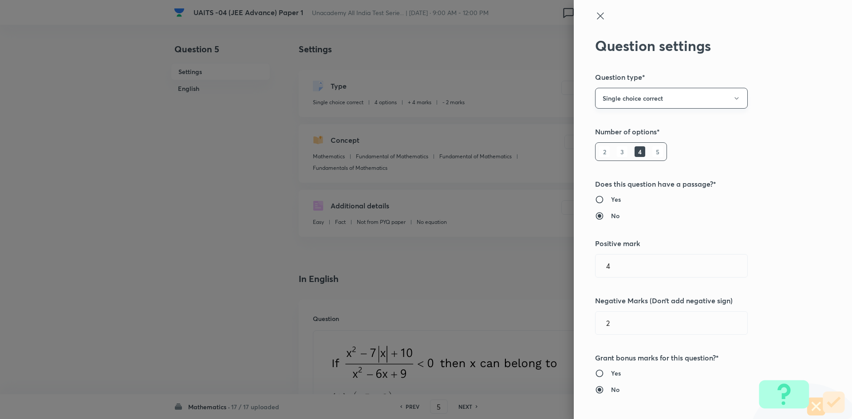
click at [690, 99] on button "Single choice correct" at bounding box center [671, 98] width 153 height 21
click at [648, 142] on span "Multiple choice correct" at bounding box center [664, 141] width 141 height 9
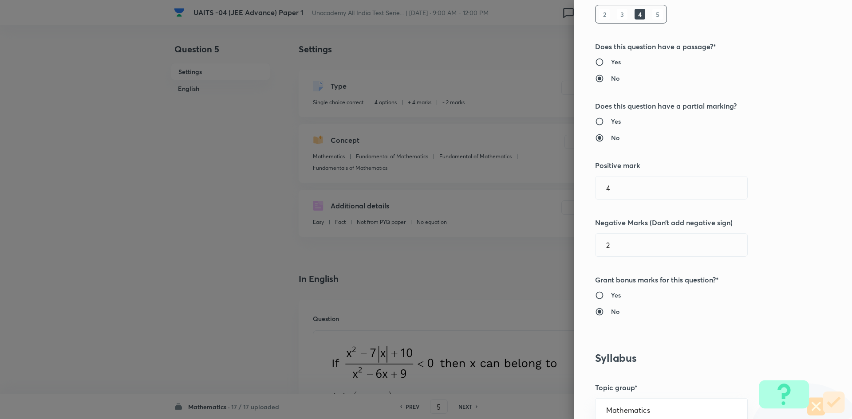
scroll to position [177, 0]
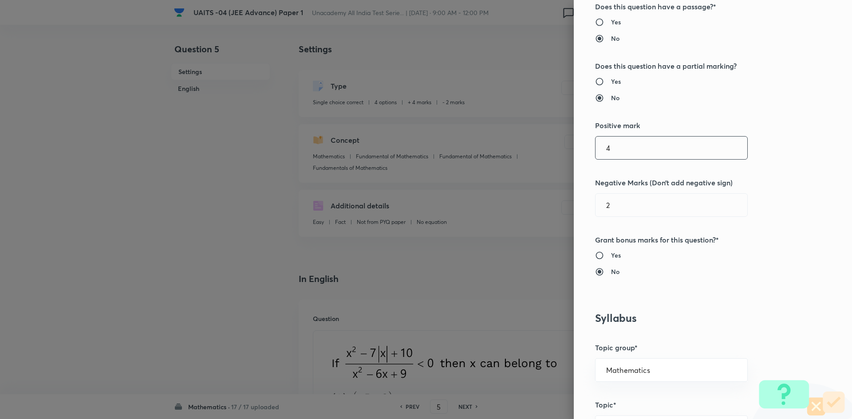
drag, startPoint x: 634, startPoint y: 144, endPoint x: 580, endPoint y: 139, distance: 53.9
click at [580, 139] on div "Question settings Question type* Multiple choice correct Number of options* 2 3…" at bounding box center [713, 209] width 278 height 419
drag, startPoint x: 620, startPoint y: 199, endPoint x: 567, endPoint y: 194, distance: 52.6
click at [574, 194] on div "Question settings Question type* Multiple choice correct Number of options* 2 3…" at bounding box center [713, 209] width 278 height 419
click at [720, 294] on div "Question settings Question type* Multiple choice correct Number of options* 2 3…" at bounding box center [713, 209] width 278 height 419
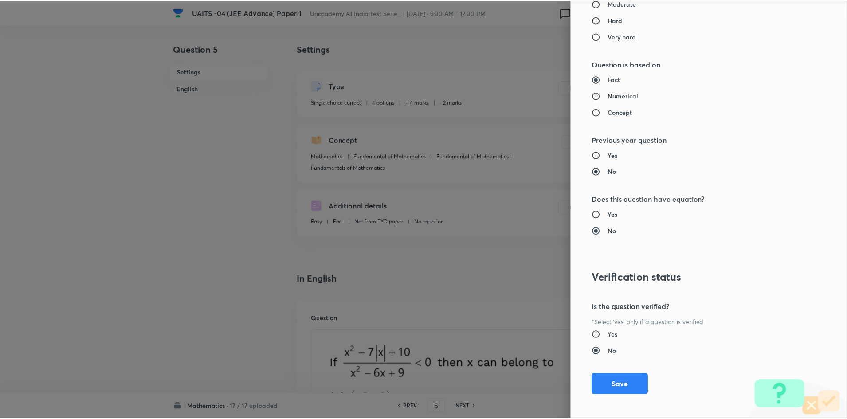
scroll to position [909, 0]
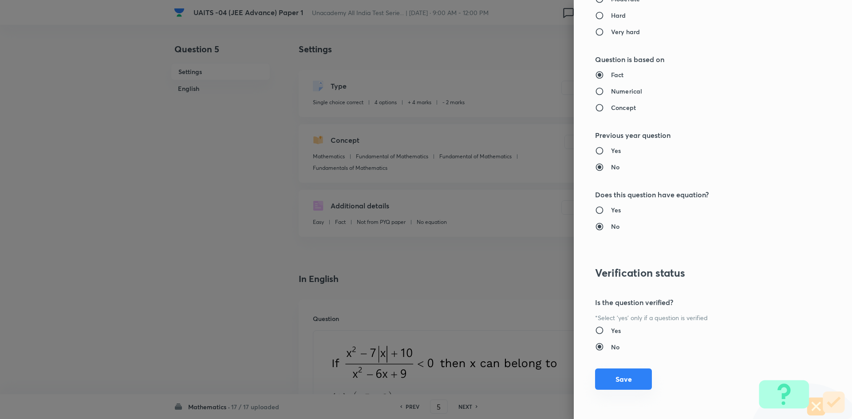
click at [621, 381] on button "Save" at bounding box center [623, 379] width 57 height 21
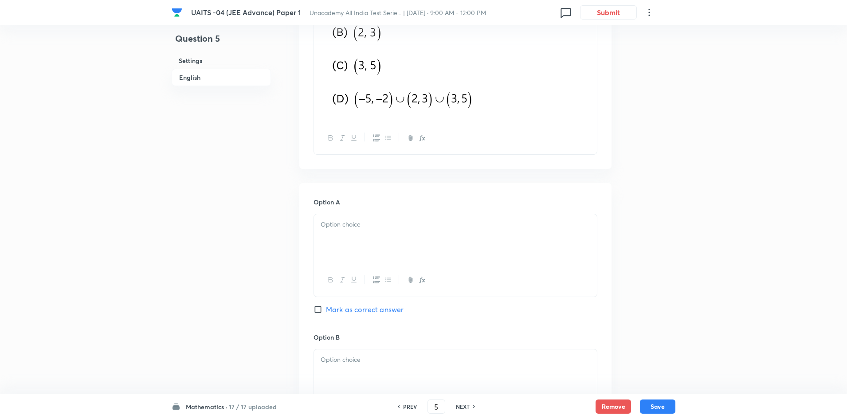
click at [408, 239] on div at bounding box center [455, 239] width 283 height 50
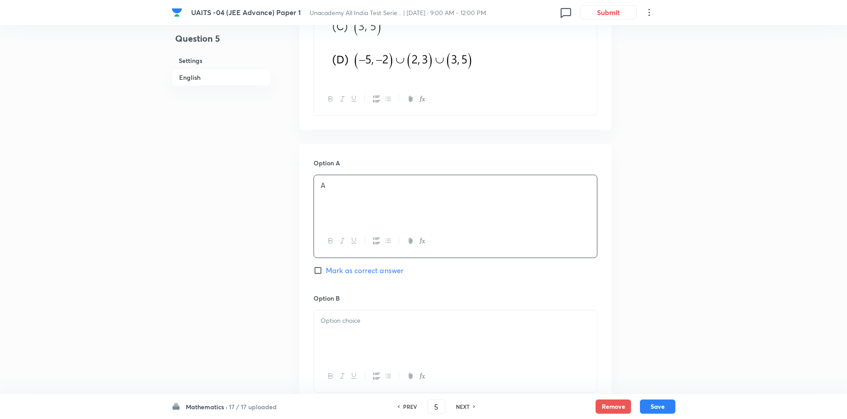
scroll to position [488, 0]
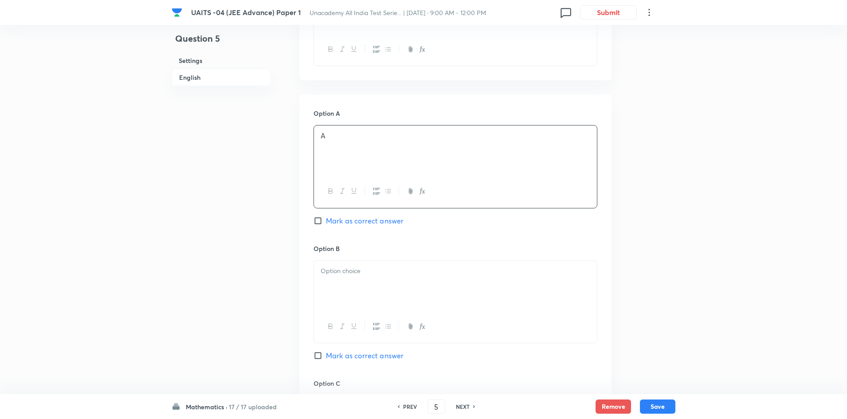
click at [397, 277] on div at bounding box center [455, 286] width 283 height 50
click at [403, 286] on div at bounding box center [455, 288] width 283 height 50
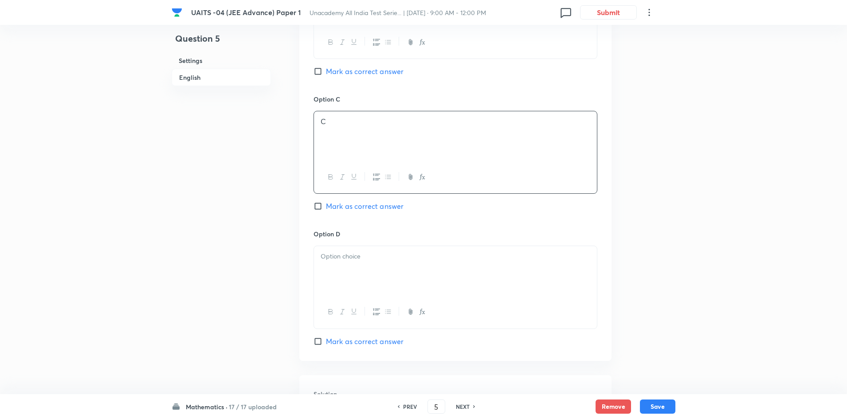
scroll to position [798, 0]
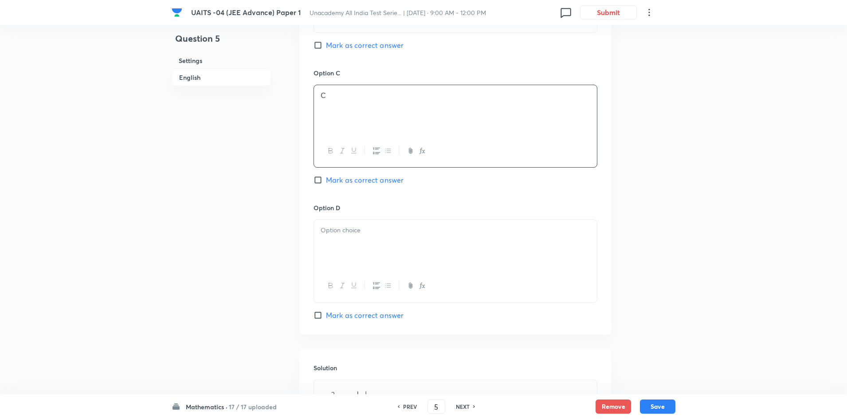
click at [417, 252] on div at bounding box center [455, 245] width 283 height 50
drag, startPoint x: 384, startPoint y: 311, endPoint x: 391, endPoint y: 285, distance: 26.7
click at [384, 311] on span "Mark as correct answer" at bounding box center [365, 315] width 78 height 11
click at [326, 311] on input "Mark as correct answer" at bounding box center [320, 315] width 12 height 9
click at [386, 182] on span "Mark as correct answer" at bounding box center [365, 180] width 78 height 11
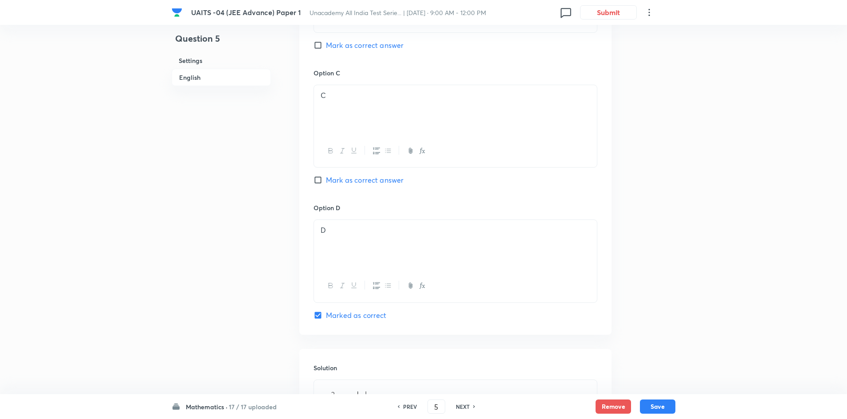
click at [326, 182] on input "Mark as correct answer" at bounding box center [320, 180] width 12 height 9
click at [369, 47] on span "Mark as correct answer" at bounding box center [365, 45] width 78 height 11
click at [326, 47] on input "Mark as correct answer" at bounding box center [320, 45] width 12 height 9
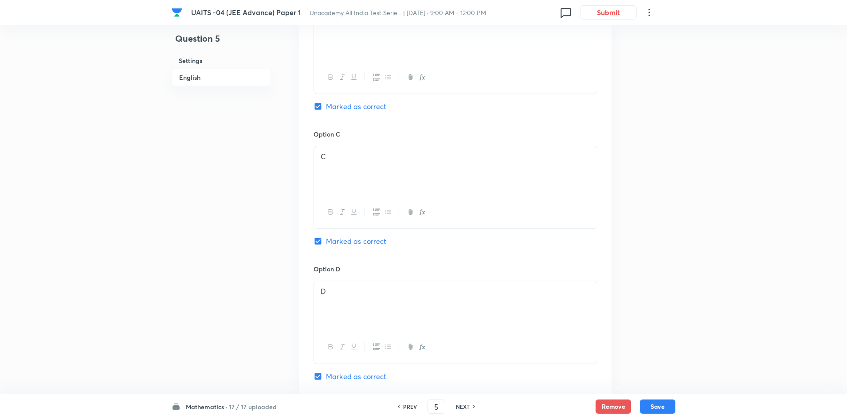
scroll to position [621, 0]
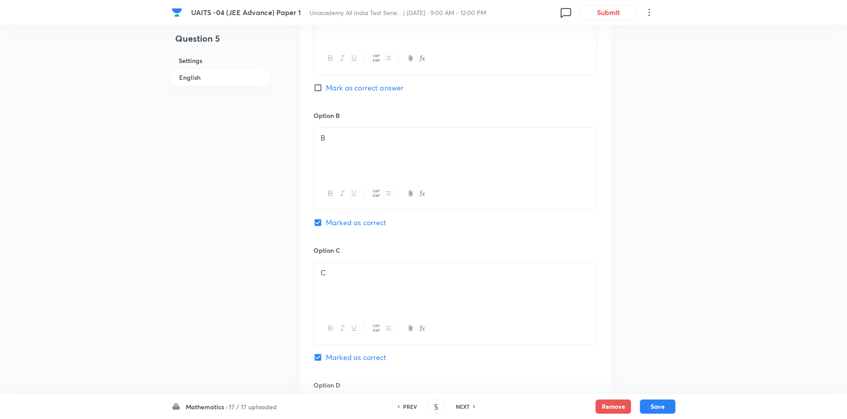
click at [374, 88] on span "Mark as correct answer" at bounding box center [365, 88] width 78 height 11
click at [326, 88] on input "Mark as correct answer" at bounding box center [320, 87] width 12 height 9
click at [655, 401] on button "Save" at bounding box center [657, 406] width 35 height 14
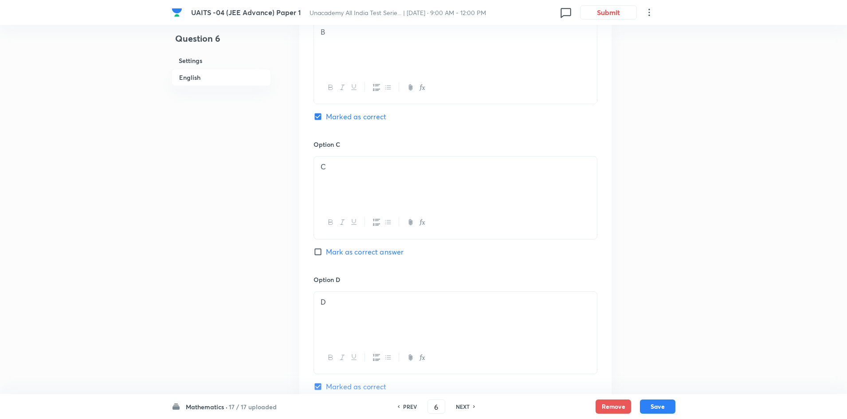
click at [407, 406] on h6 "PREV" at bounding box center [410, 407] width 14 height 8
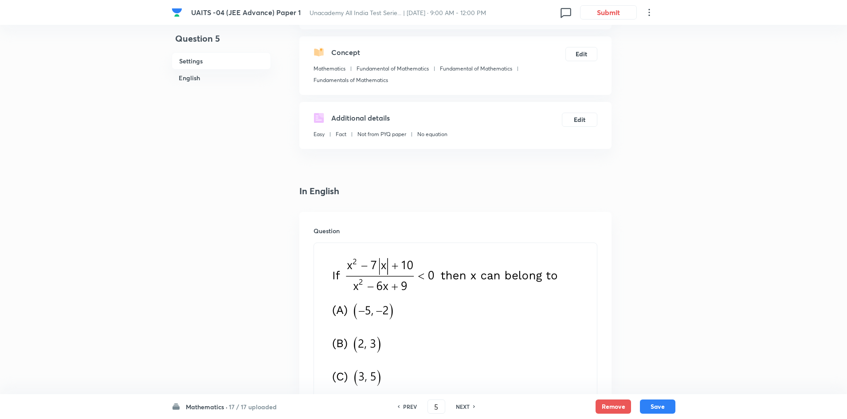
scroll to position [0, 0]
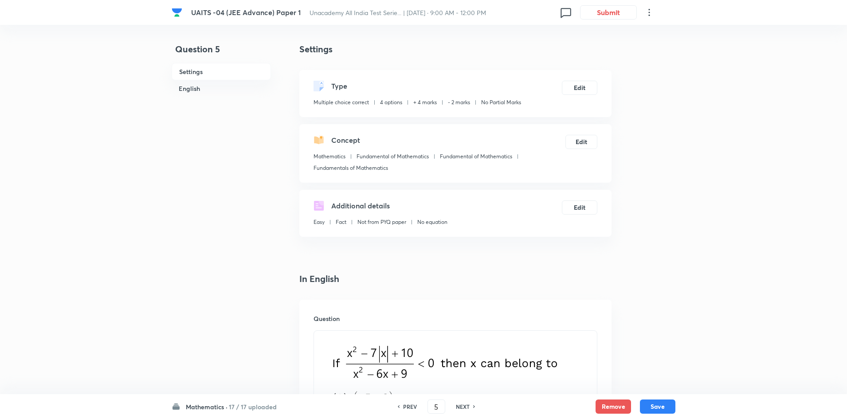
click at [403, 409] on h6 "PREV" at bounding box center [410, 407] width 14 height 8
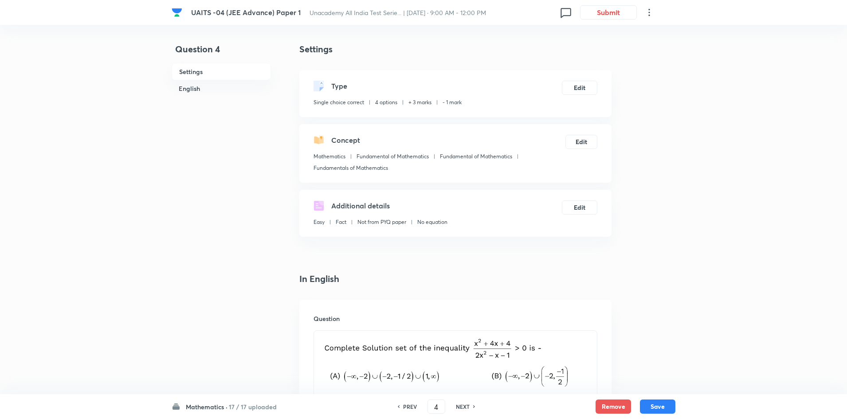
click at [404, 409] on h6 "PREV" at bounding box center [410, 407] width 14 height 8
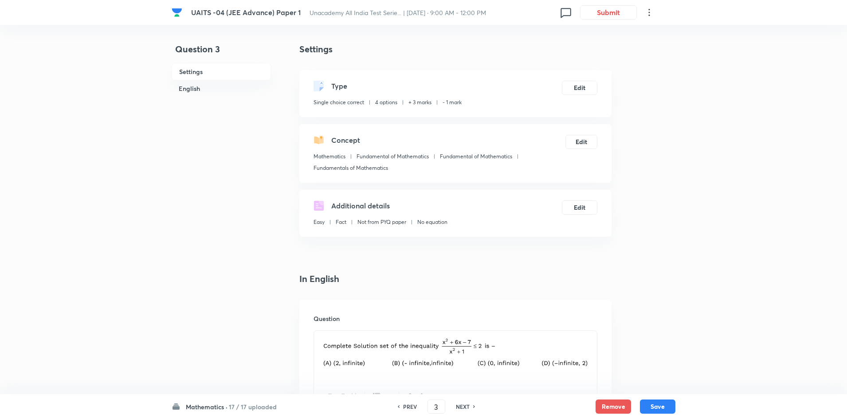
click at [404, 409] on h6 "PREV" at bounding box center [410, 407] width 14 height 8
